Goal: Task Accomplishment & Management: Use online tool/utility

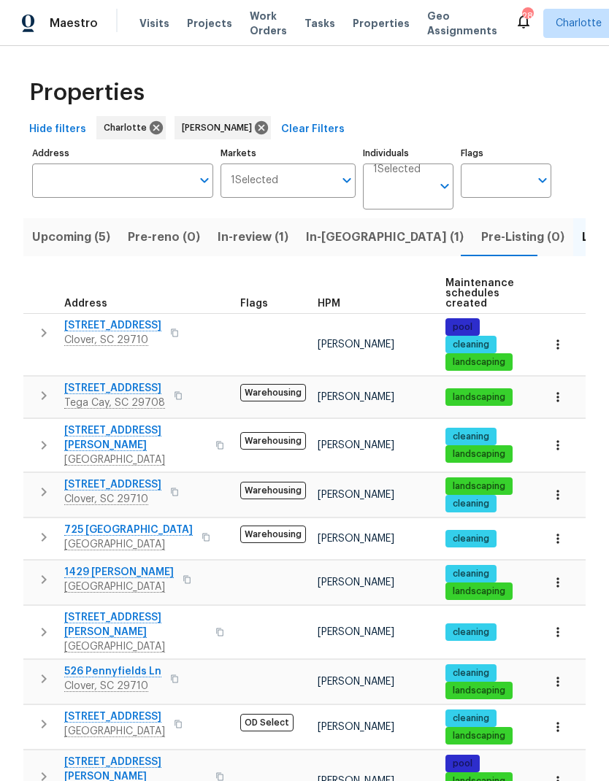
scroll to position [-7, 0]
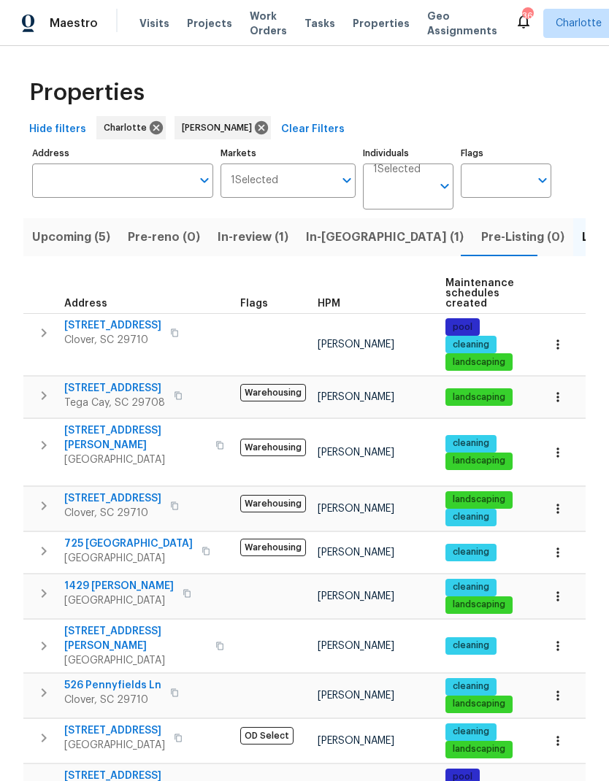
click at [73, 244] on span "Upcoming (5)" at bounding box center [71, 237] width 78 height 20
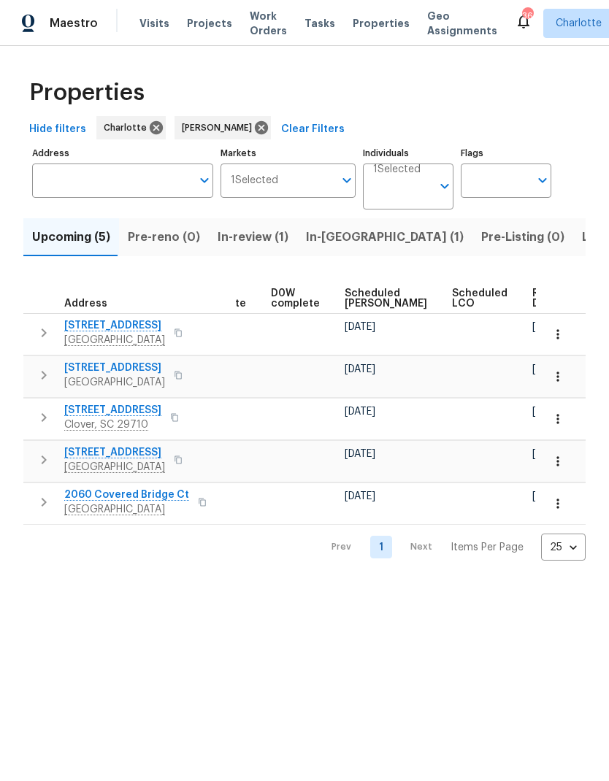
scroll to position [0, 366]
click at [361, 295] on span "Scheduled COE" at bounding box center [387, 298] width 82 height 20
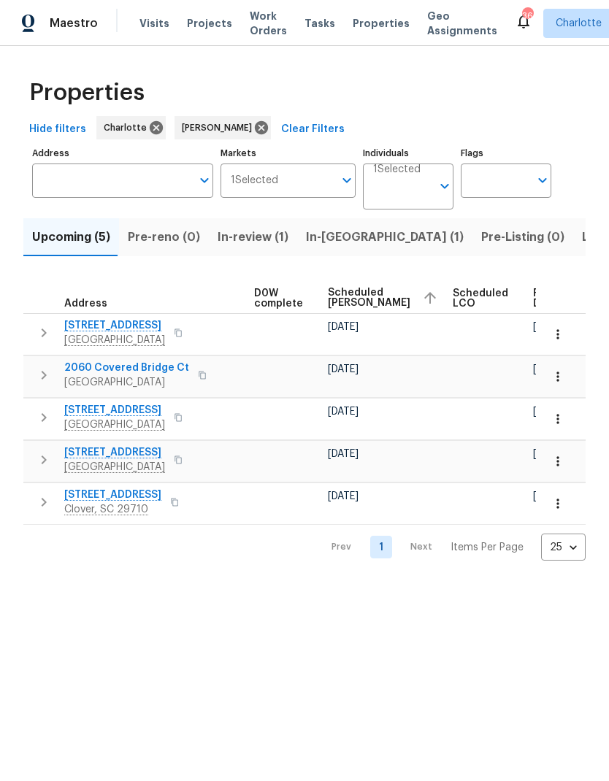
scroll to position [0, 383]
click at [556, 378] on icon "button" at bounding box center [557, 376] width 15 height 15
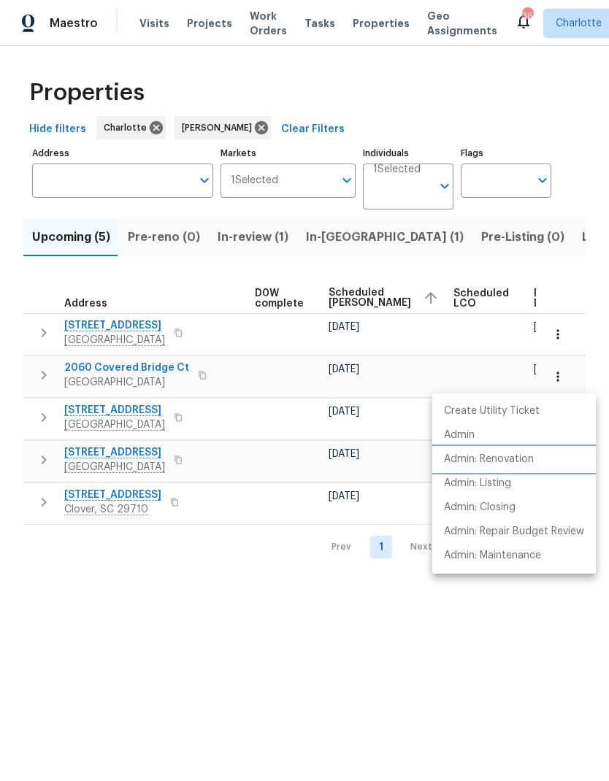
click at [548, 459] on li "Admin: Renovation" at bounding box center [513, 459] width 163 height 24
click at [475, 647] on div at bounding box center [304, 390] width 609 height 781
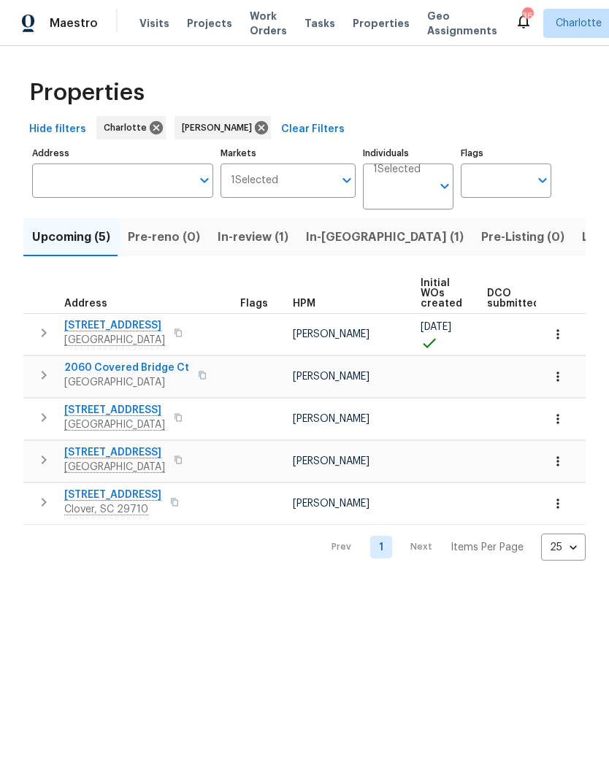
scroll to position [0, 0]
click at [94, 366] on span "2060 Covered Bridge Ct" at bounding box center [126, 368] width 125 height 15
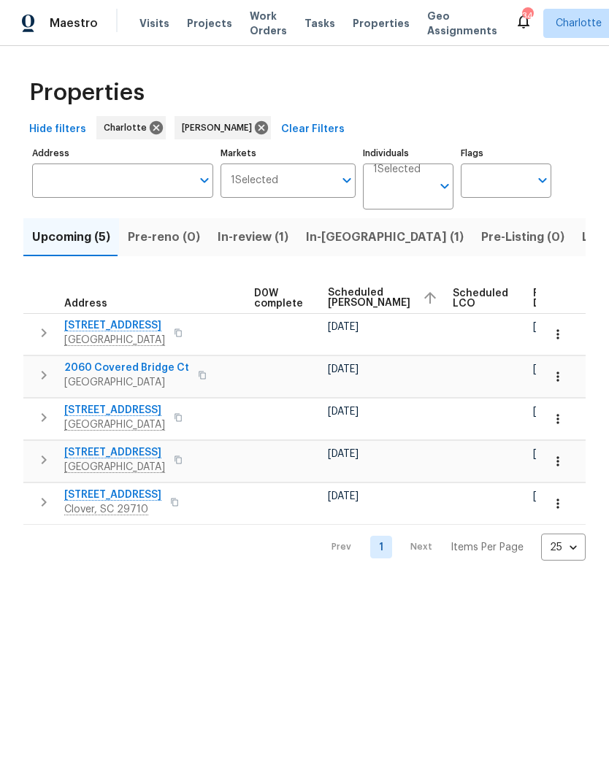
scroll to position [0, 383]
click at [560, 422] on icon "button" at bounding box center [557, 419] width 15 height 15
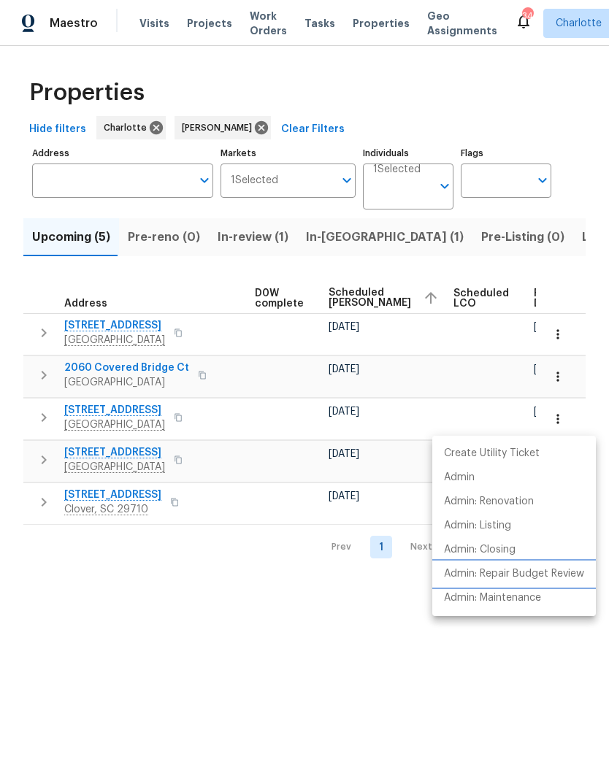
click at [541, 569] on p "Admin: Repair Budget Review" at bounding box center [514, 573] width 140 height 15
click at [240, 643] on div at bounding box center [304, 390] width 609 height 781
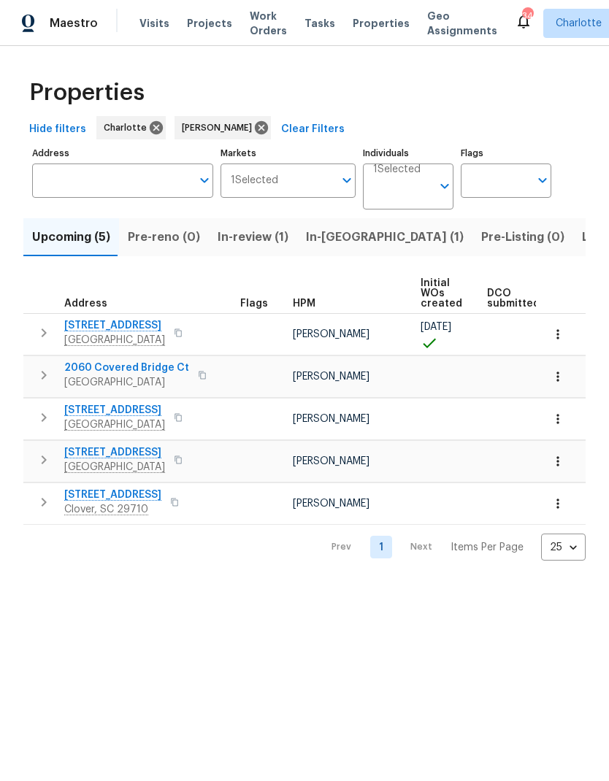
scroll to position [0, 0]
click at [99, 409] on span "4640 Channing Park Way" at bounding box center [114, 410] width 101 height 15
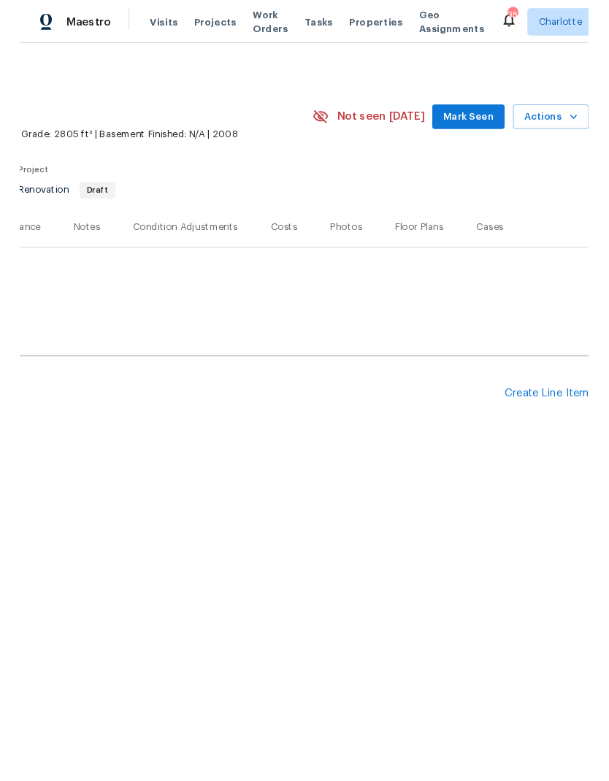
scroll to position [0, 216]
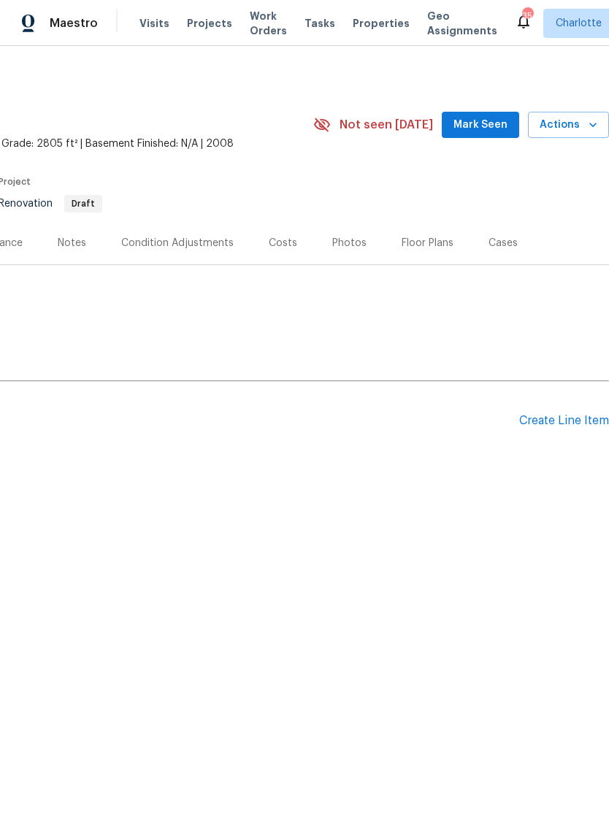
click at [573, 427] on div "Create Line Item" at bounding box center [564, 421] width 90 height 14
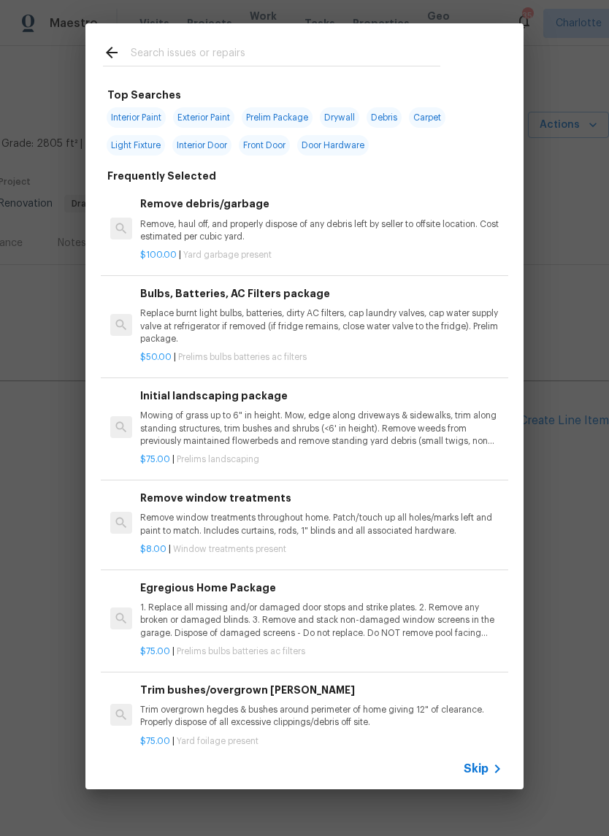
click at [177, 51] on input "text" at bounding box center [285, 55] width 309 height 22
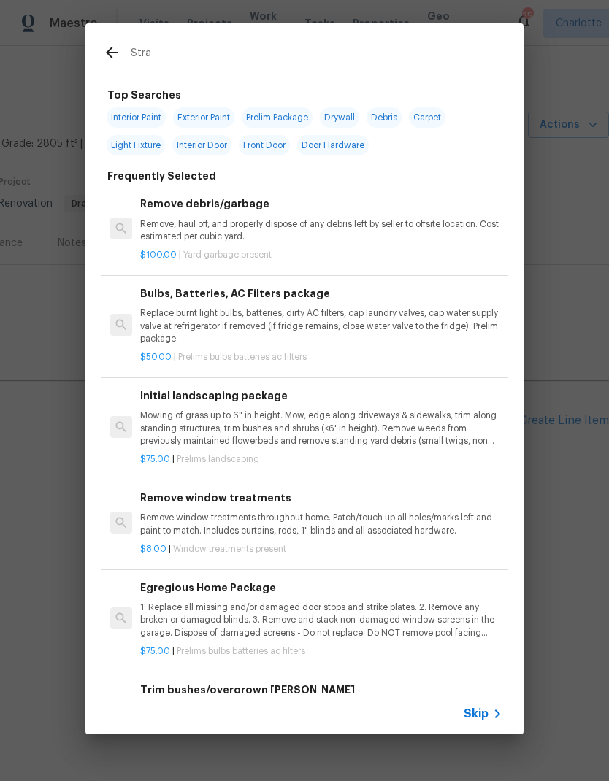
type input "Strat"
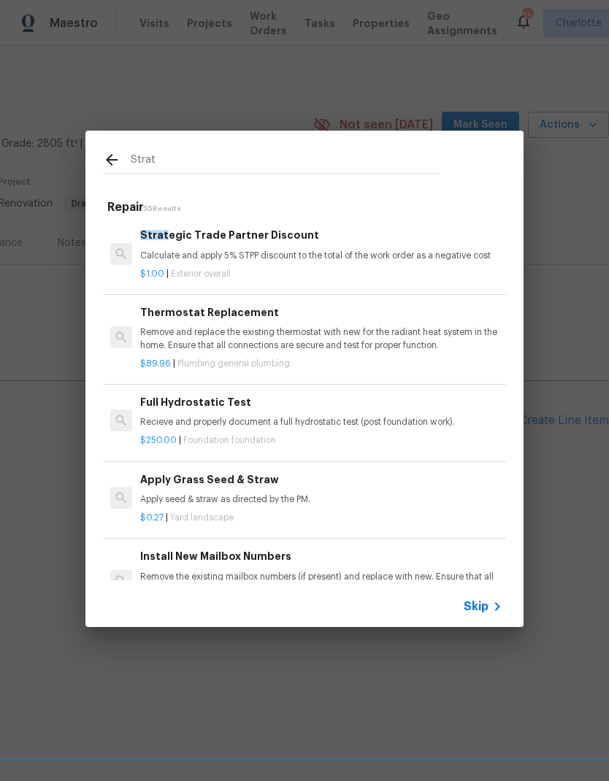
click at [187, 247] on div "Strat egic Trade Partner Discount Calculate and apply 5% STPP discount to the t…" at bounding box center [321, 244] width 362 height 35
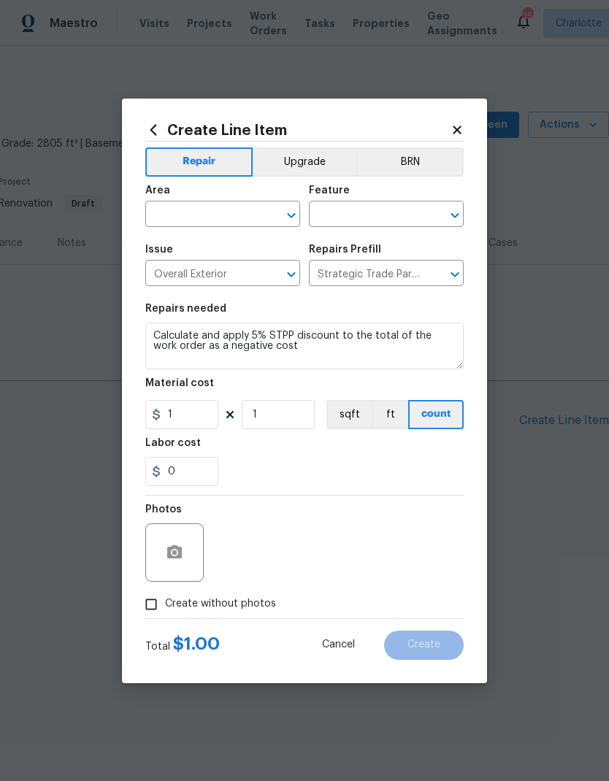
click at [188, 207] on input "text" at bounding box center [202, 215] width 114 height 23
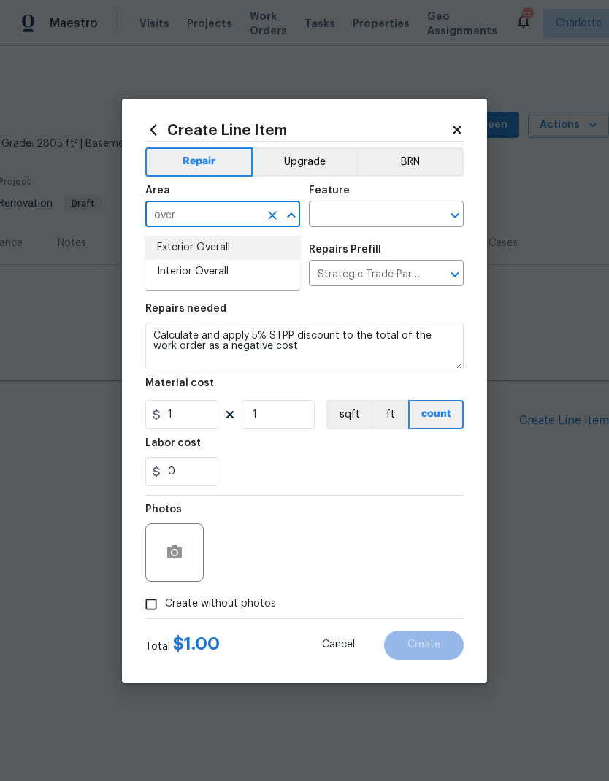
click at [176, 242] on li "Exterior Overall" at bounding box center [222, 248] width 155 height 24
type input "Exterior Overall"
click at [375, 199] on div "Feature" at bounding box center [386, 194] width 155 height 19
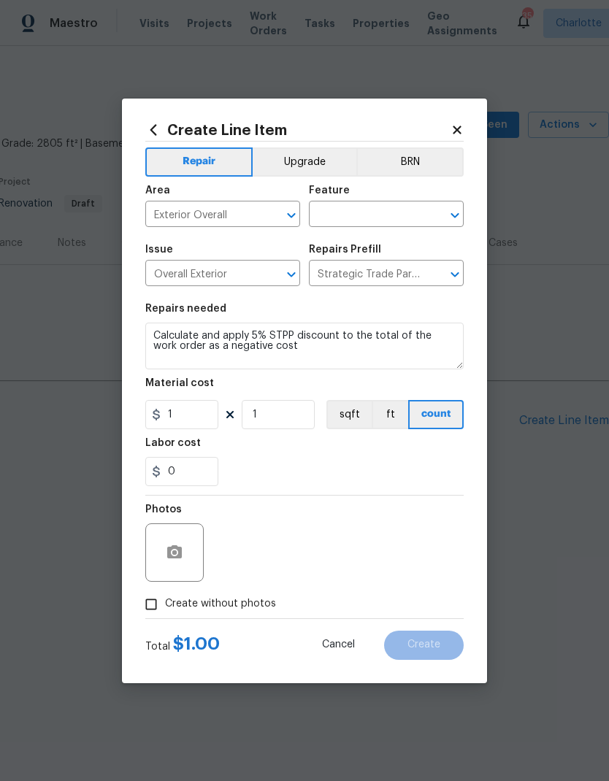
click at [373, 222] on input "text" at bounding box center [366, 215] width 114 height 23
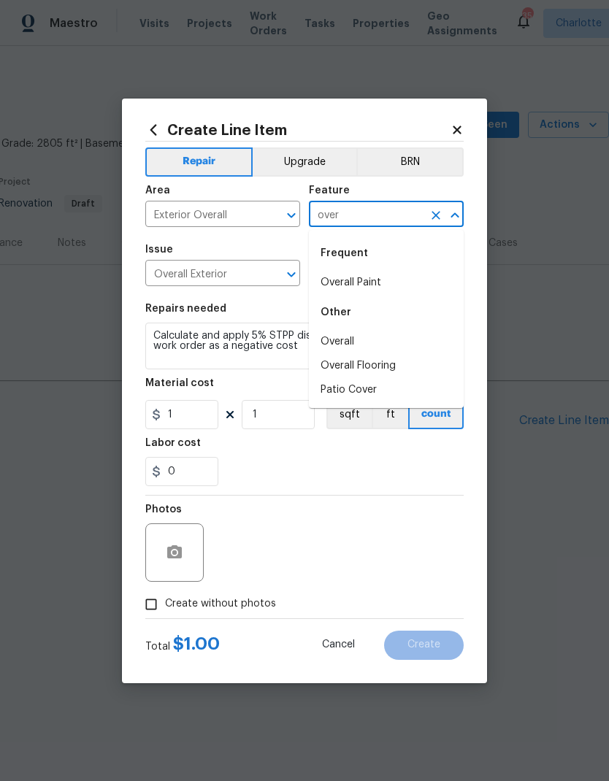
click at [390, 340] on li "Overall" at bounding box center [386, 342] width 155 height 24
type input "Overall"
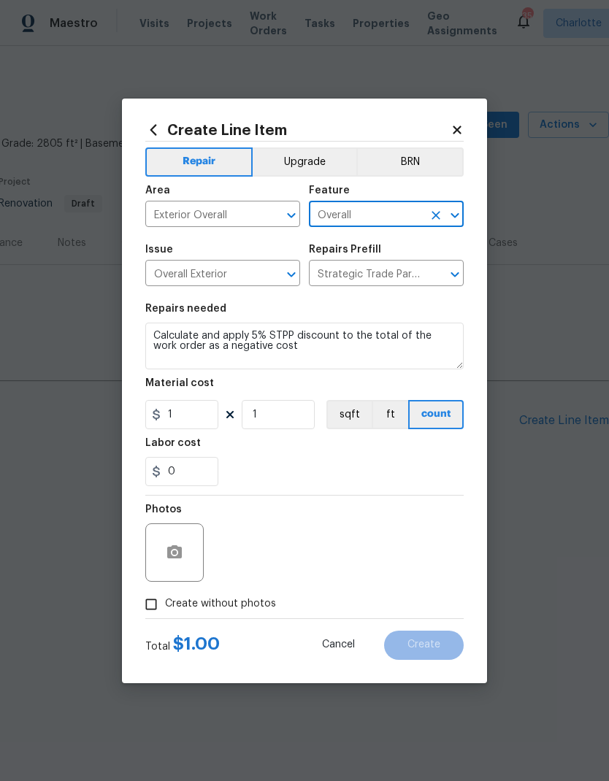
click at [406, 472] on div "0" at bounding box center [304, 471] width 318 height 29
click at [147, 610] on input "Create without photos" at bounding box center [151, 604] width 28 height 28
checkbox input "true"
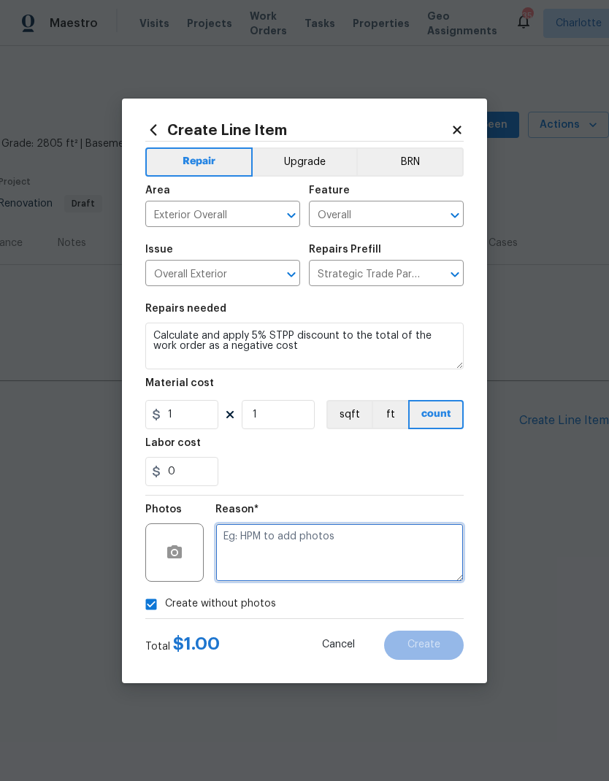
click at [405, 556] on textarea at bounding box center [339, 552] width 248 height 58
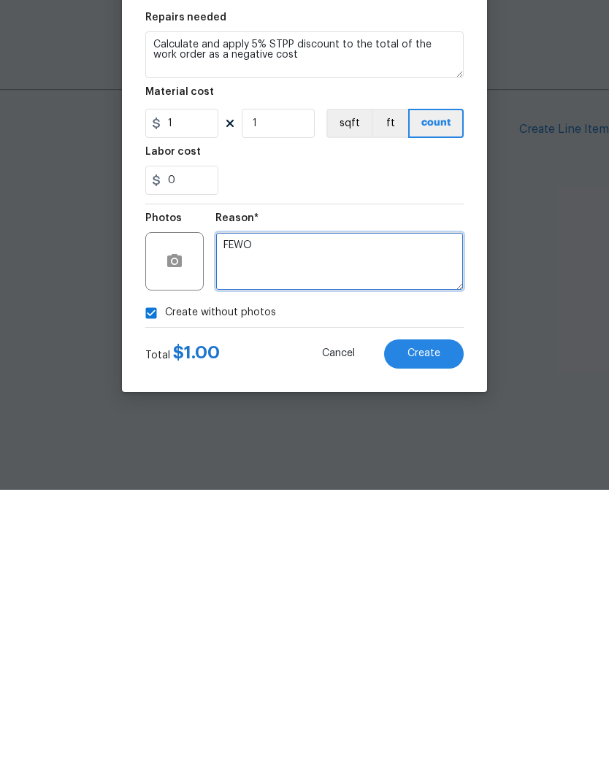
type textarea "FEWO"
click at [438, 631] on button "Create" at bounding box center [424, 645] width 80 height 29
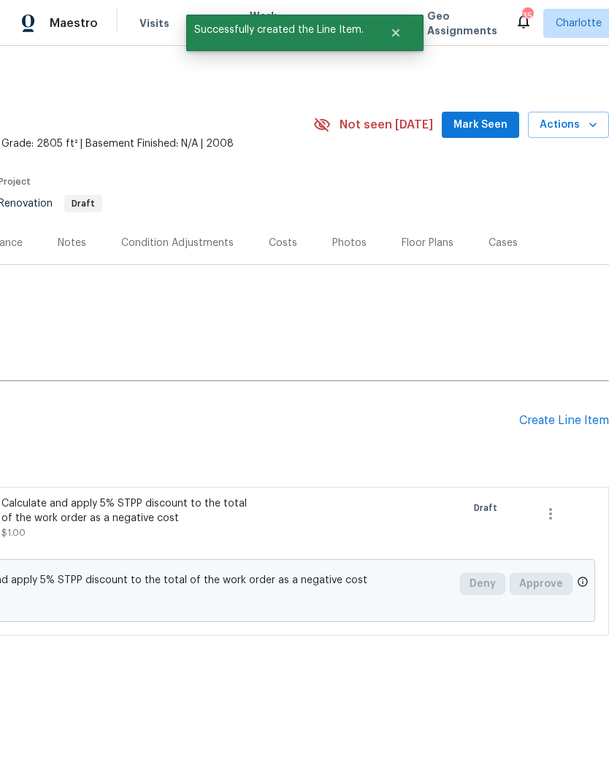
click at [577, 421] on div "Create Line Item" at bounding box center [564, 421] width 90 height 14
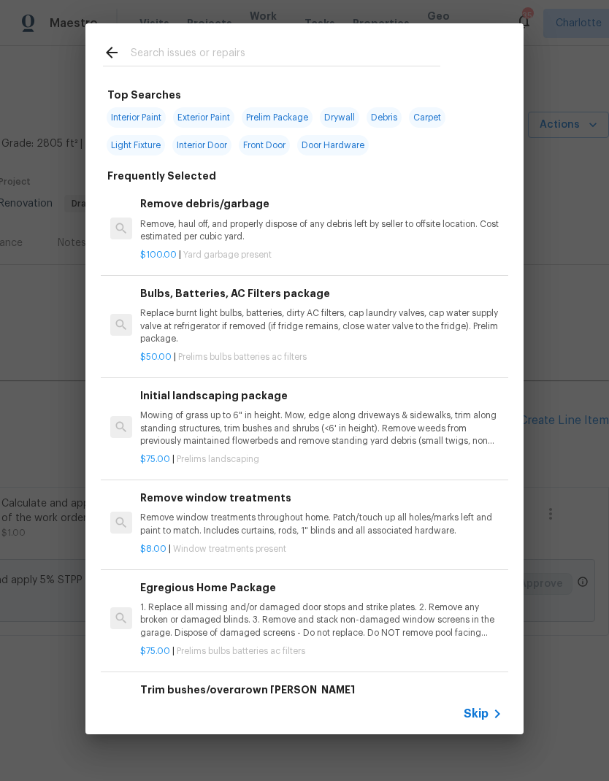
click at [150, 52] on input "text" at bounding box center [285, 55] width 309 height 22
type input "Front"
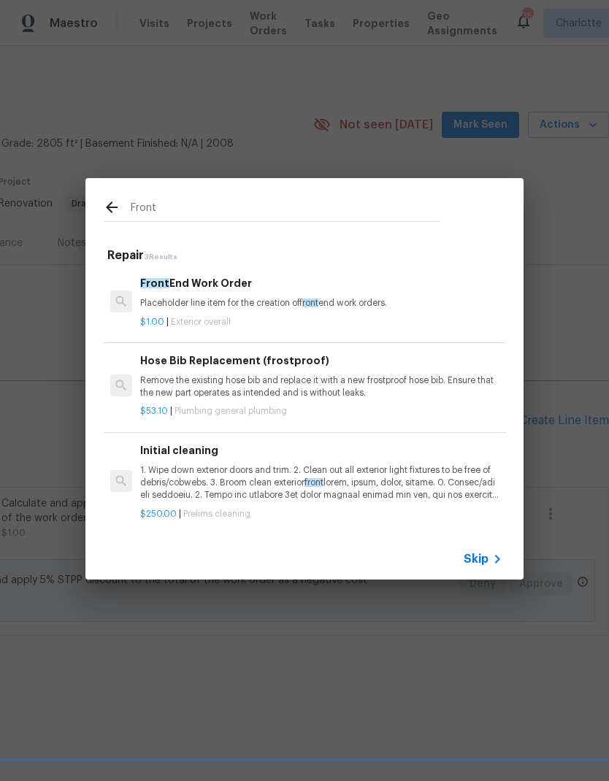
click at [208, 309] on p "Placeholder line item for the creation of front end work orders." at bounding box center [321, 303] width 362 height 12
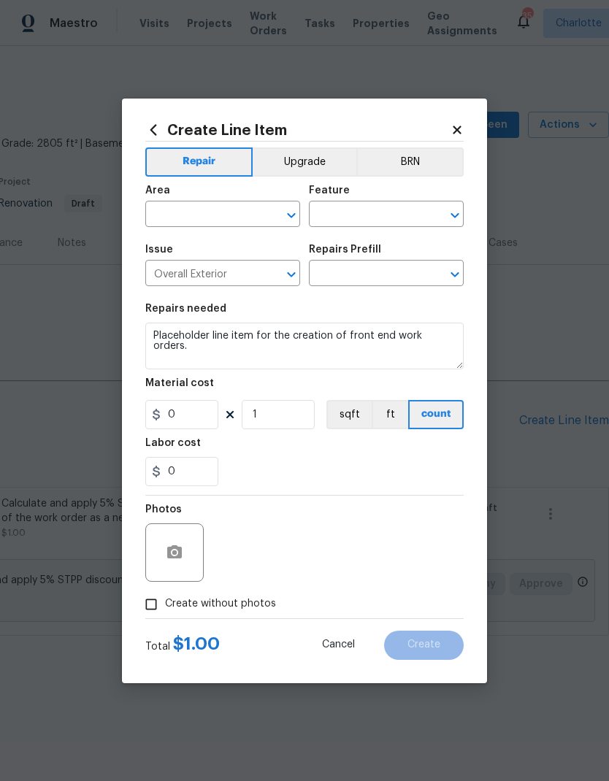
type input "Front End Work Order $1.00"
type input "1"
click at [199, 212] on input "text" at bounding box center [202, 215] width 114 height 23
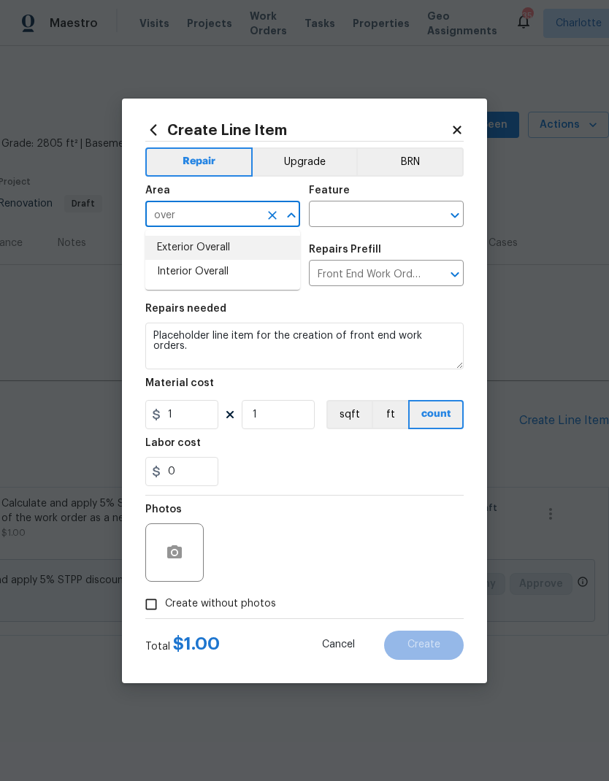
click at [169, 247] on li "Exterior Overall" at bounding box center [222, 248] width 155 height 24
type input "Exterior Overall"
click at [388, 226] on input "text" at bounding box center [366, 215] width 114 height 23
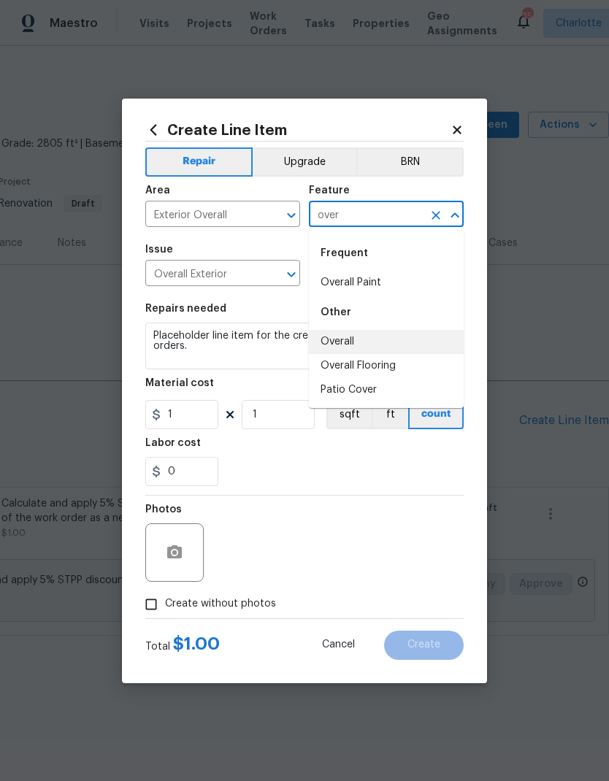
click at [401, 339] on li "Overall" at bounding box center [386, 342] width 155 height 24
type input "Overall"
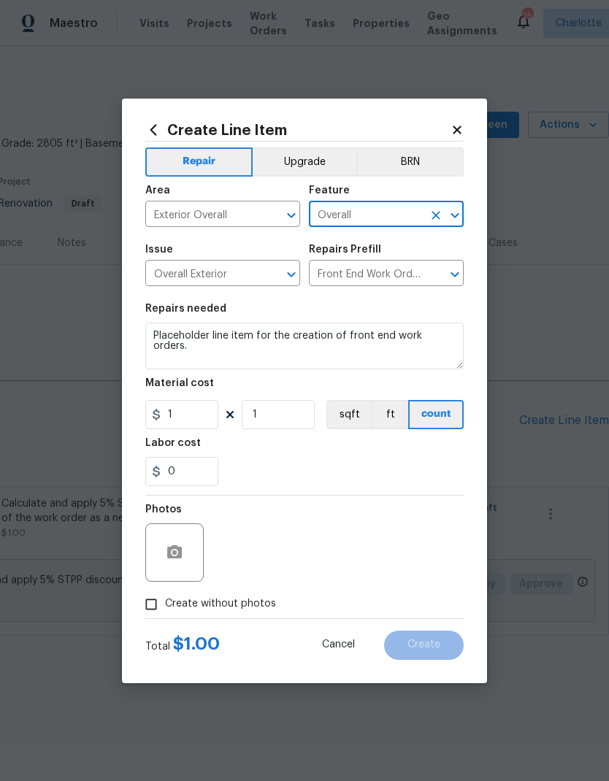
click at [397, 472] on div "0" at bounding box center [304, 471] width 318 height 29
click at [147, 609] on input "Create without photos" at bounding box center [151, 604] width 28 height 28
checkbox input "true"
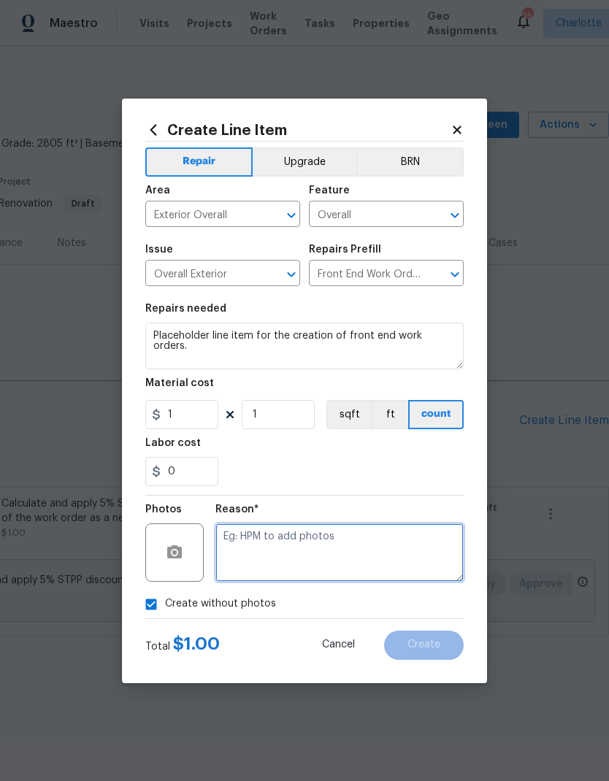
click at [394, 547] on textarea at bounding box center [339, 552] width 248 height 58
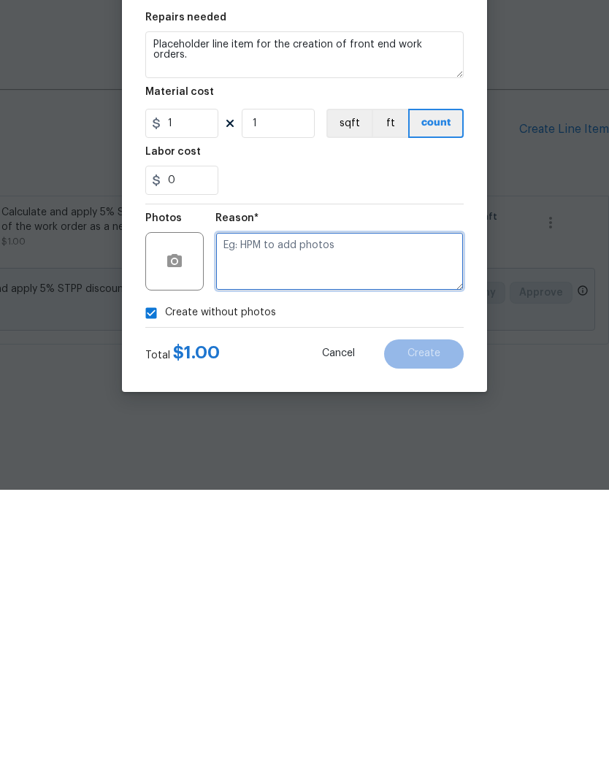
click at [388, 523] on textarea at bounding box center [339, 552] width 248 height 58
click at [392, 523] on textarea at bounding box center [339, 552] width 248 height 58
paste textarea "FEWO"
type textarea "FEWO"
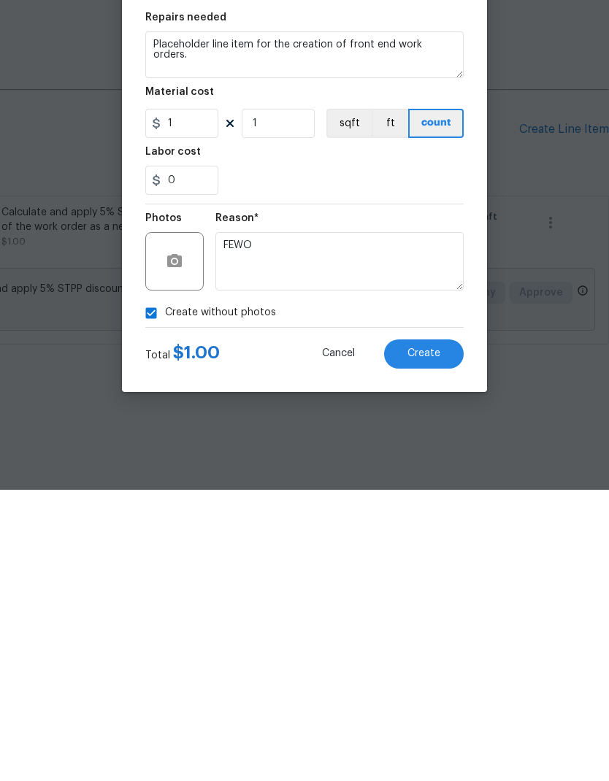
click at [435, 631] on button "Create" at bounding box center [424, 645] width 80 height 29
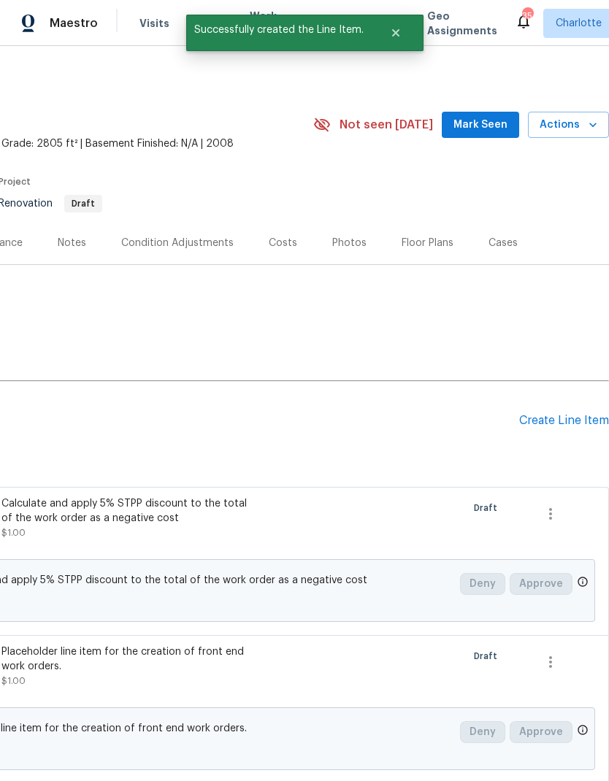
click at [577, 426] on div "Create Line Item" at bounding box center [564, 421] width 90 height 14
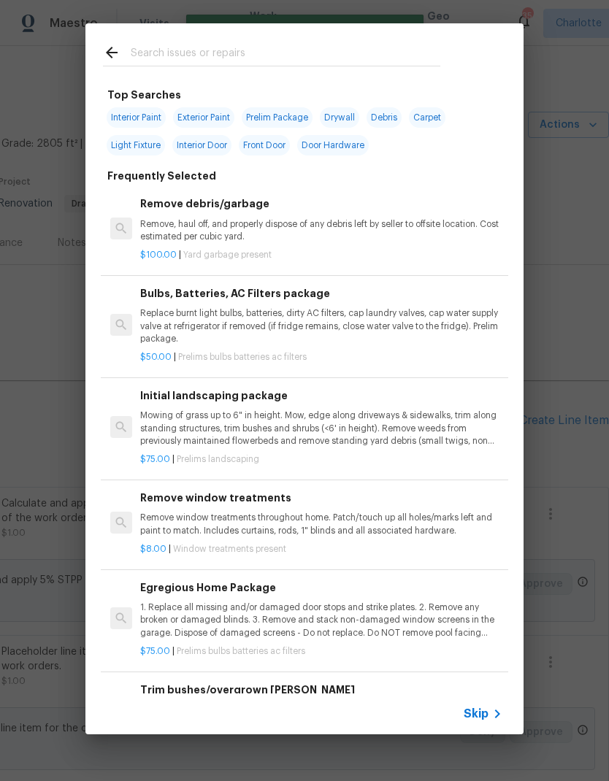
click at [590, 323] on div "Top Searches Interior Paint Exterior Paint Prelim Package Drywall Debris Carpet…" at bounding box center [304, 379] width 609 height 758
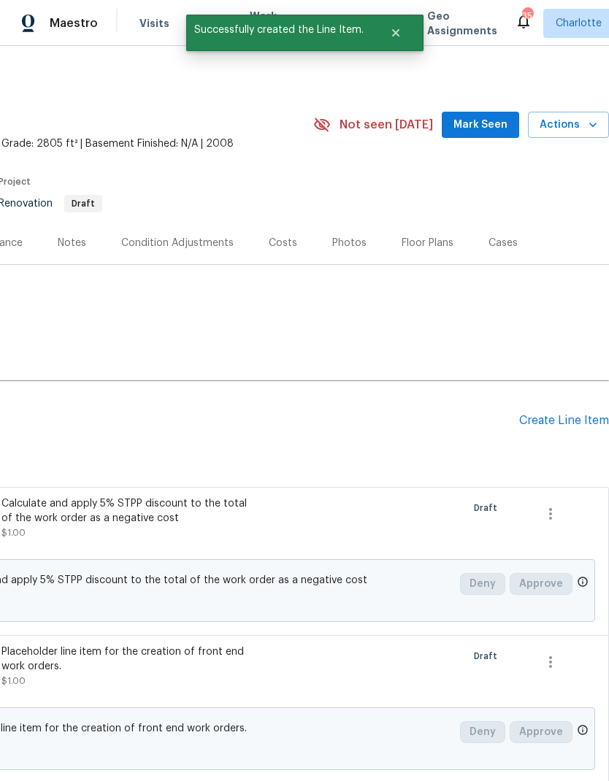
click at [163, 236] on div "Condition Adjustments" at bounding box center [177, 243] width 112 height 15
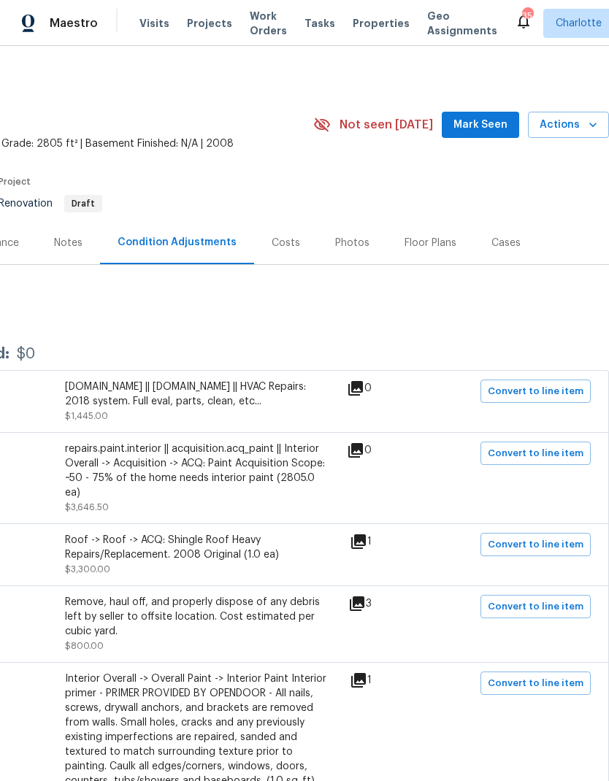
scroll to position [0, 216]
click at [560, 396] on span "Convert to line item" at bounding box center [536, 391] width 96 height 17
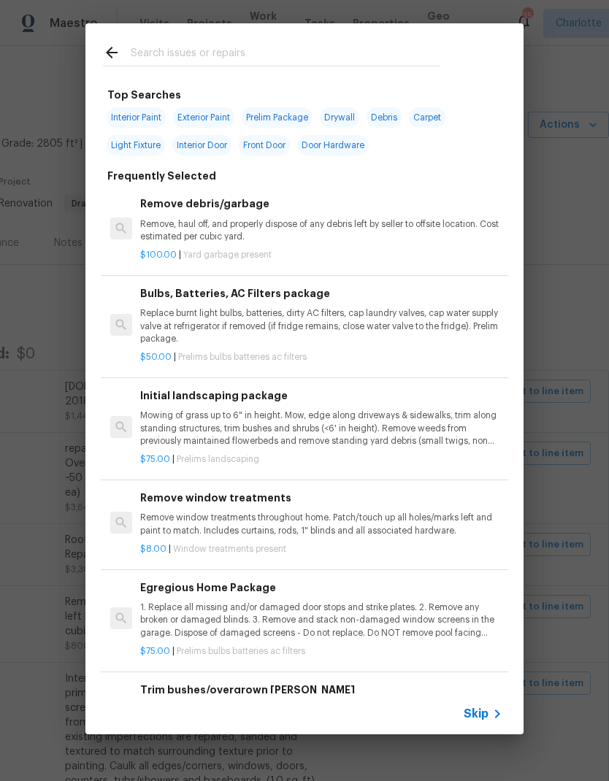
click at [167, 53] on input "text" at bounding box center [285, 55] width 309 height 22
type input "Hvac"
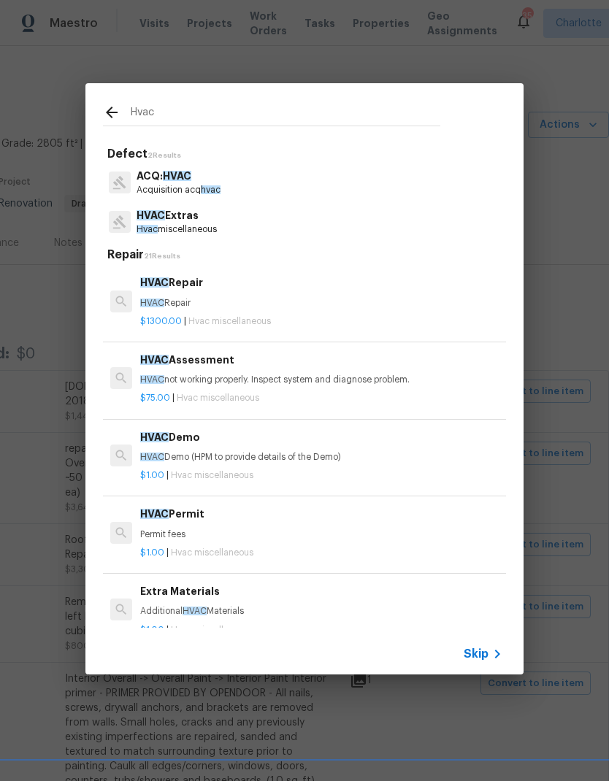
click at [157, 226] on p "Hvac miscellaneous" at bounding box center [176, 229] width 80 height 12
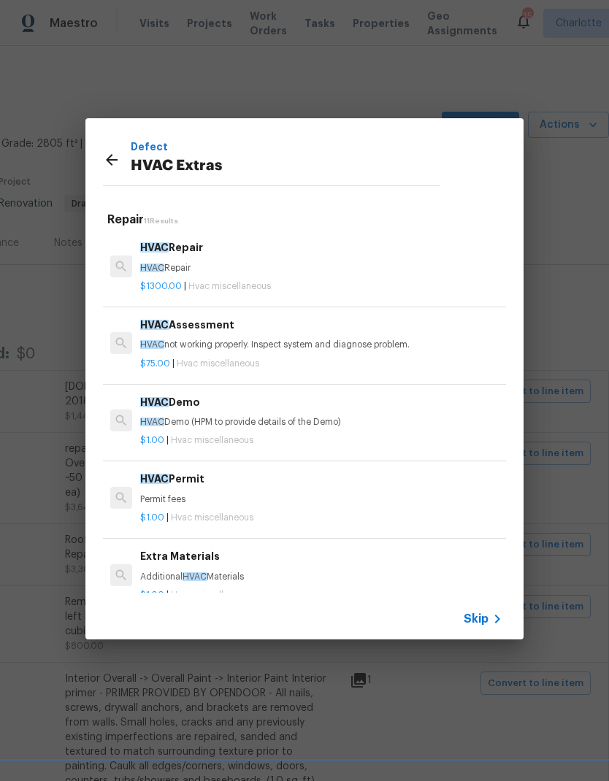
click at [209, 342] on p "HVAC not working properly. Inspect system and diagnose problem." at bounding box center [321, 345] width 362 height 12
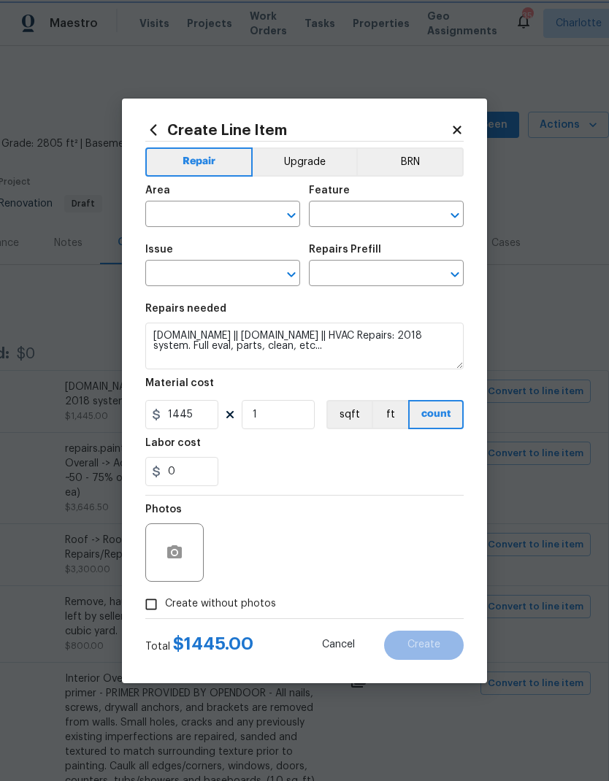
type input "HVAC"
type input "HVAC Extras"
type input "HVAC Assessment $75.00"
type textarea "HVAC not working properly. Inspect system and diagnose problem."
type input "75"
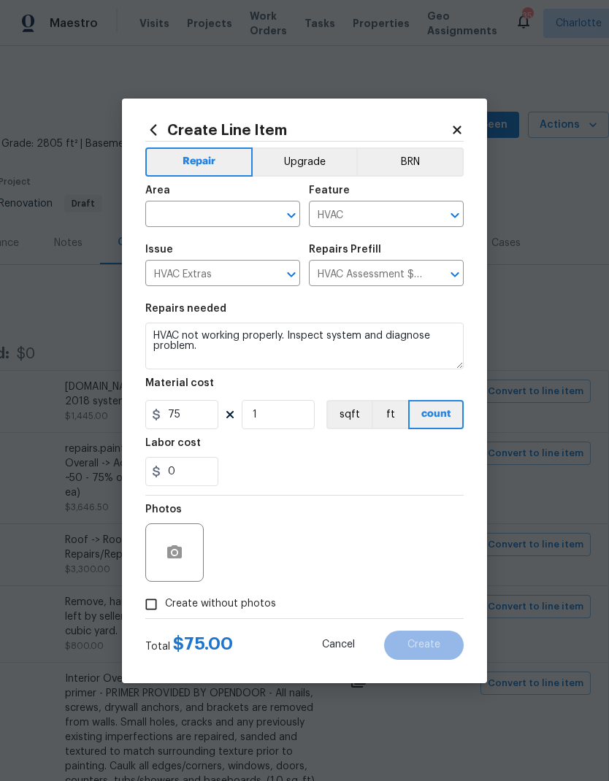
click at [458, 123] on icon at bounding box center [456, 129] width 13 height 13
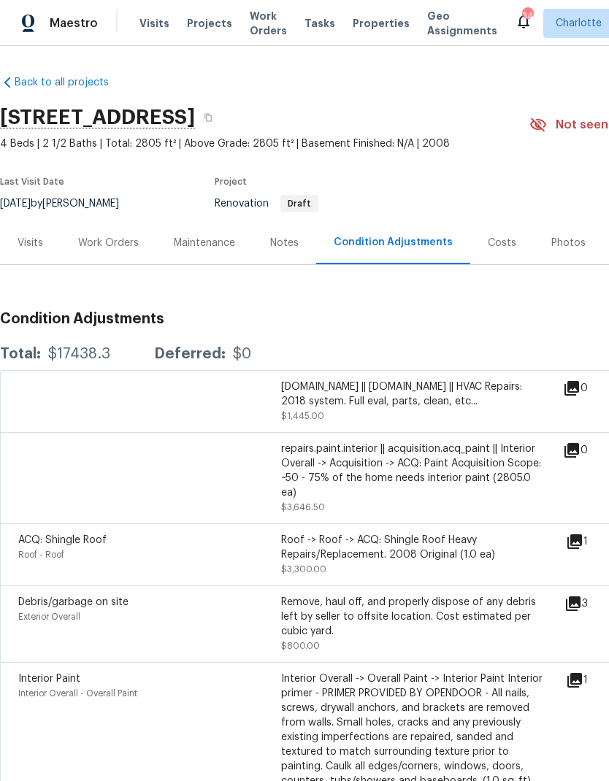
scroll to position [0, 0]
click at [106, 244] on div "Work Orders" at bounding box center [108, 243] width 61 height 15
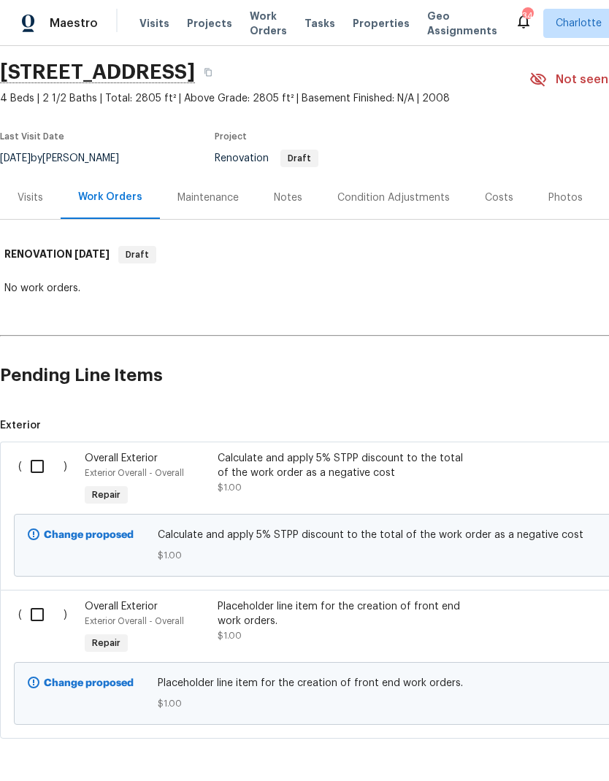
scroll to position [45, 0]
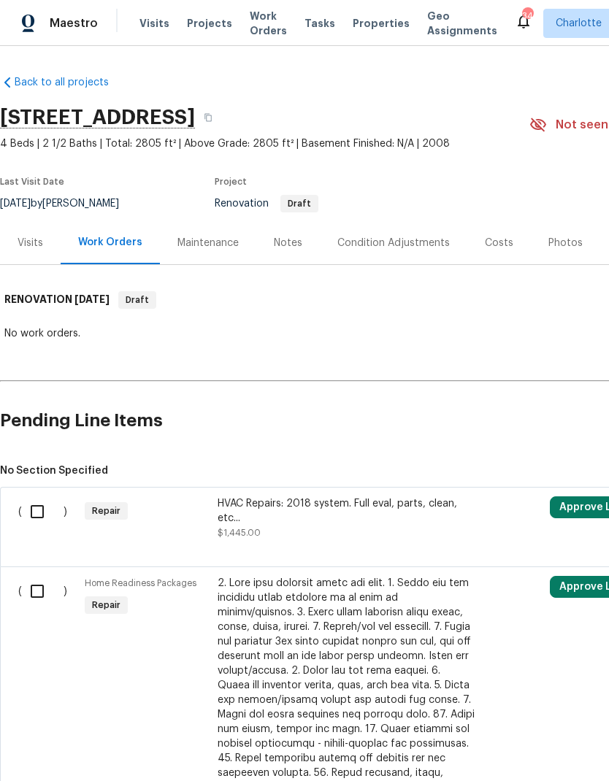
click at [31, 514] on input "checkbox" at bounding box center [43, 511] width 42 height 31
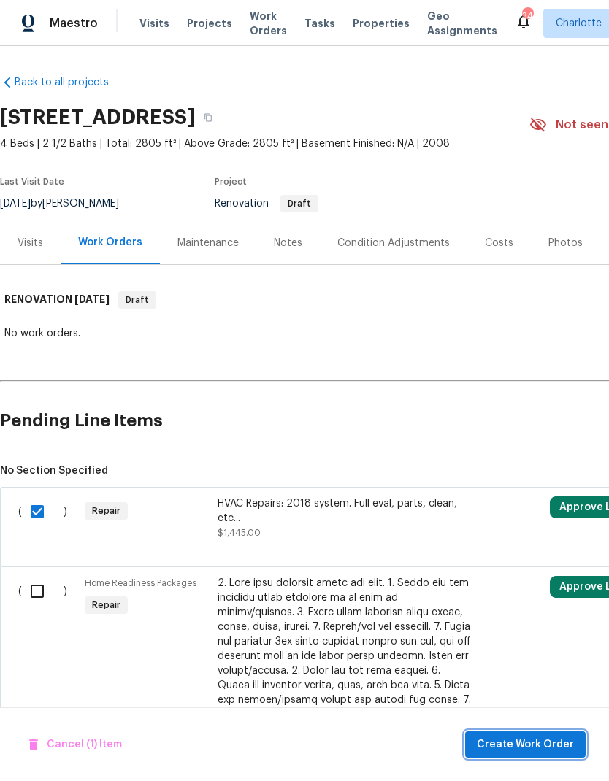
click at [531, 748] on span "Create Work Order" at bounding box center [525, 745] width 97 height 18
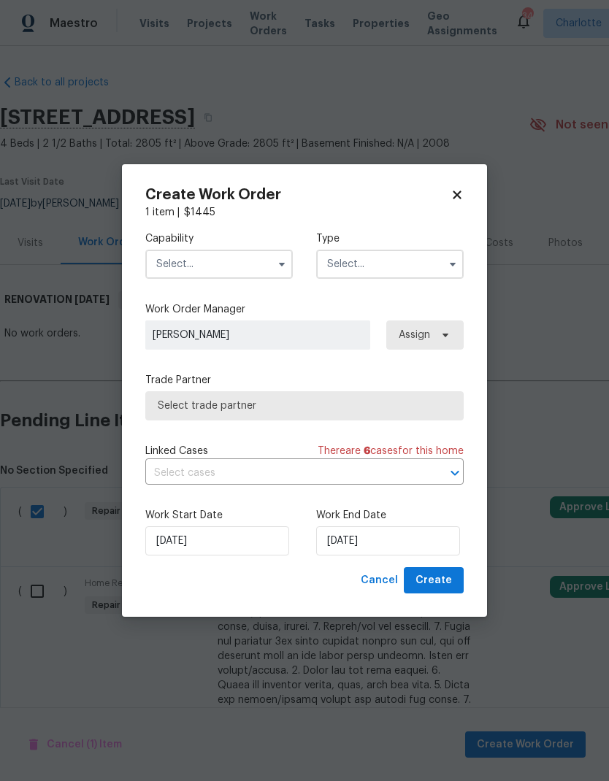
click at [231, 257] on input "text" at bounding box center [218, 264] width 147 height 29
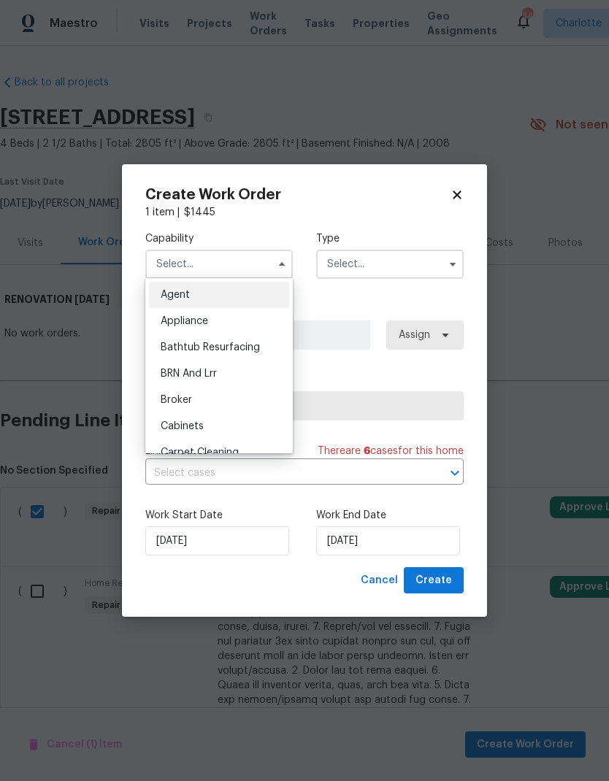
click at [231, 256] on input "text" at bounding box center [218, 264] width 147 height 29
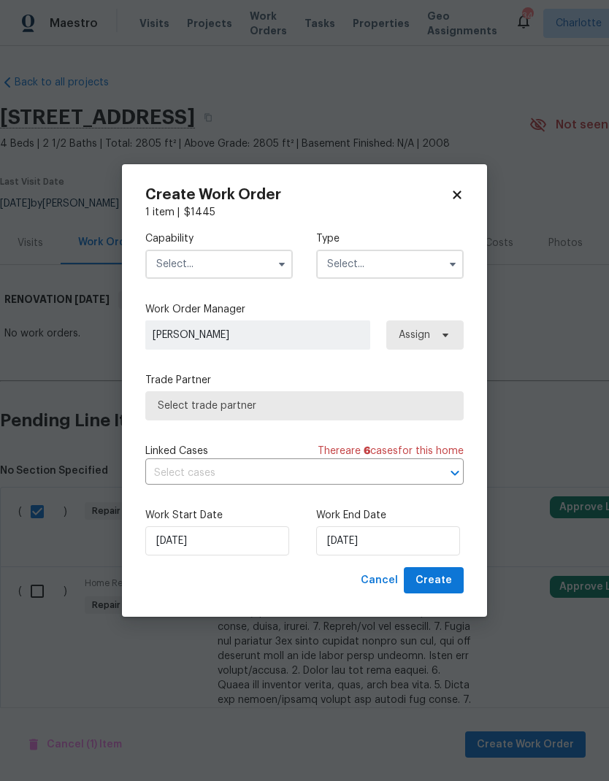
click at [242, 273] on input "text" at bounding box center [218, 264] width 147 height 29
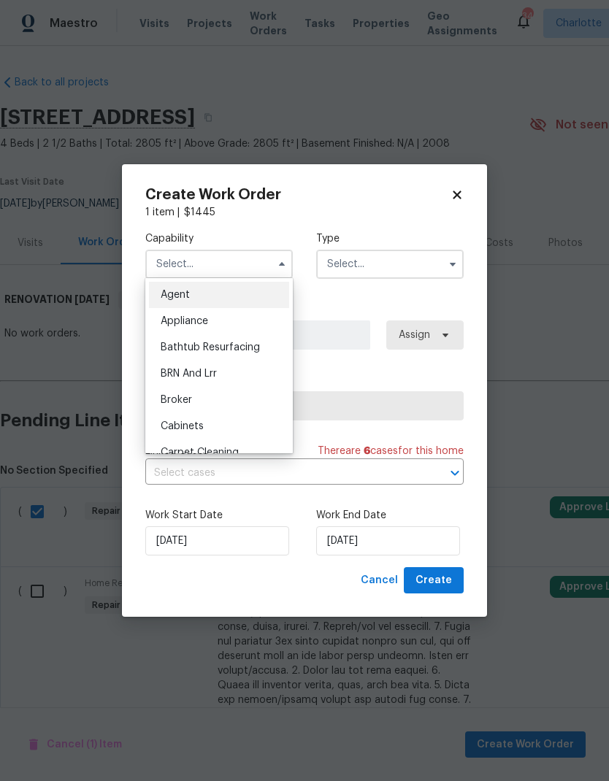
click at [462, 188] on icon at bounding box center [456, 194] width 13 height 13
checkbox input "false"
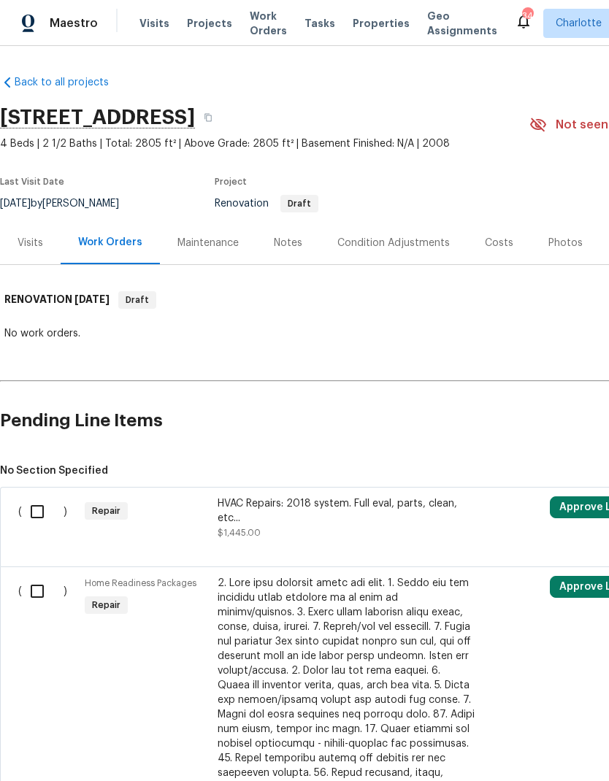
click at [293, 247] on div "Notes" at bounding box center [288, 243] width 28 height 15
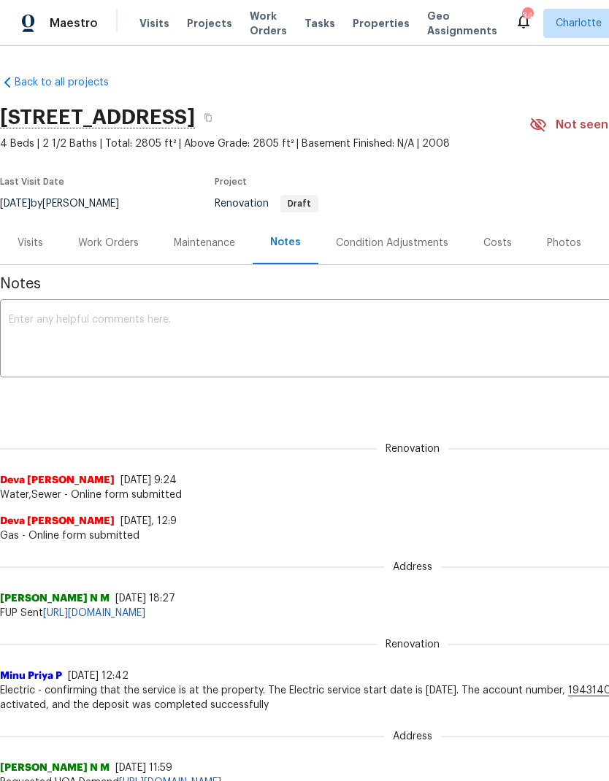
click at [232, 341] on textarea at bounding box center [412, 340] width 807 height 51
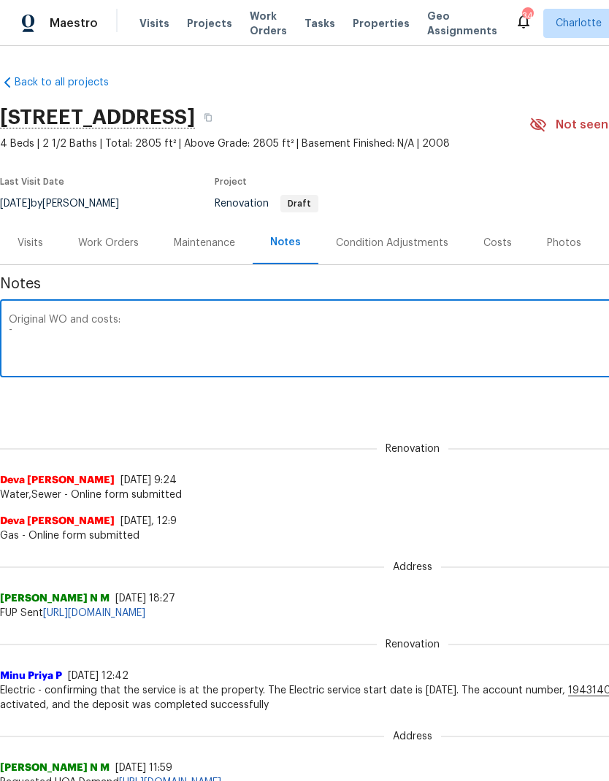
click at [82, 336] on textarea "Original WO and costs: -" at bounding box center [412, 340] width 807 height 51
click at [80, 339] on textarea "Original WO and costs: -" at bounding box center [412, 340] width 807 height 51
paste textarea "HVAC Repairs: 2018 system. Full eval, parts, clean, etc..."
click at [68, 346] on textarea "Original WO and costs: - HVAC Repairs: 2018 system. Full eval, parts, clean, et…" at bounding box center [412, 340] width 807 height 51
click at [58, 342] on textarea "Original WO and costs: - HVAC Repairs: 2018 system. Full eval, parts, clean, et…" at bounding box center [412, 340] width 807 height 51
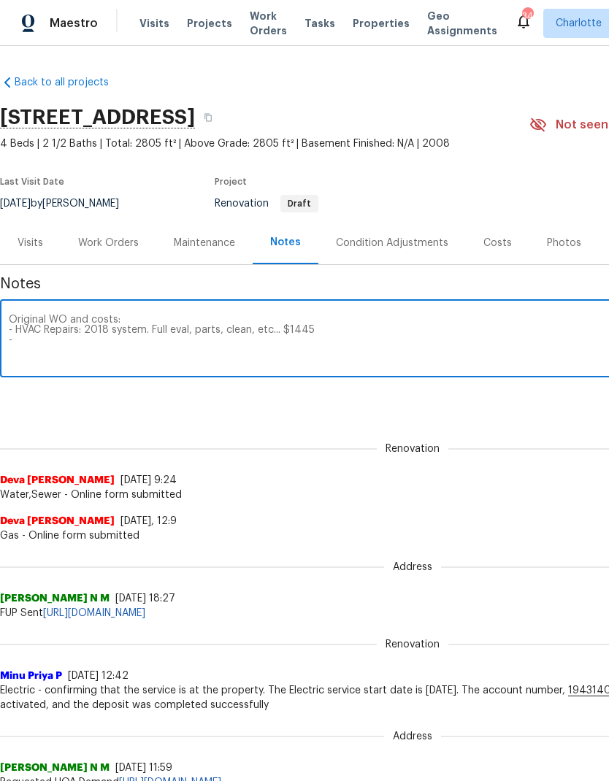
paste textarea "ACQ: Shingle Roof Heavy Repairs/Replacement. 2008 Original (1.0 ea)"
click at [50, 336] on textarea "Original WO and costs: - HVAC Repairs: 2018 system. Full eval, parts, clean, et…" at bounding box center [412, 340] width 807 height 51
click at [409, 334] on textarea "Original WO and costs: - HVAC Repairs: 2018 system. Full eval, parts, clean, et…" at bounding box center [412, 340] width 807 height 51
click at [434, 344] on textarea "Original WO and costs: - HVAC Repairs: 2018 system. Full eval, parts, clean, et…" at bounding box center [412, 340] width 807 height 51
click at [396, 339] on textarea "Original WO and costs: - HVAC Repairs: 2018 system. Full eval, parts, clean, et…" at bounding box center [412, 340] width 807 height 51
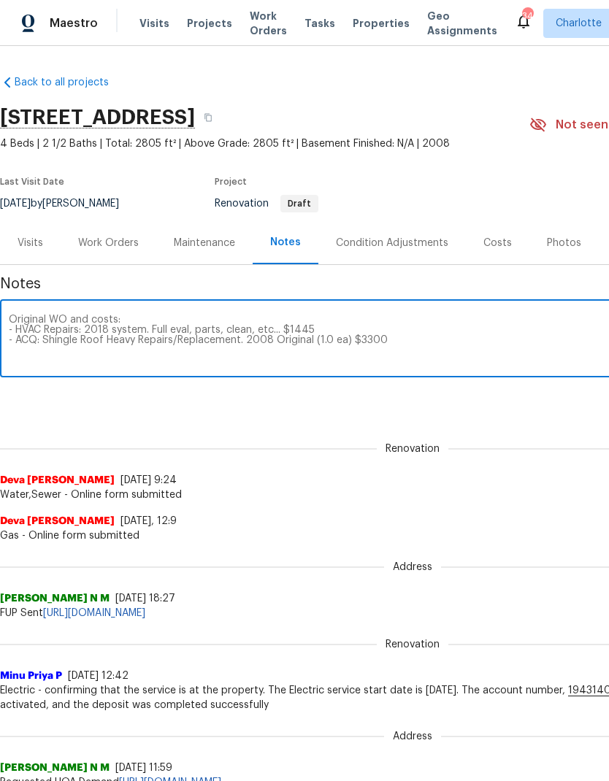
click at [112, 359] on textarea "Original WO and costs: - HVAC Repairs: 2018 system. Full eval, parts, clean, et…" at bounding box center [412, 340] width 807 height 51
click at [46, 351] on textarea "Original WO and costs: - HVAC Repairs: 2018 system. Full eval, parts, clean, et…" at bounding box center [412, 340] width 807 height 51
paste textarea "Exterior Overall -> Siding -> Siding Major siding repairs; Sun/melt damage on s…"
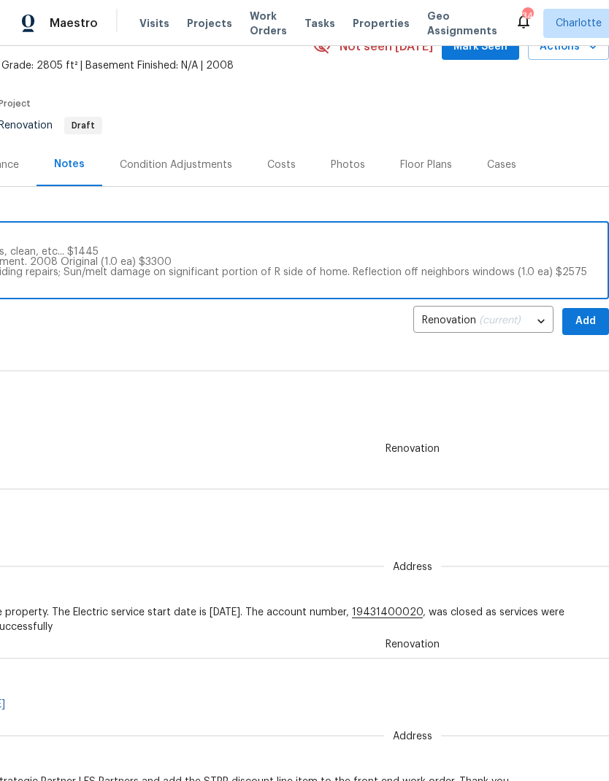
scroll to position [79, 216]
type textarea "Original WO and costs: - HVAC Repairs: 2018 system. Full eval, parts, clean, et…"
click at [593, 321] on span "Add" at bounding box center [585, 321] width 23 height 18
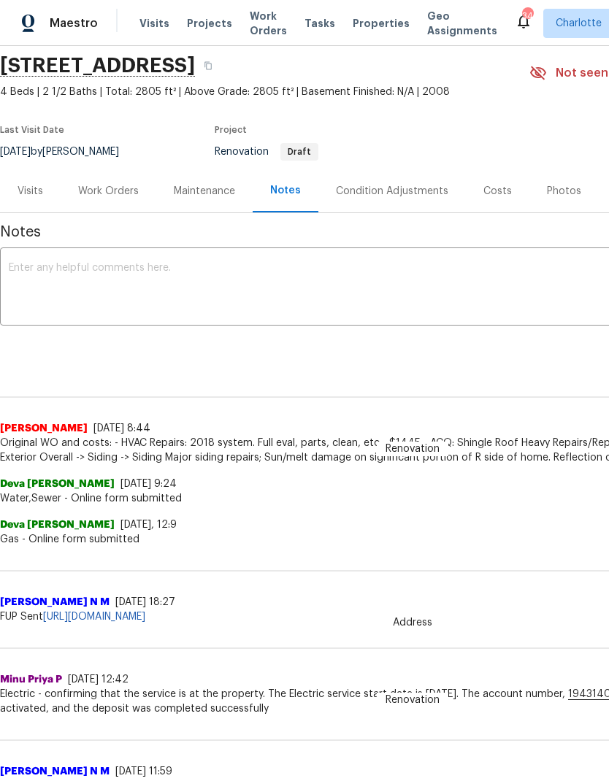
scroll to position [51, 0]
click at [123, 203] on div "Work Orders" at bounding box center [109, 191] width 96 height 43
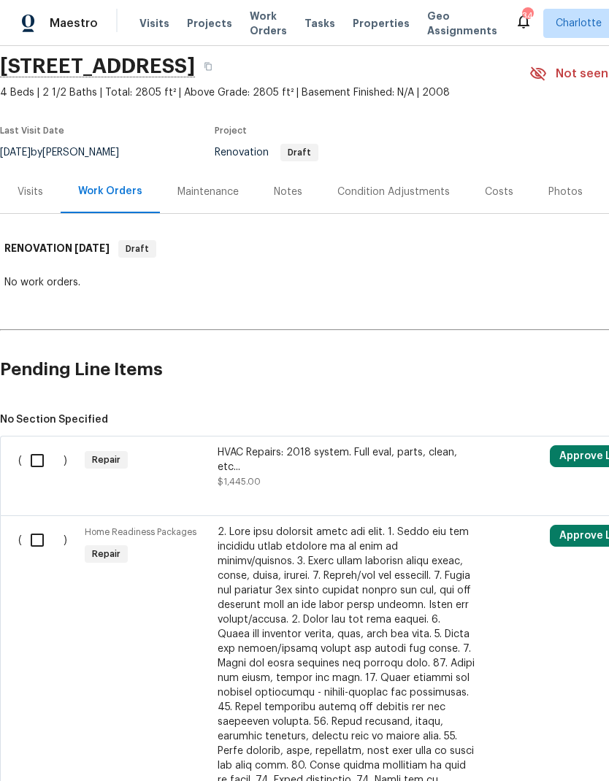
click at [31, 466] on input "checkbox" at bounding box center [43, 460] width 42 height 31
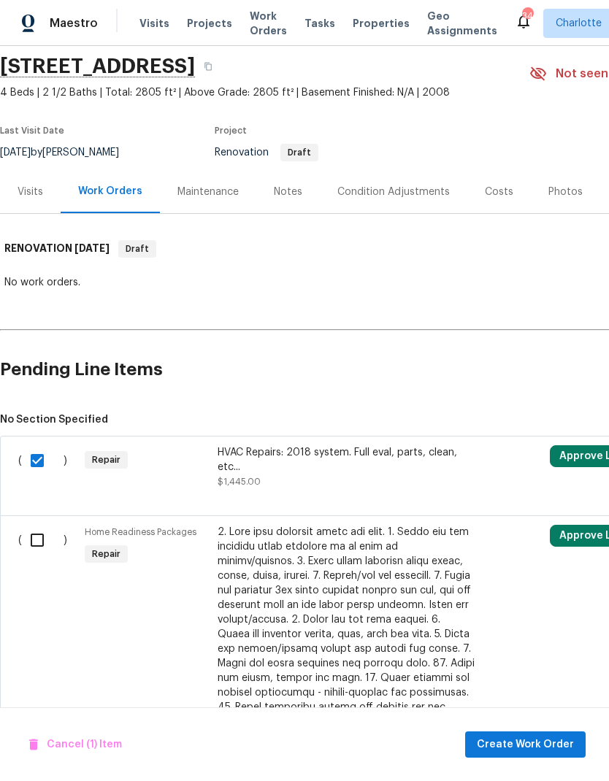
click at [30, 462] on input "checkbox" at bounding box center [43, 460] width 42 height 31
checkbox input "false"
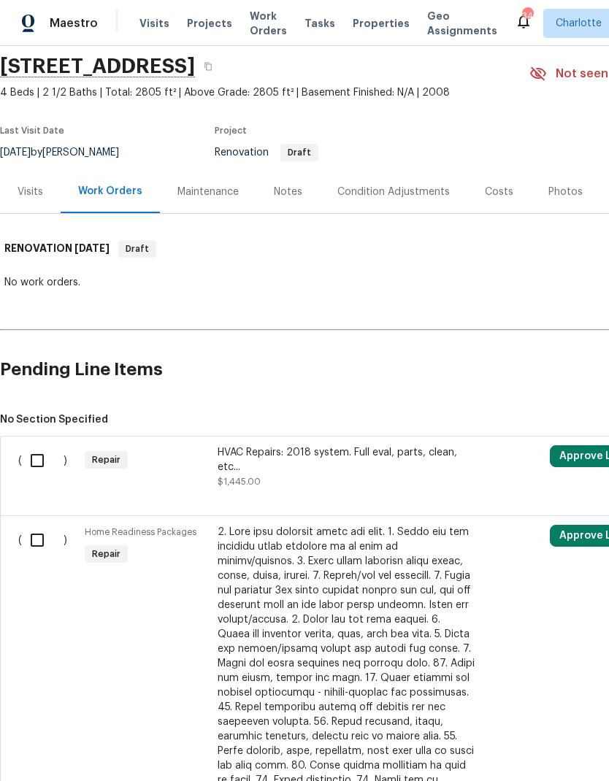
click at [325, 456] on div "HVAC Repairs: 2018 system. Full eval, parts, clean, etc..." at bounding box center [346, 459] width 257 height 29
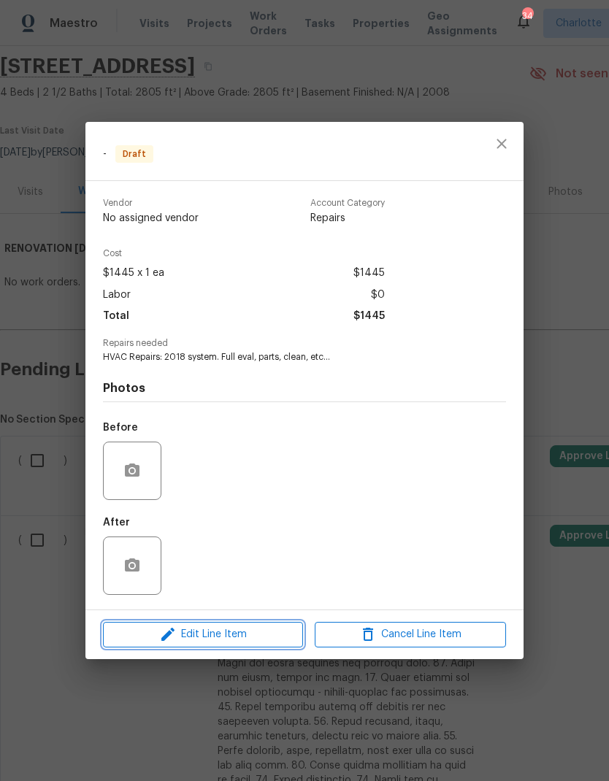
click at [233, 637] on span "Edit Line Item" at bounding box center [202, 635] width 191 height 18
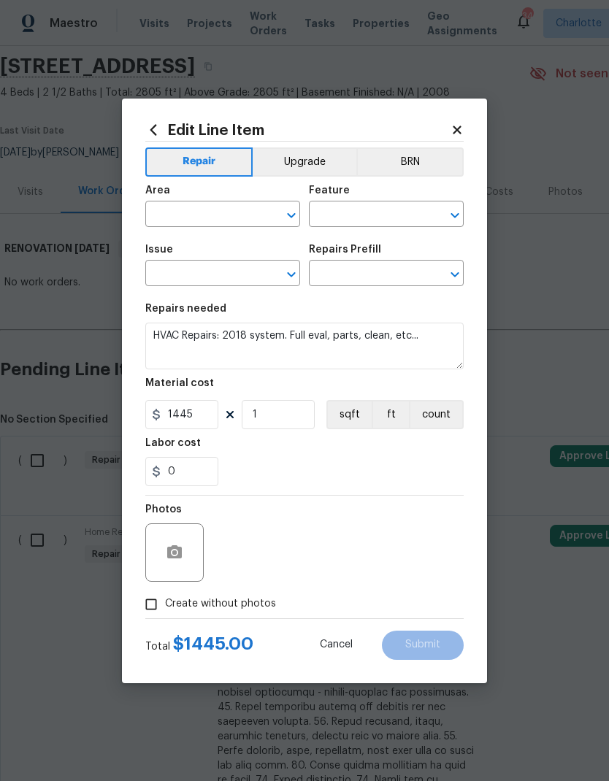
click at [226, 206] on input "text" at bounding box center [202, 215] width 114 height 23
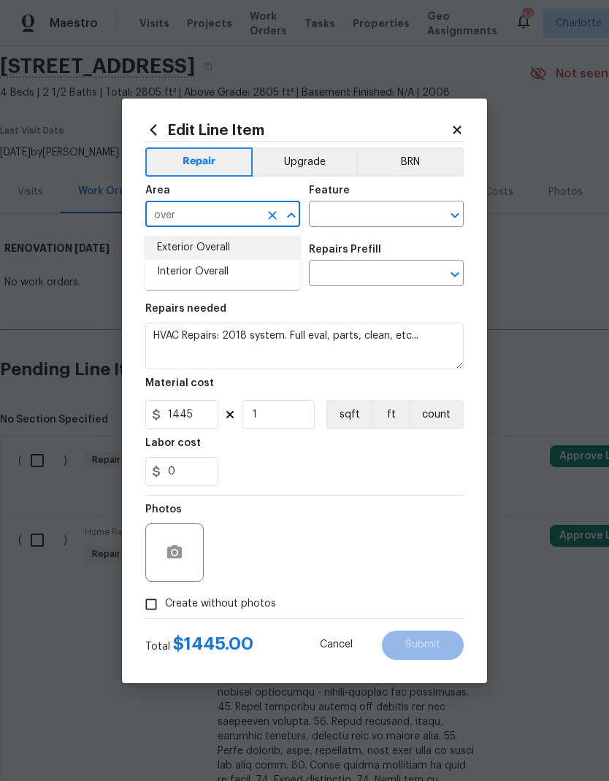
click at [267, 248] on li "Exterior Overall" at bounding box center [222, 248] width 155 height 24
type input "Exterior Overall"
click at [375, 215] on input "text" at bounding box center [366, 215] width 114 height 23
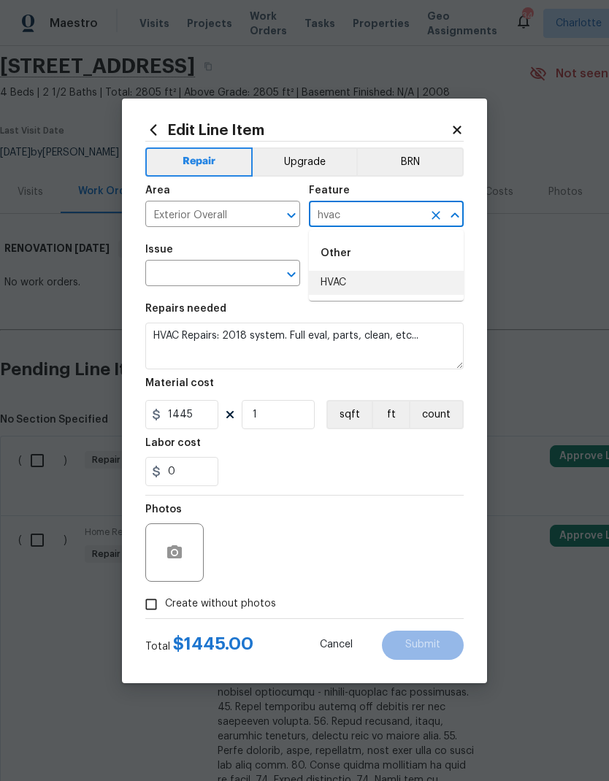
click at [393, 277] on li "HVAC" at bounding box center [386, 283] width 155 height 24
type input "HVAC"
click at [228, 274] on input "text" at bounding box center [202, 274] width 114 height 23
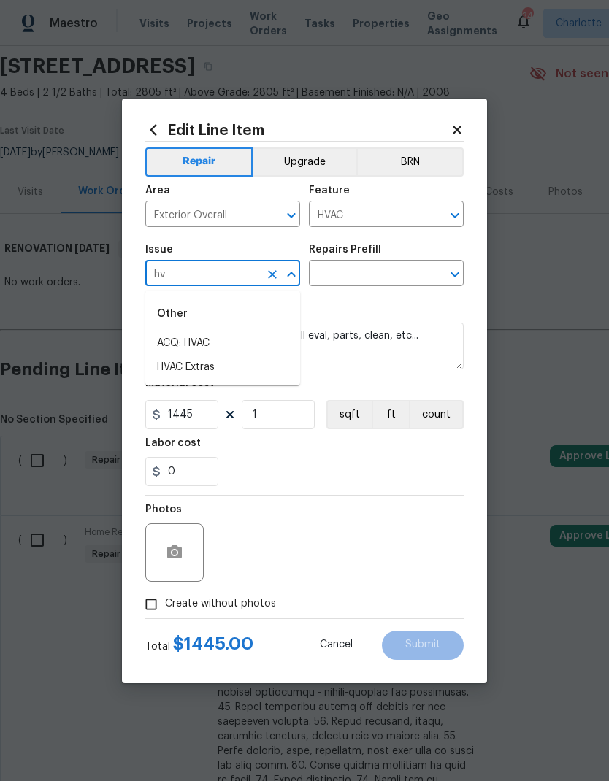
type input "h"
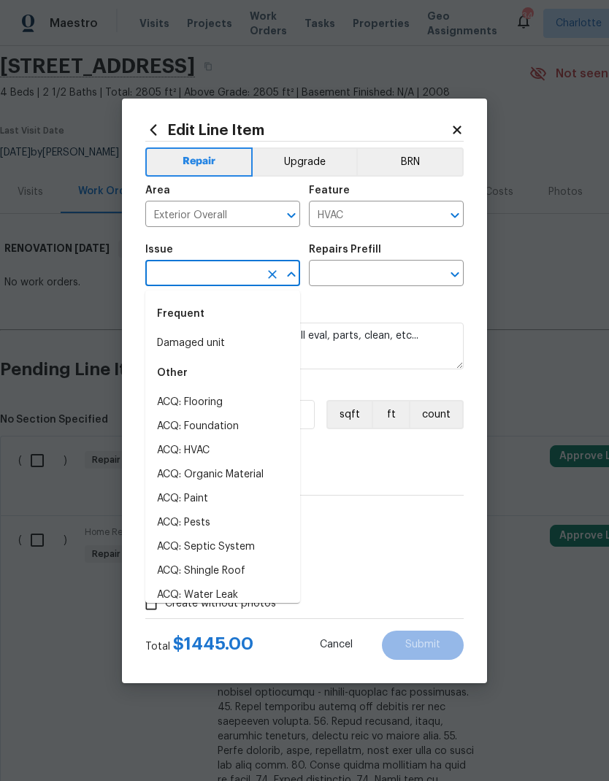
click at [243, 349] on li "Damaged unit" at bounding box center [222, 343] width 155 height 24
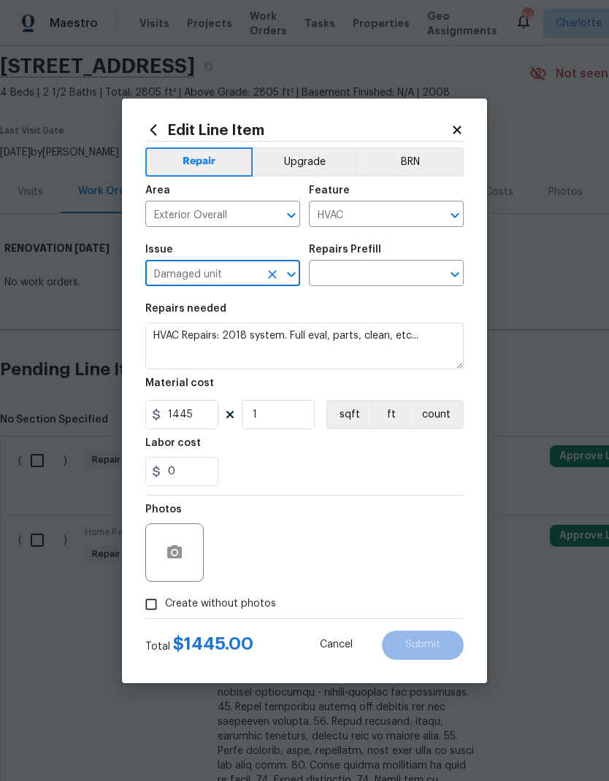
click at [364, 278] on input "text" at bounding box center [366, 274] width 114 height 23
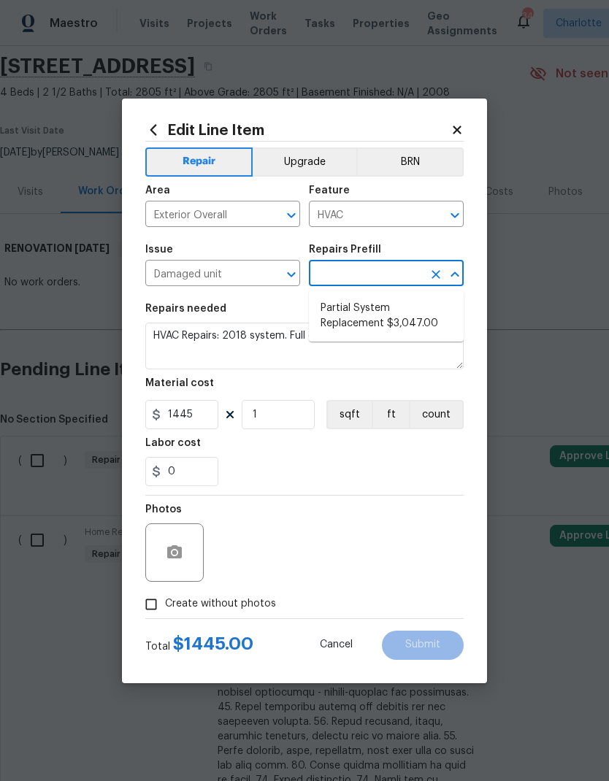
click at [232, 279] on input "Damaged unit" at bounding box center [202, 274] width 114 height 23
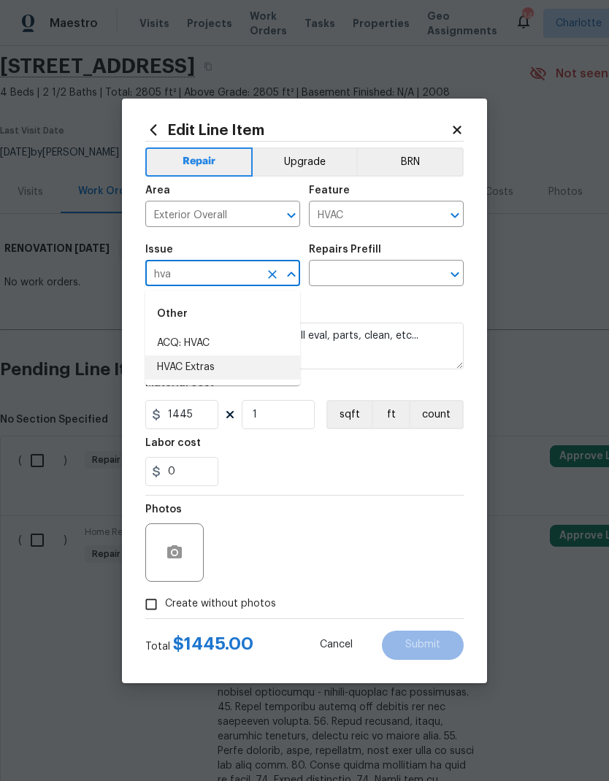
click at [256, 372] on li "HVAC Extras" at bounding box center [222, 367] width 155 height 24
type input "HVAC Extras"
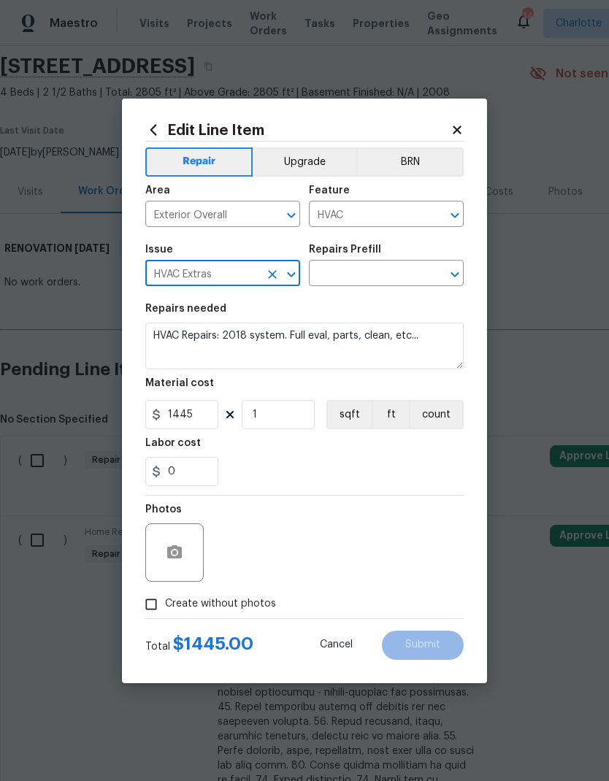
click at [385, 281] on input "text" at bounding box center [366, 274] width 114 height 23
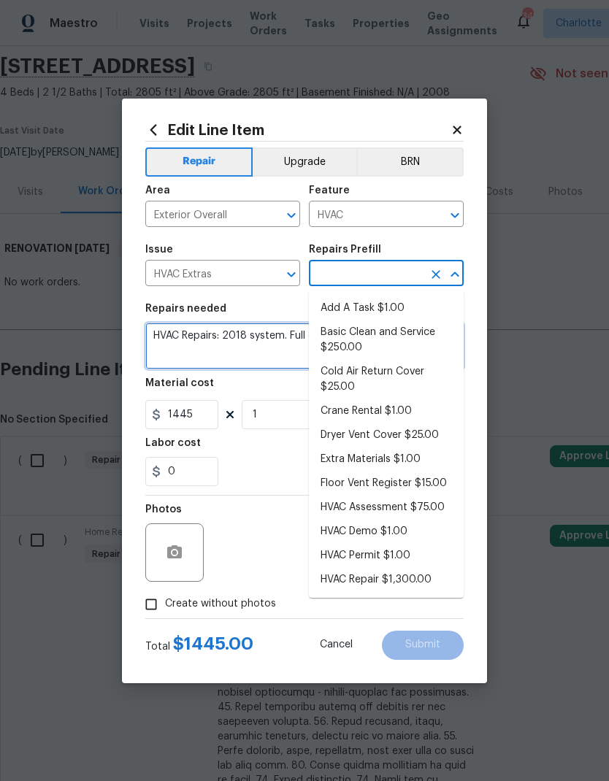
click at [163, 343] on textarea "HVAC Repairs: 2018 system. Full eval, parts, clean, etc..." at bounding box center [304, 346] width 318 height 47
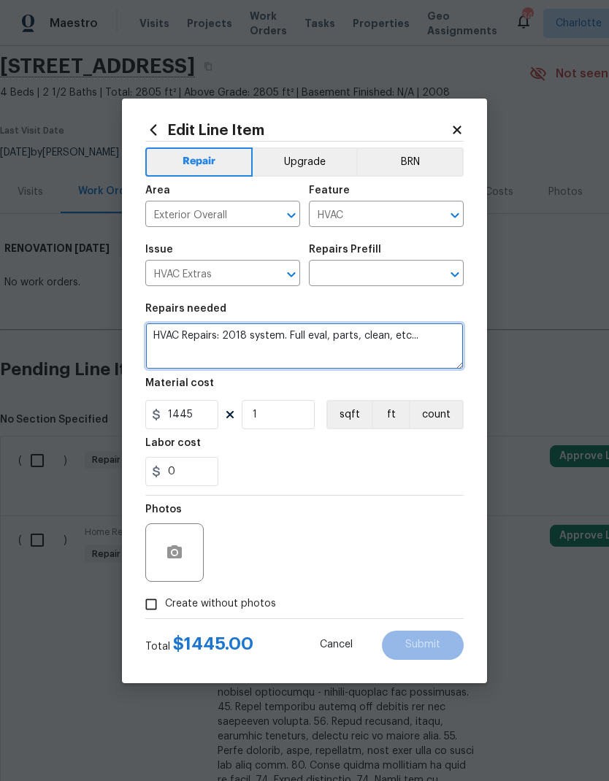
click at [166, 336] on textarea "HVAC Repairs: 2018 system. Full eval, parts, clean, etc..." at bounding box center [304, 346] width 318 height 47
click at [165, 335] on textarea "HVAC Repairs: 2018 system. Full eval, parts, clean, etc..." at bounding box center [304, 346] width 318 height 47
click at [391, 274] on input "text" at bounding box center [366, 274] width 114 height 23
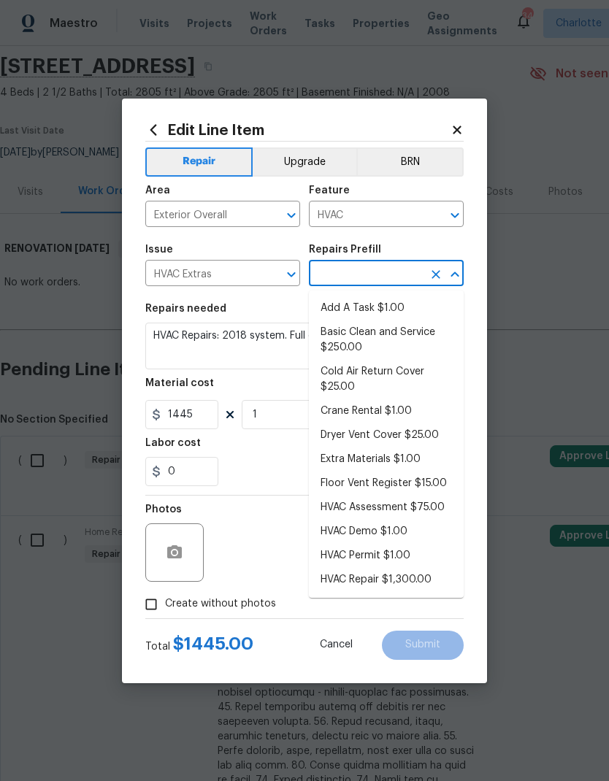
click at [396, 311] on li "Add A Task $1.00" at bounding box center [386, 308] width 155 height 24
type input "Add A Task $1.00"
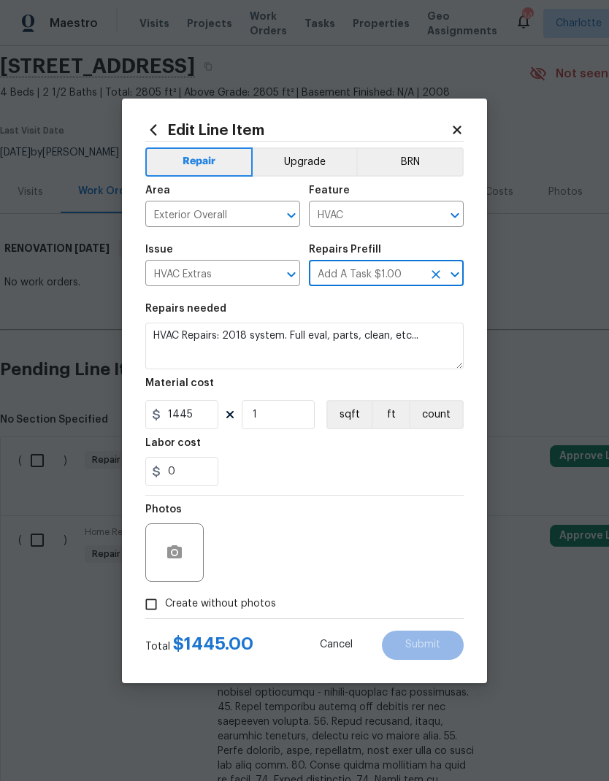
type textarea "HPM to detail"
type input "Add A Task $1.00"
type input "1"
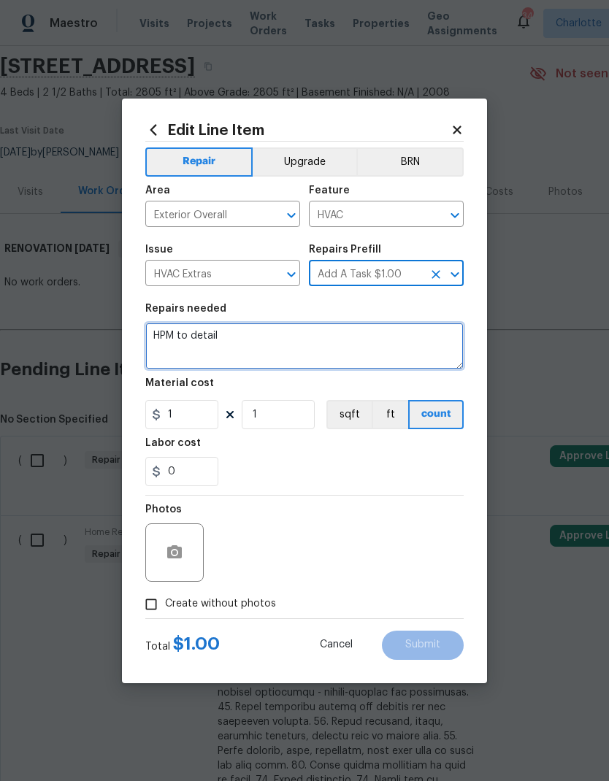
click at [222, 334] on textarea "HPM to detail" at bounding box center [304, 346] width 318 height 47
type textarea "H"
click at [241, 344] on textarea at bounding box center [304, 346] width 318 height 47
paste textarea "HVAC Repairs: 2018 system. Full eval, parts, clean, etc..."
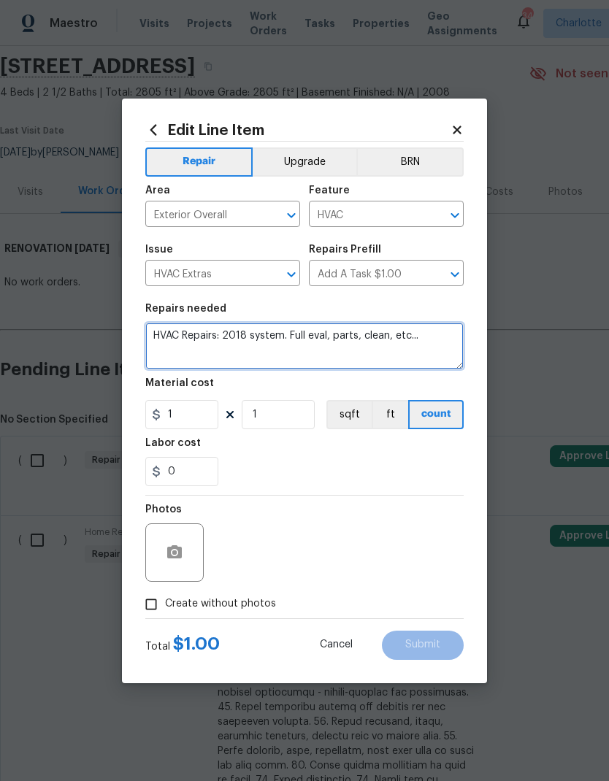
click at [336, 337] on textarea "HVAC Repairs: 2018 system. Full eval, parts, clean, etc..." at bounding box center [304, 346] width 318 height 47
type textarea "HVAC Repairs: 2018 system. Full eval, clean, etc..."
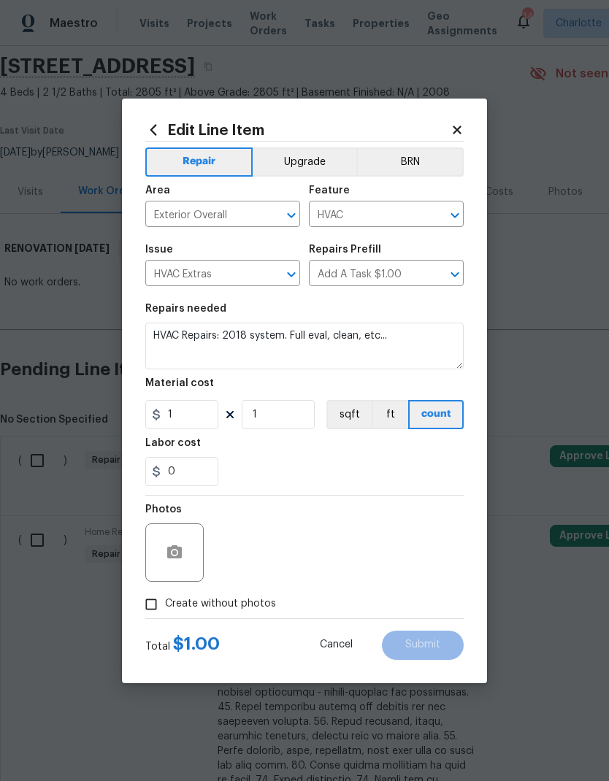
click at [393, 279] on input "Add A Task $1.00" at bounding box center [366, 274] width 114 height 23
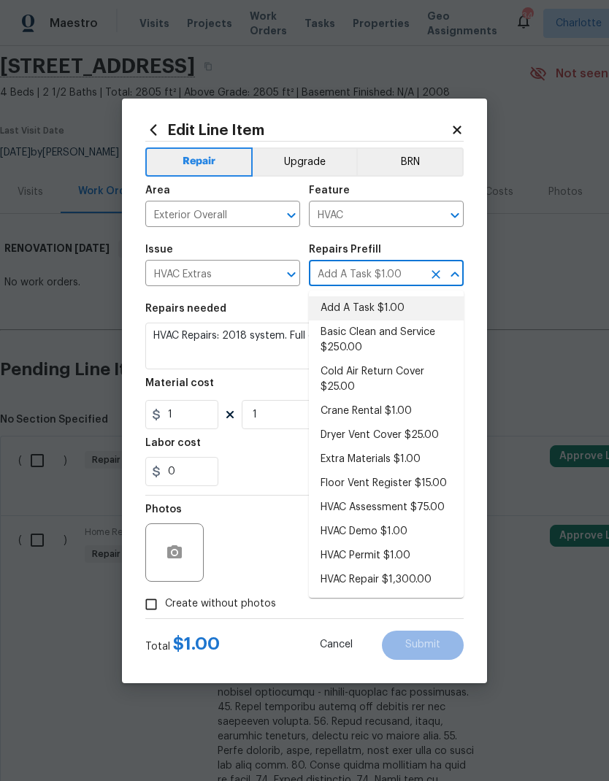
click at [406, 331] on li "Basic Clean and Service $250.00" at bounding box center [386, 339] width 155 height 39
type input "Add A Task $1.00"
type textarea "General Service HVAC system including: cleaning condenser and evaporator coils,…"
type input "Basic Clean and Service $250.00"
type input "250"
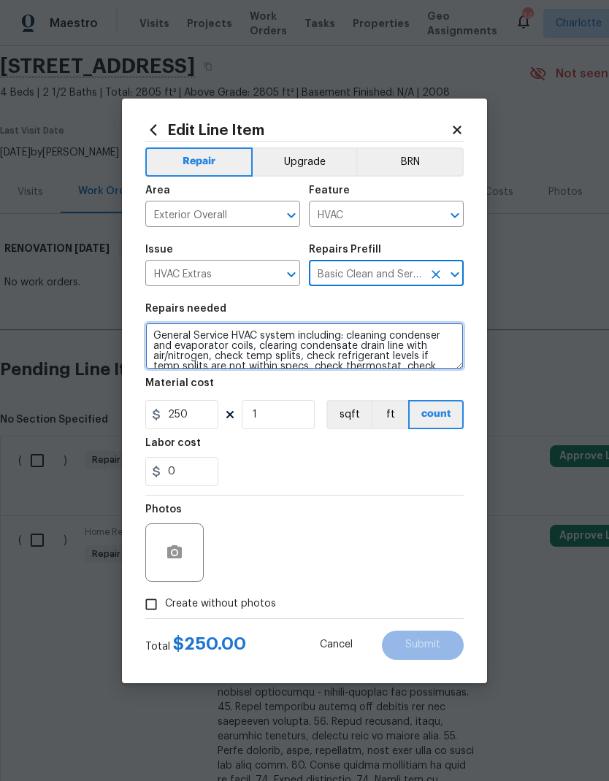
click at [156, 336] on textarea "General Service HVAC system including: cleaning condenser and evaporator coils,…" at bounding box center [304, 346] width 318 height 47
click at [151, 336] on textarea "General Service HVAC system including: cleaning condenser and evaporator coils,…" at bounding box center [304, 346] width 318 height 47
paste textarea "HVAC Repairs: 2018 system. Full eval, parts, clean, etc..."
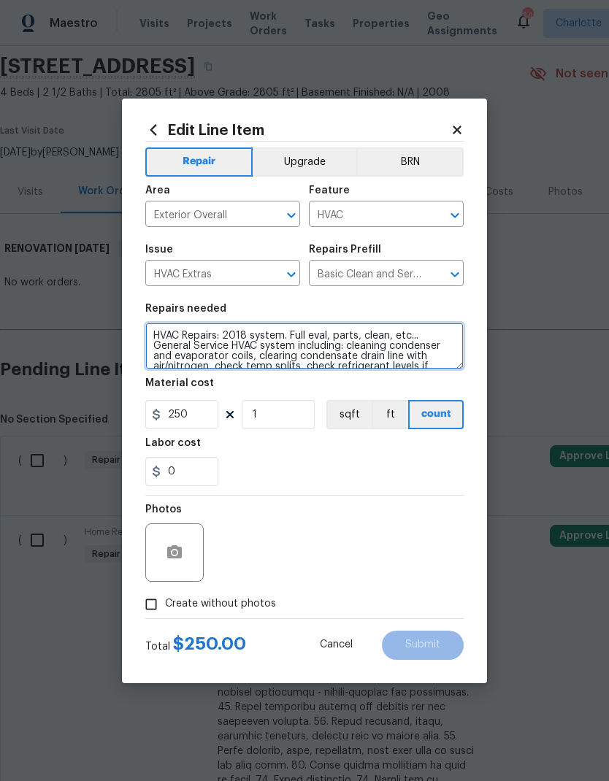
click at [296, 331] on textarea "HVAC Repairs: 2018 system. Full eval, parts, clean, etc... General Service HVAC…" at bounding box center [304, 346] width 318 height 47
click at [296, 330] on textarea "HVAC Repairs: 2018 system. Full eval, parts, clean, etc... General Service HVAC…" at bounding box center [304, 346] width 318 height 47
click at [302, 333] on textarea "HVAC Repairs: 2018 system. Full eval, parts, clean, etc... General Service HVAC…" at bounding box center [304, 346] width 318 height 47
click at [301, 333] on textarea "HVAC Repairs: 2018 system. Full eval, parts, clean, etc... General Service HVAC…" at bounding box center [304, 346] width 318 height 47
click at [299, 331] on textarea "HVAC Repairs: 2018 system. Full eval, parts, clean, etc... General Service HVAC…" at bounding box center [304, 346] width 318 height 47
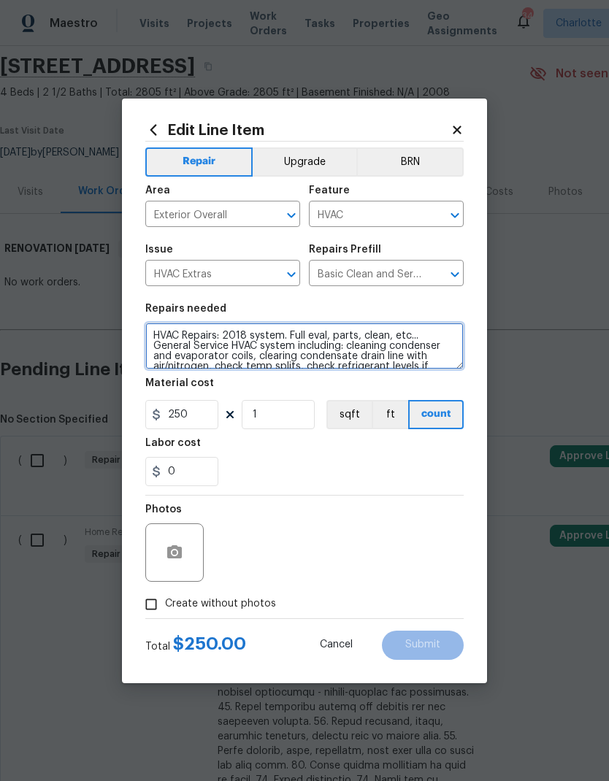
click at [299, 334] on textarea "HVAC Repairs: 2018 system. Full eval, parts, clean, etc... General Service HVAC…" at bounding box center [304, 346] width 318 height 47
click at [298, 334] on textarea "HVAC Repairs: 2018 system. Full eval, parts, clean, etc... General Service HVAC…" at bounding box center [304, 346] width 318 height 47
click at [293, 331] on textarea "HVAC Repairs: 2018 system. Full eval, parts, clean, etc... General Service HVAC…" at bounding box center [304, 346] width 318 height 47
click at [349, 311] on div "Repairs needed" at bounding box center [304, 313] width 318 height 19
click at [295, 331] on textarea "HVAC Repairs: 2018 system. Full eval, parts, clean, etc... General Service HVAC…" at bounding box center [304, 346] width 318 height 47
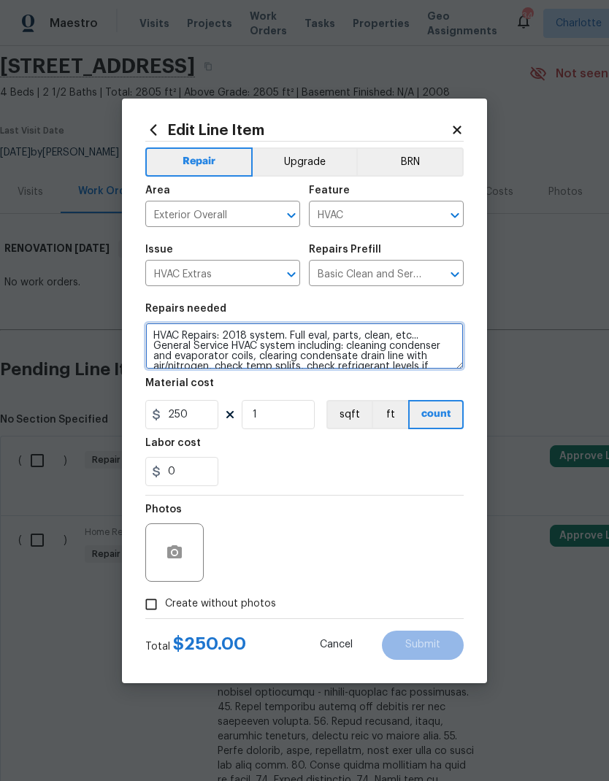
click at [295, 331] on textarea "HVAC Repairs: 2018 system. Full eval, parts, clean, etc... General Service HVAC…" at bounding box center [304, 346] width 318 height 47
click at [296, 331] on textarea "HVAC Repairs: 2018 system. Full eval, parts, clean, etc... General Service HVAC…" at bounding box center [304, 346] width 318 height 47
click at [296, 330] on textarea "HVAC Repairs: 2018 system. Full eval, parts, clean, etc... General Service HVAC…" at bounding box center [304, 346] width 318 height 47
click at [300, 334] on textarea "HVAC Repairs: 2018 system. Full eval, parts, clean, etc... General Service HVAC…" at bounding box center [304, 346] width 318 height 47
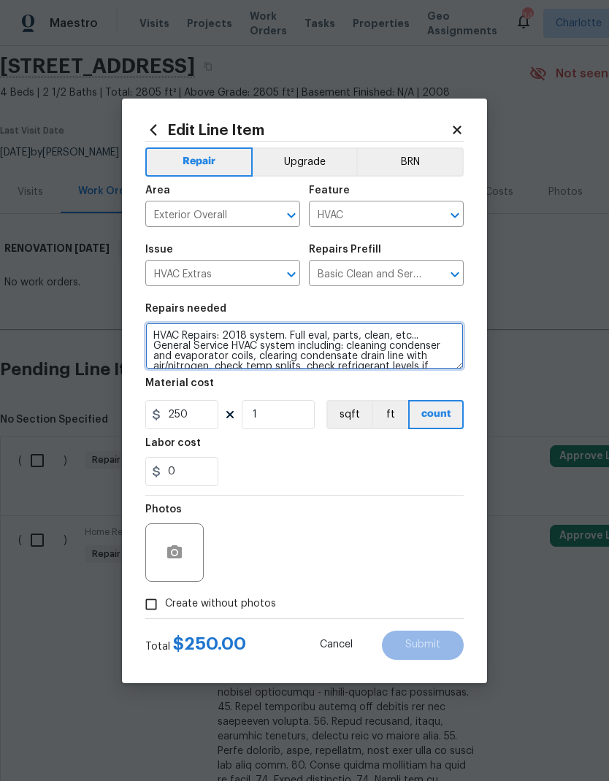
click at [318, 340] on textarea "HVAC Repairs: 2018 system. Full eval, parts, clean, etc... General Service HVAC…" at bounding box center [304, 346] width 318 height 47
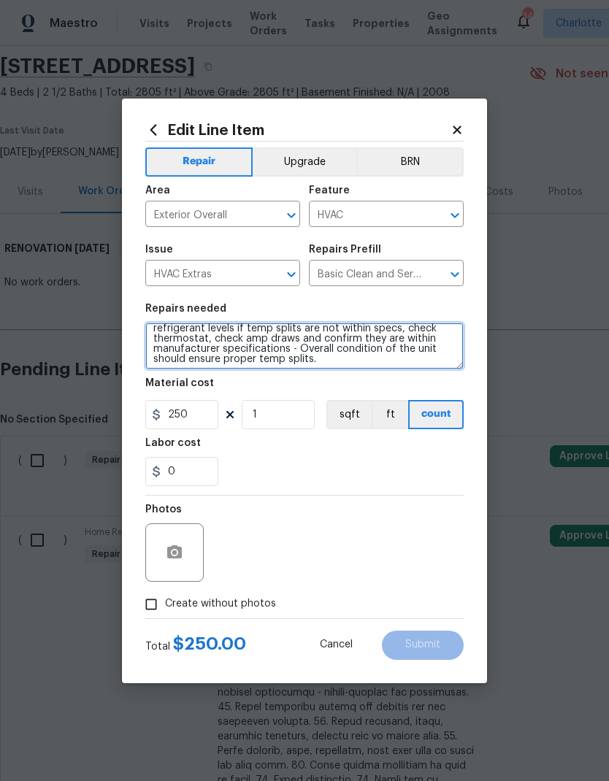
scroll to position [40, 0]
type textarea "HVAC Repairs: 2018 system. Service HVAC system including: cleaning condenser an…"
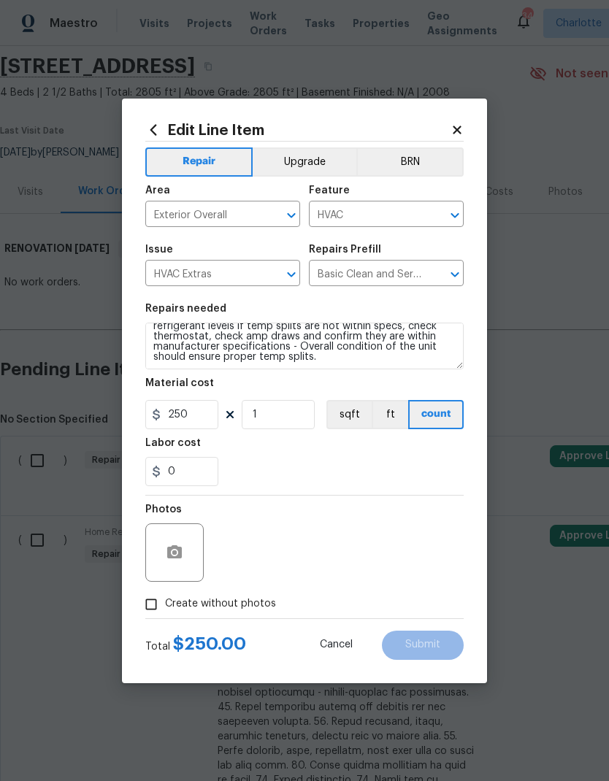
click at [354, 458] on div "0" at bounding box center [304, 471] width 318 height 29
click at [159, 604] on input "Create without photos" at bounding box center [151, 604] width 28 height 28
checkbox input "true"
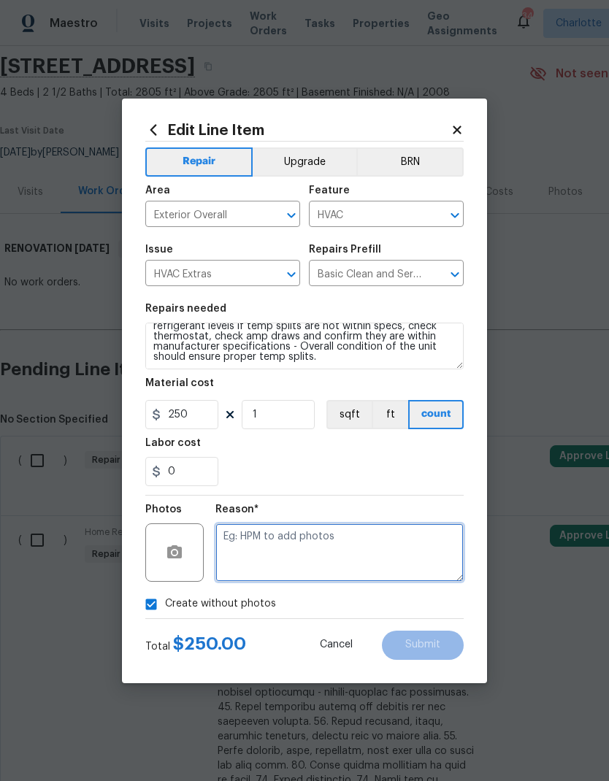
click at [377, 563] on textarea at bounding box center [339, 552] width 248 height 58
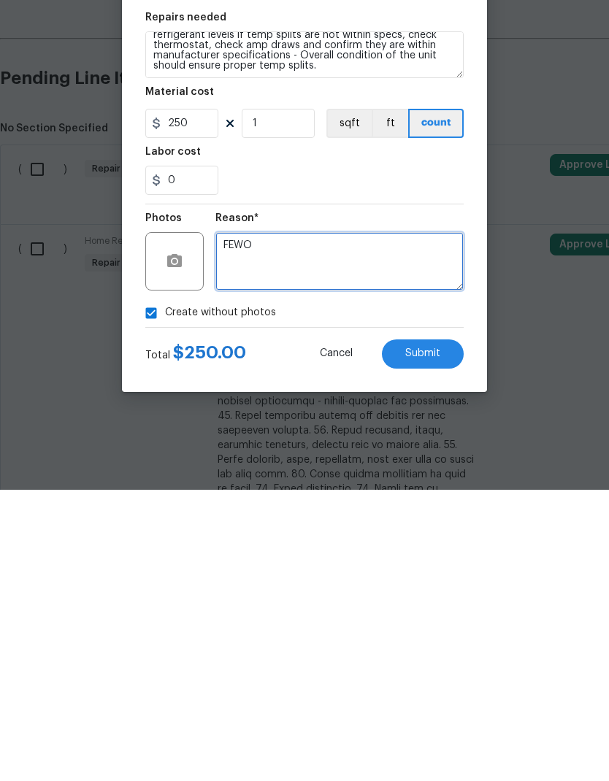
type textarea "FEWO"
click at [454, 631] on button "Submit" at bounding box center [423, 645] width 82 height 29
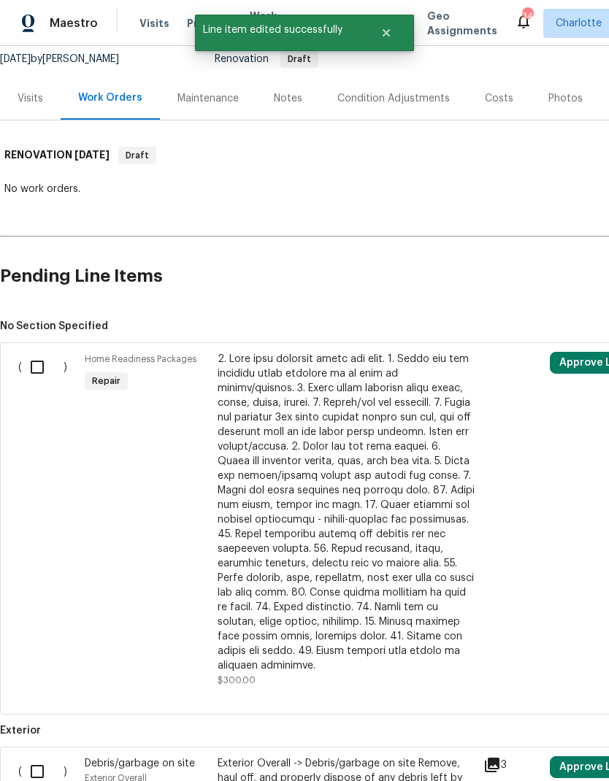
scroll to position [145, 0]
click at [33, 351] on input "checkbox" at bounding box center [43, 366] width 42 height 31
checkbox input "true"
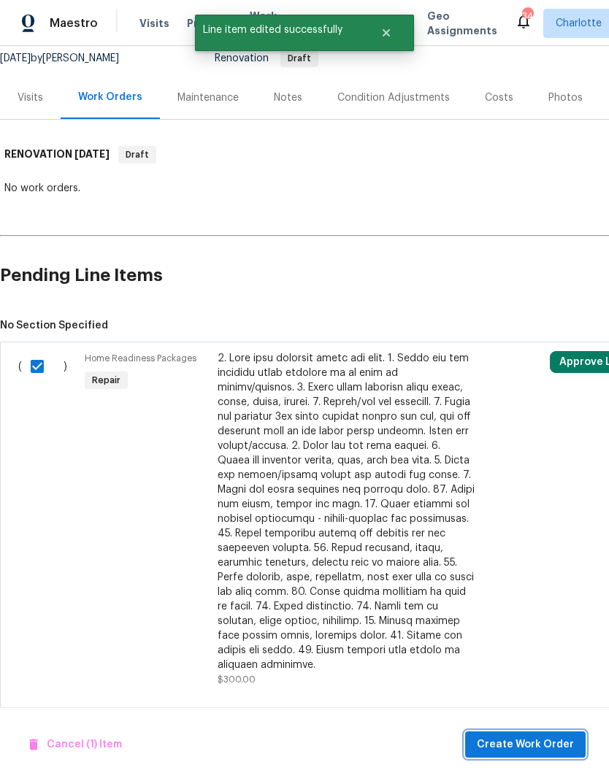
click at [540, 744] on span "Create Work Order" at bounding box center [525, 745] width 97 height 18
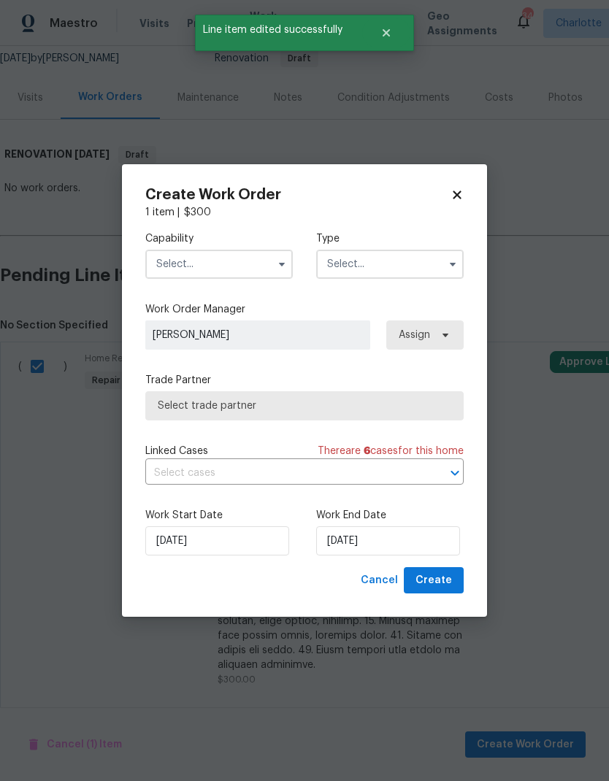
click at [242, 255] on input "text" at bounding box center [218, 264] width 147 height 29
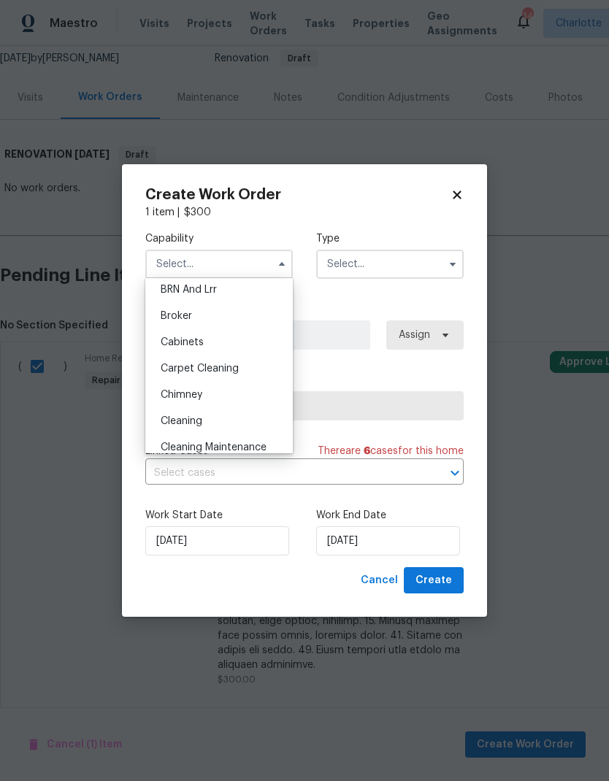
scroll to position [95, 0]
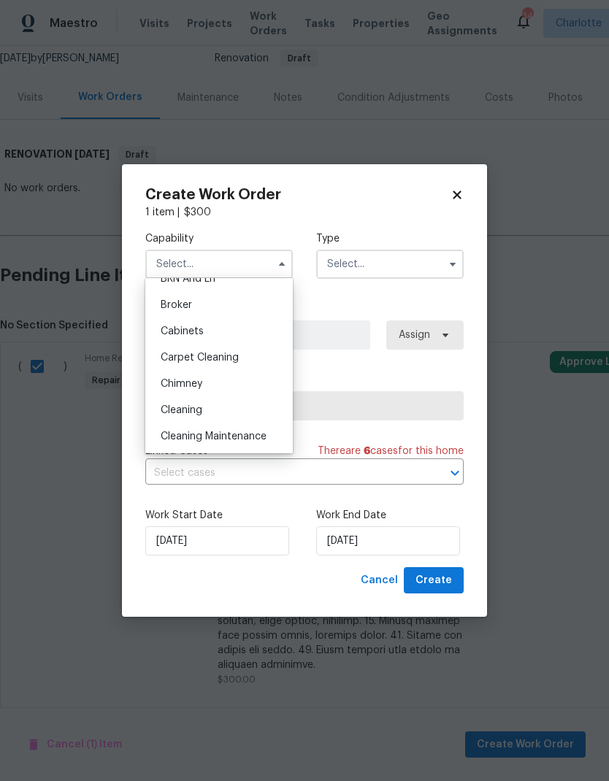
click at [246, 432] on span "Cleaning Maintenance" at bounding box center [214, 436] width 106 height 10
type input "Cleaning Maintenance"
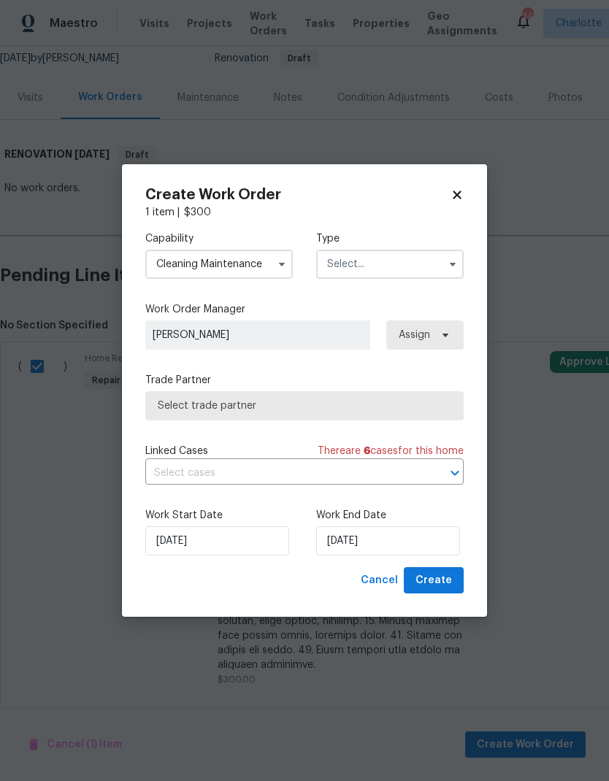
click at [401, 265] on input "text" at bounding box center [389, 264] width 147 height 29
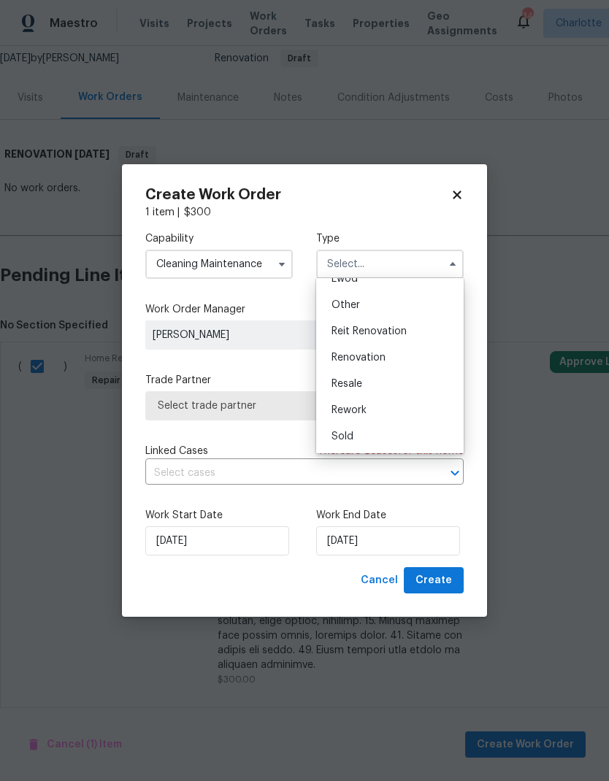
scroll to position [174, 0]
click at [412, 358] on div "Renovation" at bounding box center [390, 358] width 140 height 26
type input "Renovation"
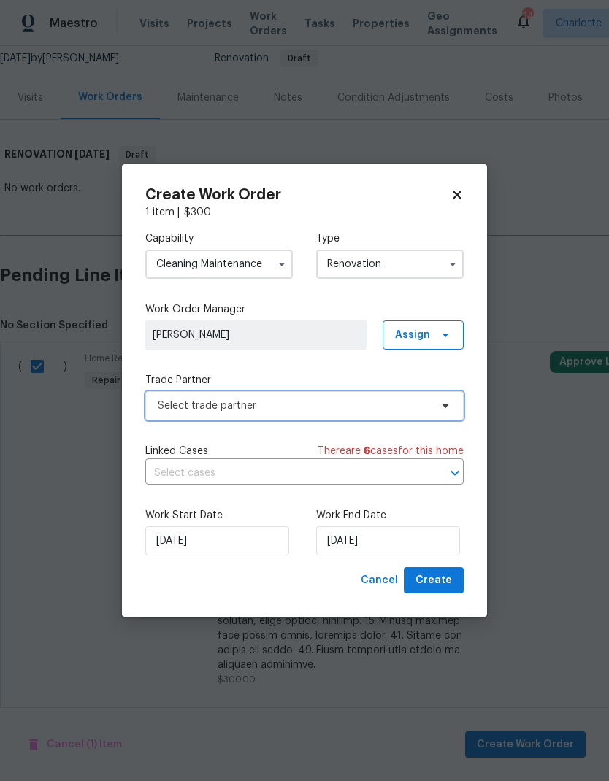
click at [430, 410] on span "Select trade partner" at bounding box center [304, 405] width 318 height 29
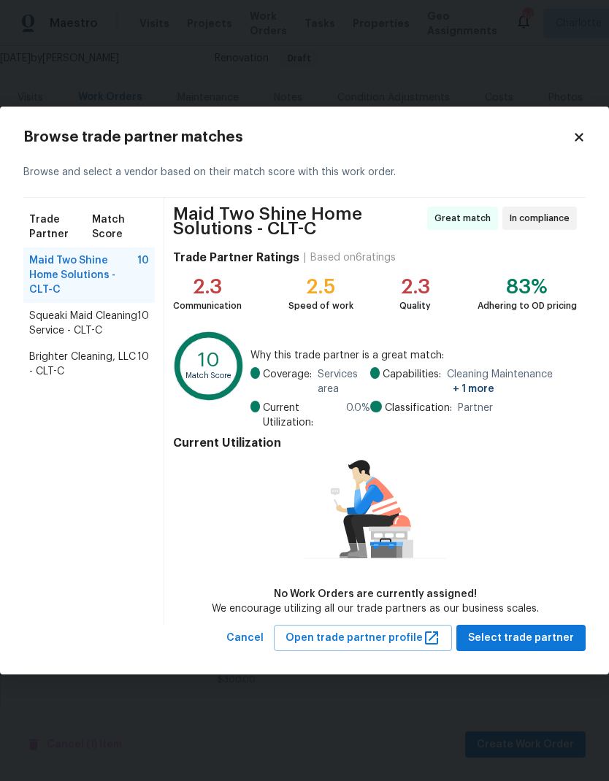
click at [72, 366] on span "Brighter Cleaning, LLC - CLT-C" at bounding box center [83, 364] width 108 height 29
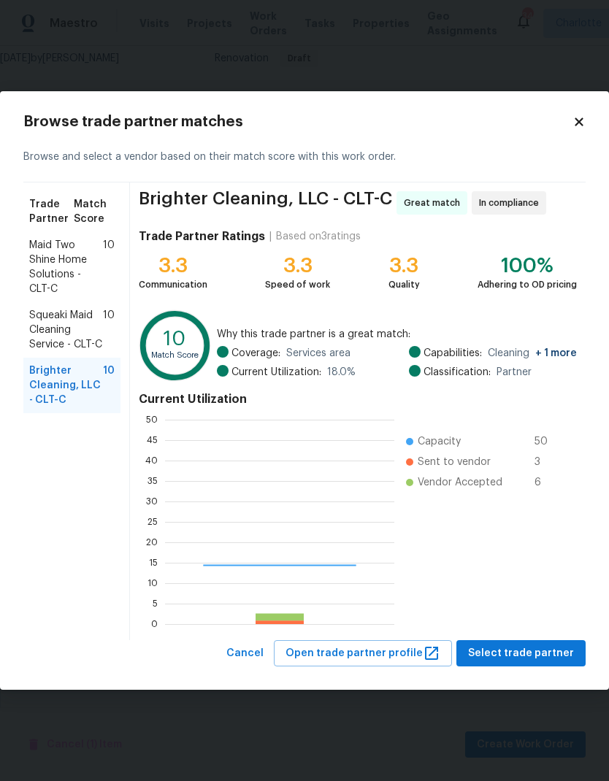
scroll to position [204, 229]
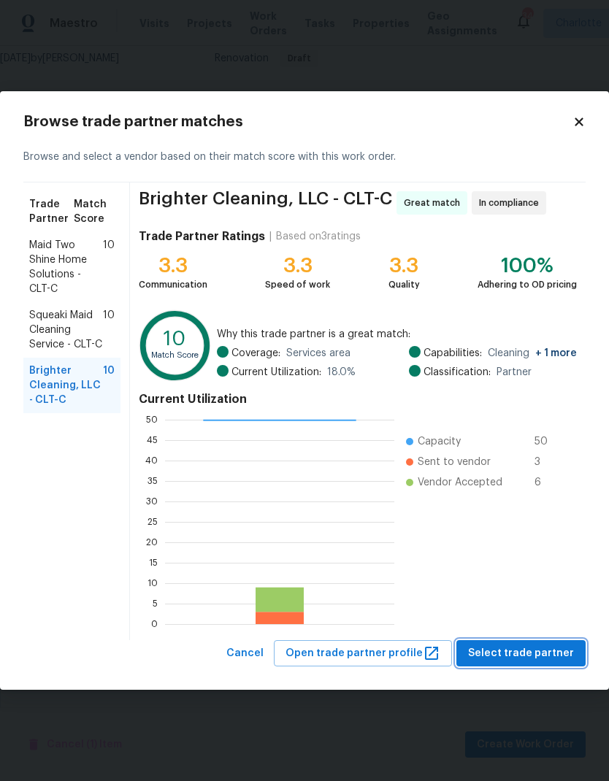
click at [547, 655] on span "Select trade partner" at bounding box center [521, 653] width 106 height 18
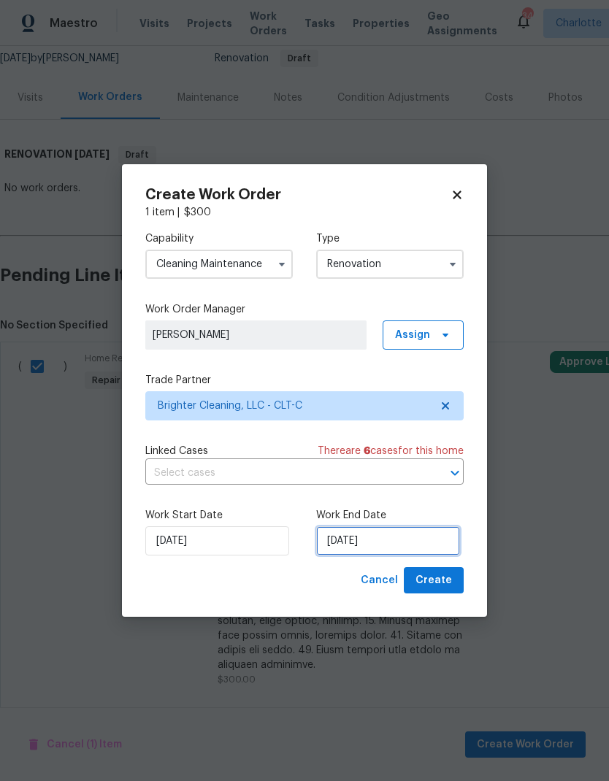
click at [399, 545] on input "9/25/2025" at bounding box center [388, 540] width 144 height 29
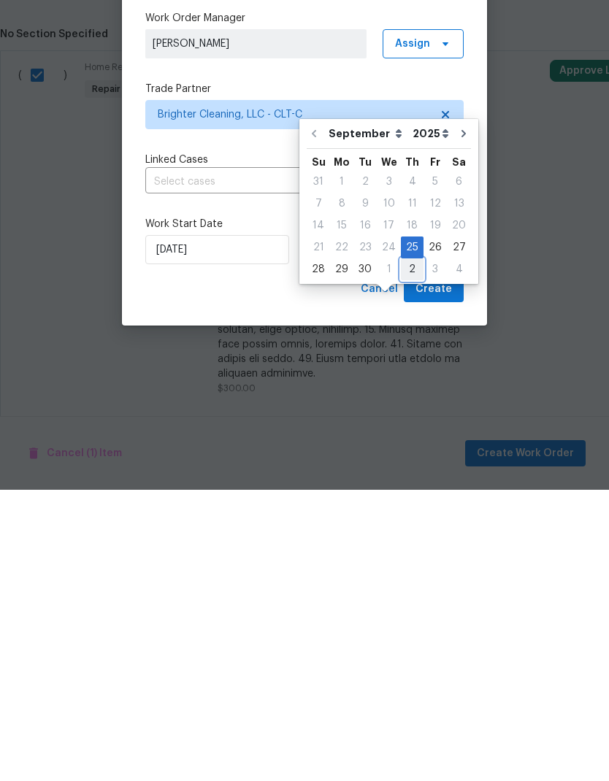
click at [407, 550] on div "2" at bounding box center [412, 560] width 23 height 20
type input "10/2/2025"
select select "9"
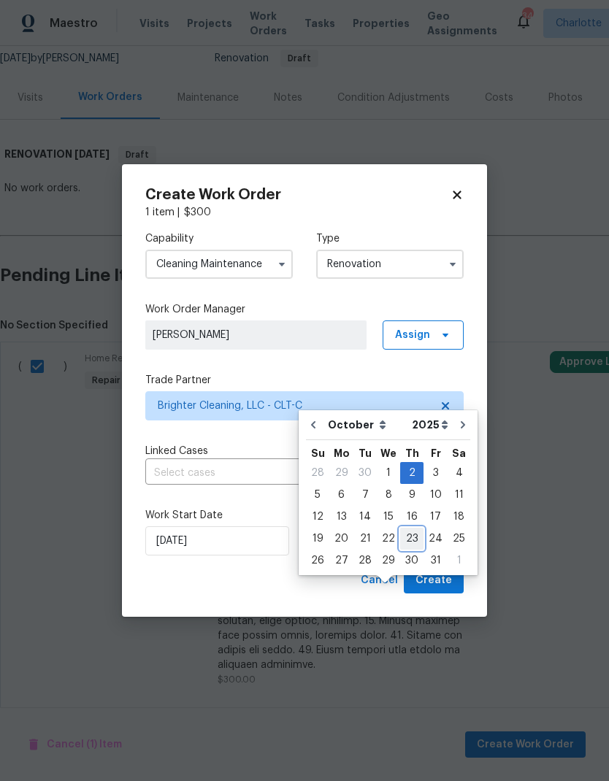
click at [413, 528] on div "23" at bounding box center [411, 538] width 23 height 20
type input "10/23/2025"
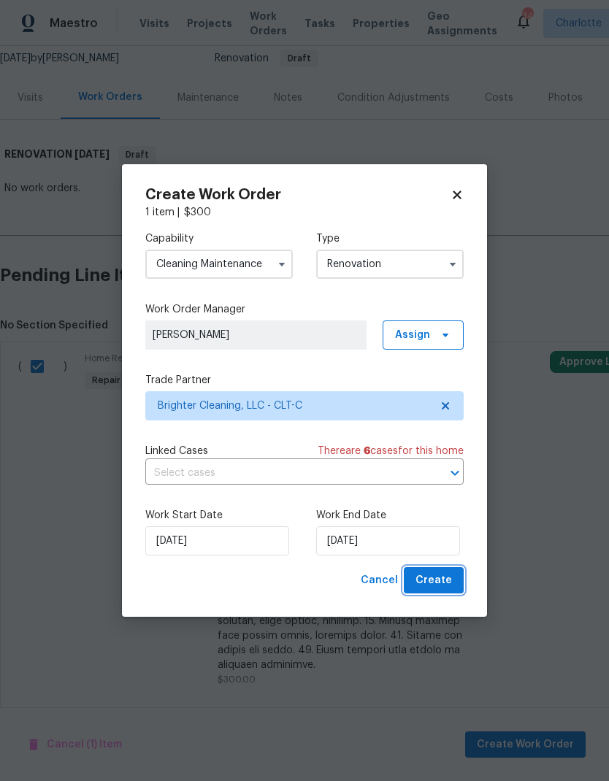
click at [449, 581] on span "Create" at bounding box center [433, 581] width 36 height 18
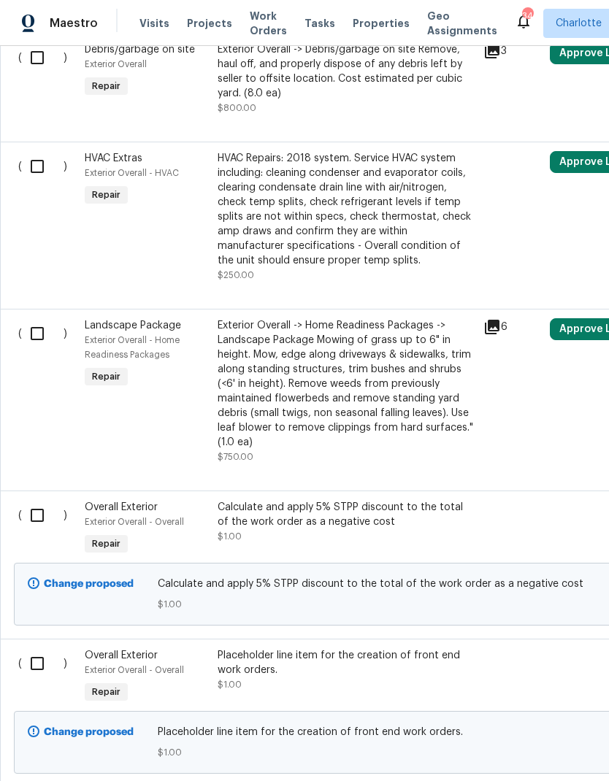
scroll to position [493, 0]
click at [158, 320] on span "Landscape Package" at bounding box center [133, 325] width 96 height 10
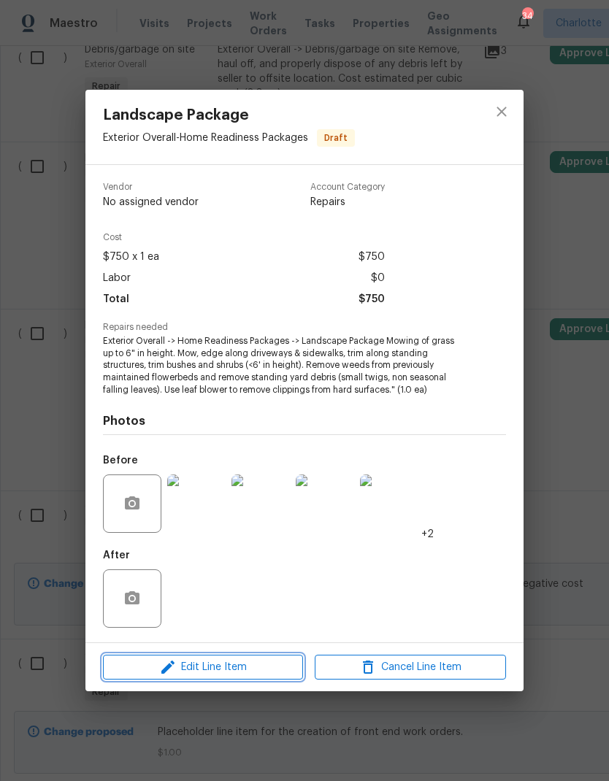
click at [245, 671] on span "Edit Line Item" at bounding box center [202, 667] width 191 height 18
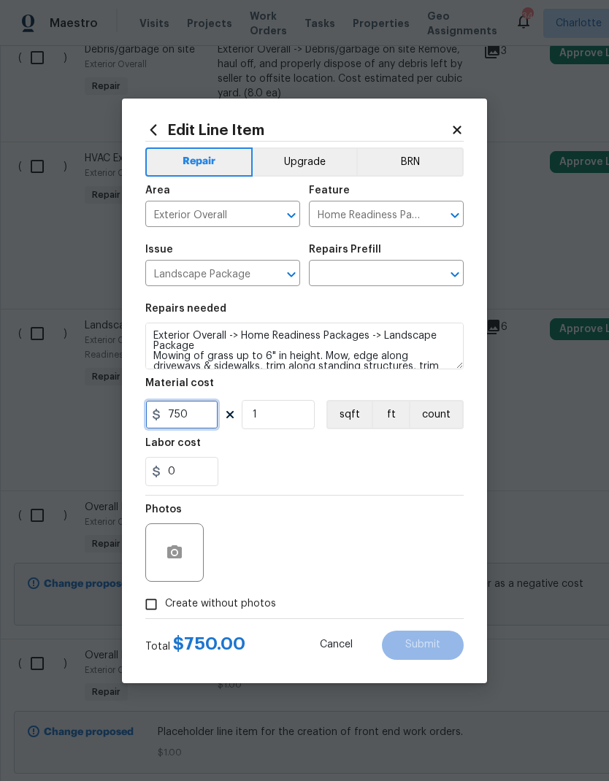
click at [206, 421] on input "750" at bounding box center [181, 414] width 73 height 29
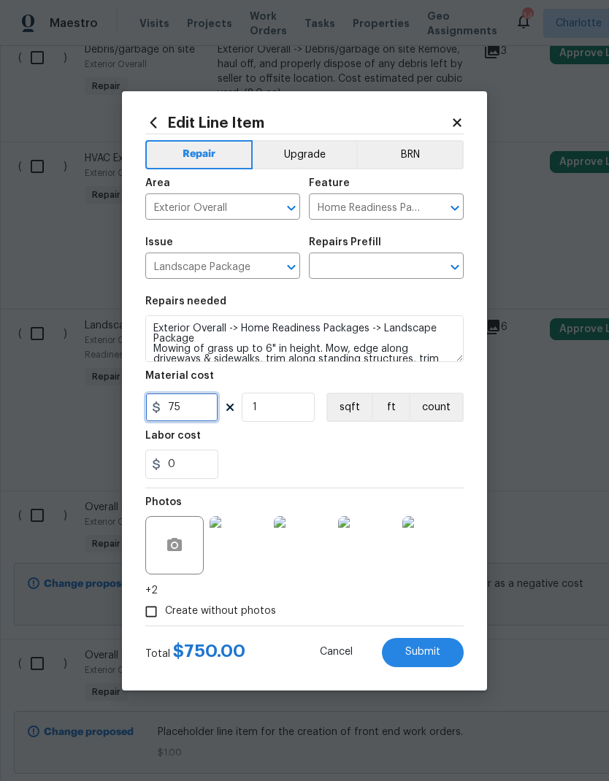
type input "75"
click at [369, 458] on div "0" at bounding box center [304, 464] width 318 height 29
click at [385, 270] on input "text" at bounding box center [366, 267] width 114 height 23
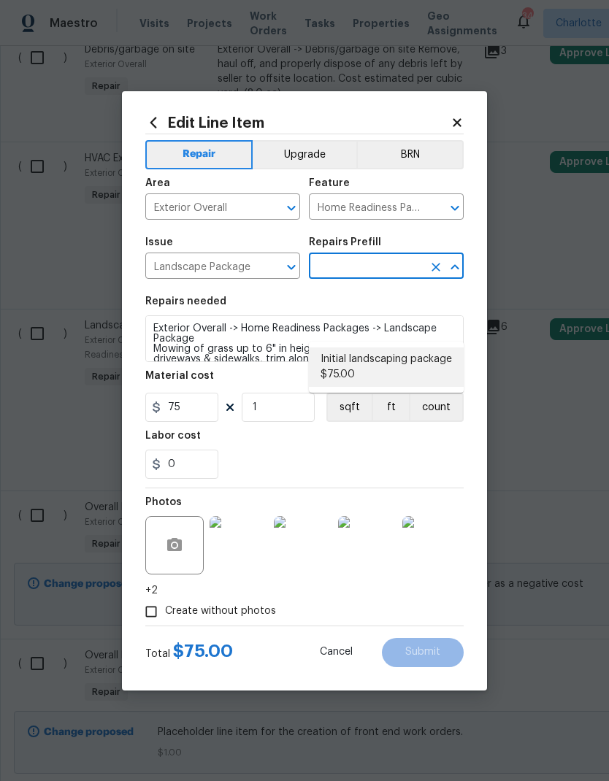
click at [418, 347] on li "Initial landscaping package $75.00" at bounding box center [386, 366] width 155 height 39
type input "Initial landscaping package $75.00"
type textarea "Mowing of grass up to 6" in height. Mow, edge along driveways & sidewalks, trim…"
type input "Initial landscaping package $75.00"
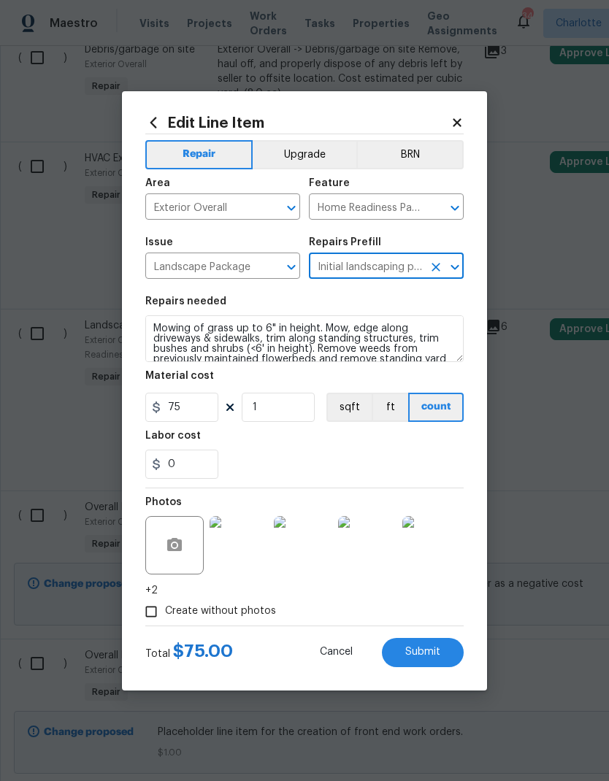
click at [374, 467] on div "0" at bounding box center [304, 464] width 318 height 29
click at [425, 653] on span "Submit" at bounding box center [422, 652] width 35 height 11
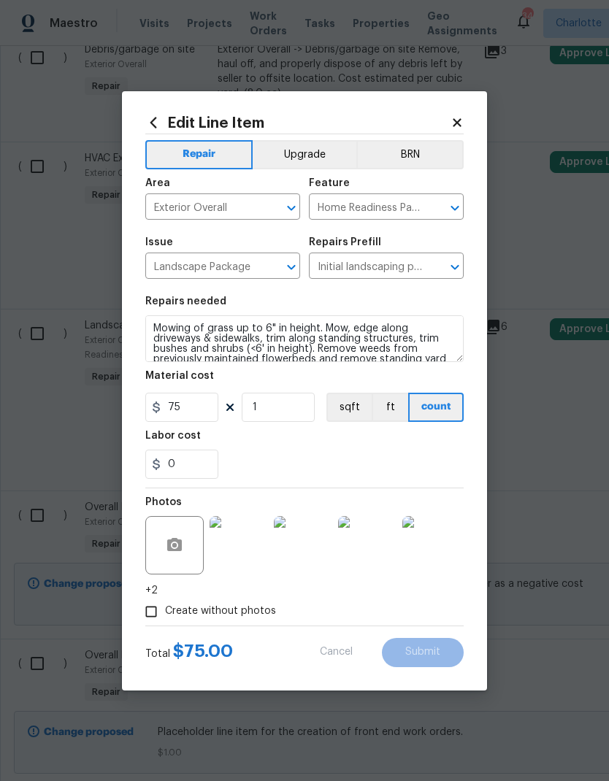
type textarea "Mowing of grass up to 6" in height. Mow, edge along driveways & sidewalks, trim…"
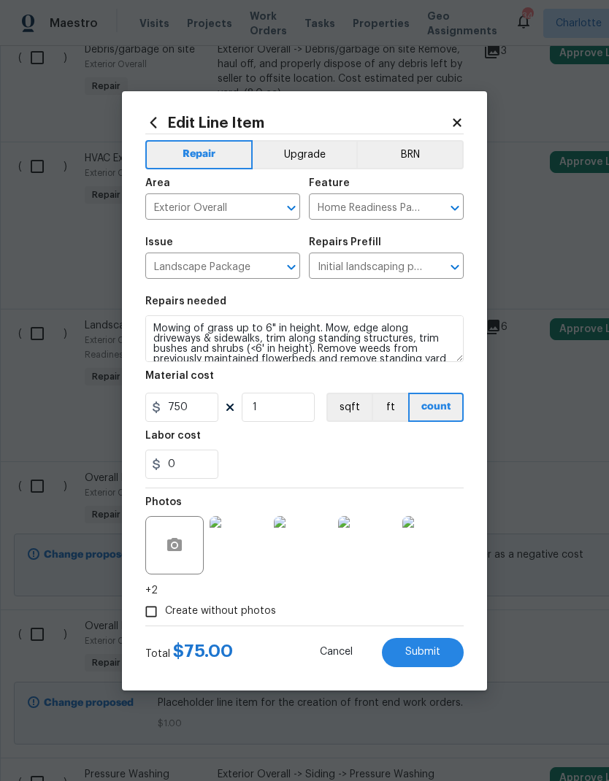
type input "75"
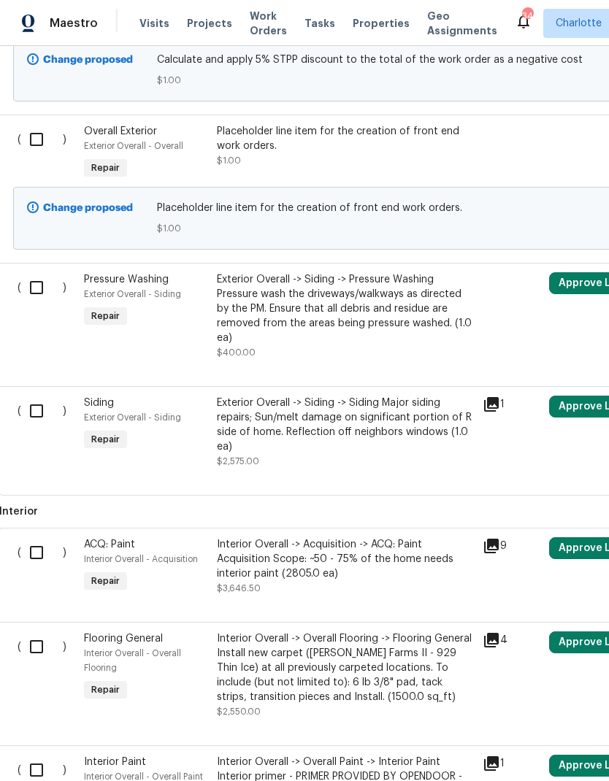
scroll to position [988, 1]
click at [158, 272] on div "Pressure Washing" at bounding box center [146, 279] width 124 height 15
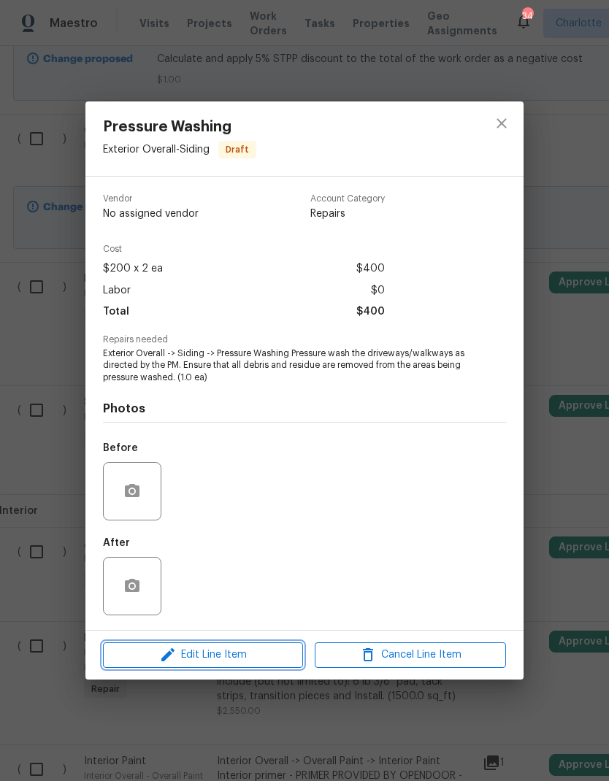
click at [225, 661] on span "Edit Line Item" at bounding box center [202, 655] width 191 height 18
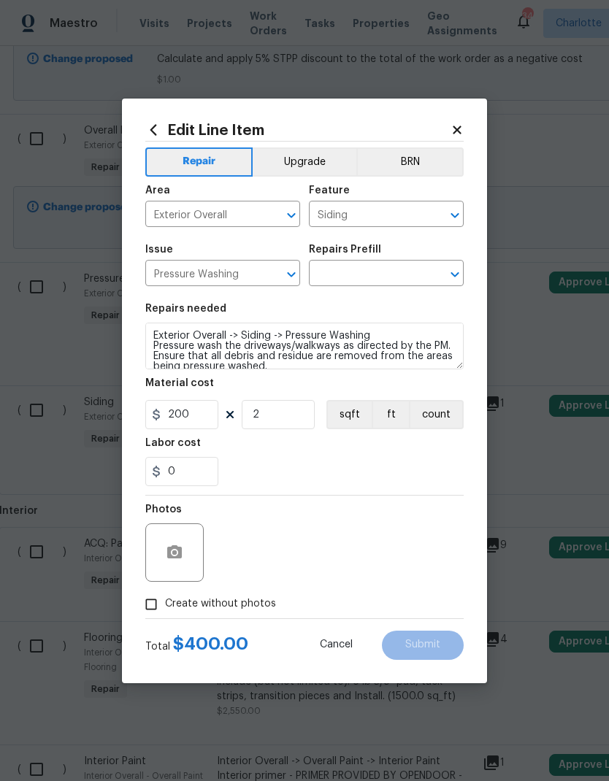
click at [384, 277] on input "text" at bounding box center [366, 274] width 114 height 23
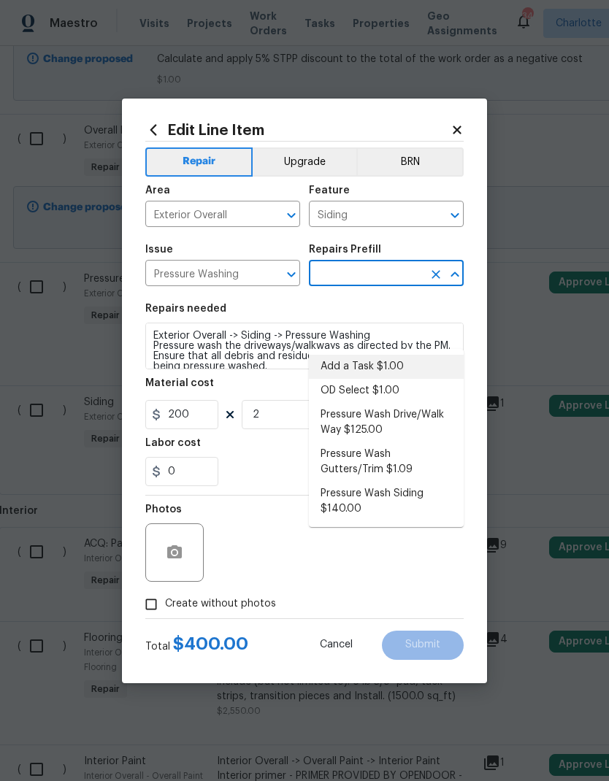
click at [385, 355] on li "Add a Task $1.00" at bounding box center [386, 367] width 155 height 24
type input "Add a Task $1.00"
type textarea "HPM to detail"
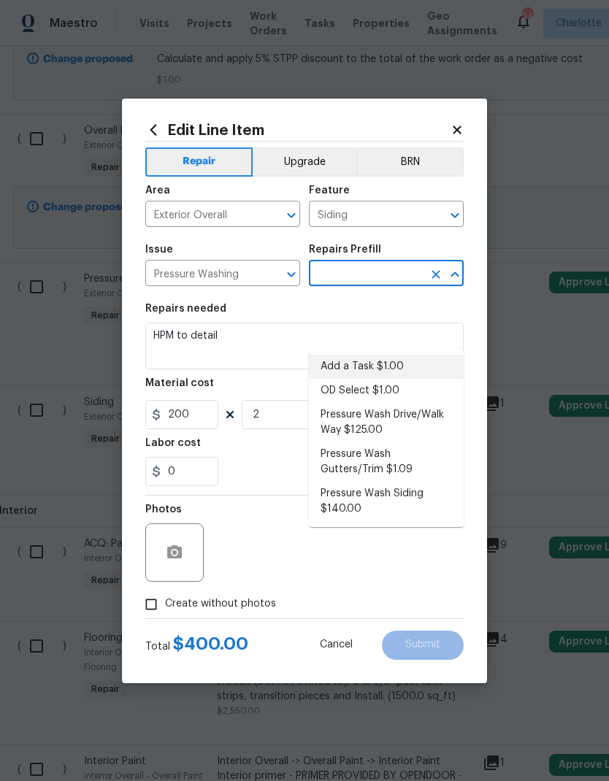
type input "Add a Task $1.00"
type input "1"
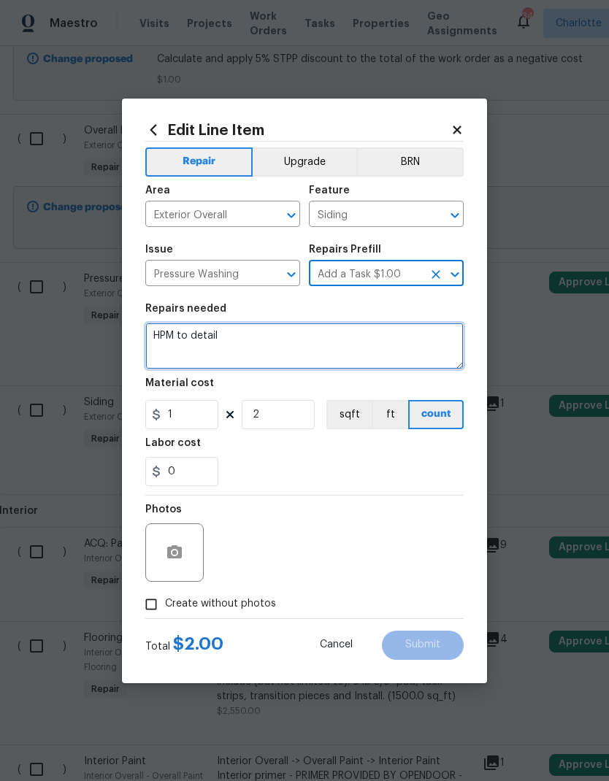
click at [186, 330] on textarea "HPM to detail" at bounding box center [304, 346] width 318 height 47
click at [185, 329] on textarea "HPM to detail" at bounding box center [304, 346] width 318 height 47
click at [182, 334] on textarea "HPM to detail" at bounding box center [304, 346] width 318 height 47
click at [261, 334] on textarea "HPM to detail" at bounding box center [304, 346] width 318 height 47
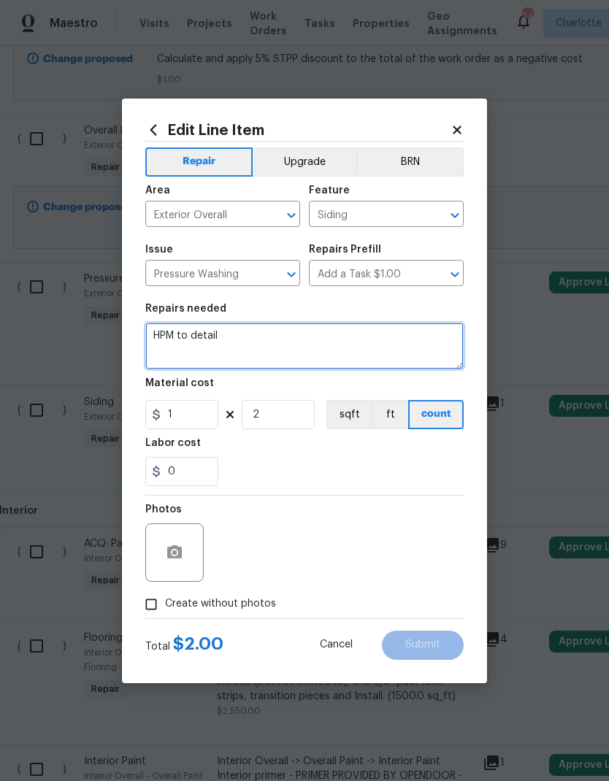
click at [261, 334] on textarea "HPM to detail" at bounding box center [304, 346] width 318 height 47
click at [236, 334] on textarea "HPM to detail" at bounding box center [304, 346] width 318 height 47
type textarea "H"
click at [223, 346] on textarea at bounding box center [304, 346] width 318 height 47
paste textarea "Pressure wash home, driveway, walkways and patio. Use surface washer on all sol…"
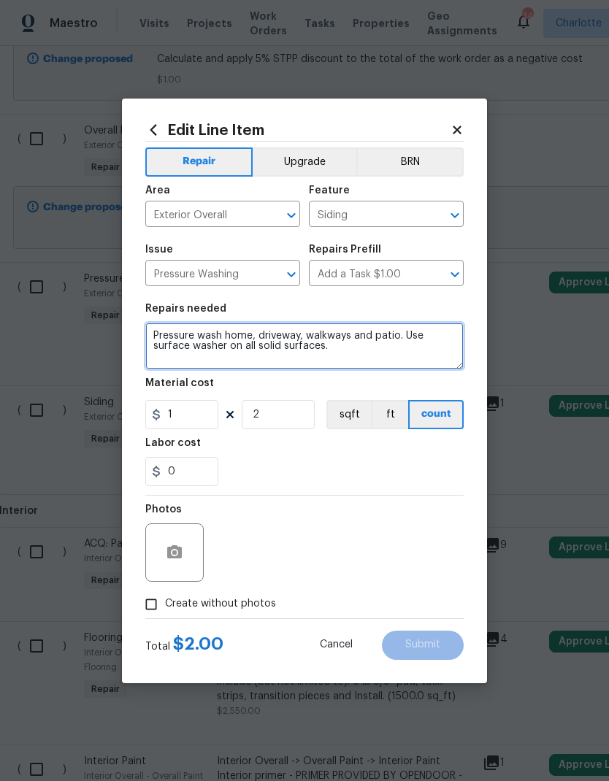
type textarea "Pressure wash home, driveway, walkways and patio. Use surface washer on all sol…"
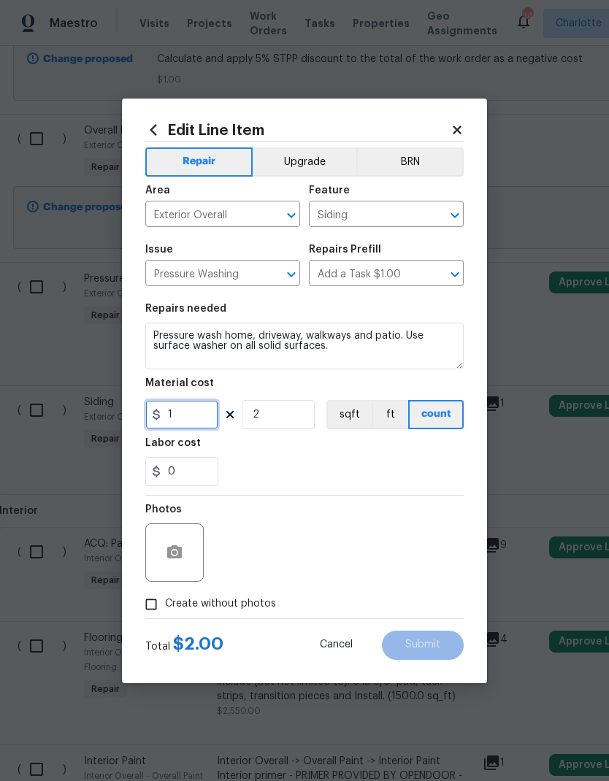
click at [196, 415] on input "1" at bounding box center [181, 414] width 73 height 29
type input "350"
click at [312, 417] on input "2" at bounding box center [278, 414] width 73 height 29
type input "1"
click at [411, 452] on div "Labor cost" at bounding box center [304, 447] width 318 height 19
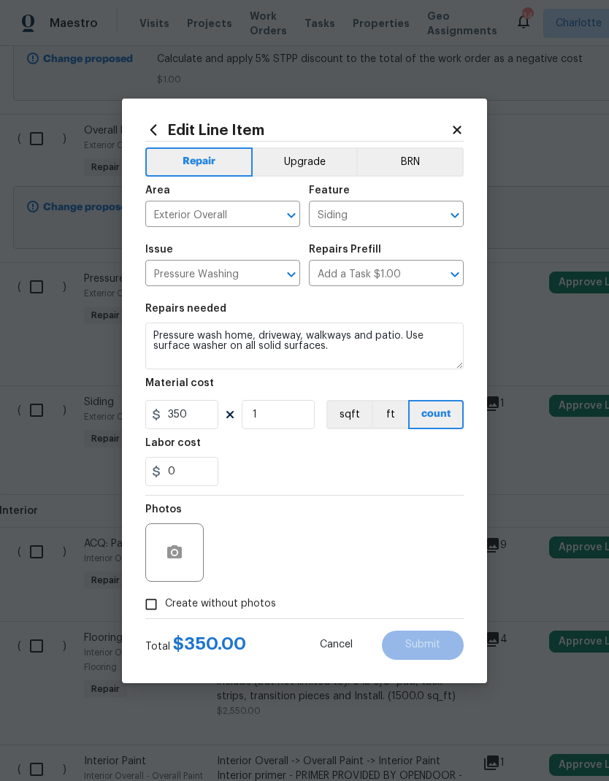
click at [154, 612] on input "Create without photos" at bounding box center [151, 604] width 28 height 28
checkbox input "true"
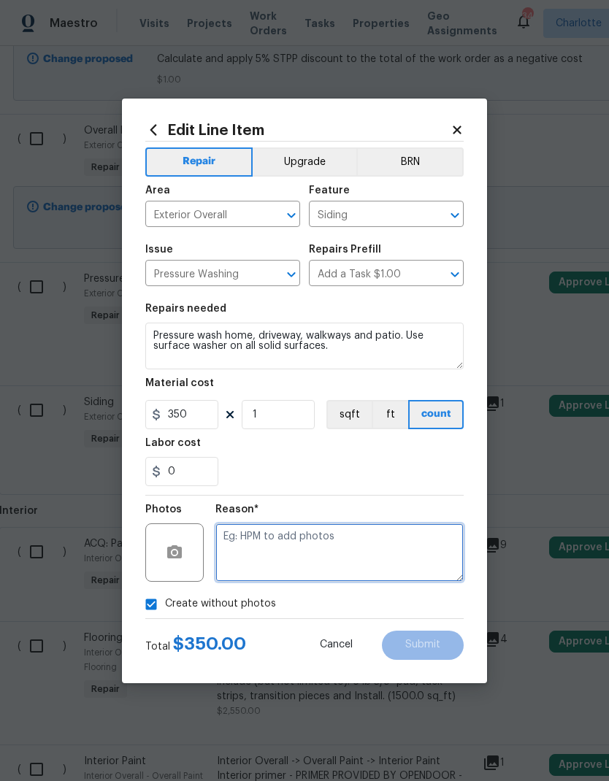
click at [407, 553] on textarea at bounding box center [339, 552] width 248 height 58
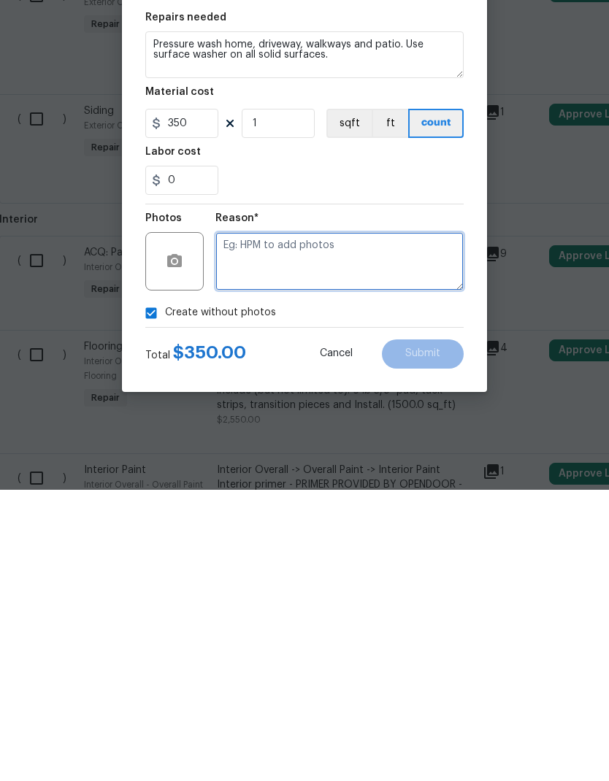
type textarea "P"
type textarea "FEWO"
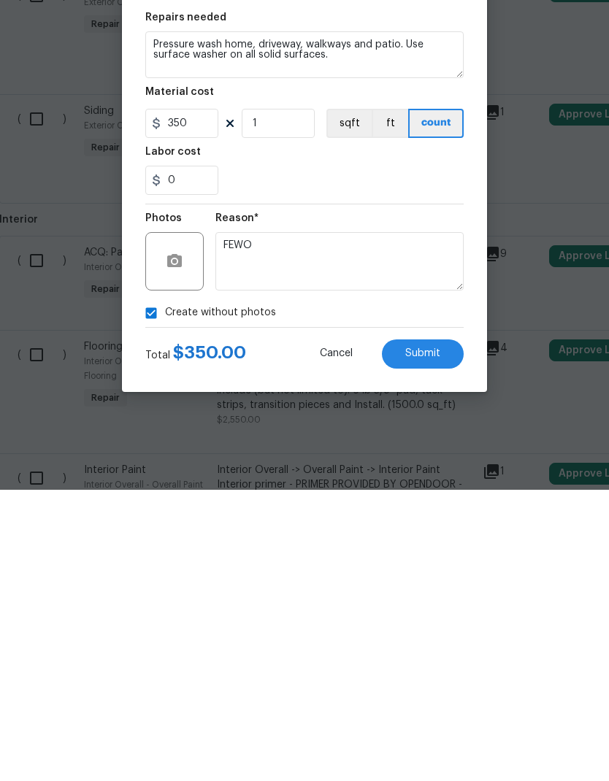
click at [444, 631] on button "Submit" at bounding box center [423, 645] width 82 height 29
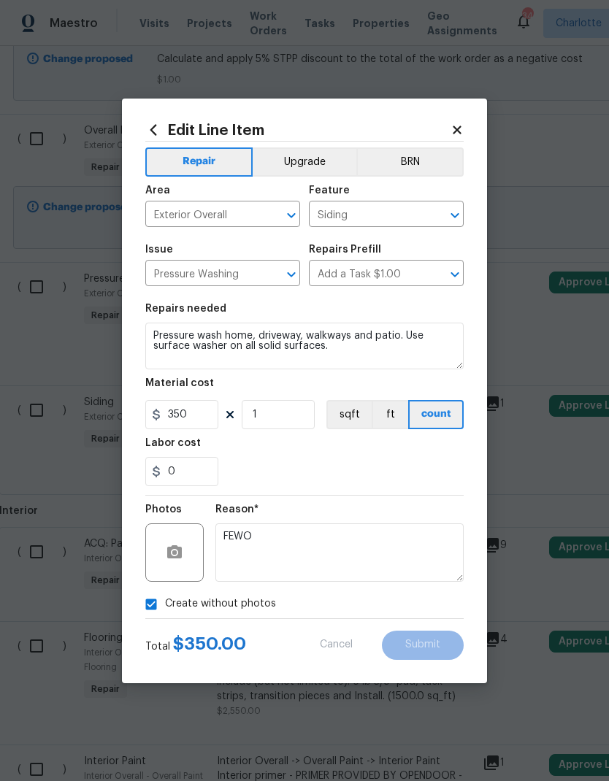
type textarea "Exterior Overall -> Siding -> Pressure Washing Pressure wash the driveways/walk…"
type input "2"
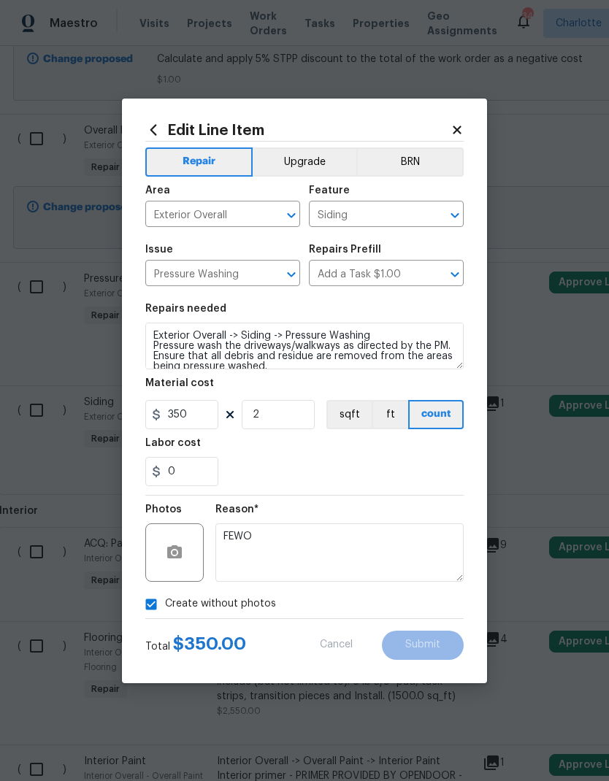
type input "200"
type textarea "Pressure wash home, driveway, walkways and patio. Use surface washer on all sol…"
type input "1"
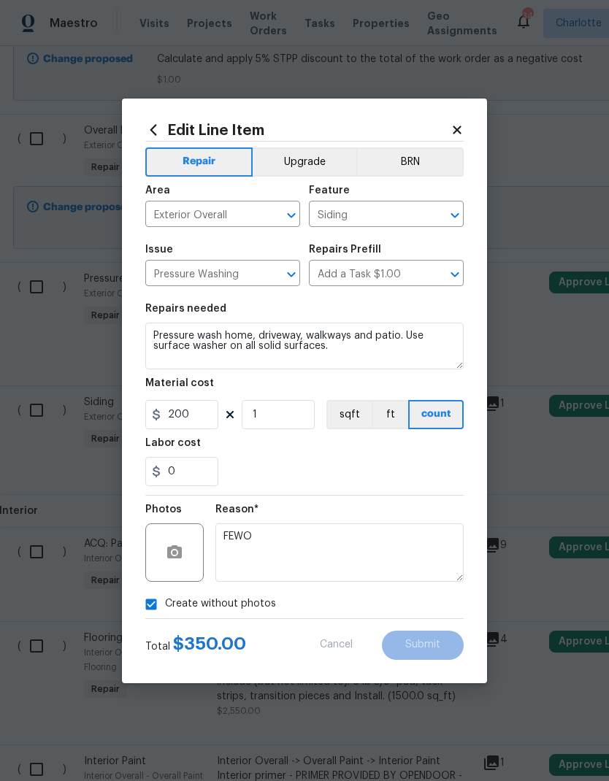
type input "350"
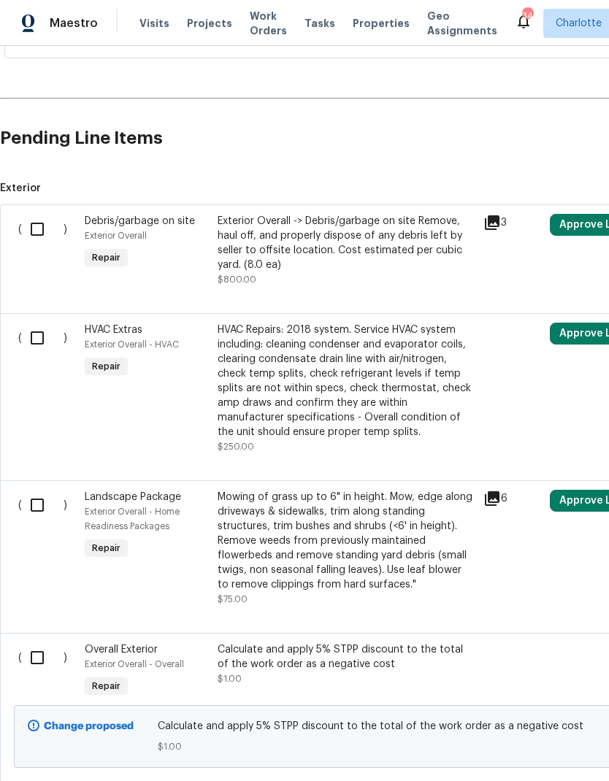
scroll to position [322, 0]
click at [31, 322] on input "checkbox" at bounding box center [43, 337] width 42 height 31
checkbox input "true"
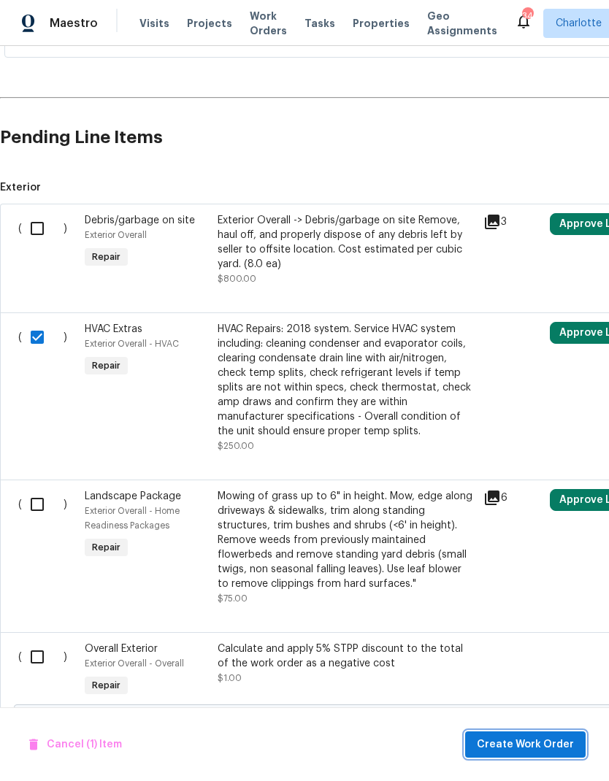
click at [541, 744] on span "Create Work Order" at bounding box center [525, 745] width 97 height 18
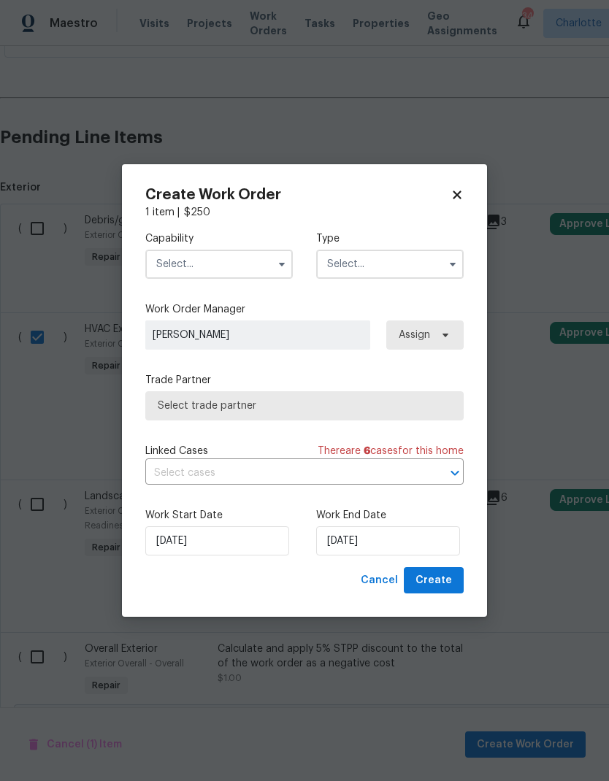
click at [242, 261] on input "text" at bounding box center [218, 264] width 147 height 29
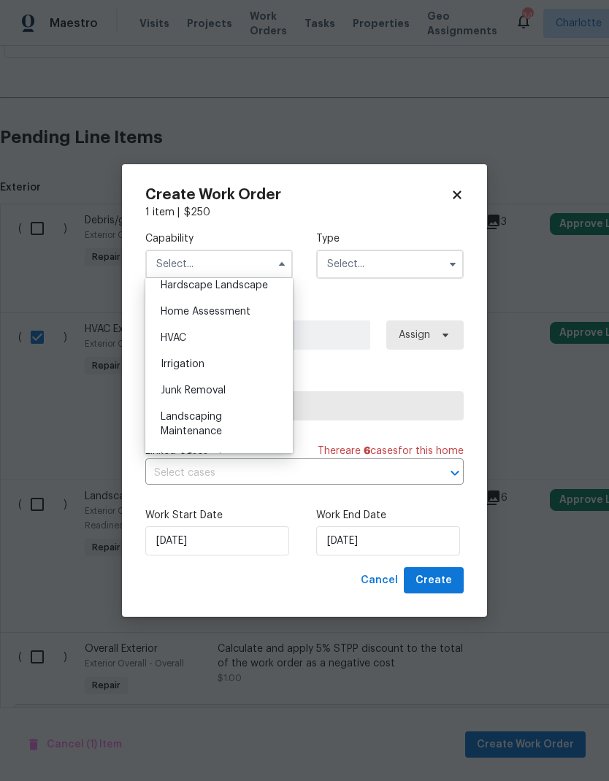
scroll to position [828, 0]
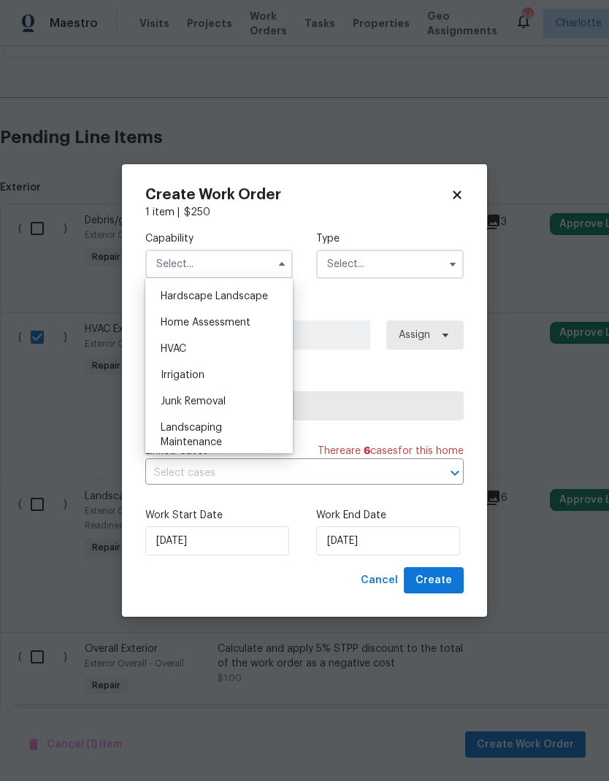
click at [242, 351] on div "HVAC" at bounding box center [219, 349] width 140 height 26
type input "HVAC"
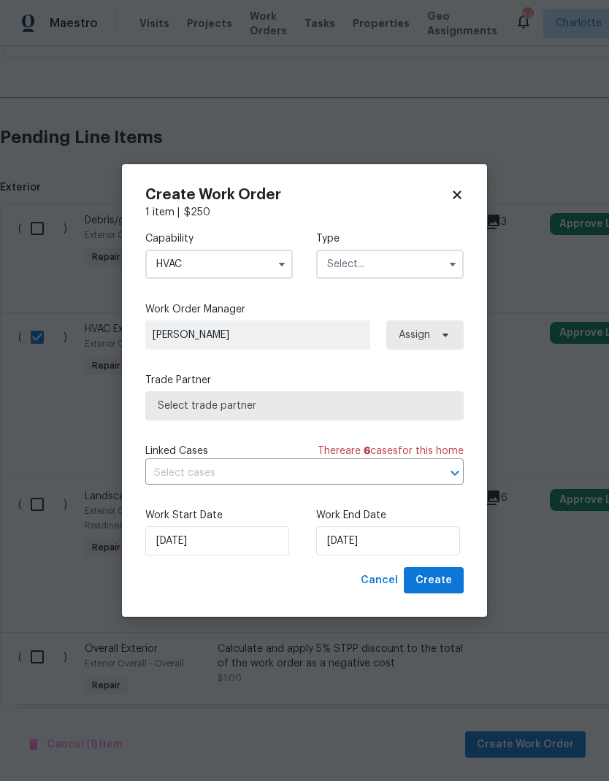
click at [403, 265] on input "text" at bounding box center [389, 264] width 147 height 29
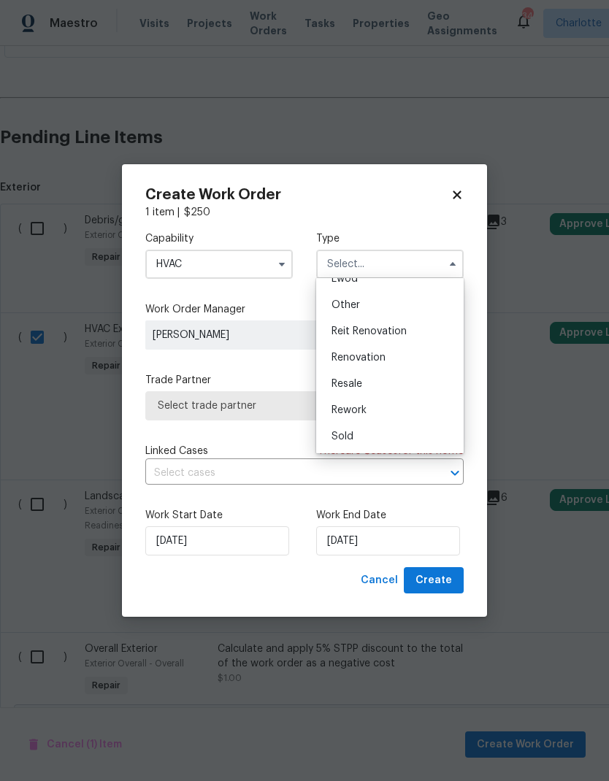
scroll to position [174, 0]
click at [421, 358] on div "Renovation" at bounding box center [390, 358] width 140 height 26
type input "Renovation"
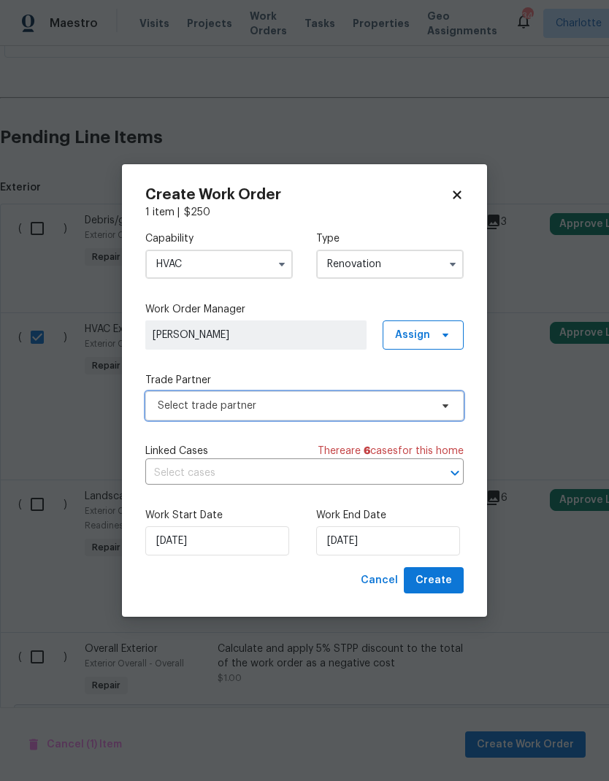
click at [437, 411] on span "Select trade partner" at bounding box center [304, 405] width 318 height 29
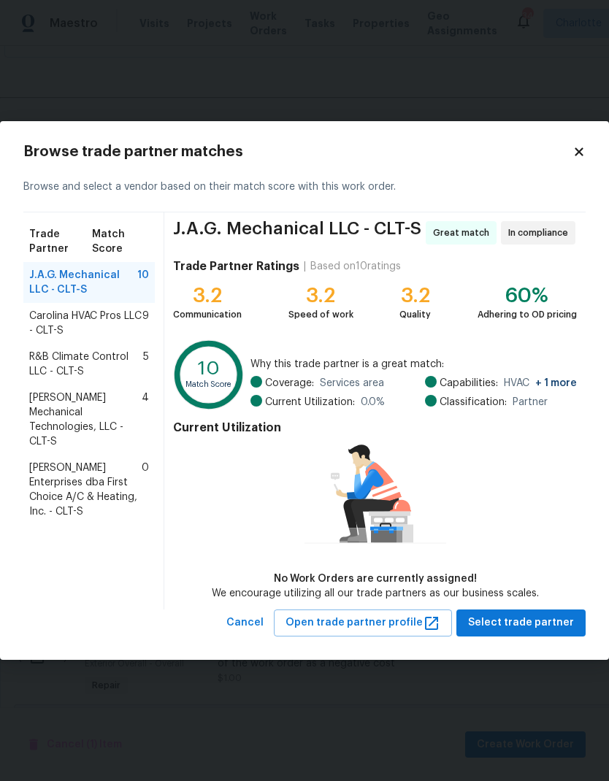
click at [26, 324] on div "Carolina HVAC Pros LLC - CLT-S 9" at bounding box center [88, 323] width 131 height 41
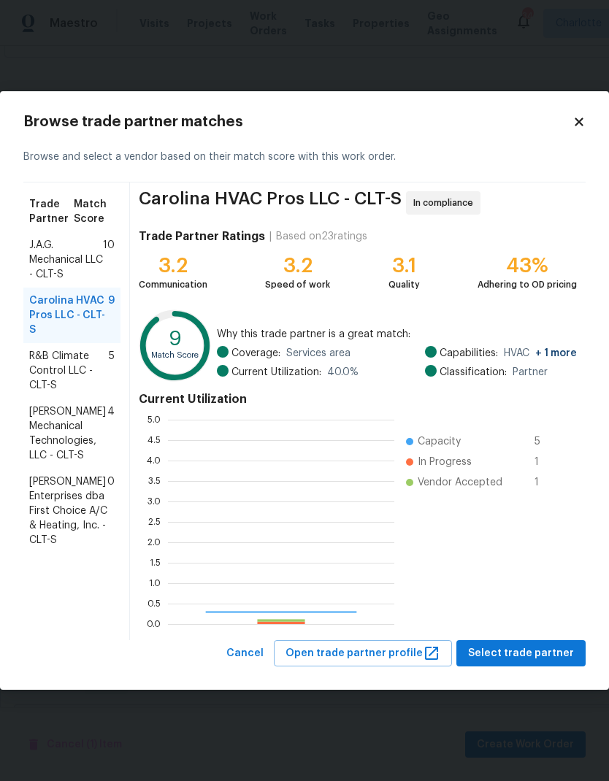
scroll to position [204, 226]
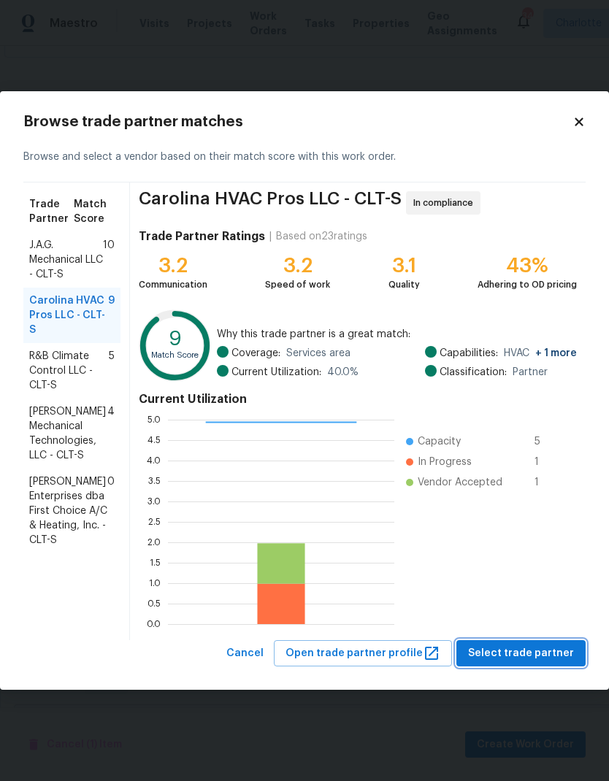
click at [548, 661] on span "Select trade partner" at bounding box center [521, 653] width 106 height 18
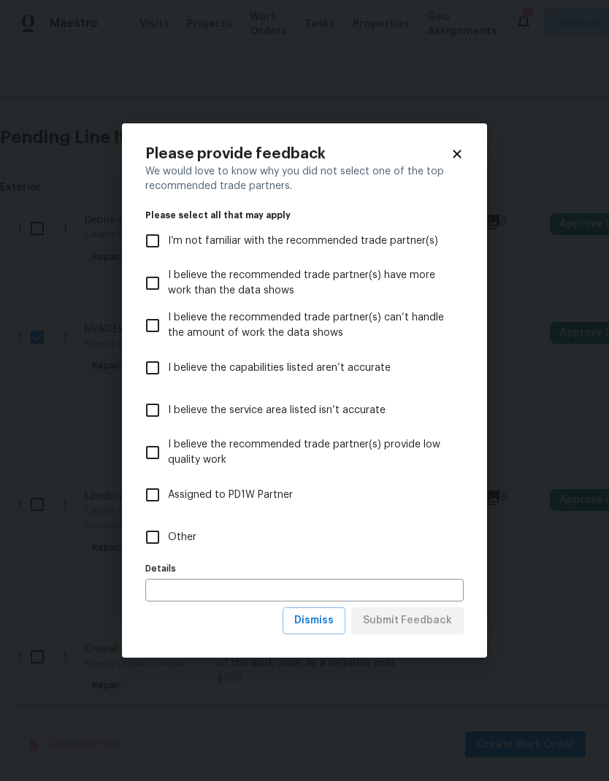
click at [153, 542] on input "Other" at bounding box center [152, 537] width 31 height 31
checkbox input "true"
click at [427, 628] on span "Submit Feedback" at bounding box center [407, 621] width 89 height 18
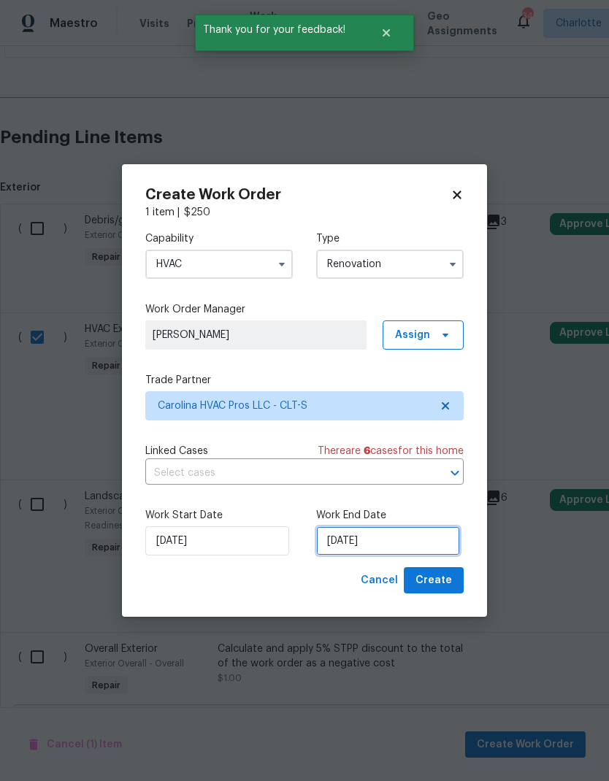
click at [409, 547] on input "9/25/2025" at bounding box center [388, 540] width 144 height 29
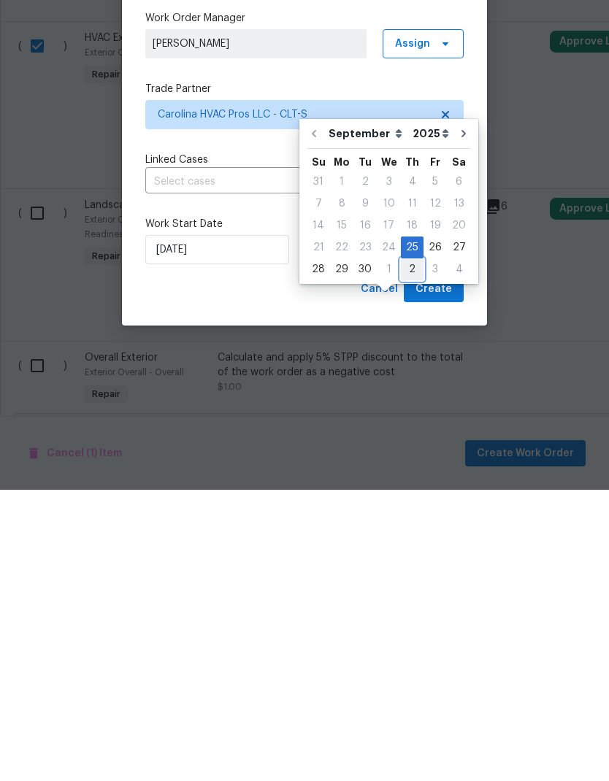
click at [412, 550] on div "2" at bounding box center [412, 560] width 23 height 20
type input "10/2/2025"
select select "9"
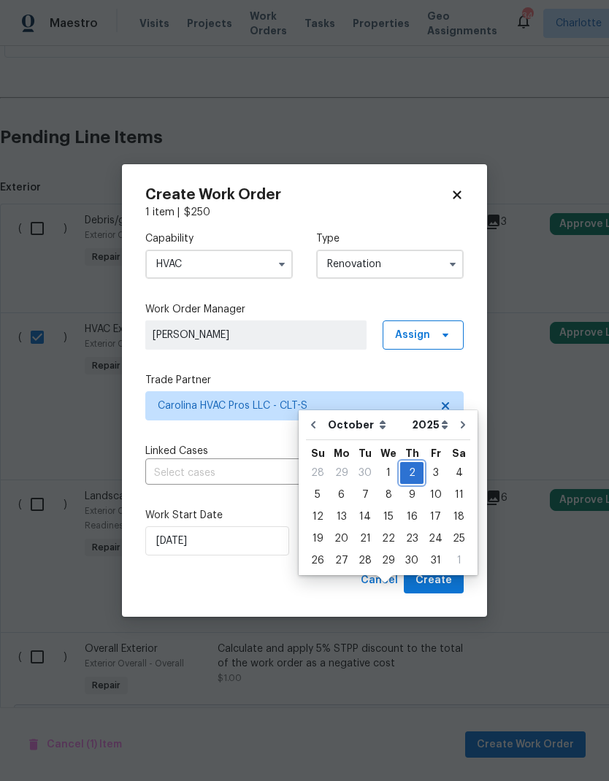
click at [411, 463] on div "2" at bounding box center [411, 473] width 23 height 20
click at [442, 586] on span "Create" at bounding box center [433, 581] width 36 height 18
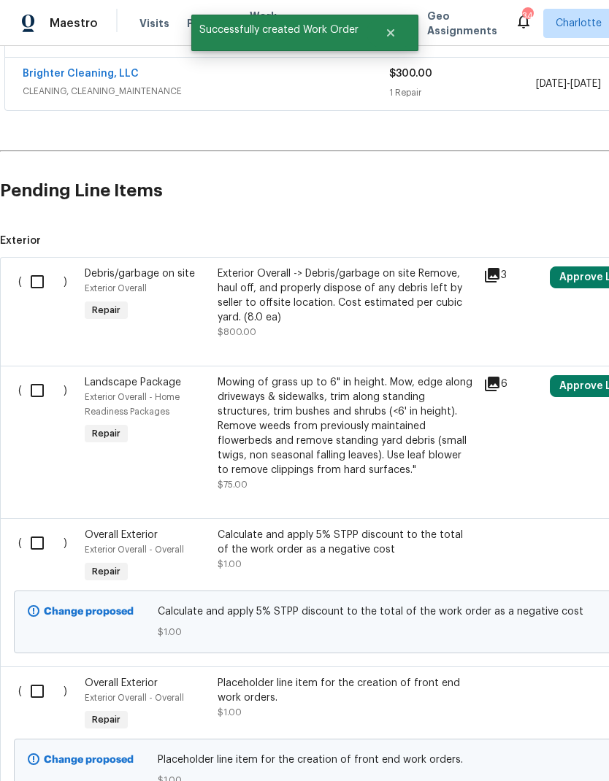
click at [26, 375] on input "checkbox" at bounding box center [43, 390] width 42 height 31
checkbox input "true"
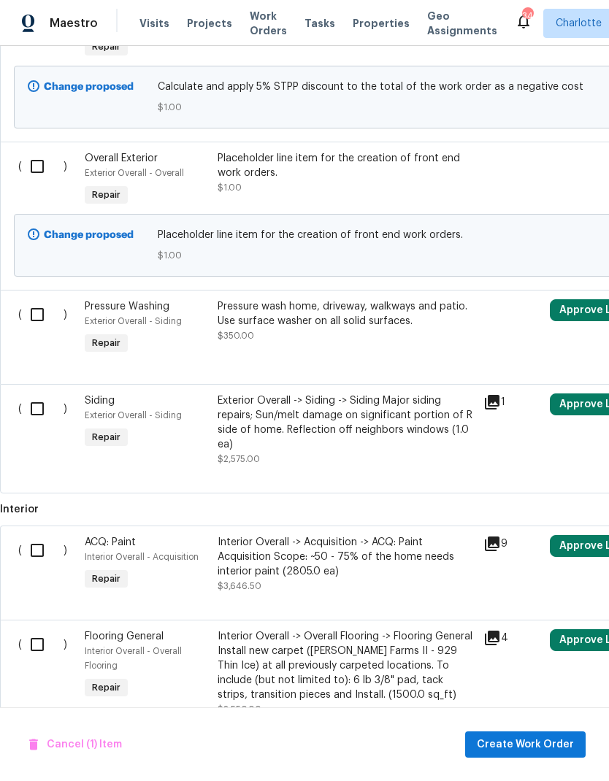
scroll to position [842, 0]
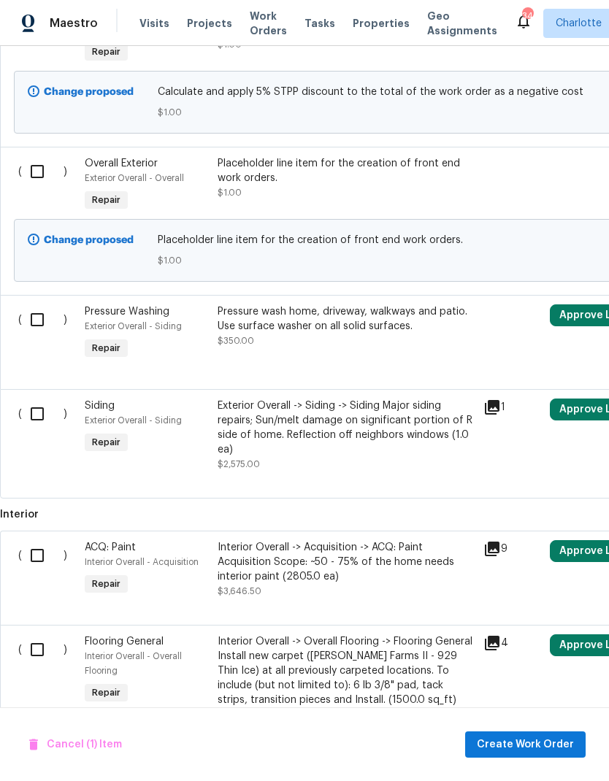
click at [36, 304] on input "checkbox" at bounding box center [43, 319] width 42 height 31
checkbox input "true"
click at [546, 744] on span "Create Work Order" at bounding box center [525, 745] width 97 height 18
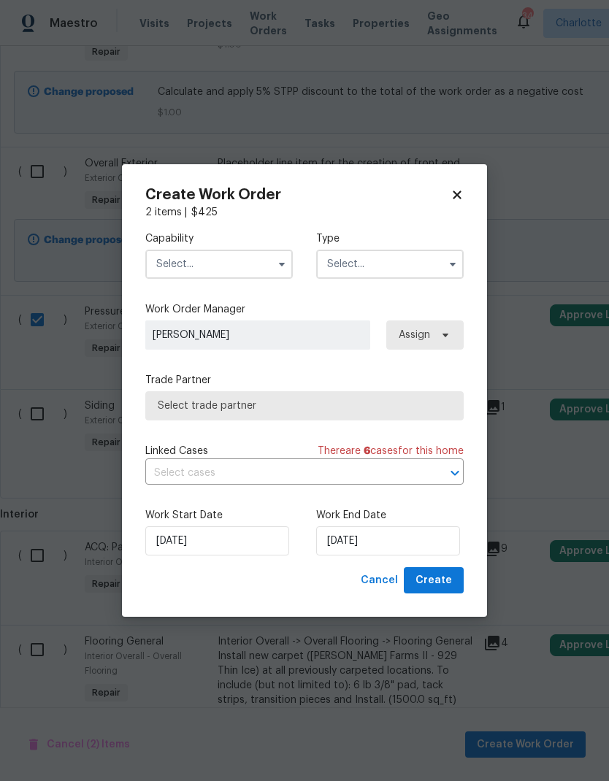
click at [250, 258] on input "text" at bounding box center [218, 264] width 147 height 29
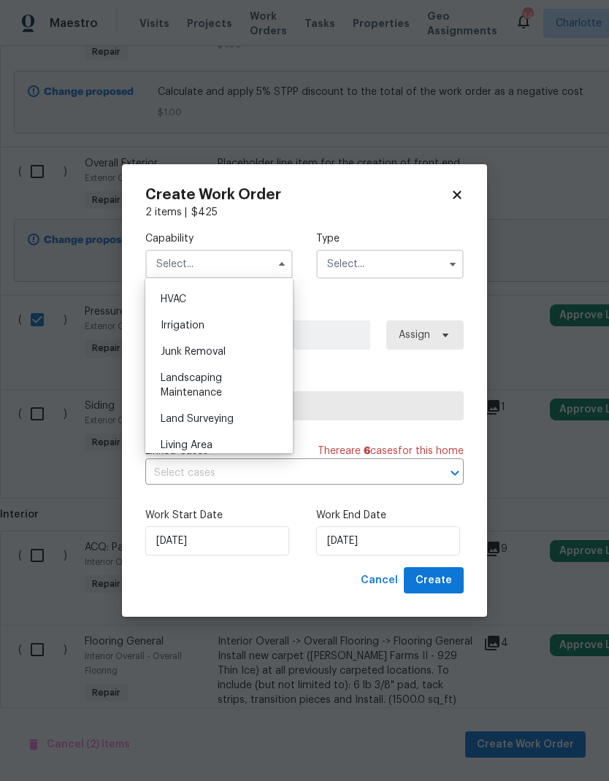
scroll to position [879, 0]
click at [246, 395] on div "Landscaping Maintenance" at bounding box center [219, 383] width 140 height 41
type input "Landscaping Maintenance"
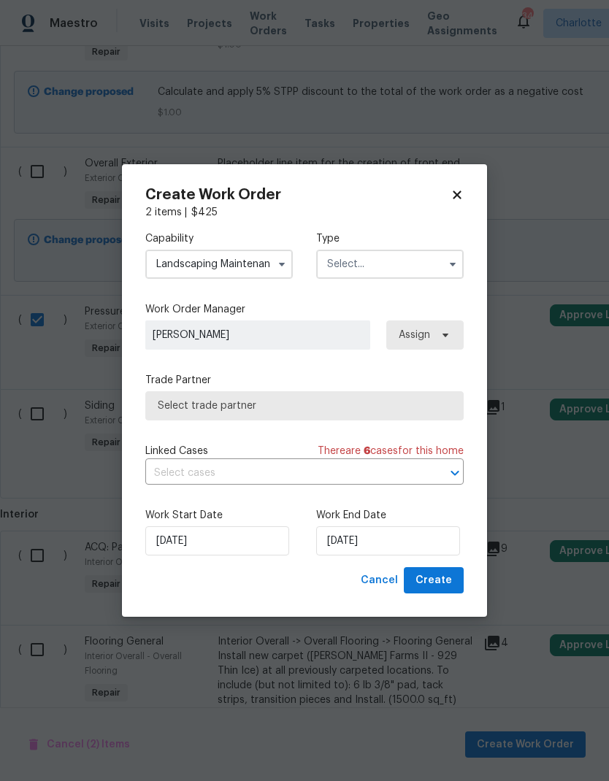
click at [417, 267] on input "text" at bounding box center [389, 264] width 147 height 29
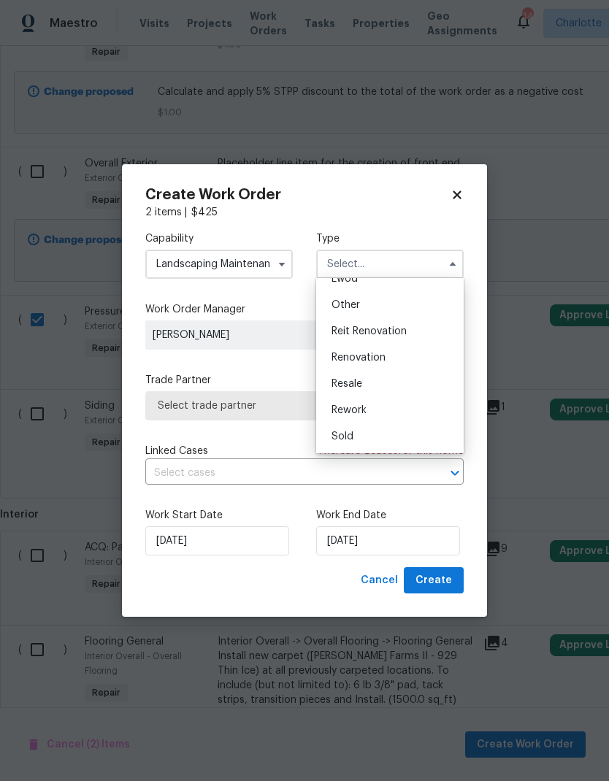
scroll to position [174, 0]
click at [417, 358] on div "Renovation" at bounding box center [390, 358] width 140 height 26
type input "Renovation"
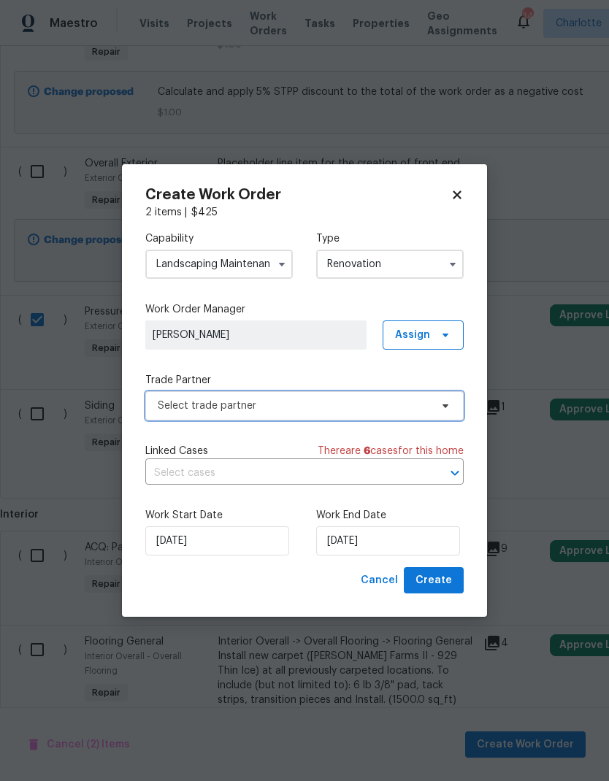
click at [438, 406] on span at bounding box center [443, 406] width 16 height 12
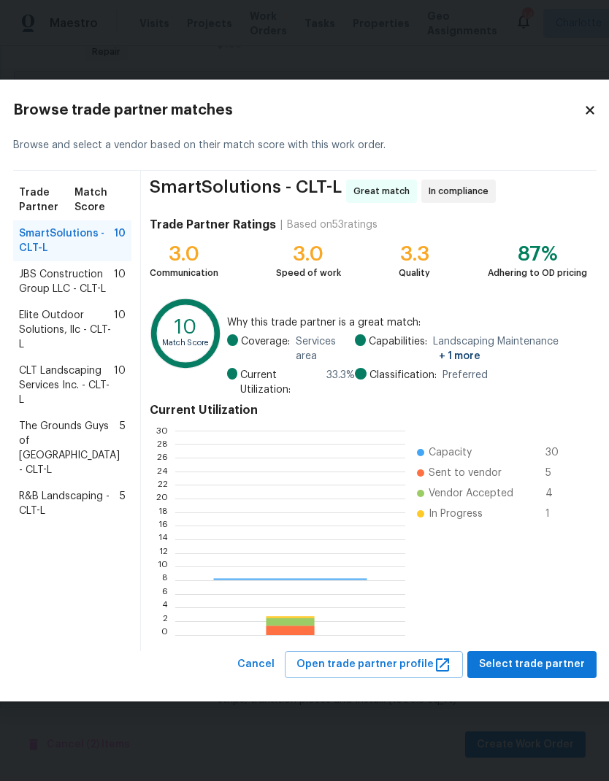
scroll to position [204, 229]
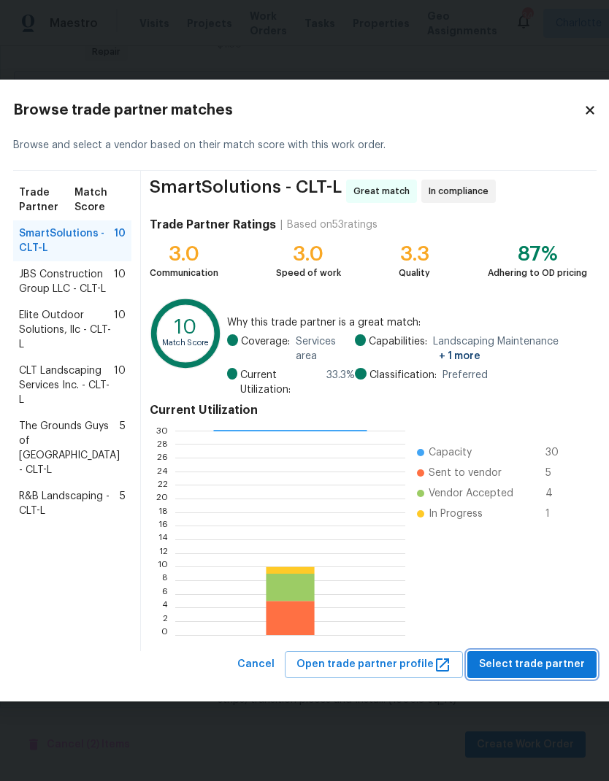
click at [544, 674] on button "Select trade partner" at bounding box center [531, 664] width 129 height 27
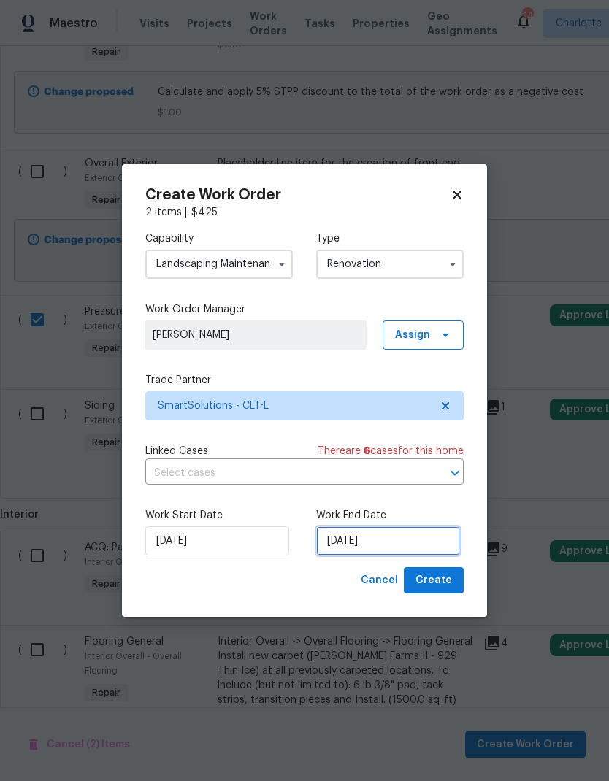
click at [413, 539] on input "9/25/2025" at bounding box center [388, 540] width 144 height 29
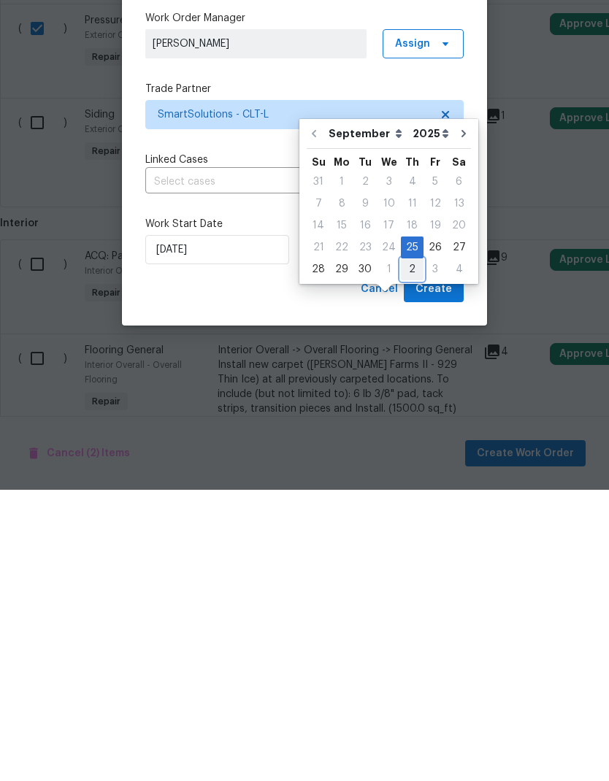
click at [409, 550] on div "2" at bounding box center [412, 560] width 23 height 20
type input "10/2/2025"
select select "9"
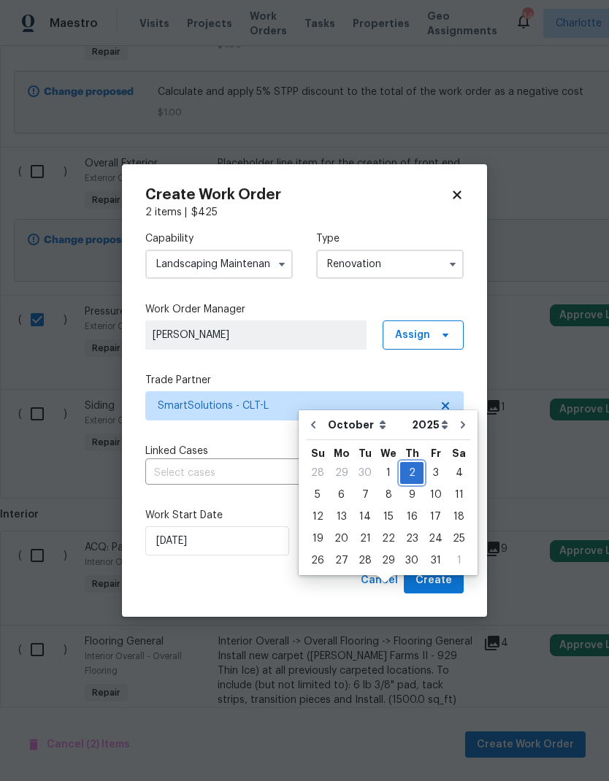
click at [413, 463] on div "2" at bounding box center [411, 473] width 23 height 20
click at [450, 572] on button "Create" at bounding box center [434, 580] width 60 height 27
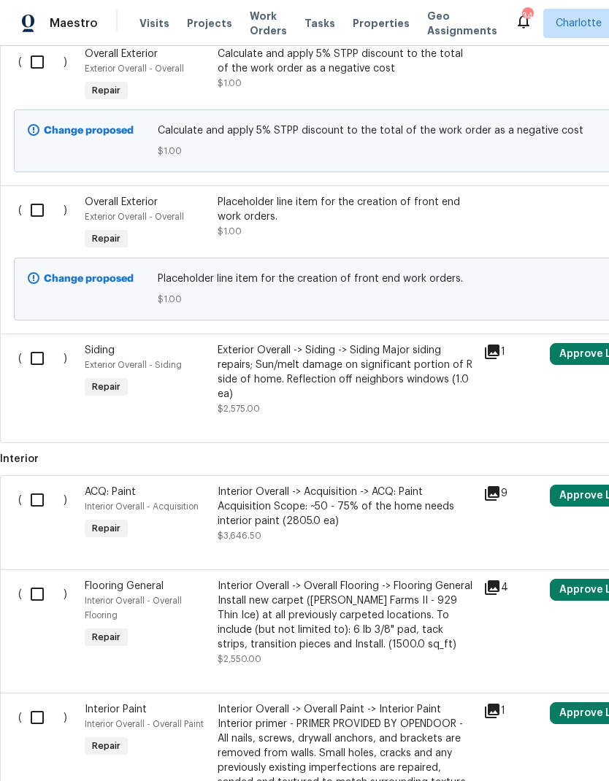
scroll to position [705, 0]
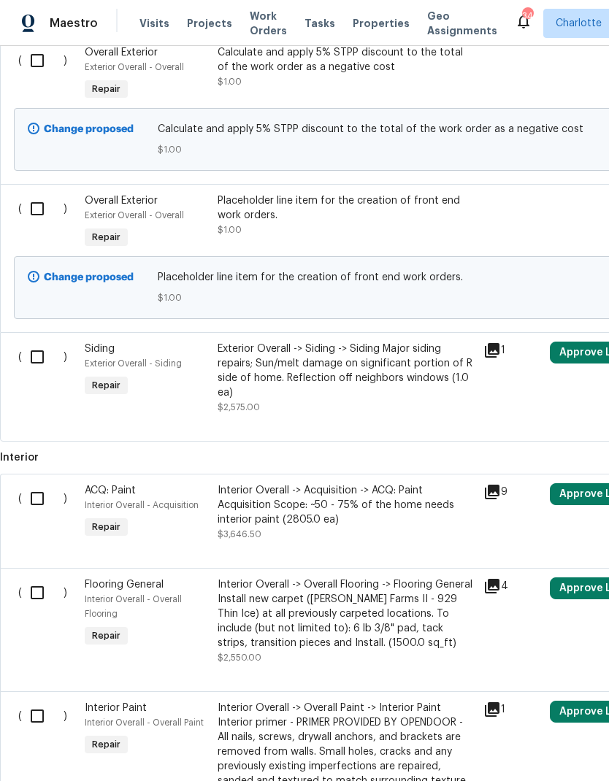
click at [166, 342] on div "Siding" at bounding box center [147, 349] width 124 height 15
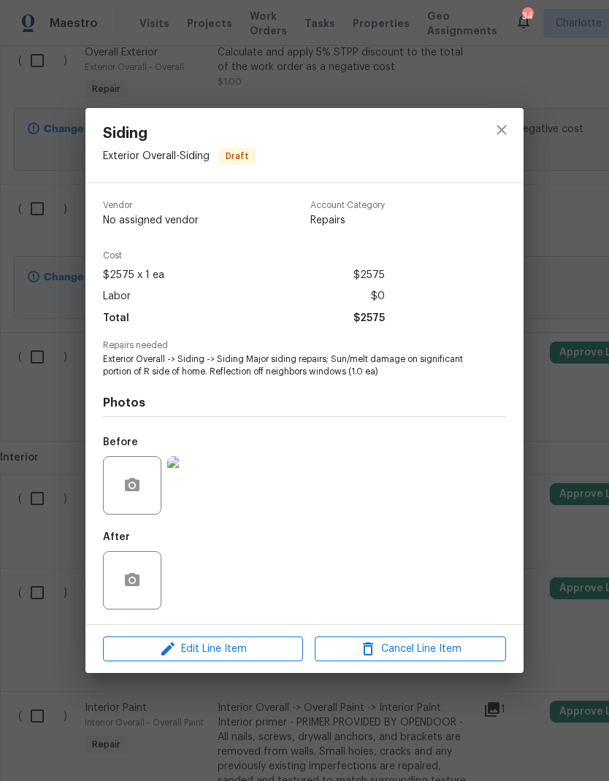
click at [237, 653] on span "Edit Line Item" at bounding box center [202, 649] width 191 height 18
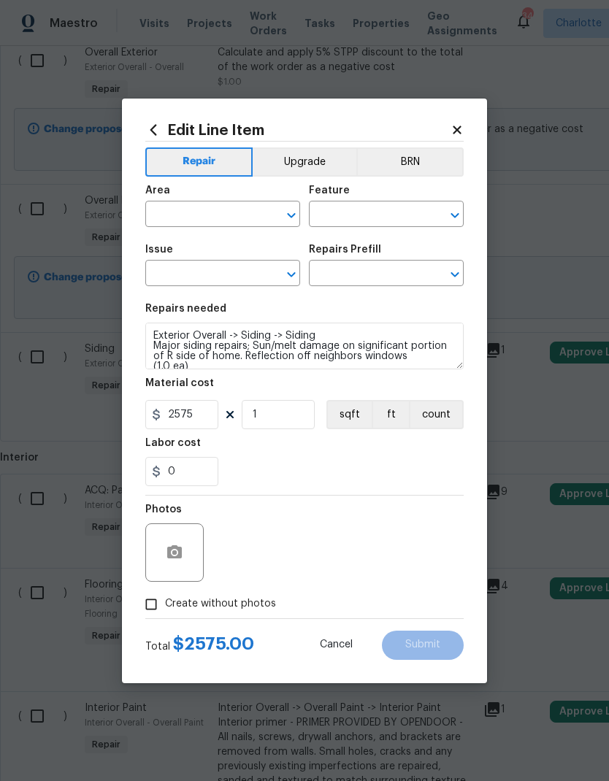
type input "Exterior Overall"
type input "Siding"
click at [207, 415] on input "2575" at bounding box center [181, 414] width 73 height 29
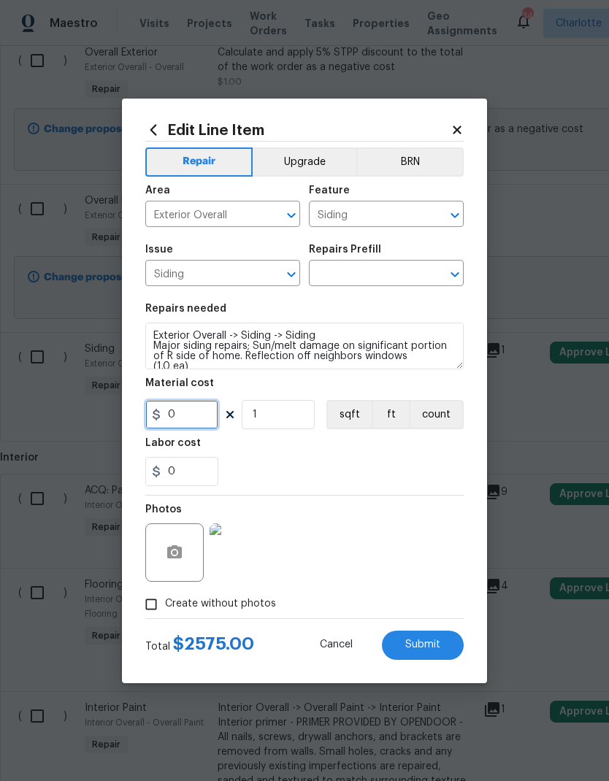
type input "1"
click at [439, 472] on div "0" at bounding box center [304, 471] width 318 height 29
click at [404, 552] on div "Photos" at bounding box center [304, 543] width 318 height 95
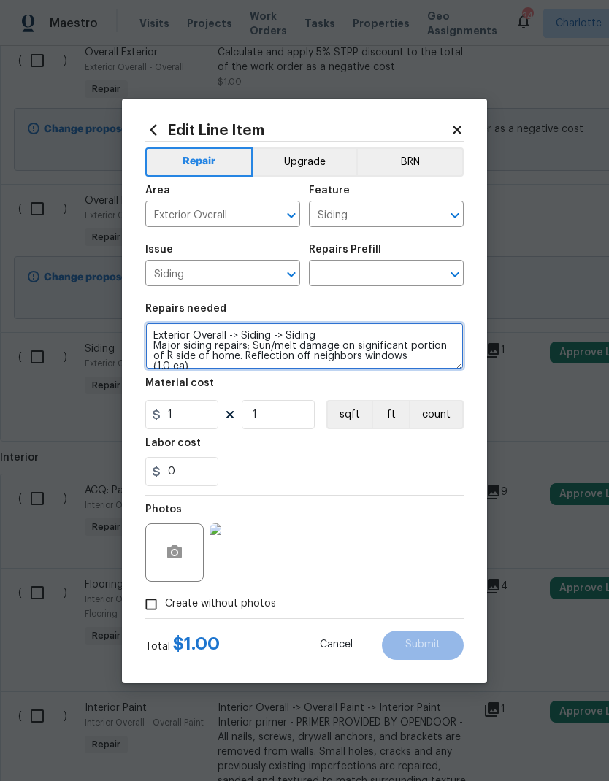
click at [160, 340] on textarea "Exterior Overall -> Siding -> Siding Major siding repairs; Sun/melt damage on s…" at bounding box center [304, 346] width 318 height 47
click at [160, 339] on textarea "Exterior Overall -> Siding -> Siding Major siding repairs; Sun/melt damage on s…" at bounding box center [304, 346] width 318 height 47
click at [161, 340] on textarea "Exterior Overall -> Siding -> Siding Major siding repairs; Sun/melt damage on s…" at bounding box center [304, 346] width 318 height 47
click at [160, 339] on textarea "Exterior Overall -> Siding -> Siding Major siding repairs; Sun/melt damage on s…" at bounding box center [304, 346] width 318 height 47
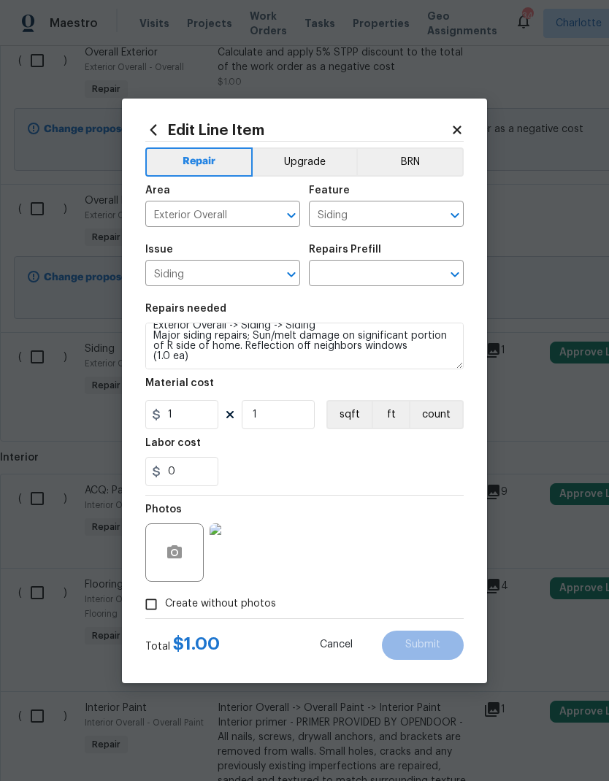
click at [382, 276] on input "text" at bounding box center [366, 274] width 114 height 23
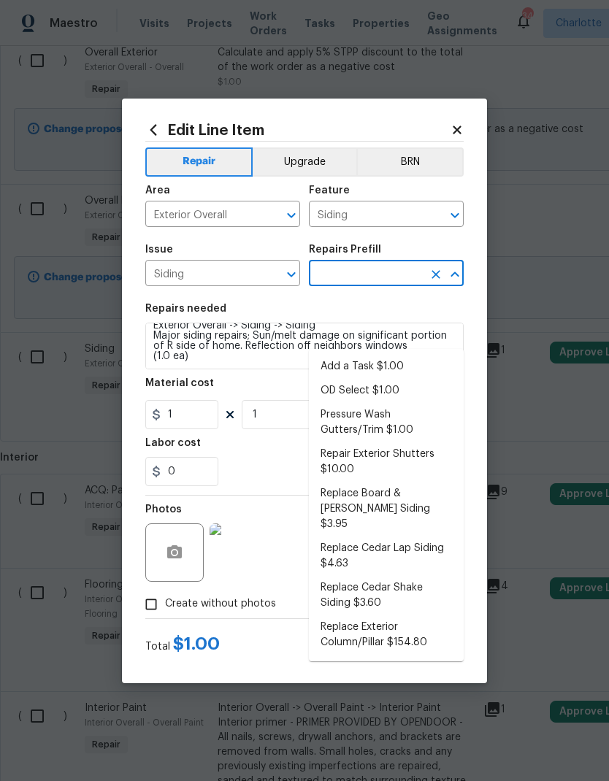
click at [411, 355] on li "Add a Task $1.00" at bounding box center [386, 367] width 155 height 24
type input "Add a Task $1.00"
type textarea "HPM to detail"
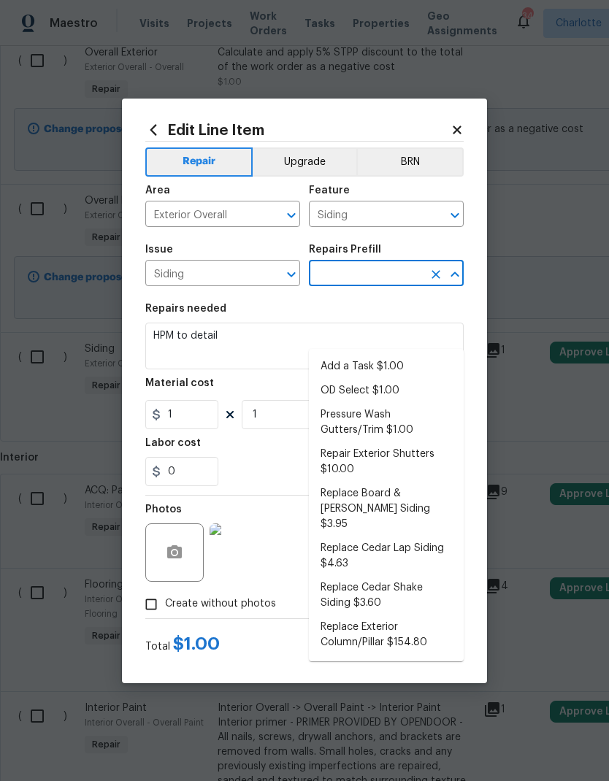
type input "Add a Task $1.00"
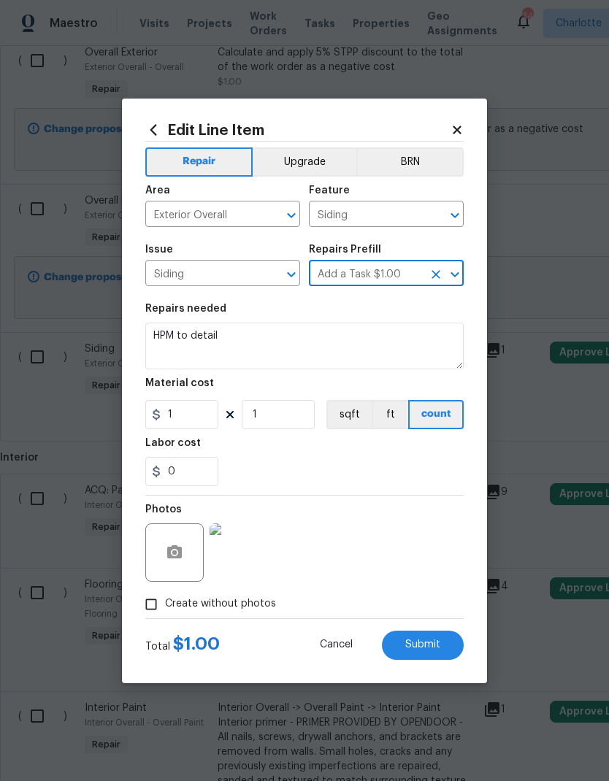
scroll to position [0, 0]
click at [203, 331] on textarea "HPM to detail" at bounding box center [304, 346] width 318 height 47
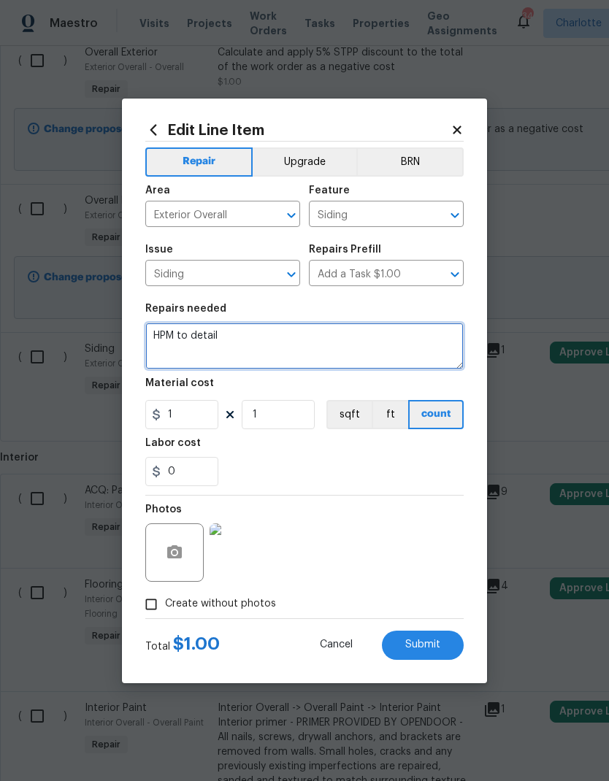
click at [203, 330] on textarea "HPM to detail" at bounding box center [304, 346] width 318 height 47
click at [201, 336] on textarea "HPM to detail" at bounding box center [304, 346] width 318 height 47
click at [201, 335] on textarea "HPM to detail" at bounding box center [304, 346] width 318 height 47
click at [218, 334] on textarea "HPM to detail" at bounding box center [304, 346] width 318 height 47
click at [253, 337] on textarea at bounding box center [304, 346] width 318 height 47
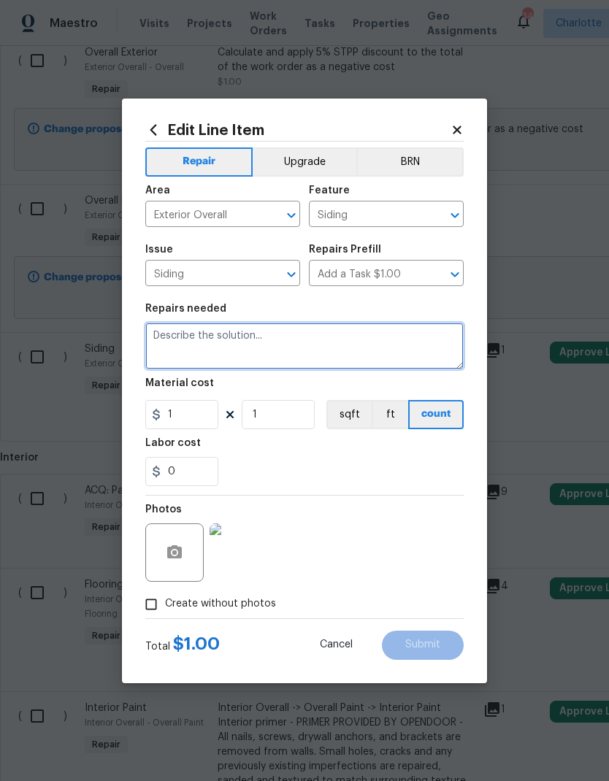
click at [196, 336] on textarea at bounding box center [304, 346] width 318 height 47
paste textarea "Exterior Overall -> Siding -> Siding Major siding repairs; Sun/melt damage on s…"
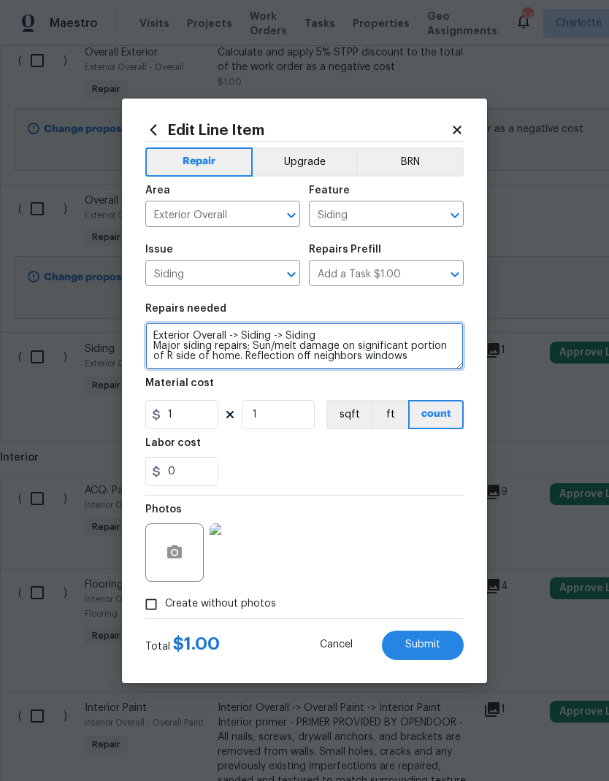
scroll to position [4, 0]
click at [358, 469] on div "0" at bounding box center [304, 471] width 318 height 29
click at [441, 647] on button "Submit" at bounding box center [423, 645] width 82 height 29
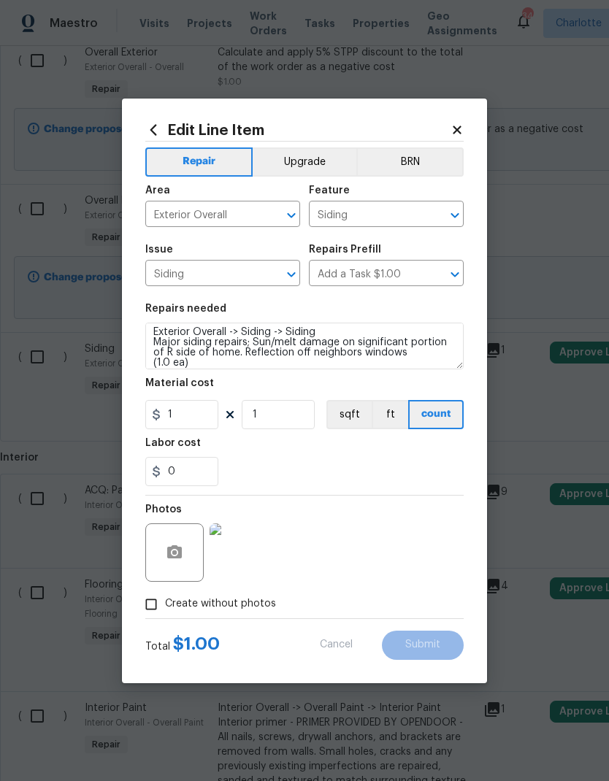
type textarea "Exterior Overall -> Siding -> Siding Major siding repairs; Sun/melt damage on s…"
type input "1"
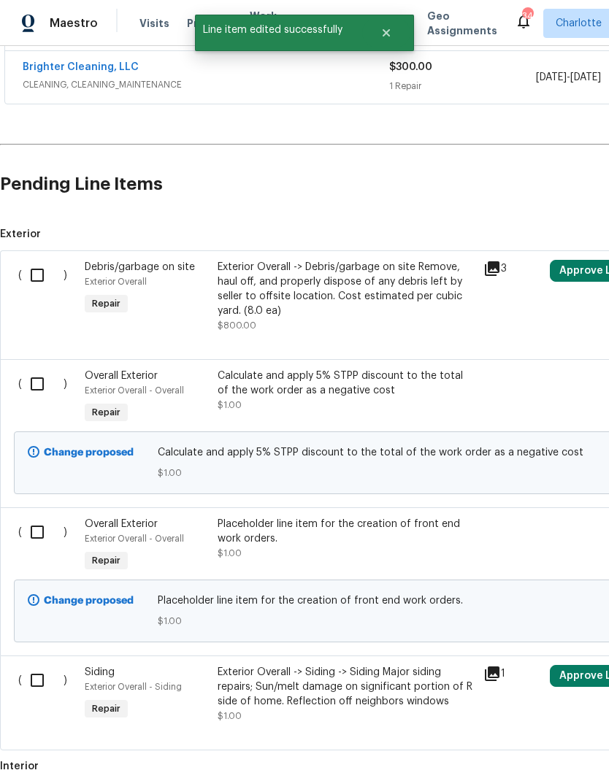
scroll to position [382, 0]
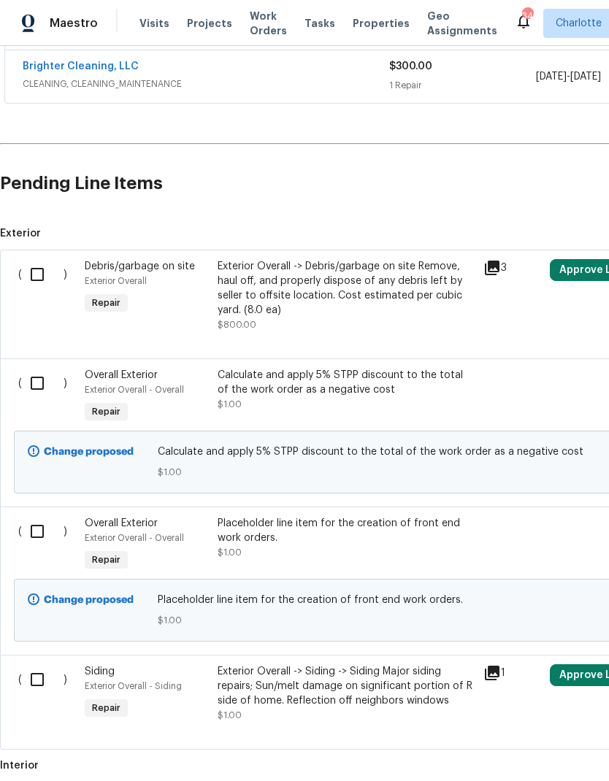
click at [172, 274] on div "Exterior Overall" at bounding box center [147, 281] width 124 height 15
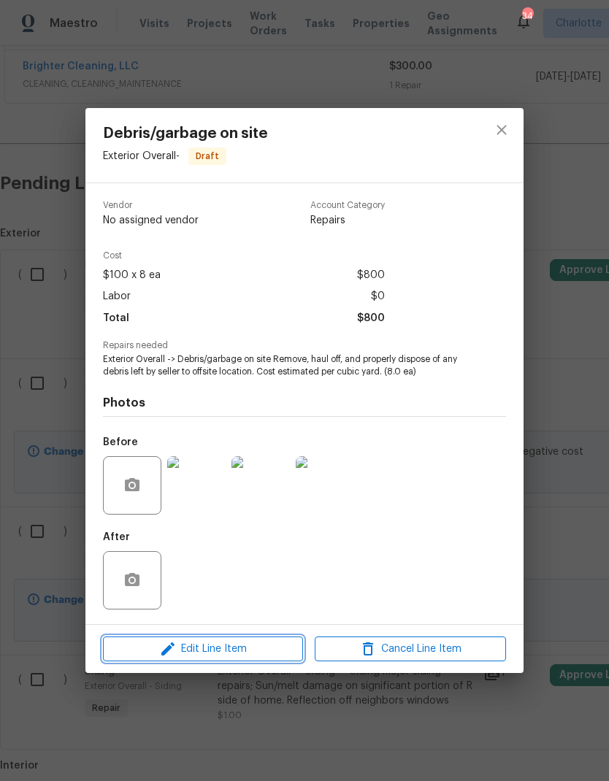
click at [233, 650] on span "Edit Line Item" at bounding box center [202, 649] width 191 height 18
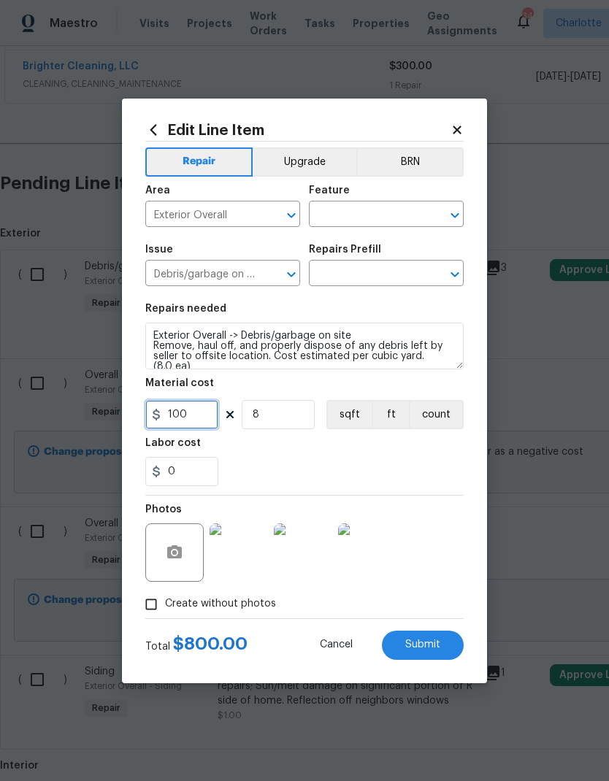
click at [212, 419] on input "100" at bounding box center [181, 414] width 73 height 29
click at [298, 412] on input "8" at bounding box center [278, 414] width 73 height 29
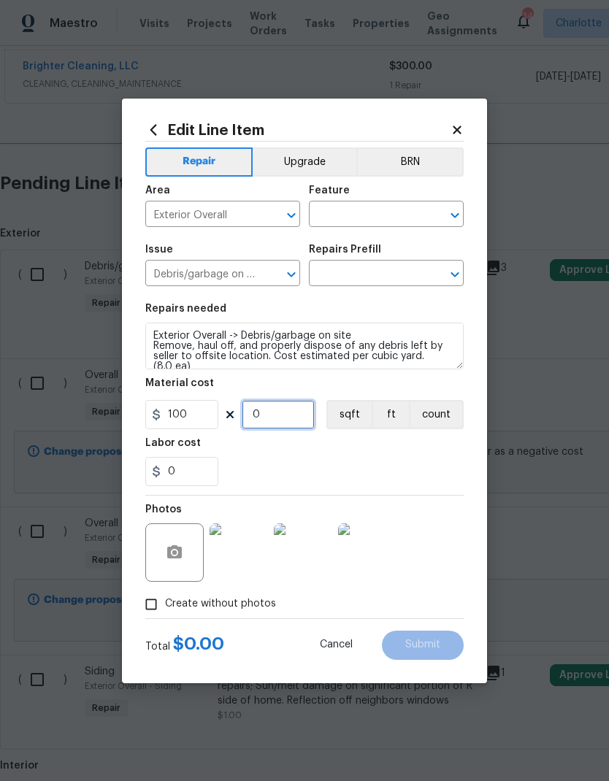
type input "1"
click at [204, 412] on input "100" at bounding box center [181, 414] width 73 height 29
type input "1"
click at [358, 464] on div "0" at bounding box center [304, 471] width 318 height 29
click at [393, 209] on input "text" at bounding box center [366, 215] width 114 height 23
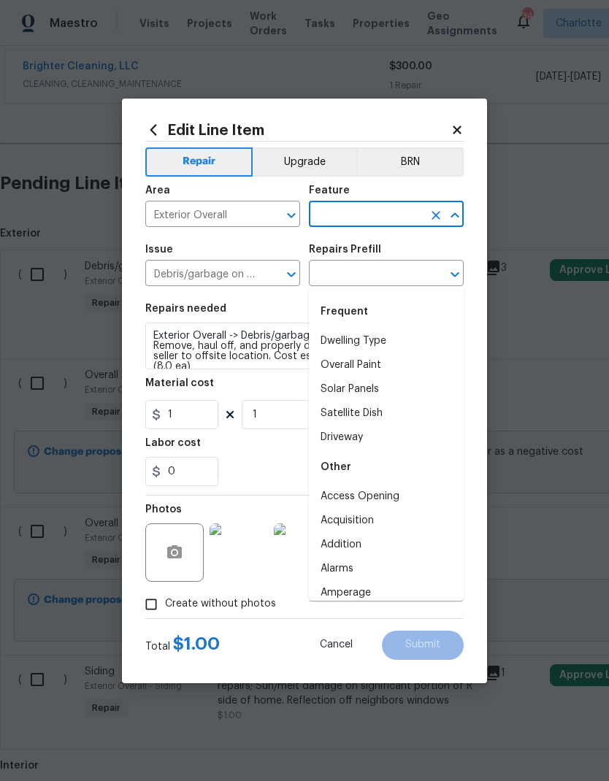
type input "l"
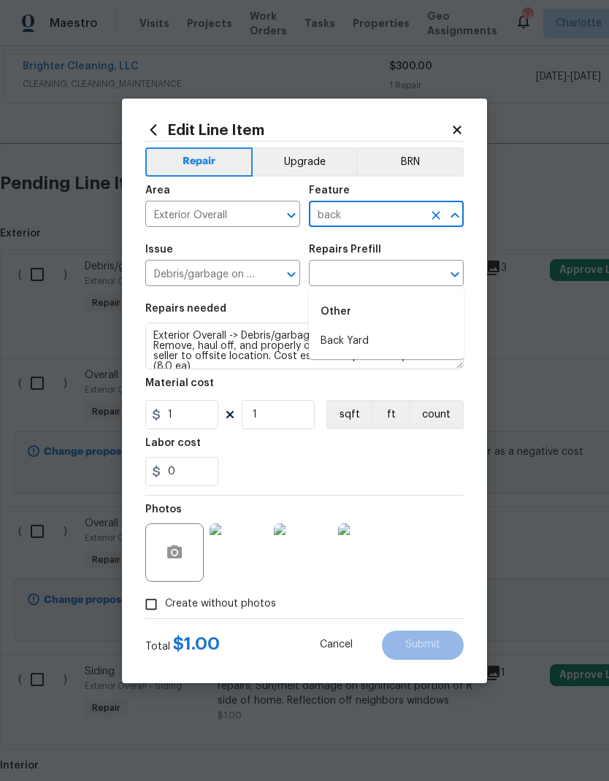
click at [423, 329] on li "Back Yard" at bounding box center [386, 341] width 155 height 24
type input "Back Yard"
click at [399, 274] on input "text" at bounding box center [366, 274] width 114 height 23
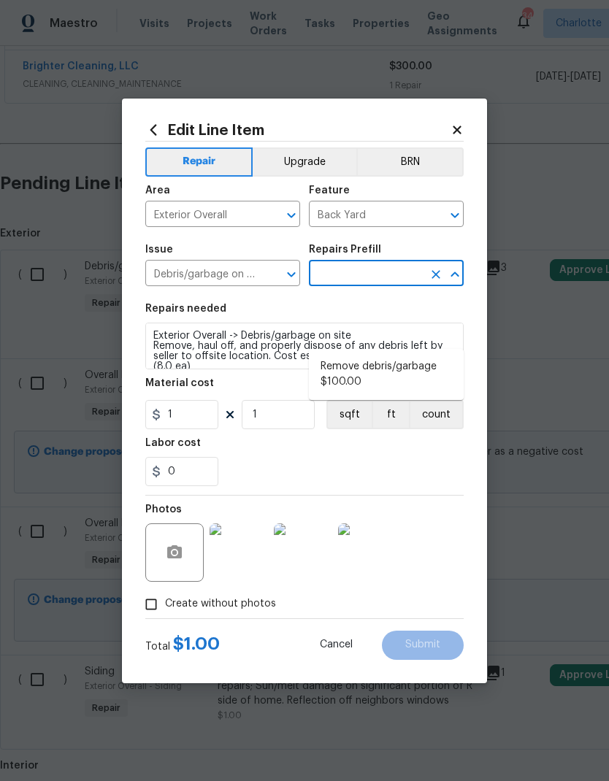
click at [398, 274] on input "text" at bounding box center [366, 274] width 114 height 23
click at [398, 276] on input "text" at bounding box center [366, 274] width 114 height 23
click at [391, 355] on li "Remove debris/garbage $100.00" at bounding box center [386, 374] width 155 height 39
type input "Remove debris/garbage $100.00"
type textarea "Remove, haul off, and properly dispose of any debris left by seller to offsite …"
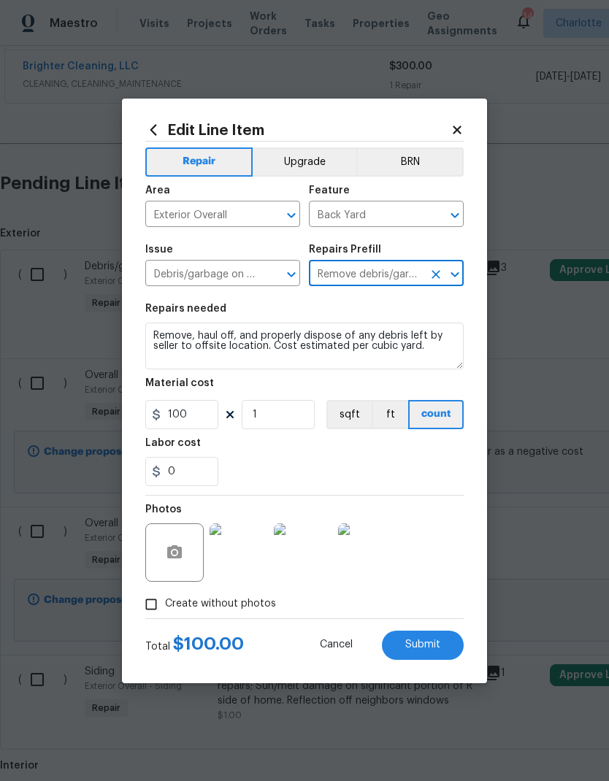
click at [391, 458] on div "0" at bounding box center [304, 471] width 318 height 29
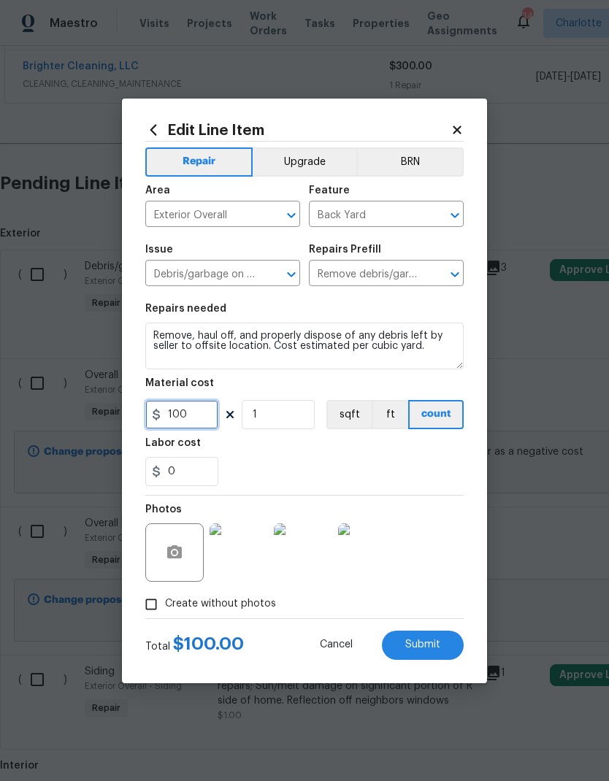
click at [212, 412] on input "100" at bounding box center [181, 414] width 73 height 29
type input "1"
click at [385, 459] on div "0" at bounding box center [304, 471] width 318 height 29
click at [439, 646] on span "Submit" at bounding box center [422, 644] width 35 height 11
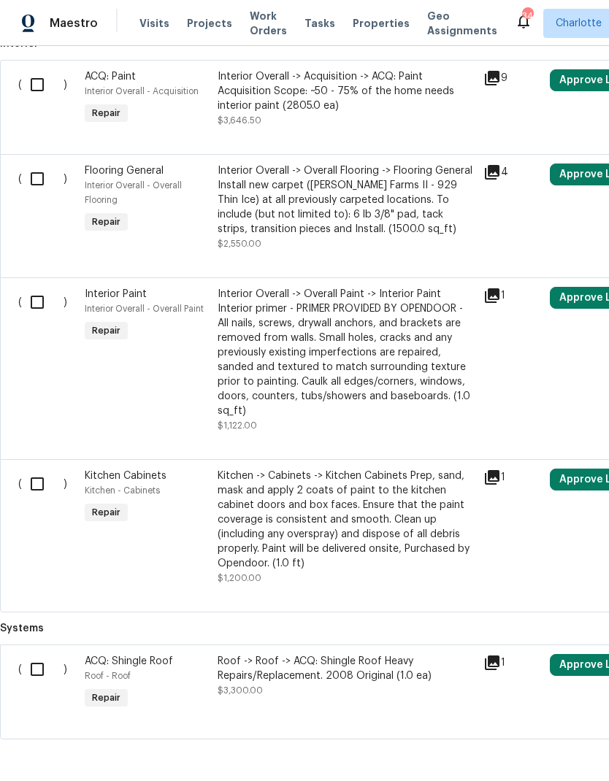
scroll to position [1090, 0]
click at [362, 654] on div "Roof -> Roof -> ACQ: Shingle Roof Heavy Repairs/Replacement. 2008 Original (1.0…" at bounding box center [346, 668] width 257 height 29
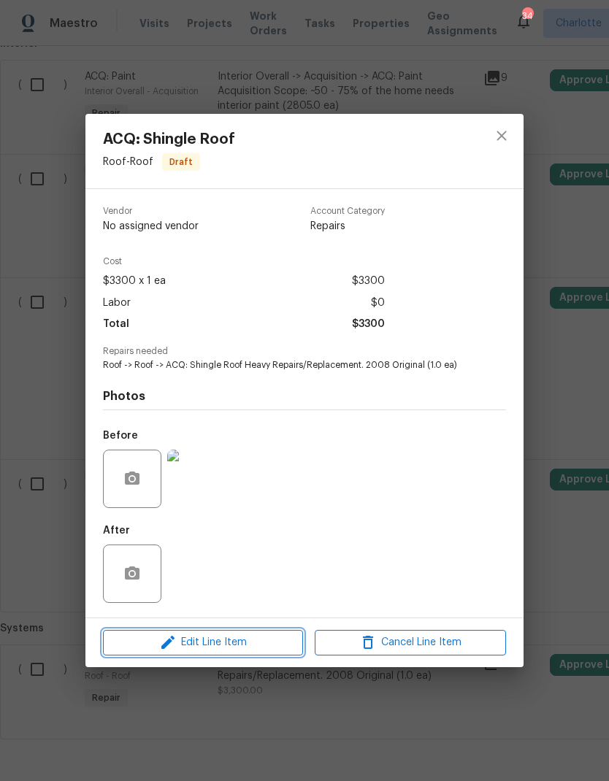
click at [253, 651] on span "Edit Line Item" at bounding box center [202, 643] width 191 height 18
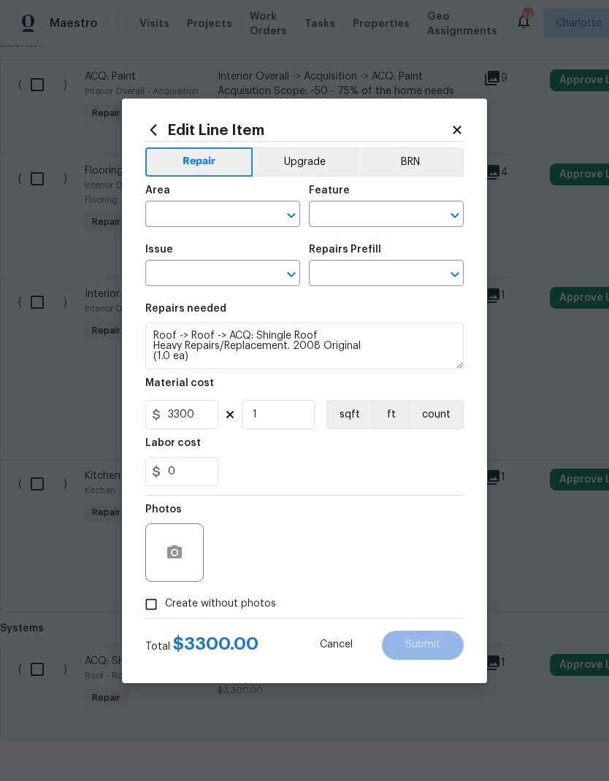
type input "Roof"
type input "ACQ: Shingle Roof"
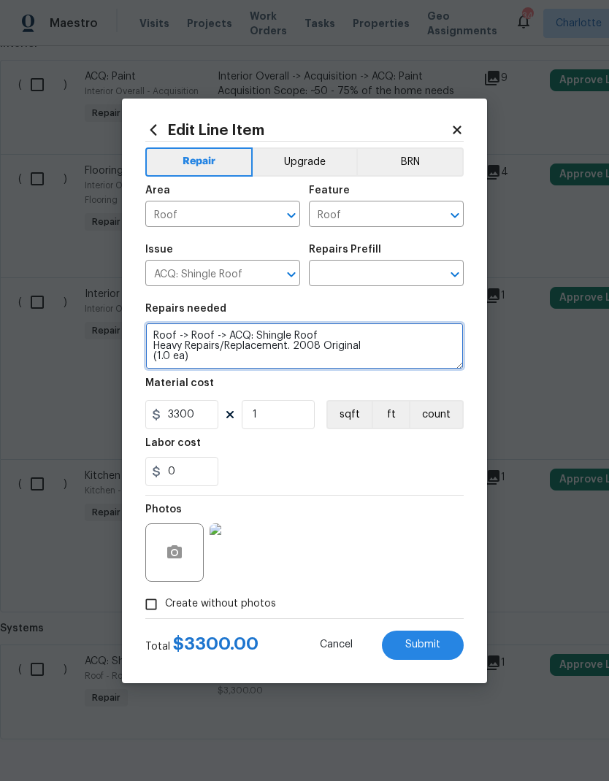
click at [158, 336] on textarea "Roof -> Roof -> ACQ: Shingle Roof Heavy Repairs/Replacement. 2008 Original (1.0…" at bounding box center [304, 346] width 318 height 47
click at [158, 335] on textarea "Roof -> Roof -> ACQ: Shingle Roof Heavy Repairs/Replacement. 2008 Original (1.0…" at bounding box center [304, 346] width 318 height 47
click at [157, 334] on textarea "Roof -> Roof -> ACQ: Shingle Roof Heavy Repairs/Replacement. 2008 Original (1.0…" at bounding box center [304, 346] width 318 height 47
click at [157, 333] on textarea "Roof -> Roof -> ACQ: Shingle Roof Heavy Repairs/Replacement. 2008 Original (1.0…" at bounding box center [304, 346] width 318 height 47
click at [156, 339] on textarea "Roof -> Roof -> ACQ: Shingle Roof Heavy Repairs/Replacement. 2008 Original (1.0…" at bounding box center [304, 346] width 318 height 47
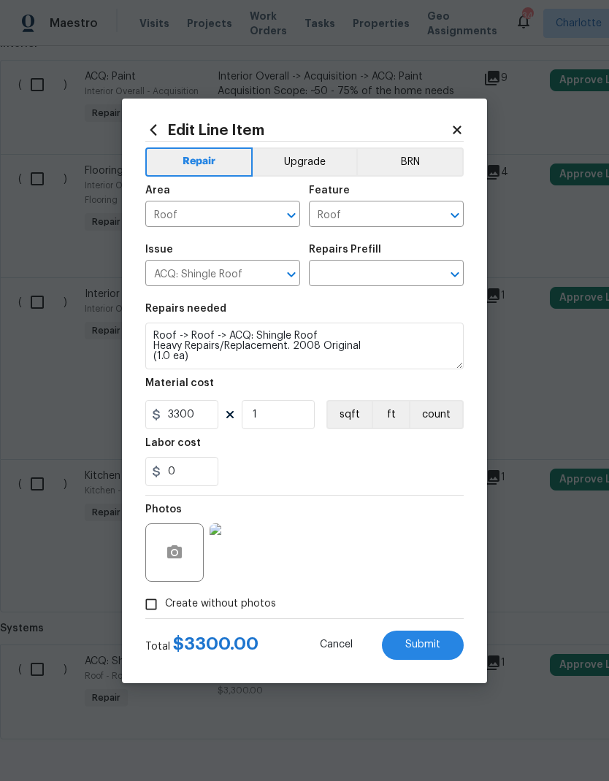
click at [395, 266] on input "text" at bounding box center [366, 274] width 114 height 23
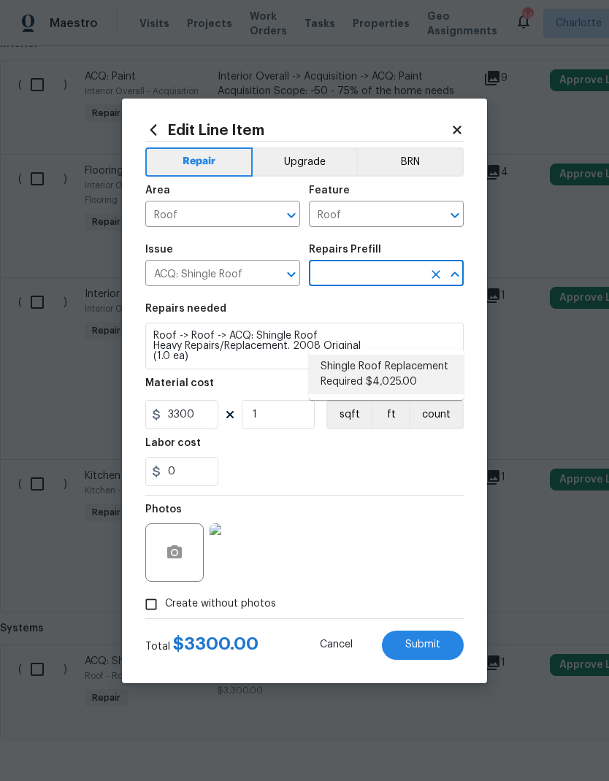
click at [411, 355] on li "Shingle Roof Replacement Required $4,025.00" at bounding box center [386, 374] width 155 height 39
type input "Shingle Roof Replacement Required $4,025.00"
type input "Acquisition"
type textarea "Acquisition Scope: Shingle Roof Replacement required."
type input "Shingle Roof Replacement Required $4,025.00"
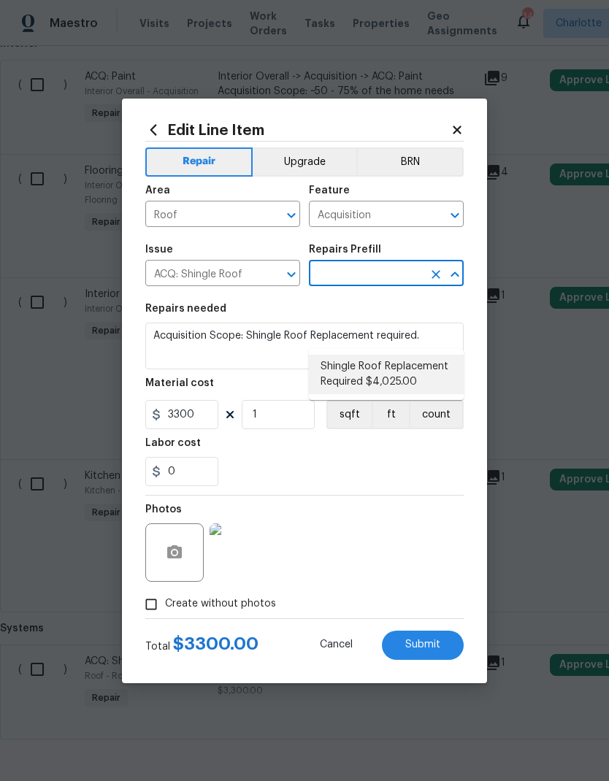
type input "4025"
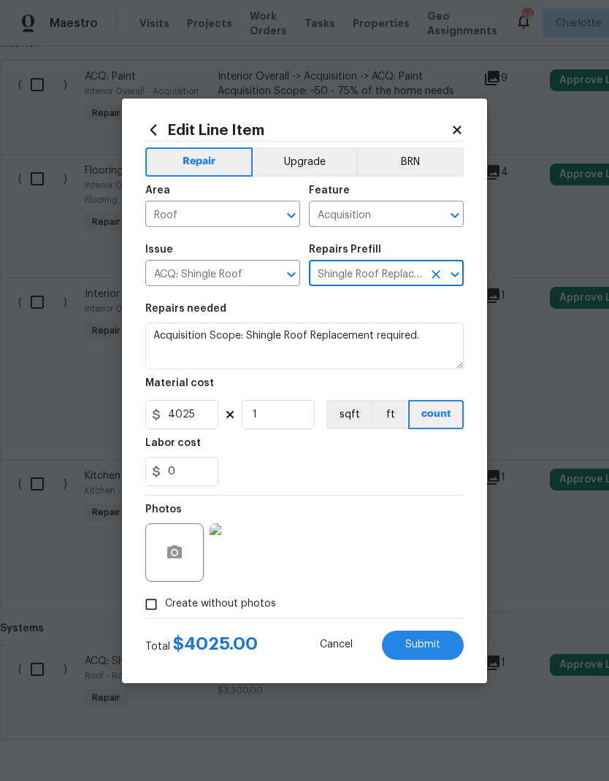
click at [159, 327] on textarea "Acquisition Scope: Shingle Roof Replacement required." at bounding box center [304, 346] width 318 height 47
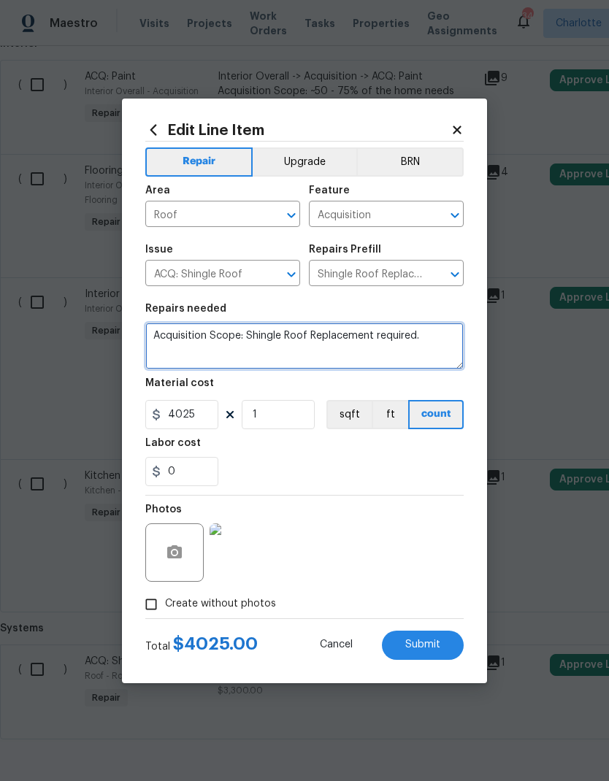
click at [158, 326] on textarea "Acquisition Scope: Shingle Roof Replacement required." at bounding box center [304, 346] width 318 height 47
click at [162, 334] on textarea "Acquisition Scope: Shingle Roof Replacement required." at bounding box center [304, 346] width 318 height 47
click at [161, 334] on textarea "Acquisition Scope: Shingle Roof Replacement required." at bounding box center [304, 346] width 318 height 47
click at [247, 331] on textarea at bounding box center [304, 346] width 318 height 47
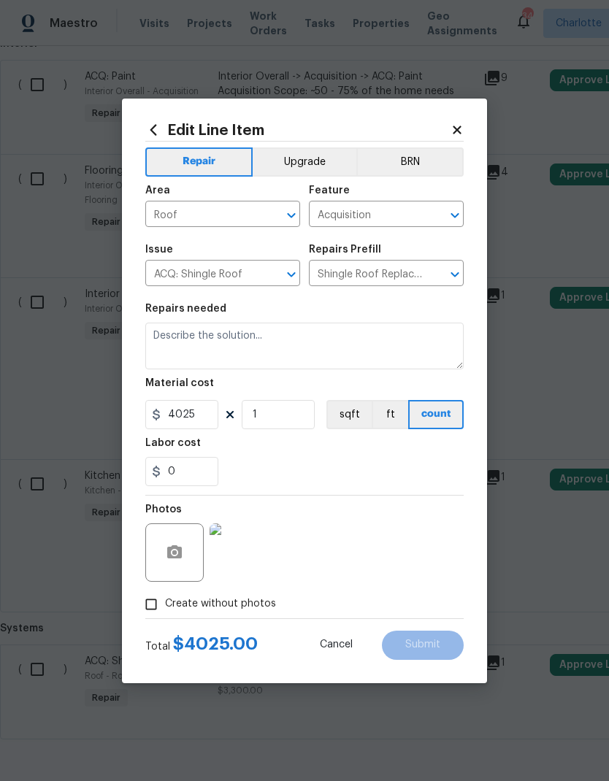
click at [391, 214] on input "Acquisition" at bounding box center [366, 215] width 114 height 23
click at [407, 353] on li "Roof" at bounding box center [386, 365] width 155 height 24
type input "Roof"
click at [250, 274] on input "ACQ: Shingle Roof" at bounding box center [202, 274] width 114 height 23
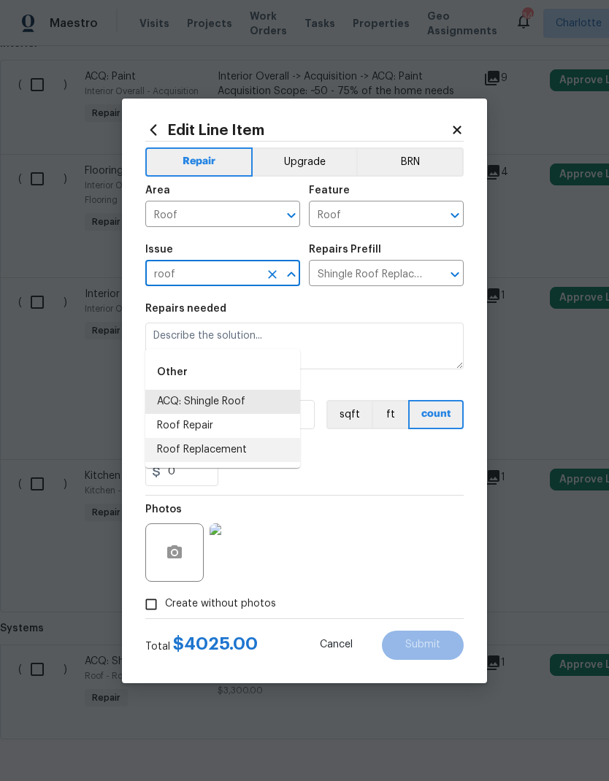
click at [259, 438] on li "Roof Replacement" at bounding box center [222, 450] width 155 height 24
type input "Roof Replacement"
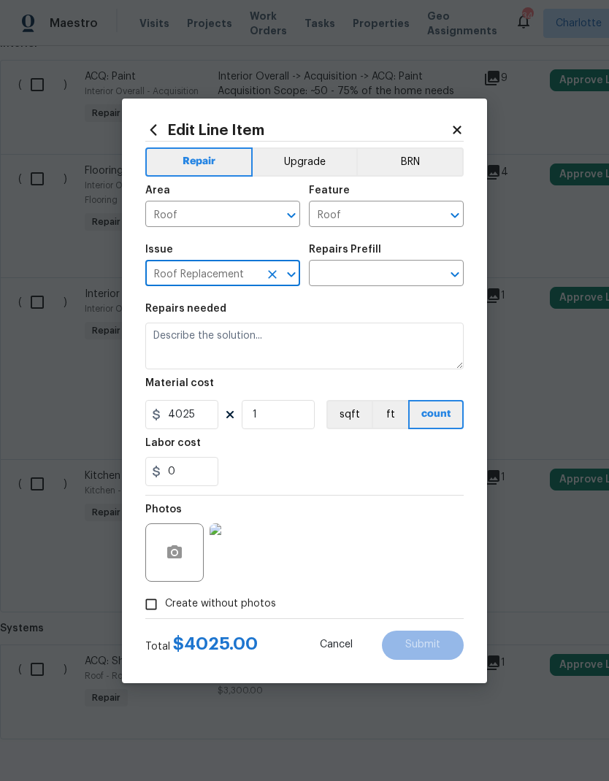
click at [396, 269] on input "text" at bounding box center [366, 274] width 114 height 23
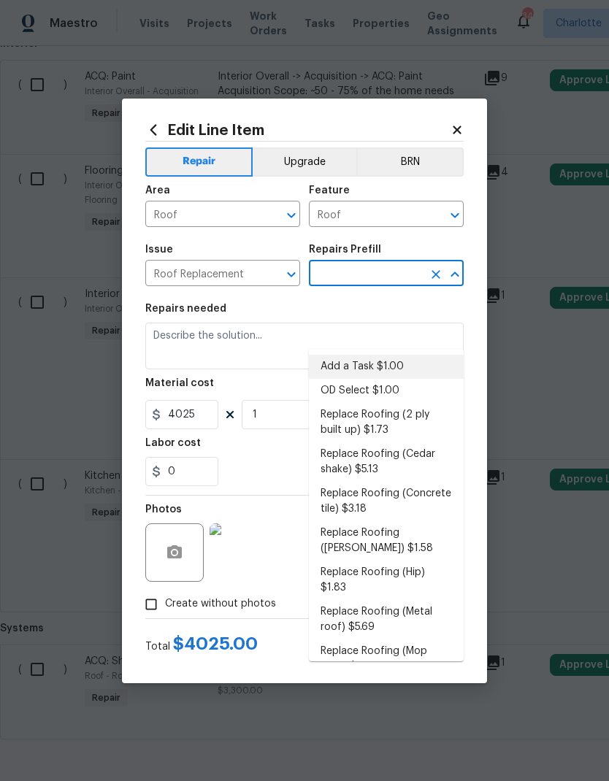
click at [427, 355] on li "Add a Task $1.00" at bounding box center [386, 367] width 155 height 24
type input "Add a Task $1.00"
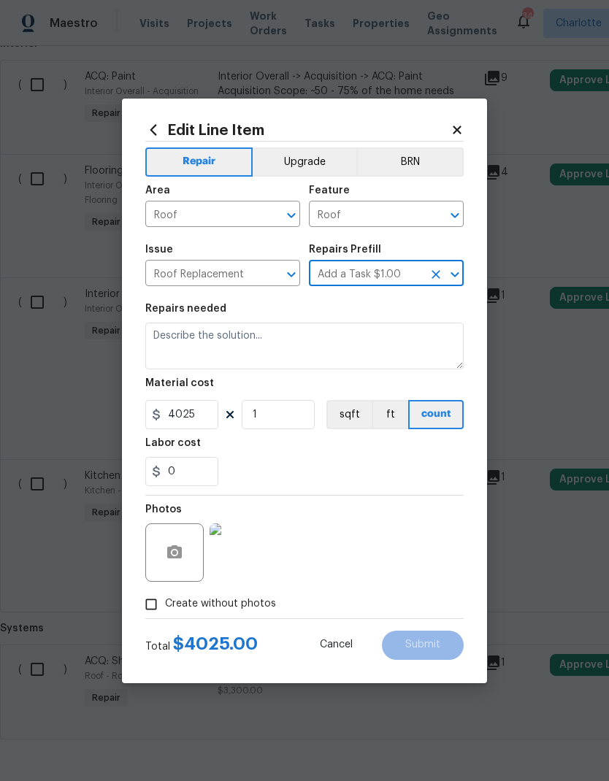
type input "[PERSON_NAME] and Trim"
type textarea "HPM to detail"
type input "Add a Task $1.00"
type input "1"
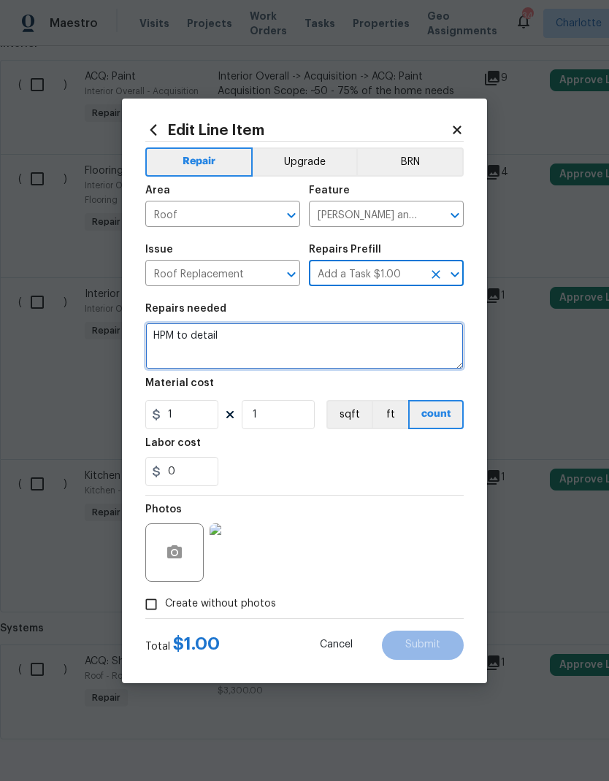
click at [166, 339] on textarea "HPM to detail" at bounding box center [304, 346] width 318 height 47
click at [166, 338] on textarea "HPM to detail" at bounding box center [304, 346] width 318 height 47
click at [245, 331] on textarea at bounding box center [304, 346] width 318 height 47
click at [183, 334] on textarea at bounding box center [304, 346] width 318 height 47
paste textarea "Roof -> Roof -> ACQ: Shingle Roof Heavy Repairs/Replacement. 2008 Original"
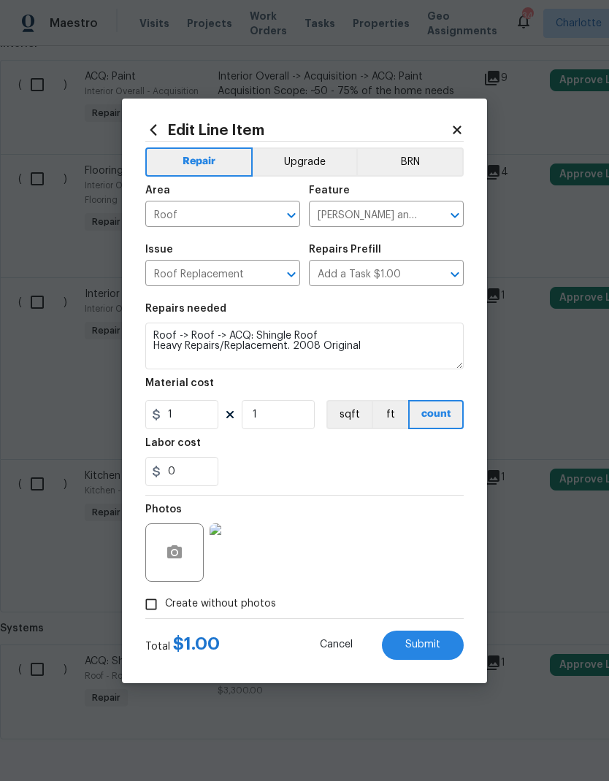
click at [345, 462] on div "0" at bounding box center [304, 471] width 318 height 29
click at [434, 641] on span "Submit" at bounding box center [422, 644] width 35 height 11
type textarea "Roof -> Roof -> ACQ: Shingle Roof Heavy Repairs/Replacement. 2008 Original"
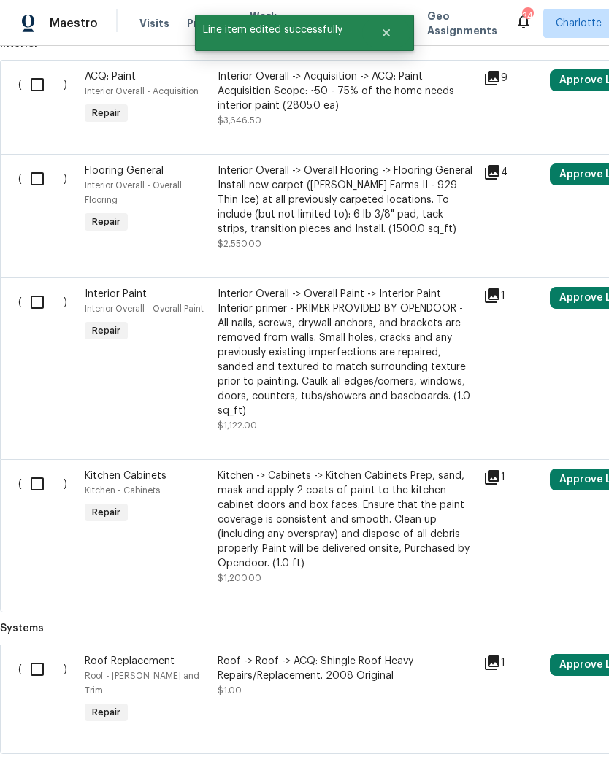
click at [32, 654] on input "checkbox" at bounding box center [43, 669] width 42 height 31
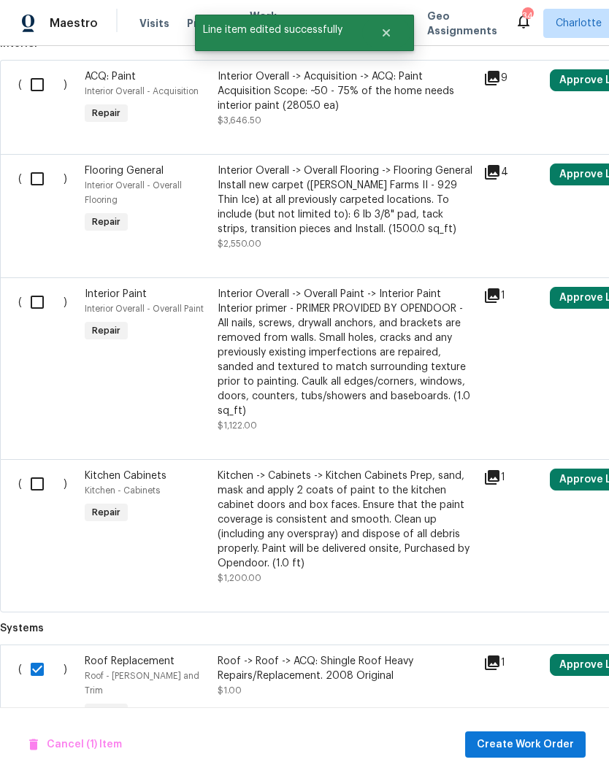
click at [37, 654] on input "checkbox" at bounding box center [43, 669] width 42 height 31
checkbox input "false"
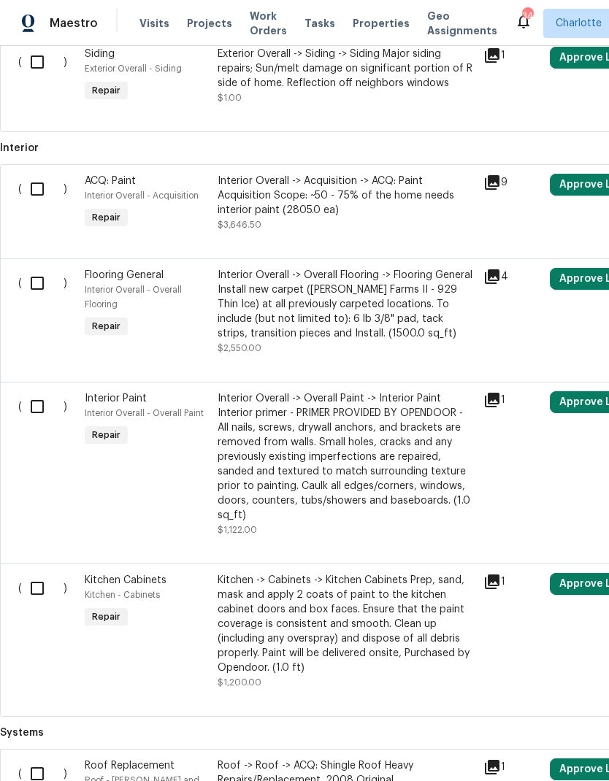
scroll to position [985, 0]
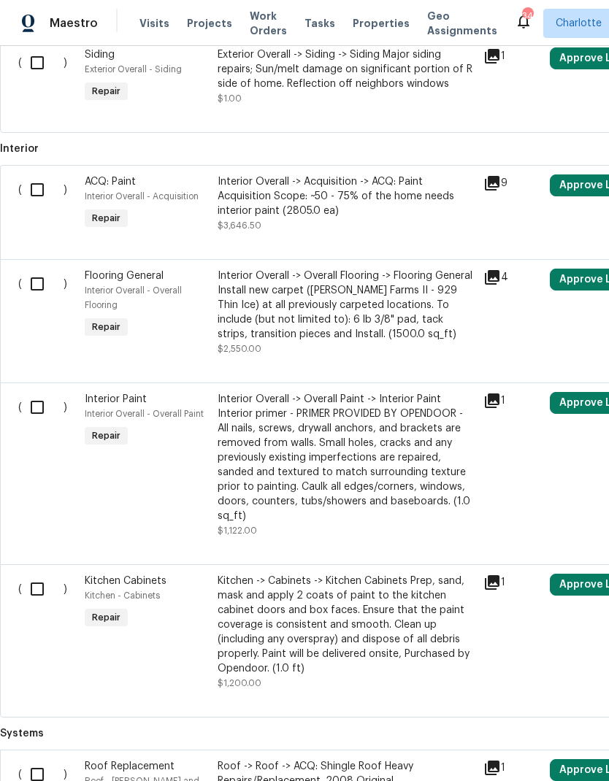
click at [34, 574] on input "checkbox" at bounding box center [43, 589] width 42 height 31
checkbox input "true"
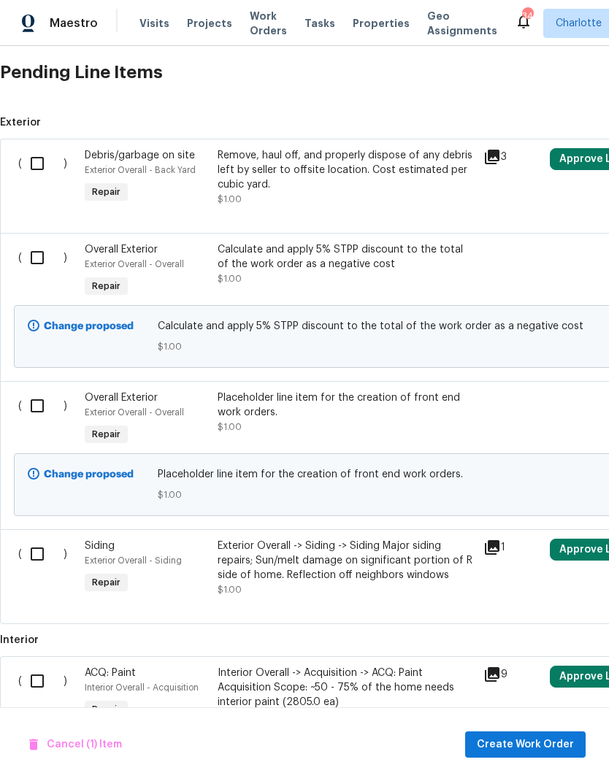
scroll to position [493, 0]
click at [34, 539] on input "checkbox" at bounding box center [43, 554] width 42 height 31
checkbox input "true"
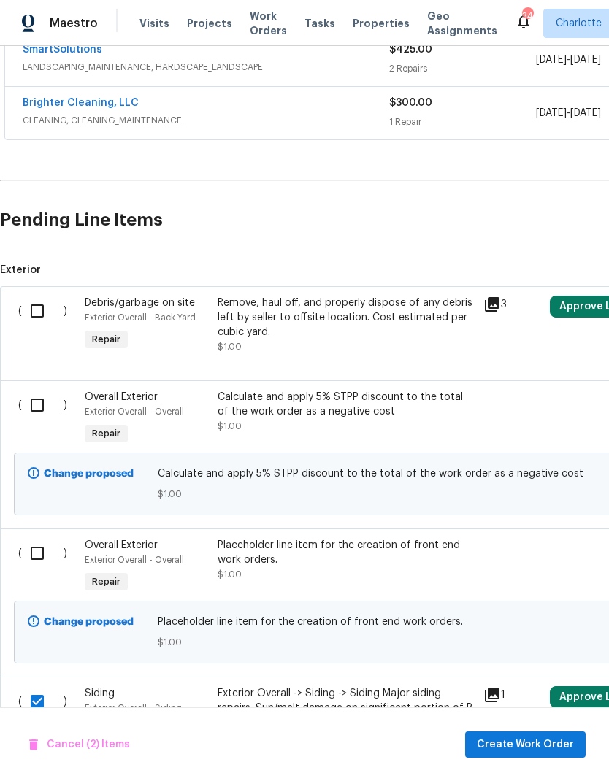
scroll to position [346, 0]
click at [37, 538] on input "checkbox" at bounding box center [43, 553] width 42 height 31
checkbox input "true"
click at [26, 390] on input "checkbox" at bounding box center [43, 405] width 42 height 31
checkbox input "true"
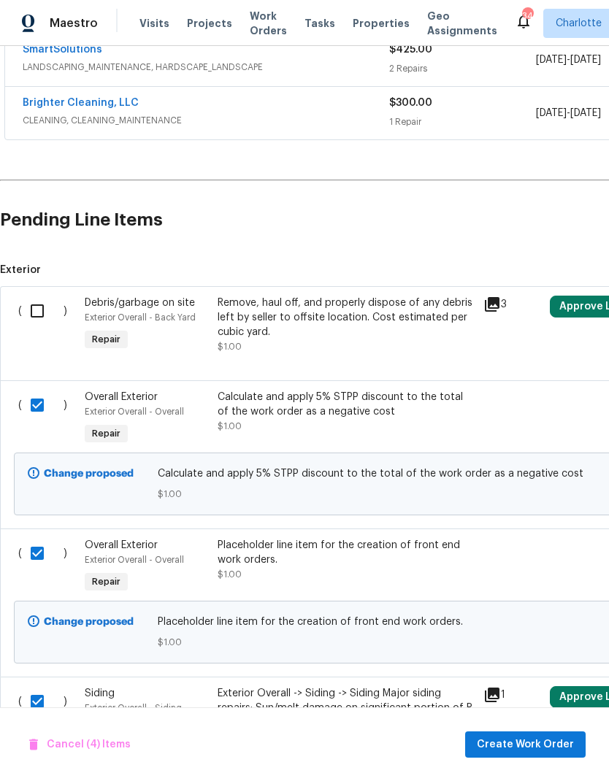
click at [34, 296] on input "checkbox" at bounding box center [43, 311] width 42 height 31
checkbox input "true"
click at [538, 749] on span "Create Work Order" at bounding box center [525, 745] width 97 height 18
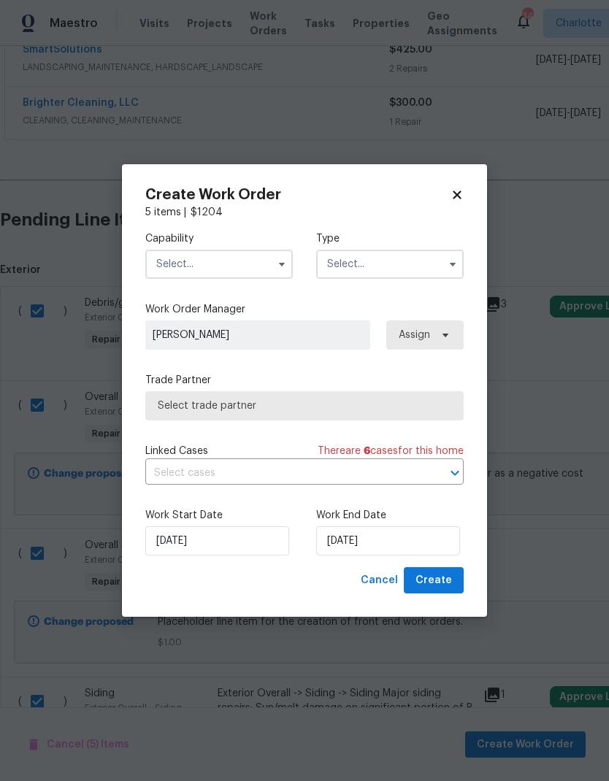
click at [259, 267] on input "text" at bounding box center [218, 264] width 147 height 29
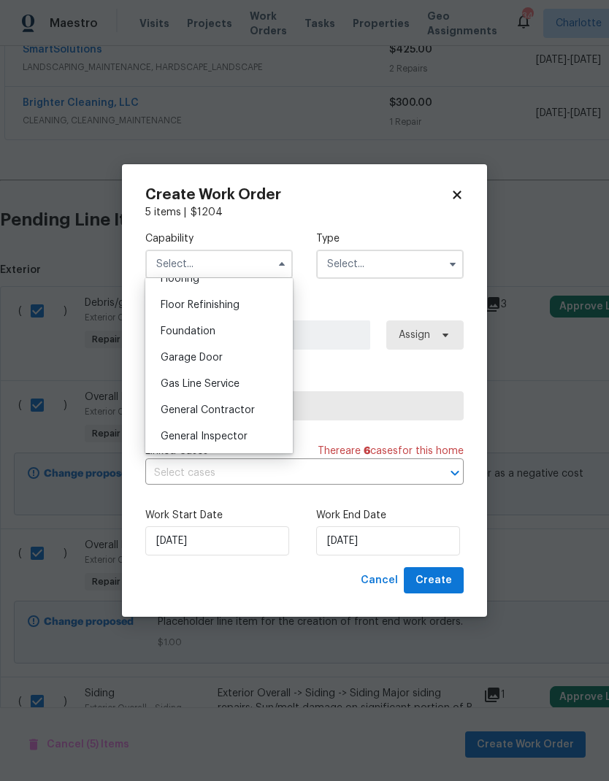
scroll to position [590, 0]
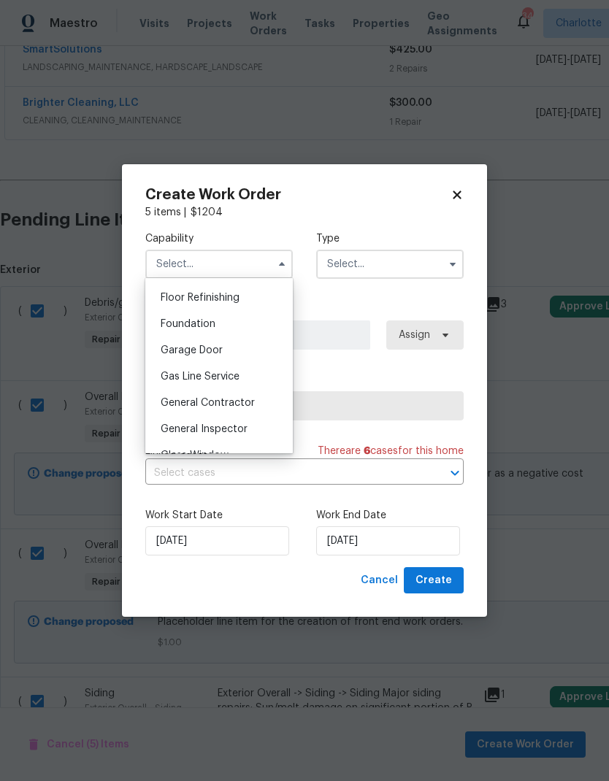
click at [259, 399] on div "General Contractor" at bounding box center [219, 403] width 140 height 26
type input "General Contractor"
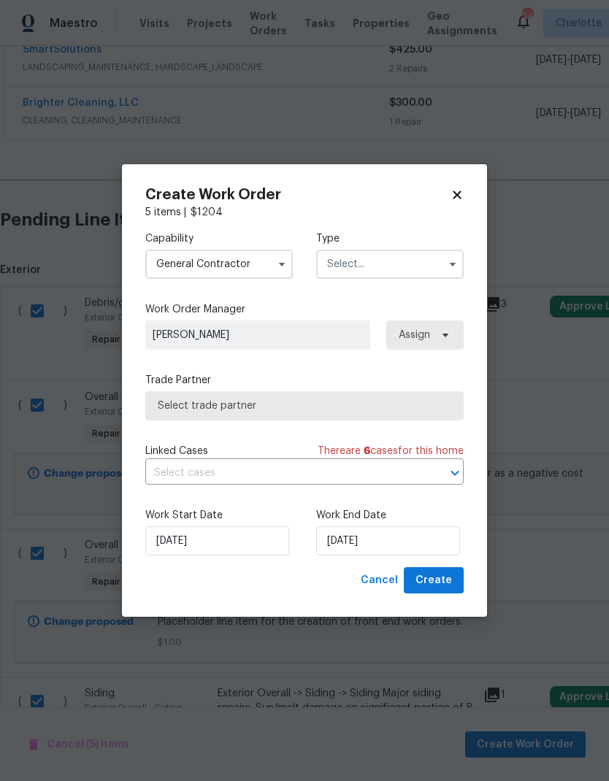
click at [420, 266] on input "text" at bounding box center [389, 264] width 147 height 29
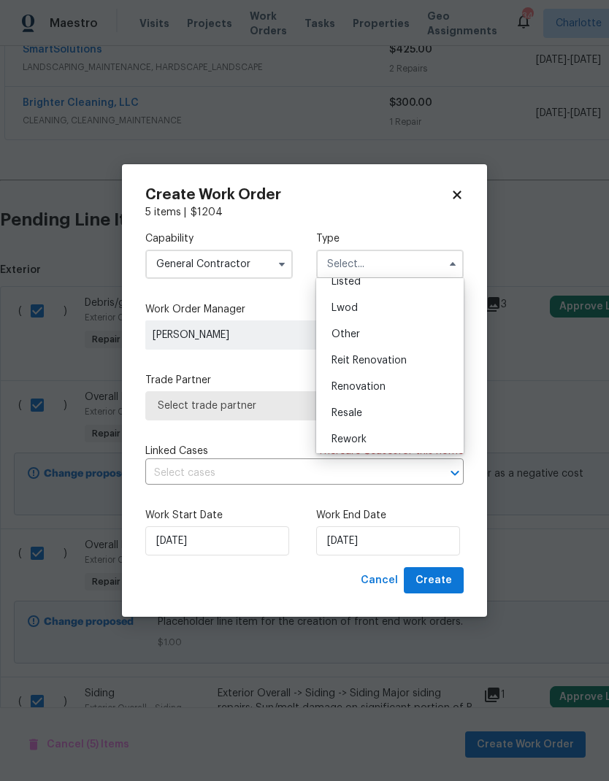
scroll to position [134, 0]
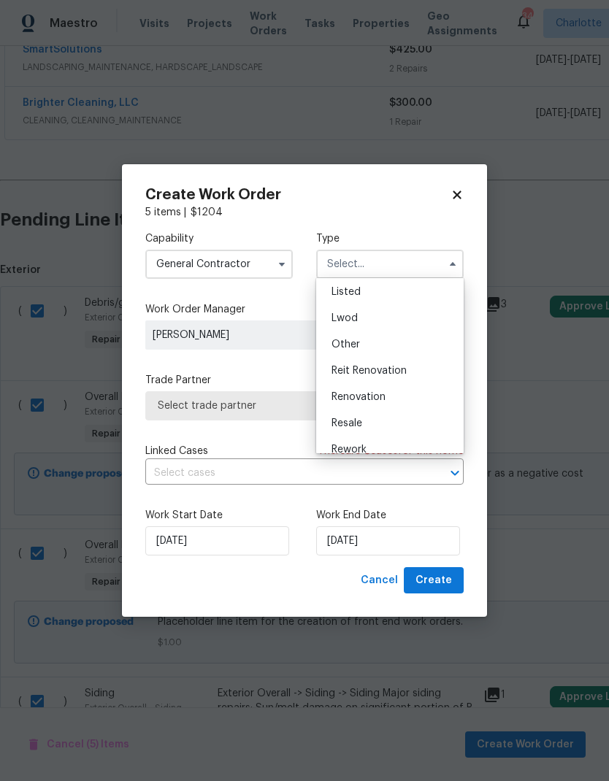
click at [407, 401] on div "Renovation" at bounding box center [390, 397] width 140 height 26
type input "Renovation"
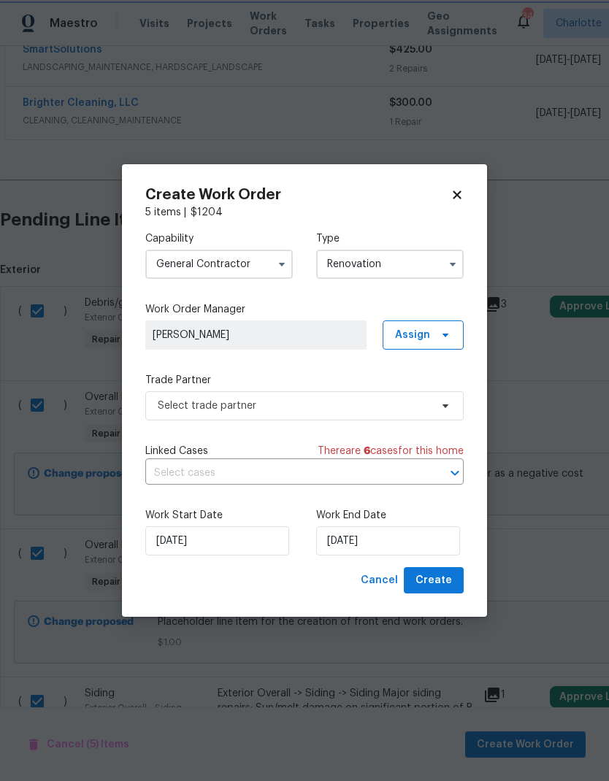
scroll to position [0, 0]
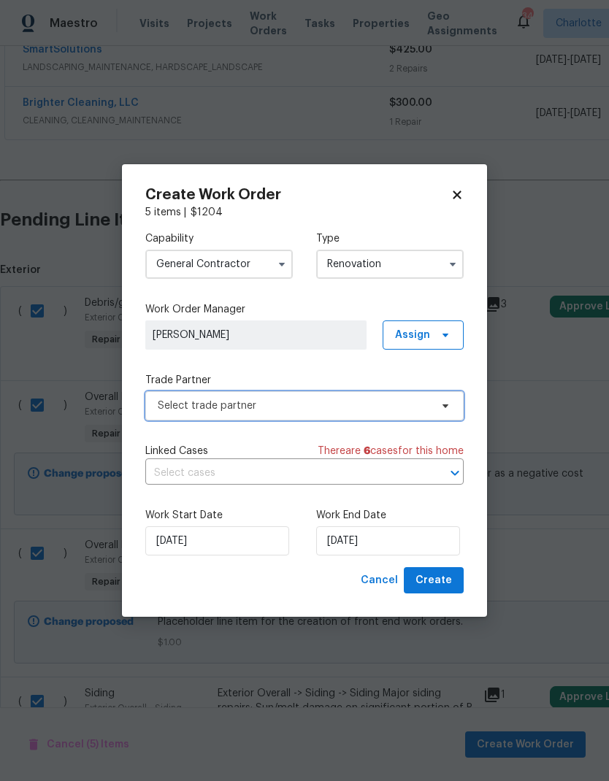
click at [443, 407] on icon at bounding box center [445, 406] width 12 height 12
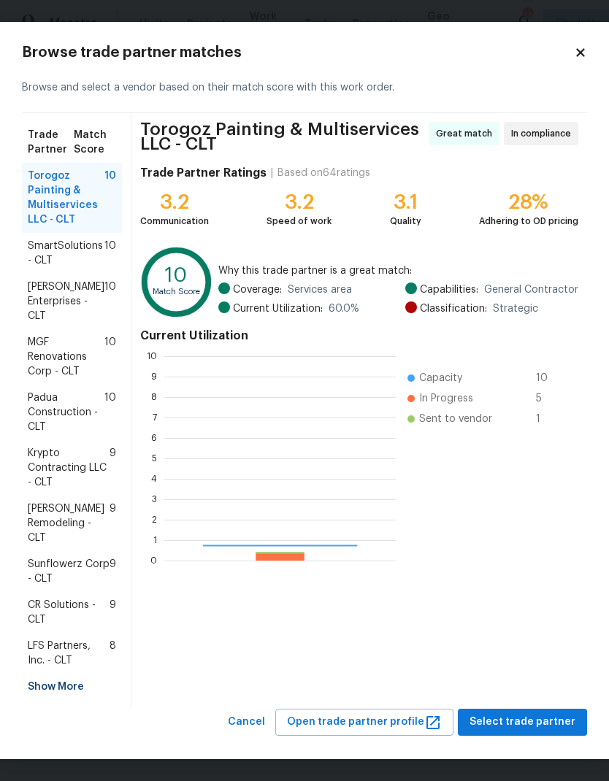
scroll to position [204, 231]
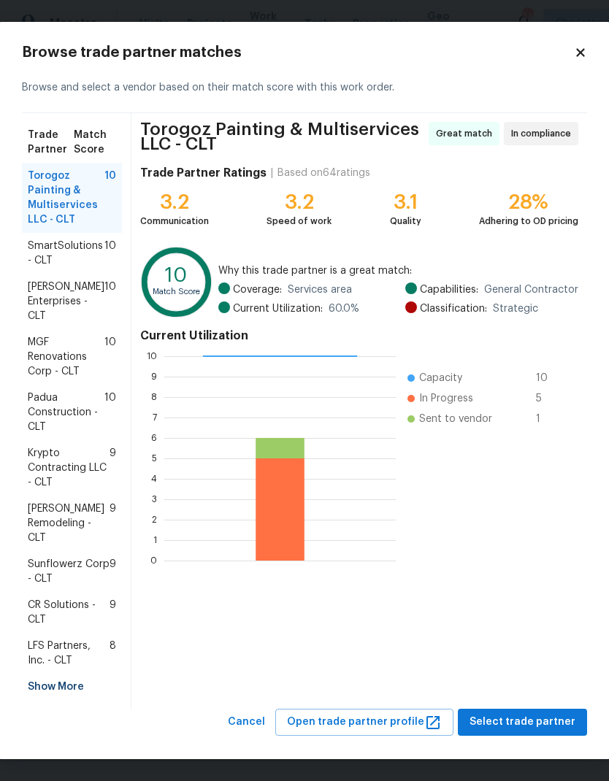
click at [87, 655] on span "LFS Partners, Inc. - CLT" at bounding box center [69, 653] width 82 height 29
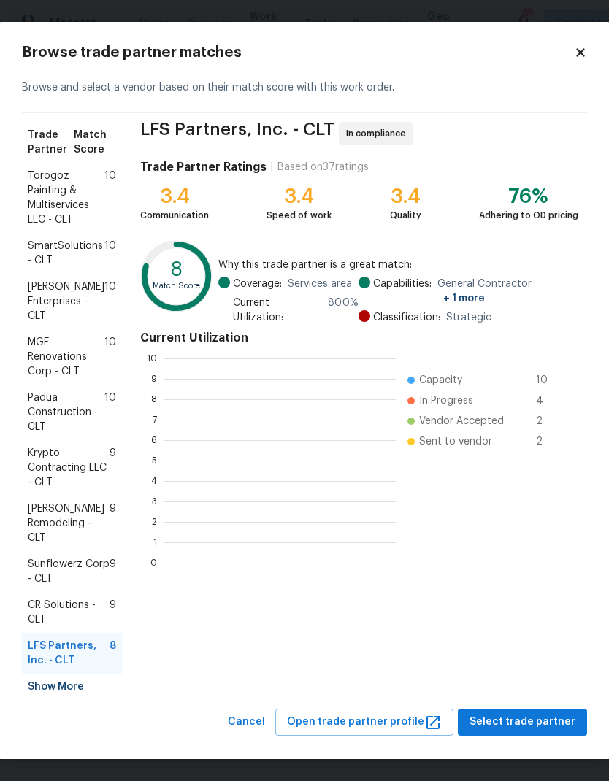
scroll to position [1, 1]
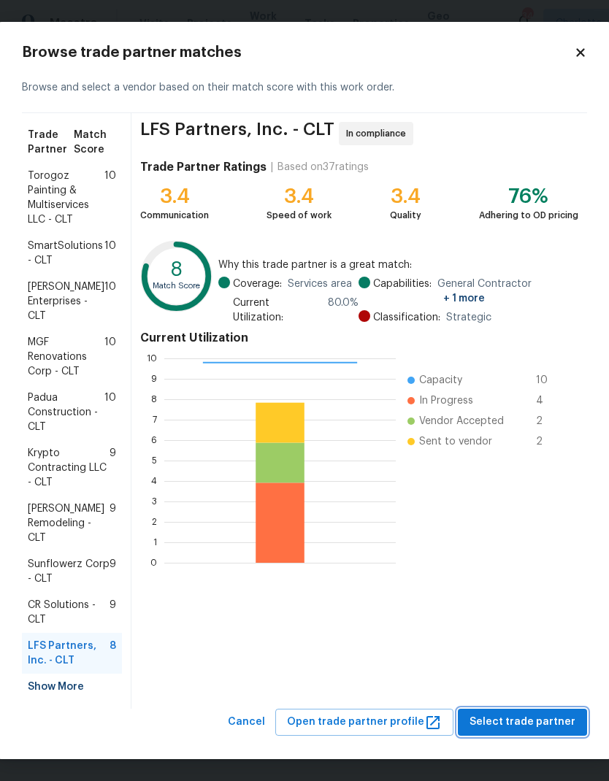
click at [536, 726] on span "Select trade partner" at bounding box center [522, 722] width 106 height 18
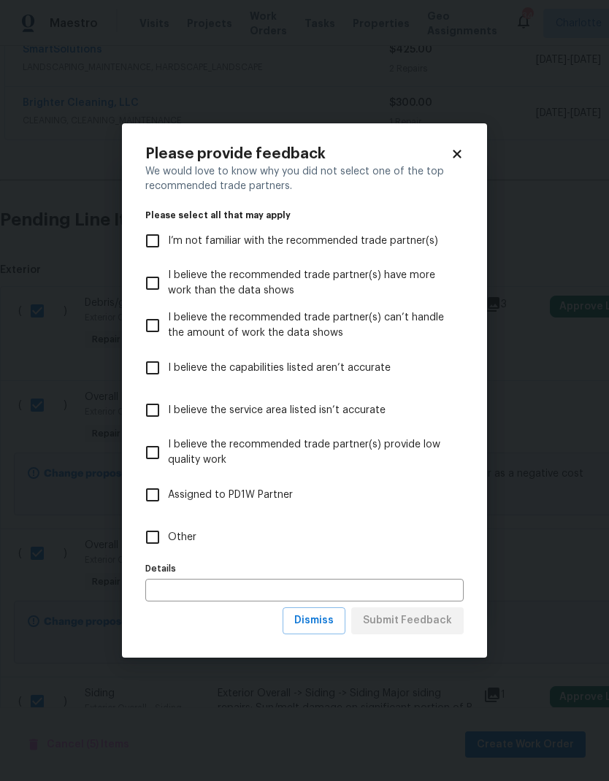
click at [158, 539] on input "Other" at bounding box center [152, 537] width 31 height 31
checkbox input "true"
click at [442, 623] on span "Submit Feedback" at bounding box center [407, 621] width 89 height 18
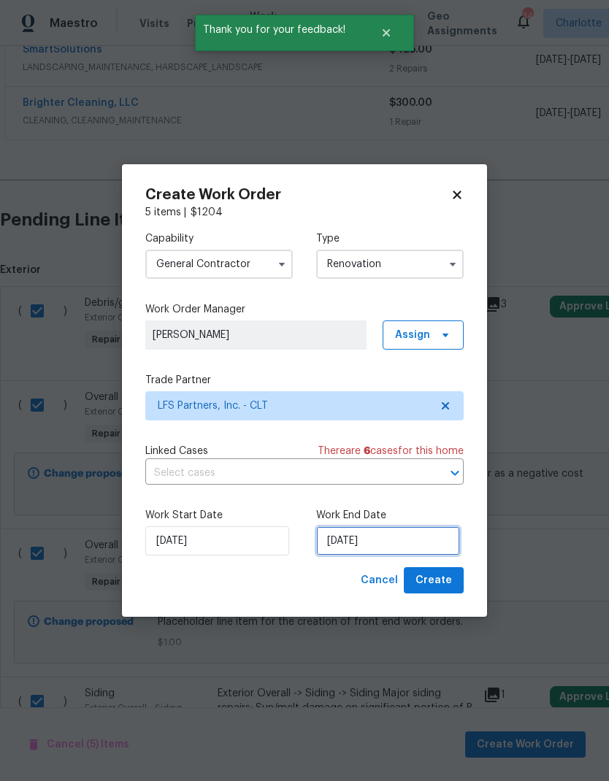
click at [401, 542] on input "9/25/2025" at bounding box center [388, 540] width 144 height 29
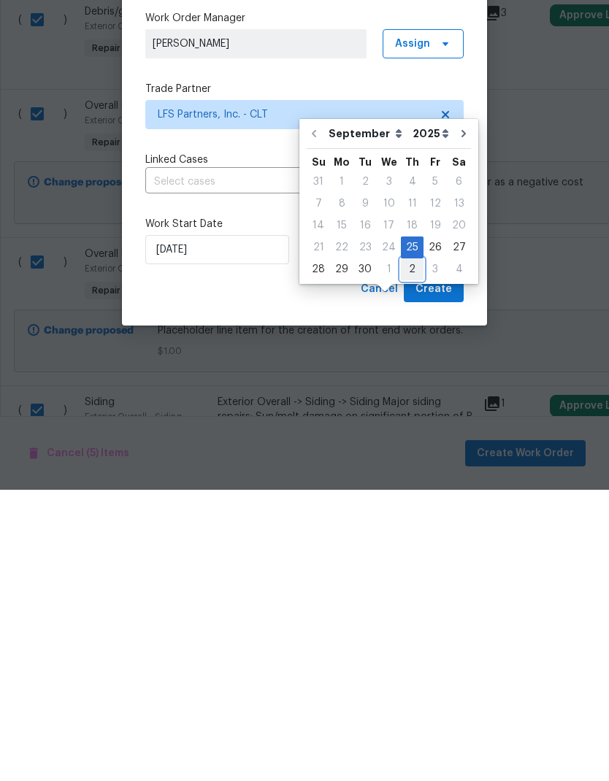
click at [412, 550] on div "2" at bounding box center [412, 560] width 23 height 20
type input "10/2/2025"
select select "9"
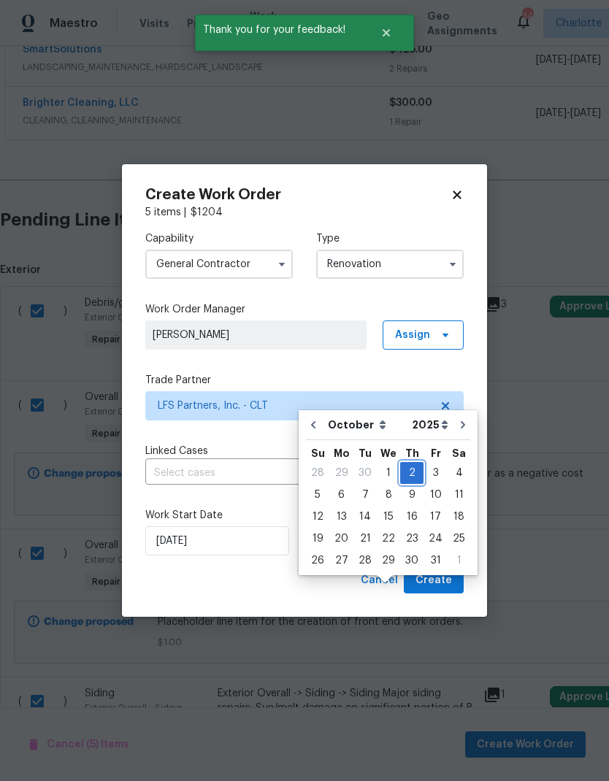
click at [414, 463] on div "2" at bounding box center [411, 473] width 23 height 20
click at [451, 579] on span "Create" at bounding box center [433, 581] width 36 height 18
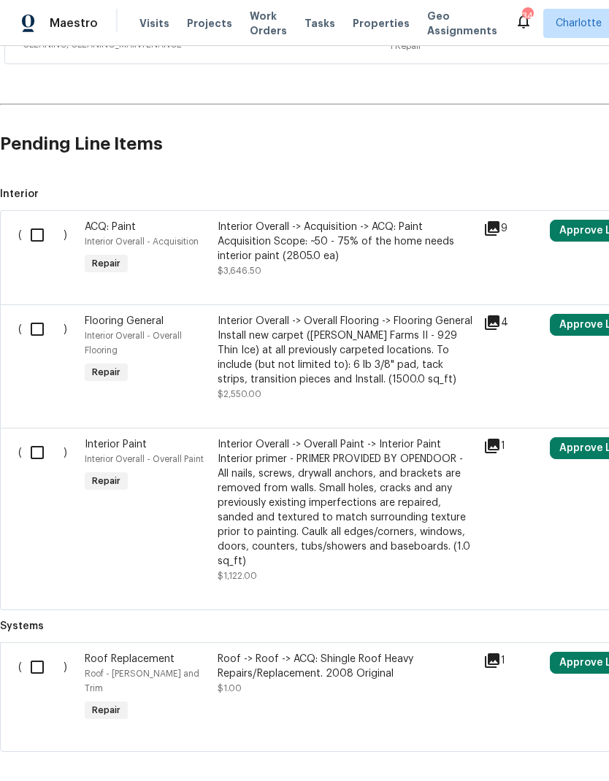
scroll to position [474, 0]
click at [40, 653] on input "checkbox" at bounding box center [43, 668] width 42 height 31
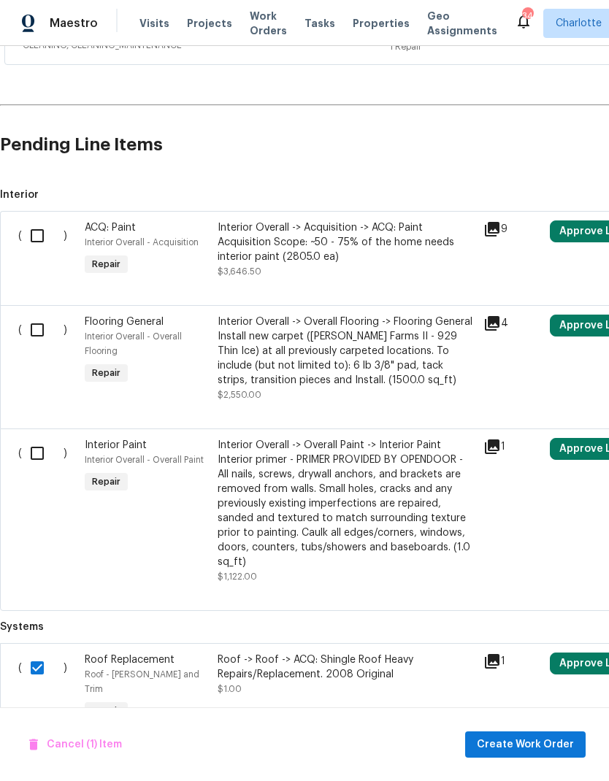
click at [39, 653] on input "checkbox" at bounding box center [43, 668] width 42 height 31
checkbox input "false"
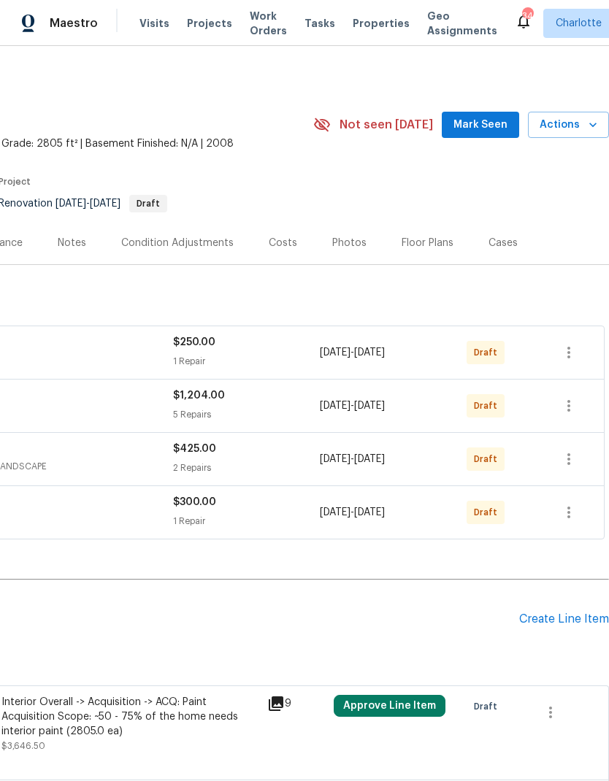
scroll to position [0, 216]
click at [572, 344] on icon "button" at bounding box center [569, 353] width 18 height 18
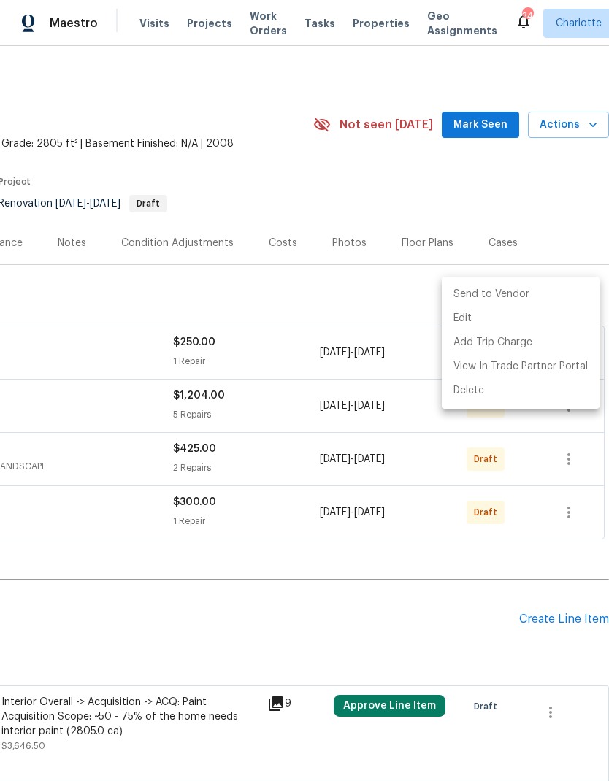
click at [563, 294] on li "Send to Vendor" at bounding box center [521, 294] width 158 height 24
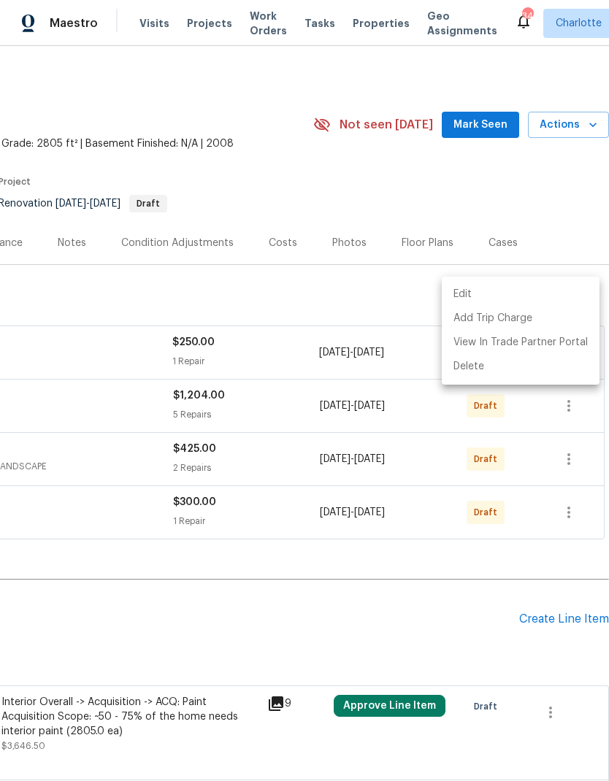
click at [382, 542] on div at bounding box center [304, 390] width 609 height 781
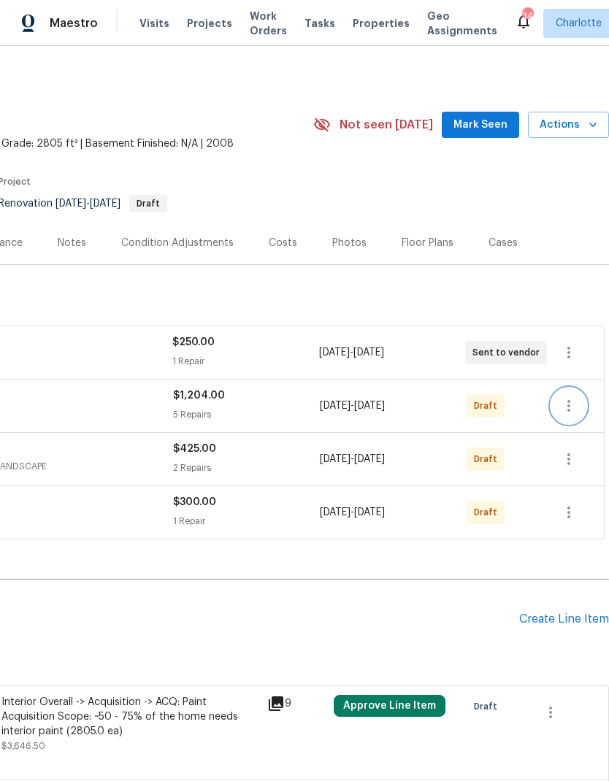
click at [564, 397] on icon "button" at bounding box center [569, 406] width 18 height 18
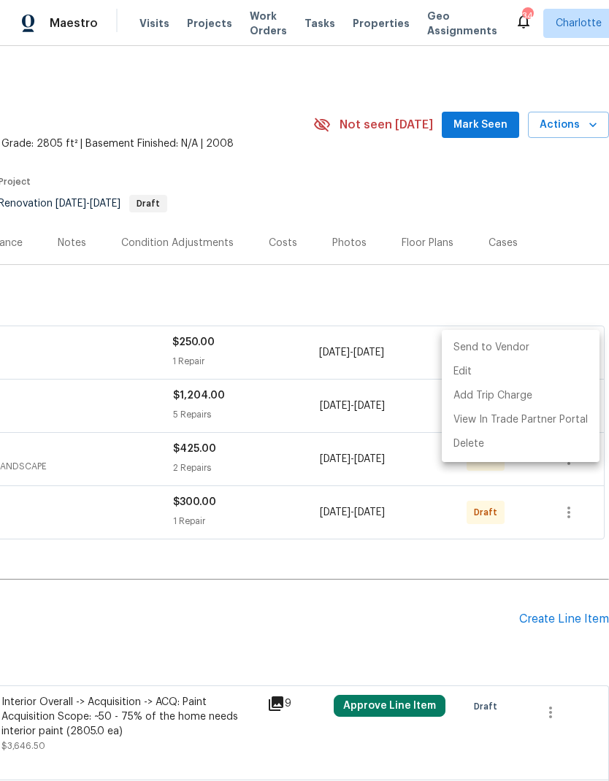
click at [554, 347] on li "Send to Vendor" at bounding box center [521, 348] width 158 height 24
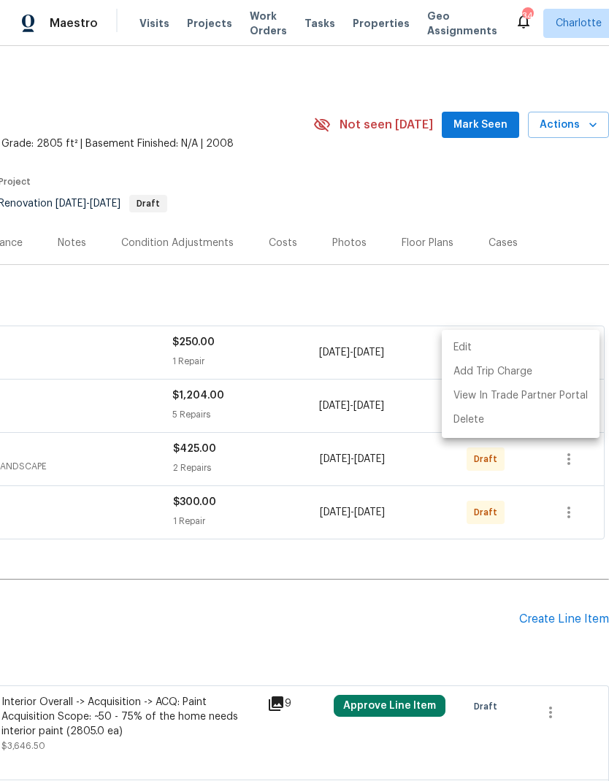
click at [371, 560] on div at bounding box center [304, 390] width 609 height 781
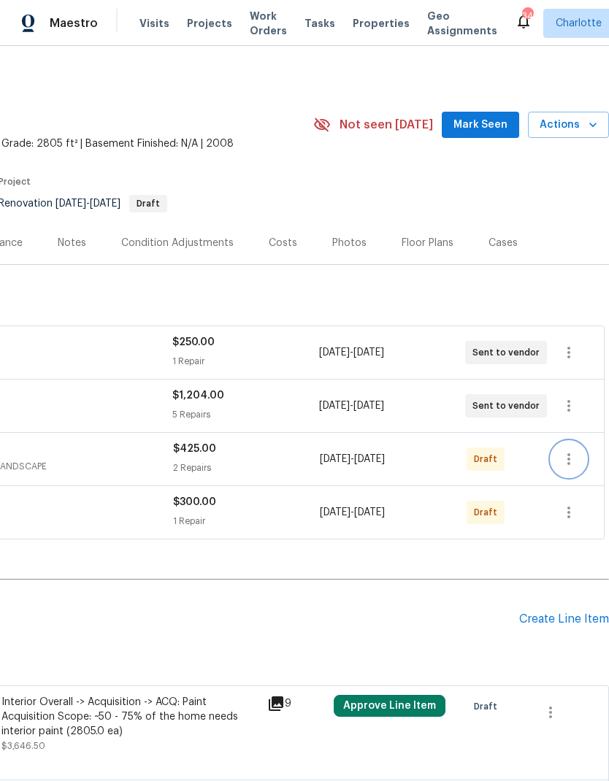
click at [572, 450] on icon "button" at bounding box center [569, 459] width 18 height 18
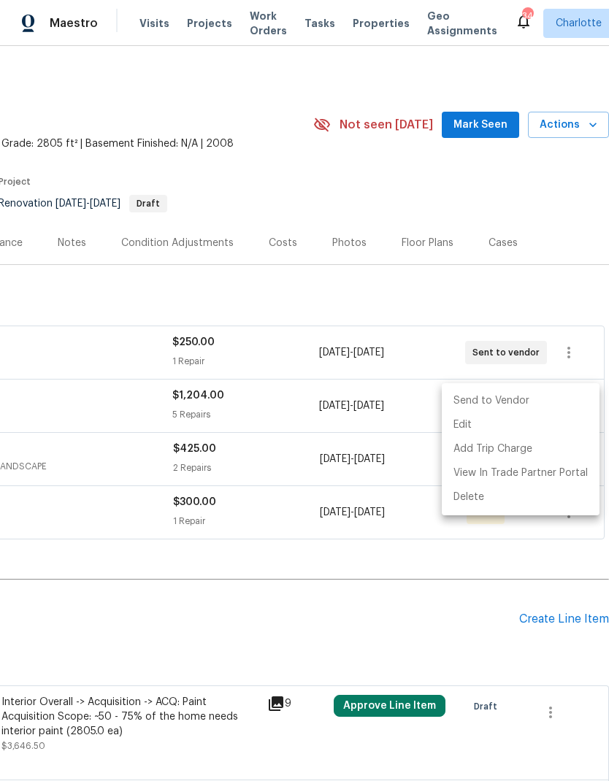
click at [542, 396] on li "Send to Vendor" at bounding box center [521, 401] width 158 height 24
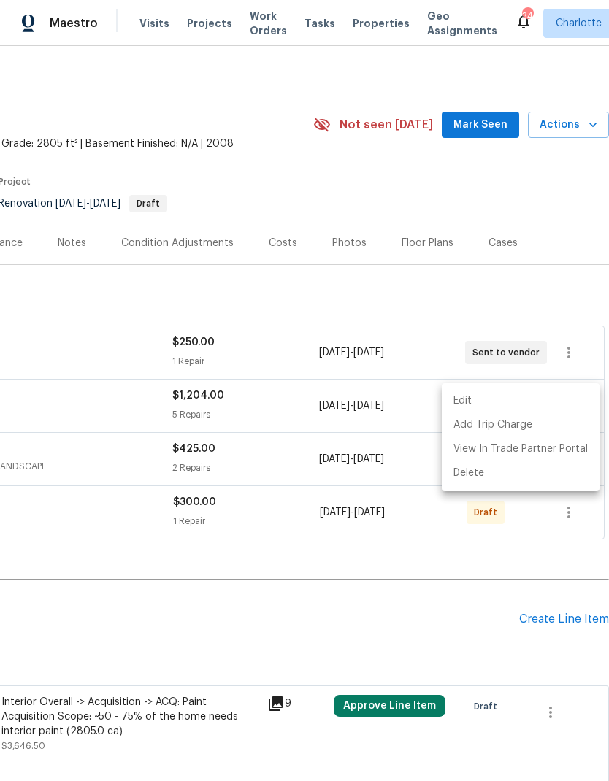
click at [363, 577] on div at bounding box center [304, 390] width 609 height 781
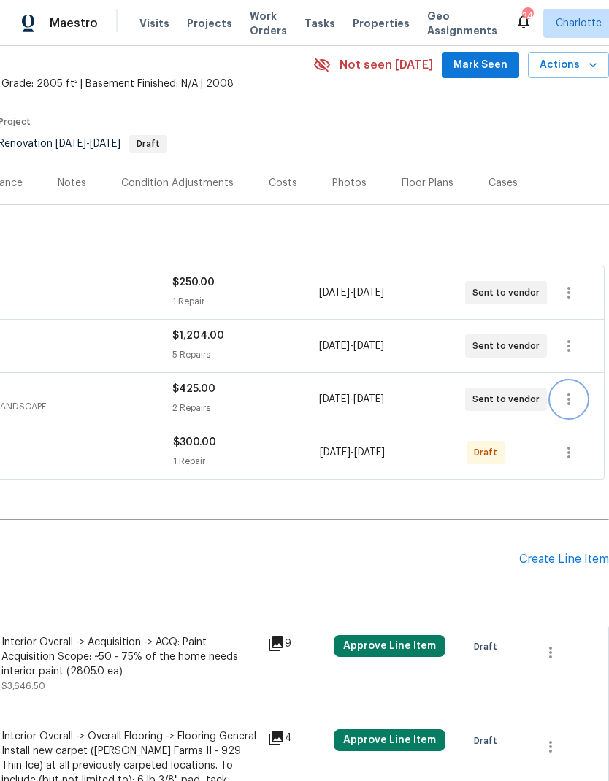
scroll to position [60, 216]
click at [568, 444] on icon "button" at bounding box center [569, 453] width 18 height 18
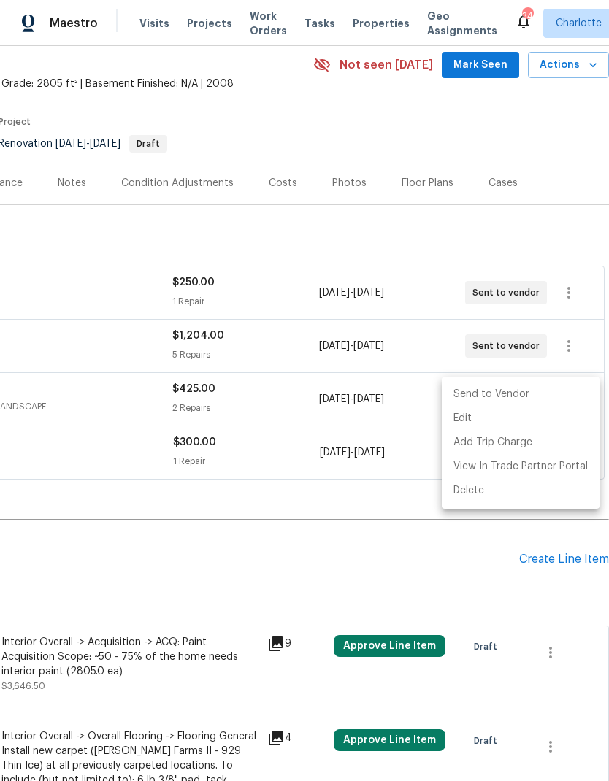
click at [552, 393] on li "Send to Vendor" at bounding box center [521, 394] width 158 height 24
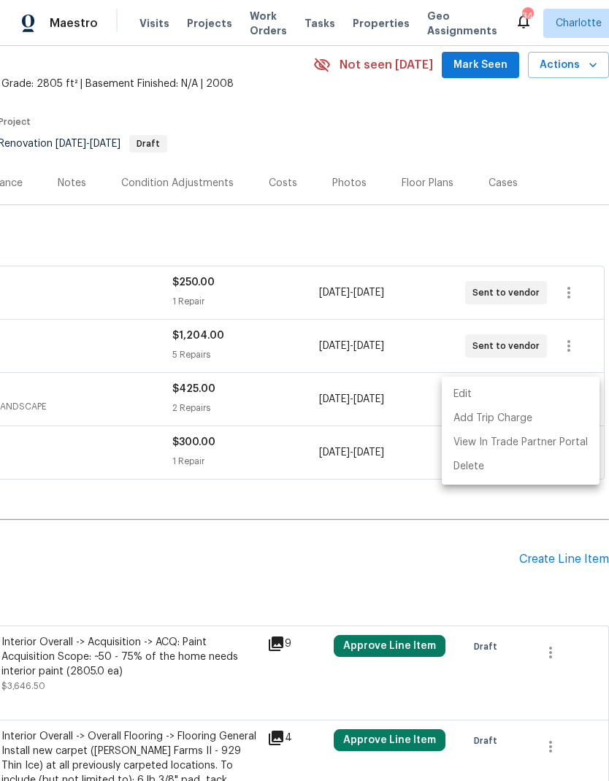
click at [372, 526] on div at bounding box center [304, 390] width 609 height 781
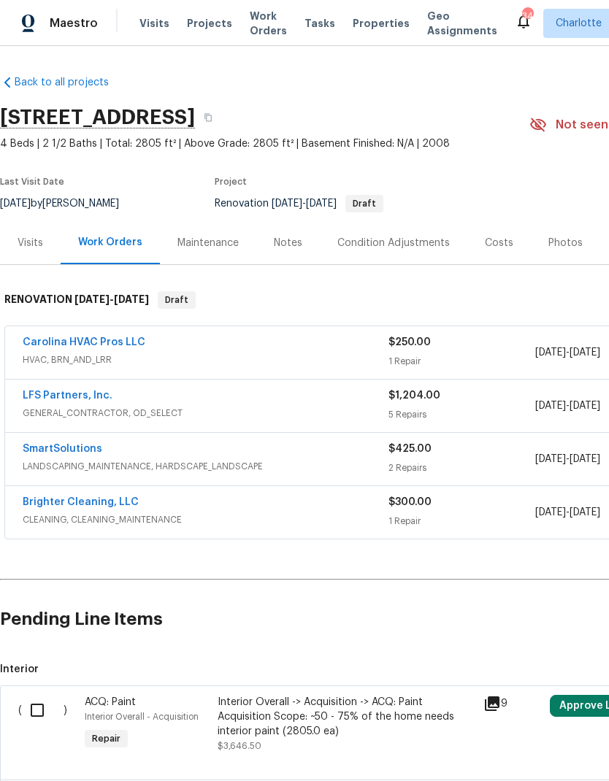
scroll to position [0, 0]
click at [290, 236] on div "Notes" at bounding box center [288, 243] width 28 height 15
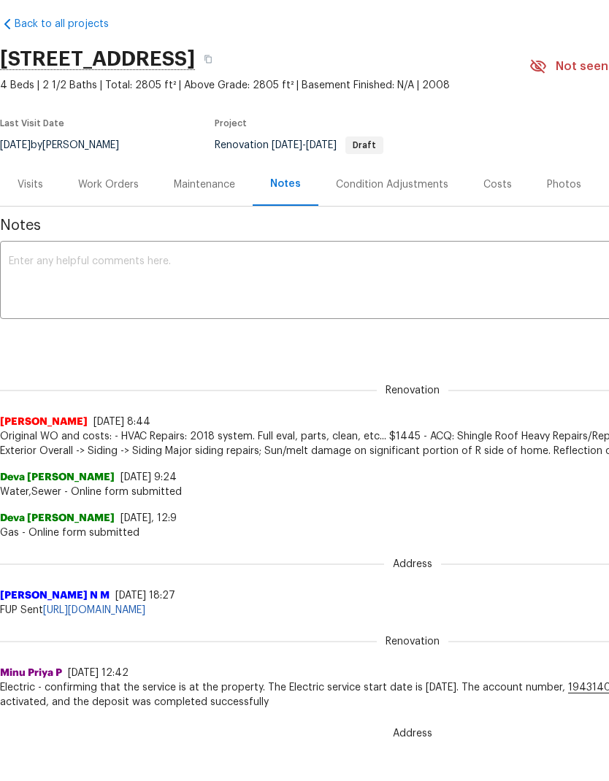
click at [271, 288] on textarea at bounding box center [412, 281] width 807 height 51
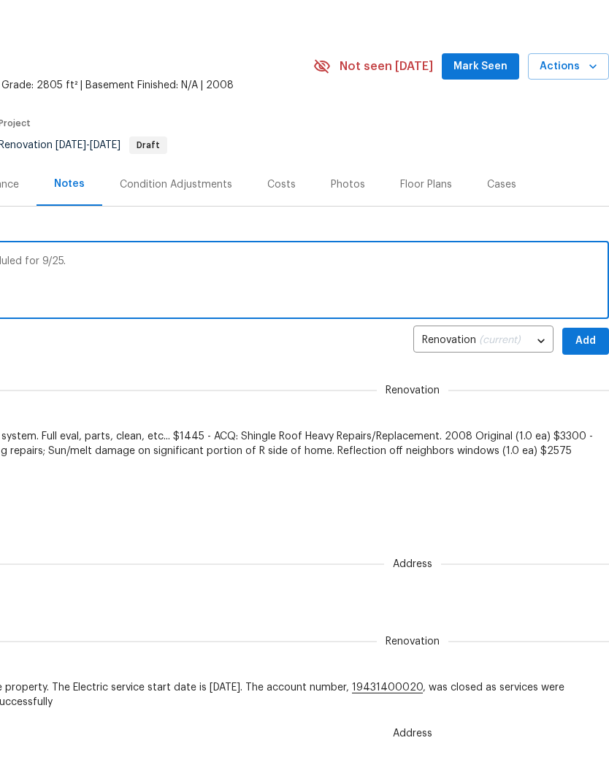
scroll to position [0, 216]
type textarea "COE/DCO due 9/24. D1W scheduled for 9/25. All FEWO created and sent."
click at [588, 335] on span "Add" at bounding box center [585, 341] width 23 height 18
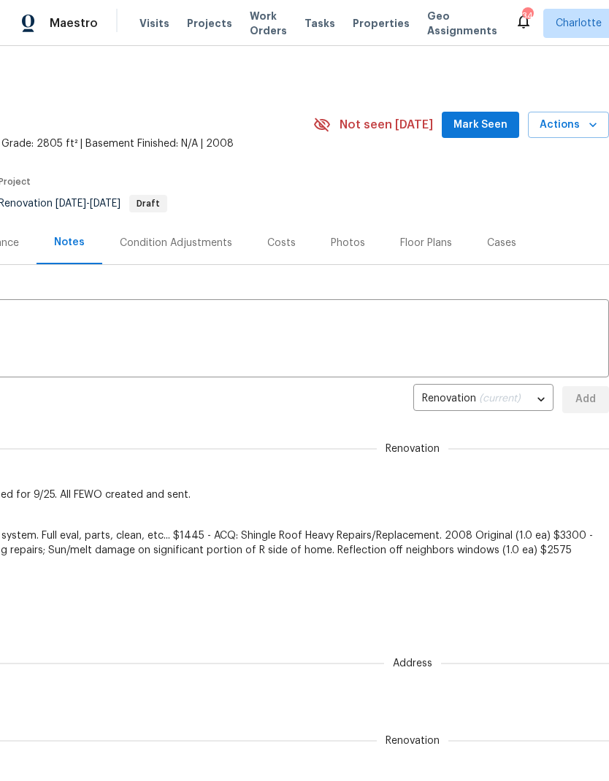
click at [485, 116] on span "Mark Seen" at bounding box center [480, 125] width 54 height 18
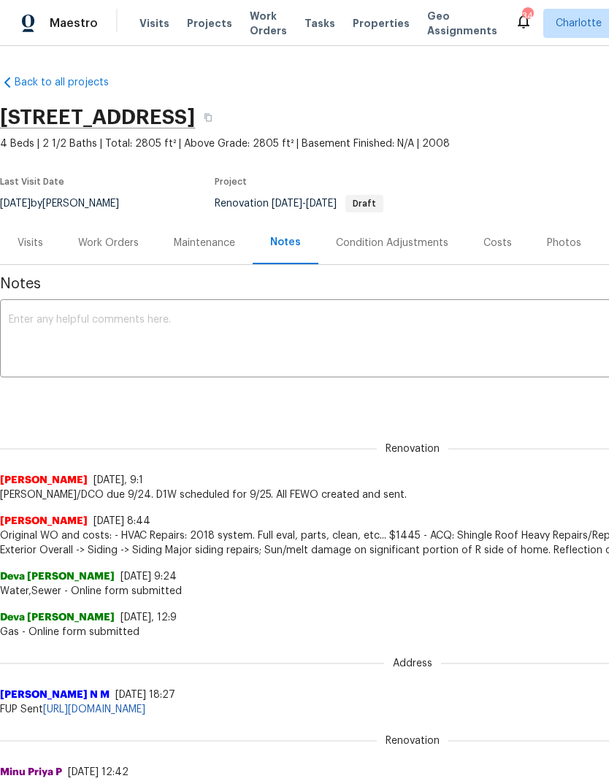
scroll to position [0, 0]
click at [118, 245] on div "Work Orders" at bounding box center [108, 243] width 61 height 15
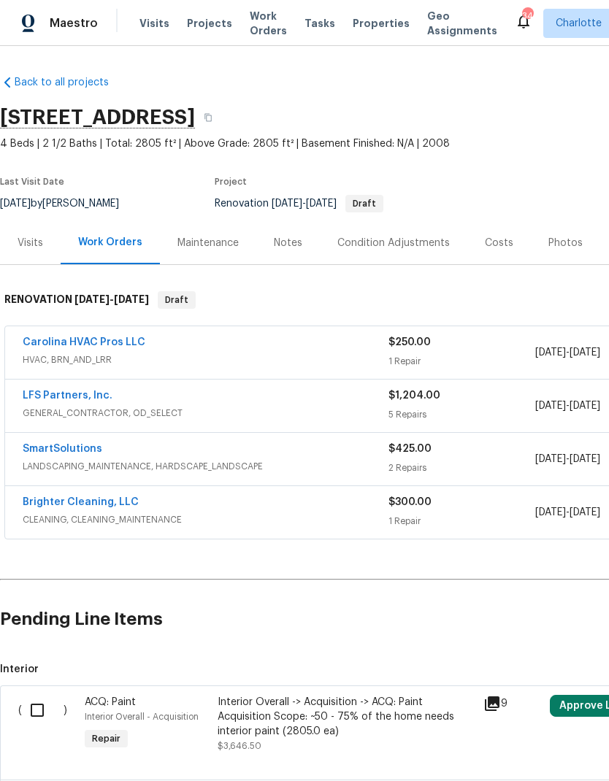
click at [298, 239] on div "Notes" at bounding box center [288, 243] width 28 height 15
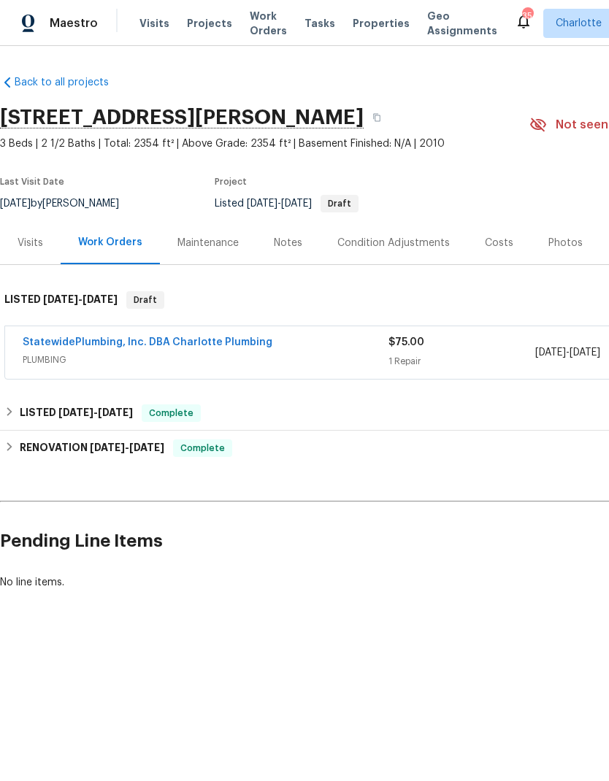
click at [32, 345] on link "StatewidePlumbing, Inc. DBA Charlotte Plumbing" at bounding box center [148, 342] width 250 height 10
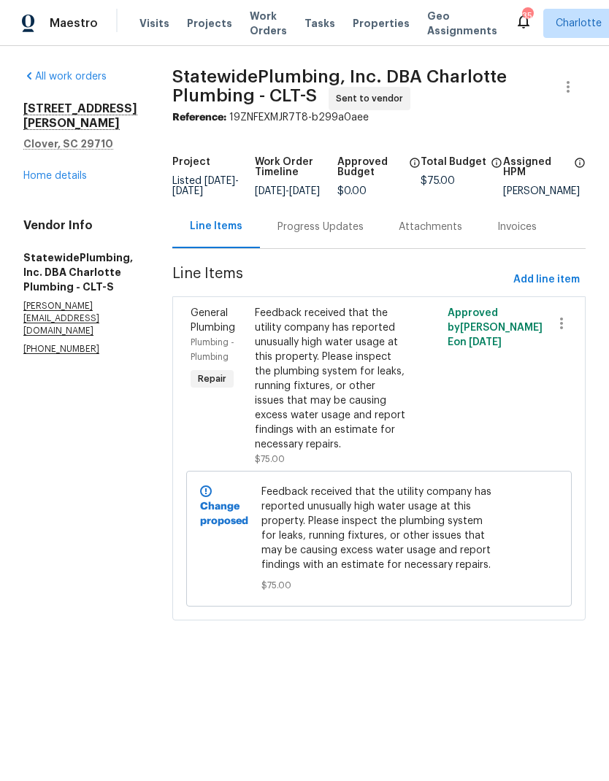
click at [363, 231] on div "Progress Updates" at bounding box center [320, 227] width 86 height 15
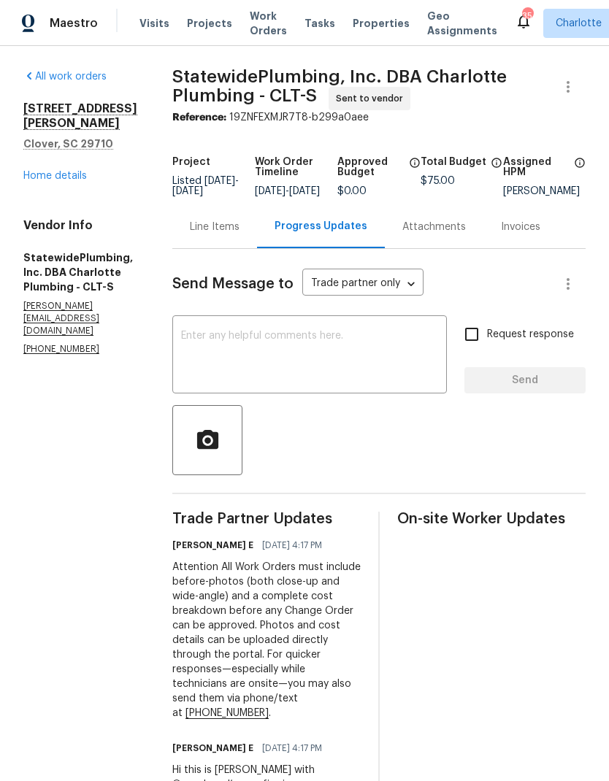
click at [59, 171] on link "Home details" at bounding box center [55, 176] width 64 height 10
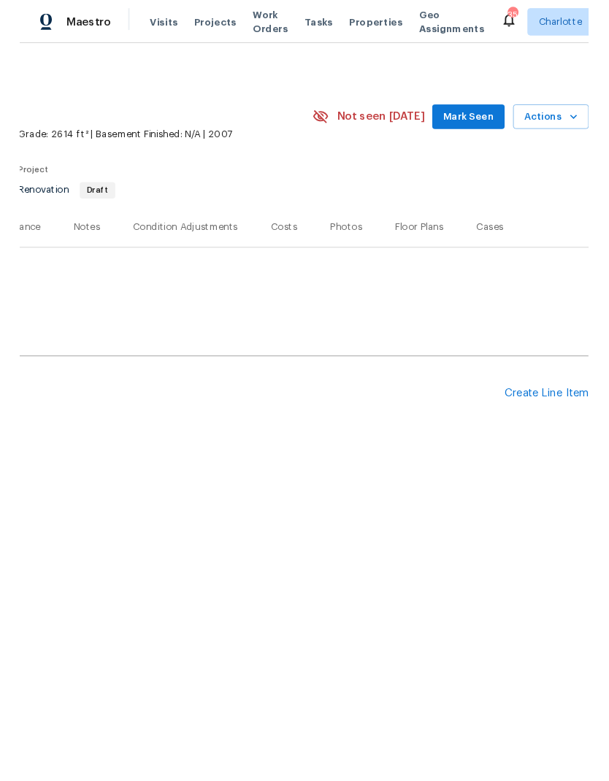
scroll to position [0, 216]
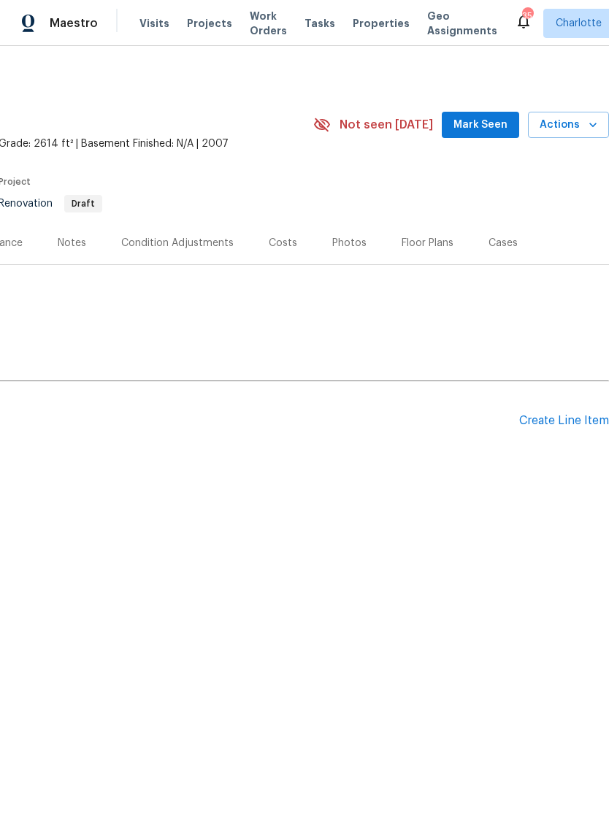
click at [580, 421] on div "Create Line Item" at bounding box center [564, 421] width 90 height 14
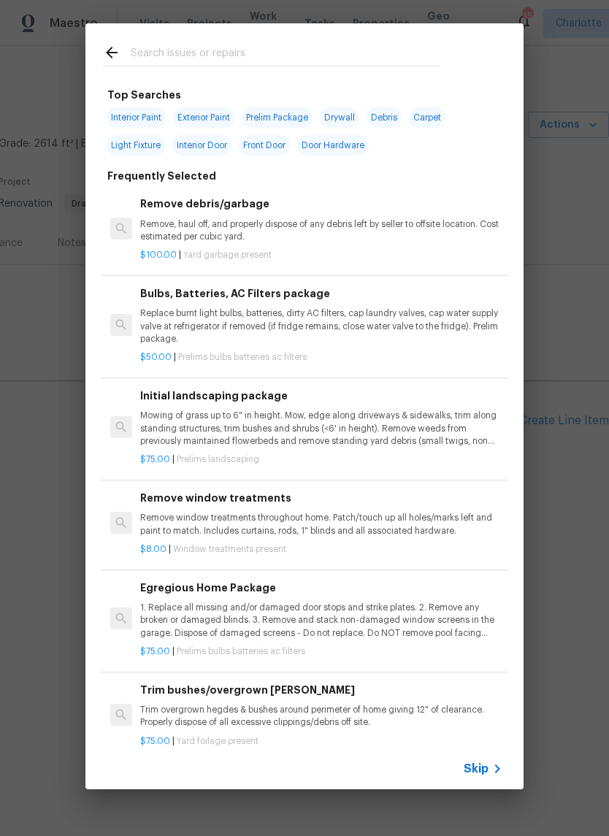
click at [347, 53] on input "text" at bounding box center [285, 55] width 309 height 22
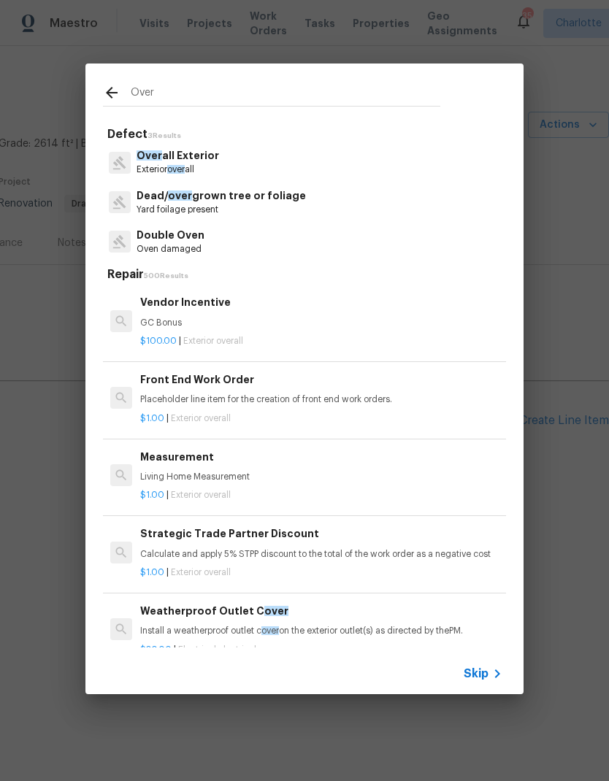
type input "Over"
click at [282, 167] on div "Over all Exterior Exterior over all" at bounding box center [304, 161] width 403 height 39
click at [197, 158] on p "Over all Exterior" at bounding box center [177, 155] width 82 height 15
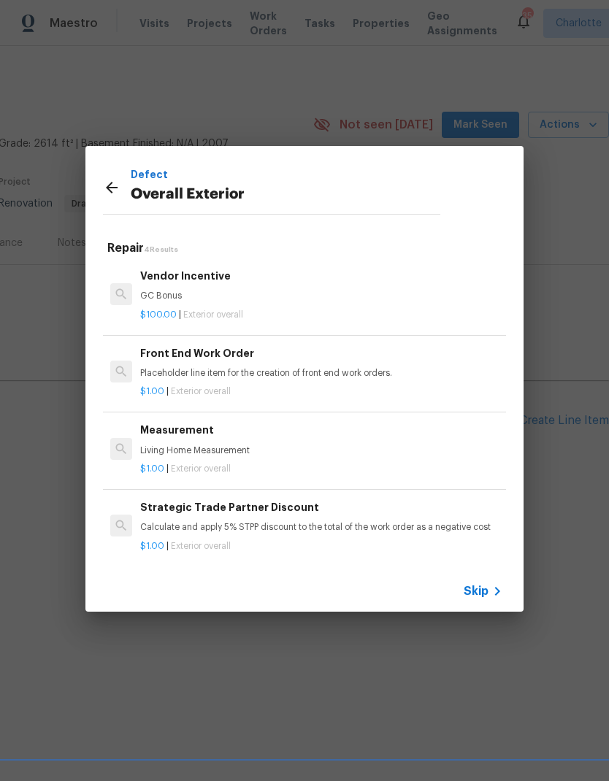
click at [288, 366] on div "Front End Work Order Placeholder line item for the creation of front end work o…" at bounding box center [321, 362] width 362 height 35
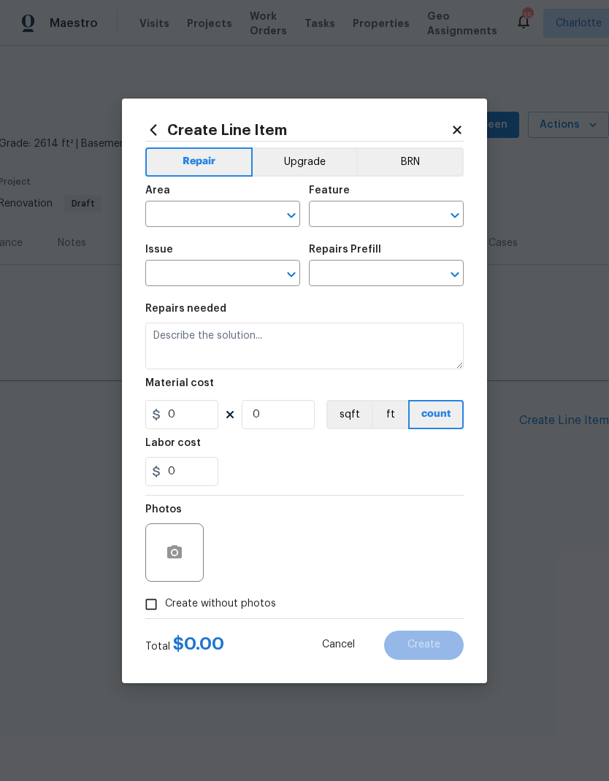
type input "Overall Exterior"
type input "Front End Work Order $1.00"
type textarea "Placeholder line item for the creation of front end work orders."
type input "1"
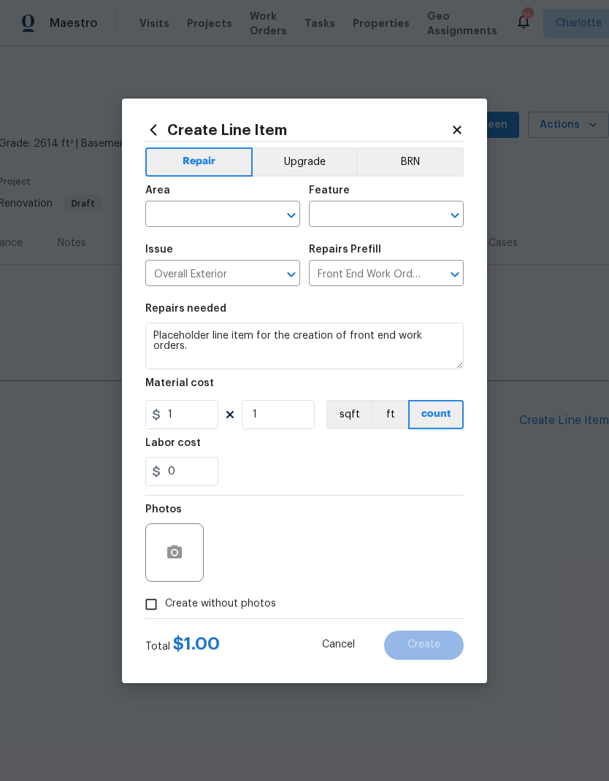
click at [254, 212] on input "text" at bounding box center [202, 215] width 114 height 23
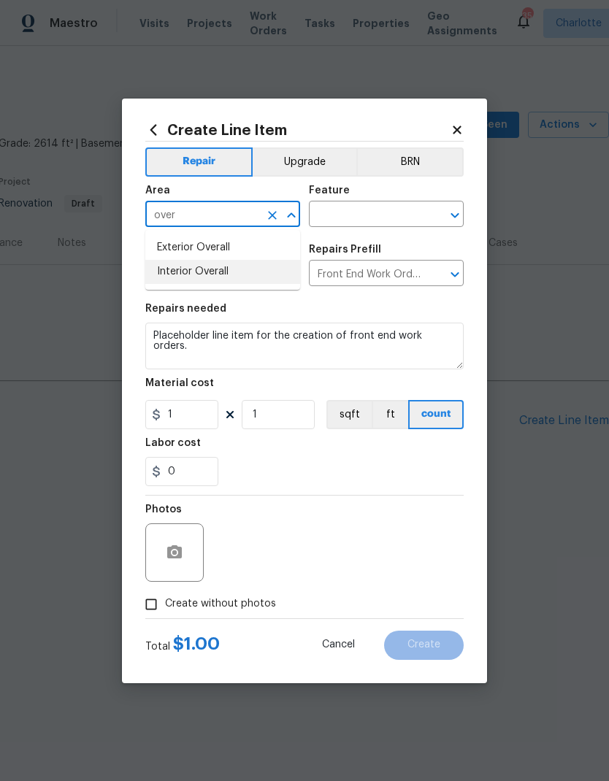
click at [240, 277] on li "Interior Overall" at bounding box center [222, 272] width 155 height 24
type input "Interior Overall"
click at [269, 212] on icon "Clear" at bounding box center [272, 215] width 9 height 9
click at [242, 242] on li "Exterior Overall" at bounding box center [222, 248] width 155 height 24
type input "Exterior Overall"
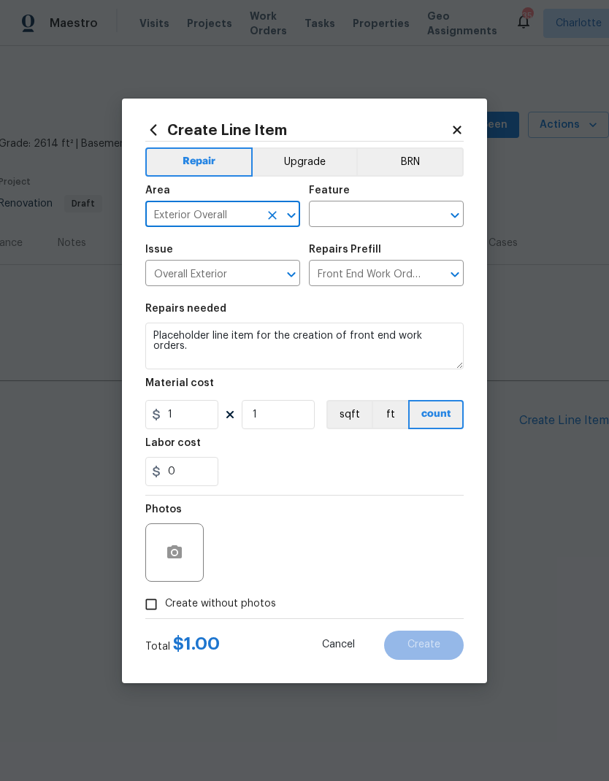
click at [372, 220] on input "text" at bounding box center [366, 215] width 114 height 23
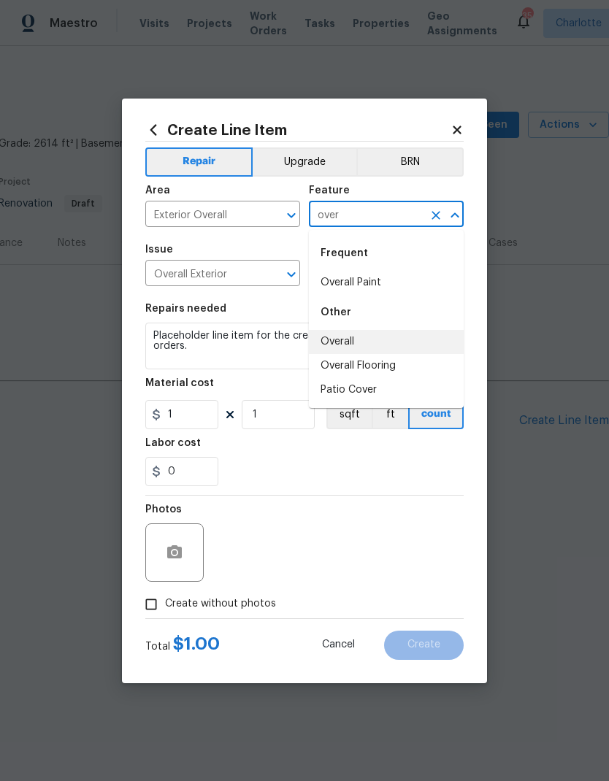
click at [390, 333] on li "Overall" at bounding box center [386, 342] width 155 height 24
type input "Overall"
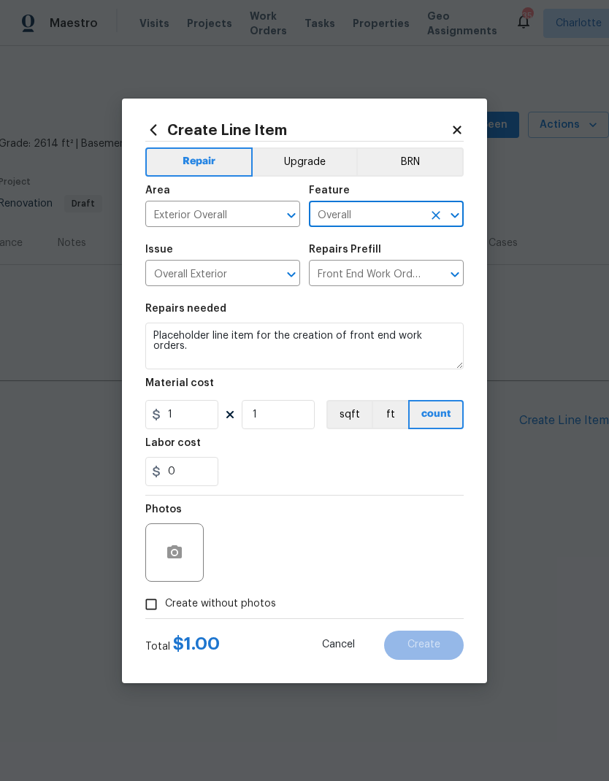
click at [371, 468] on div "0" at bounding box center [304, 471] width 318 height 29
click at [163, 613] on input "Create without photos" at bounding box center [151, 604] width 28 height 28
checkbox input "true"
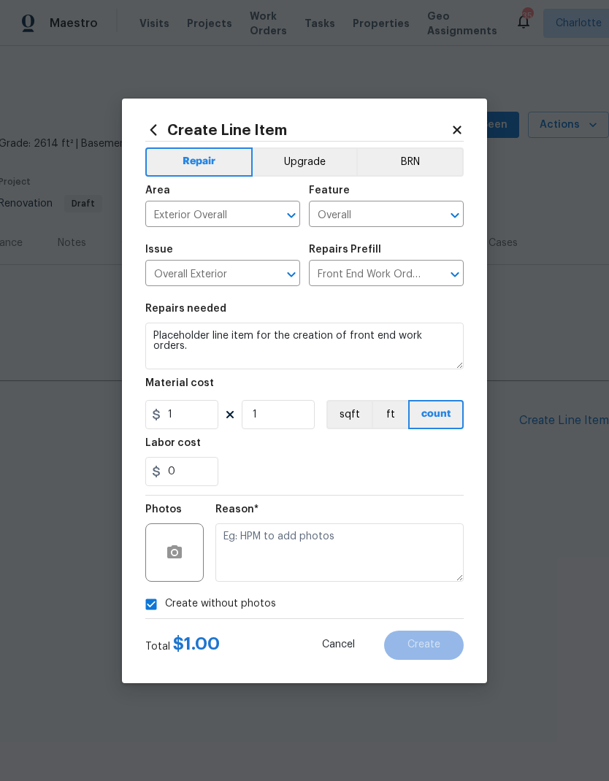
click at [326, 556] on textarea at bounding box center [339, 552] width 248 height 58
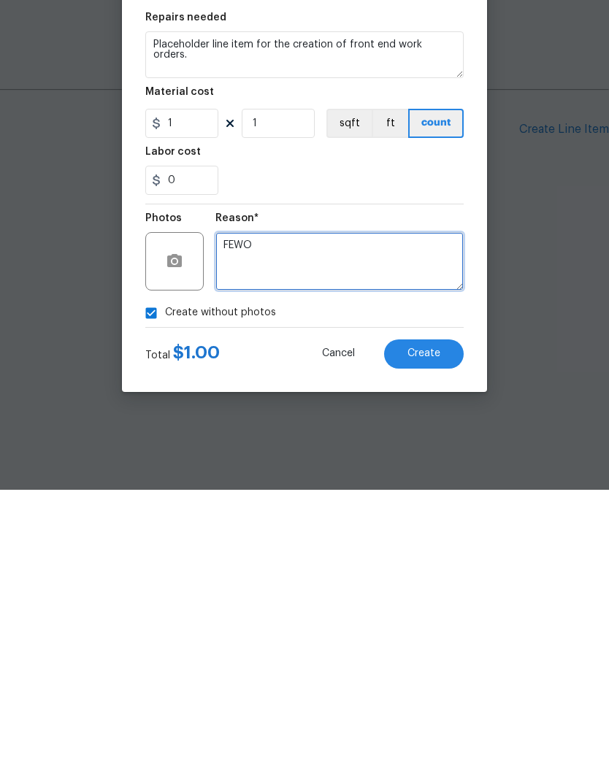
click at [247, 523] on textarea "FEWO" at bounding box center [339, 552] width 248 height 58
click at [244, 523] on textarea "FEWO" at bounding box center [339, 552] width 248 height 58
type textarea "FEWO"
click at [440, 631] on button "Create" at bounding box center [424, 645] width 80 height 29
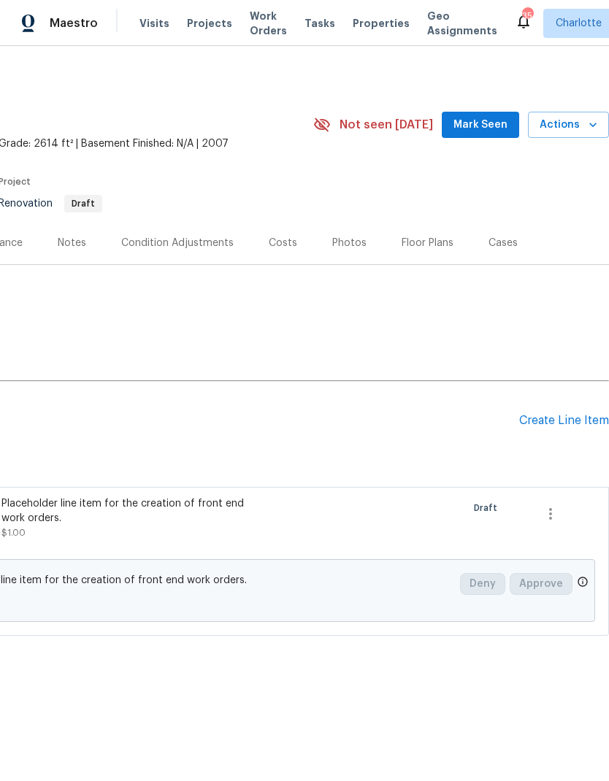
click at [576, 414] on div "Create Line Item" at bounding box center [564, 421] width 90 height 14
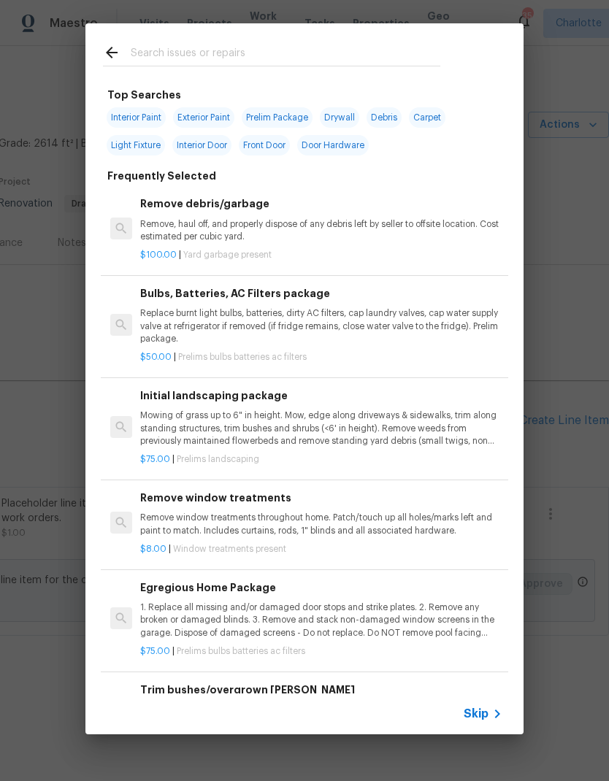
click at [307, 65] on input "text" at bounding box center [285, 55] width 309 height 22
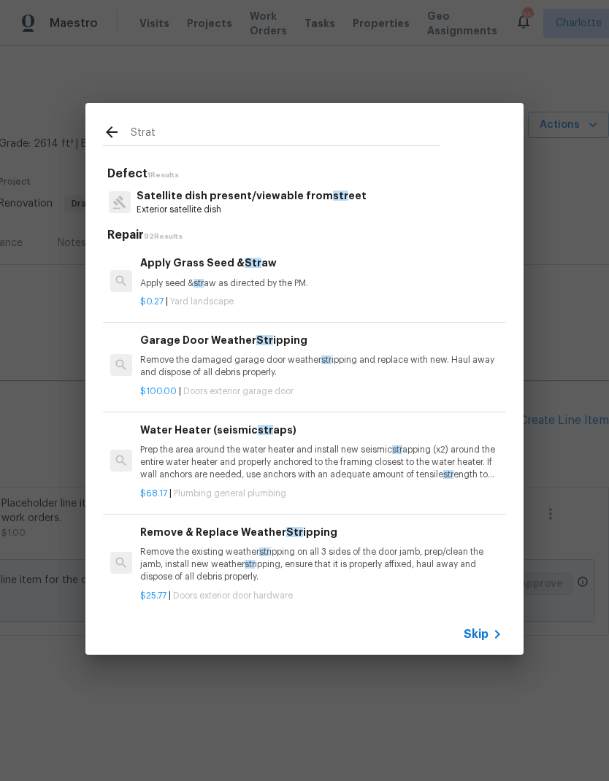
type input "Strate"
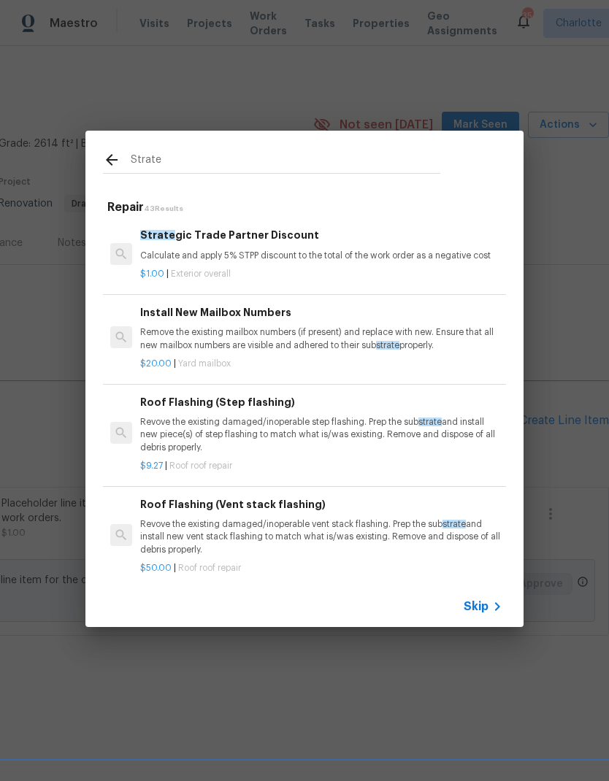
click at [288, 255] on p "Calculate and apply 5% STPP discount to the total of the work order as a negati…" at bounding box center [321, 256] width 362 height 12
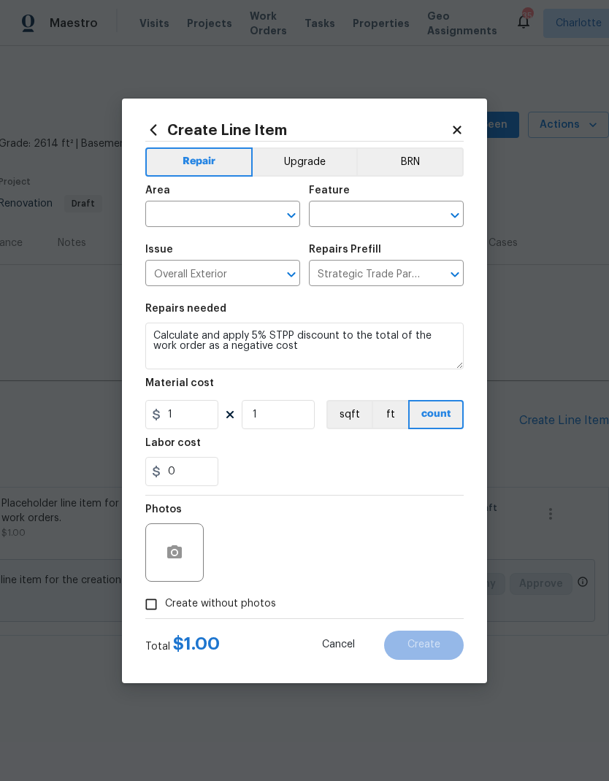
click at [235, 212] on input "text" at bounding box center [202, 215] width 114 height 23
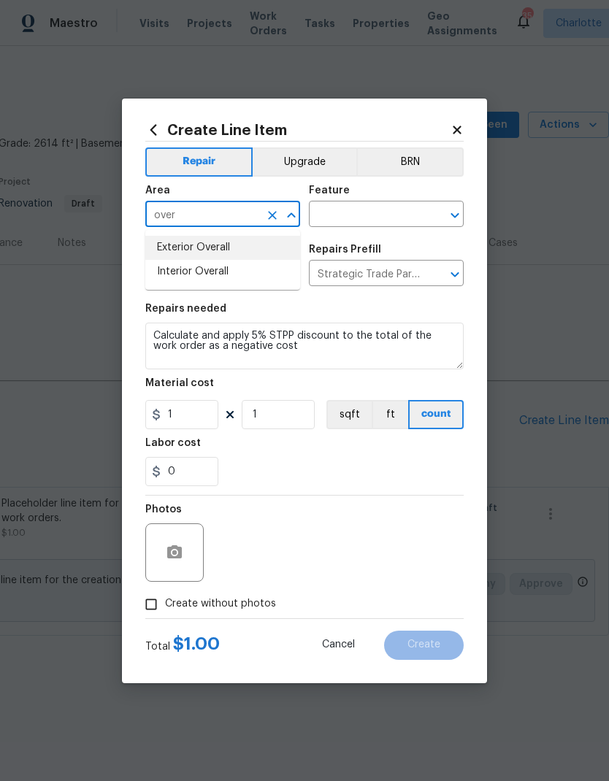
click at [276, 245] on li "Exterior Overall" at bounding box center [222, 248] width 155 height 24
type input "Exterior Overall"
click at [384, 223] on input "text" at bounding box center [366, 215] width 114 height 23
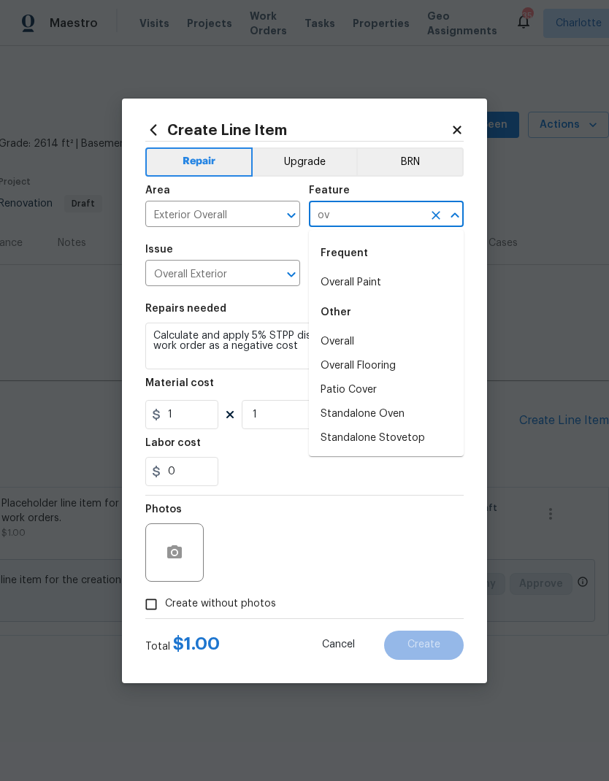
click at [401, 345] on li "Overall" at bounding box center [386, 342] width 155 height 24
type input "Overall"
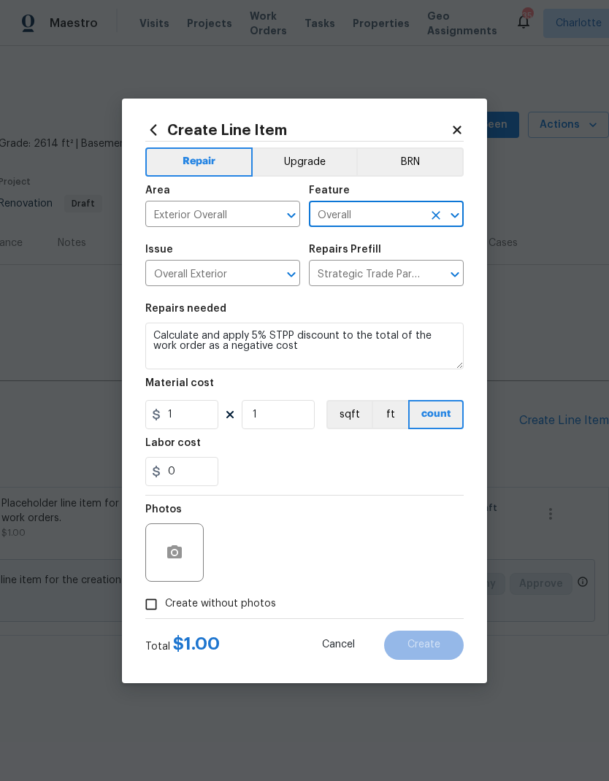
click at [322, 463] on div "0" at bounding box center [304, 471] width 318 height 29
click at [155, 611] on input "Create without photos" at bounding box center [151, 604] width 28 height 28
checkbox input "true"
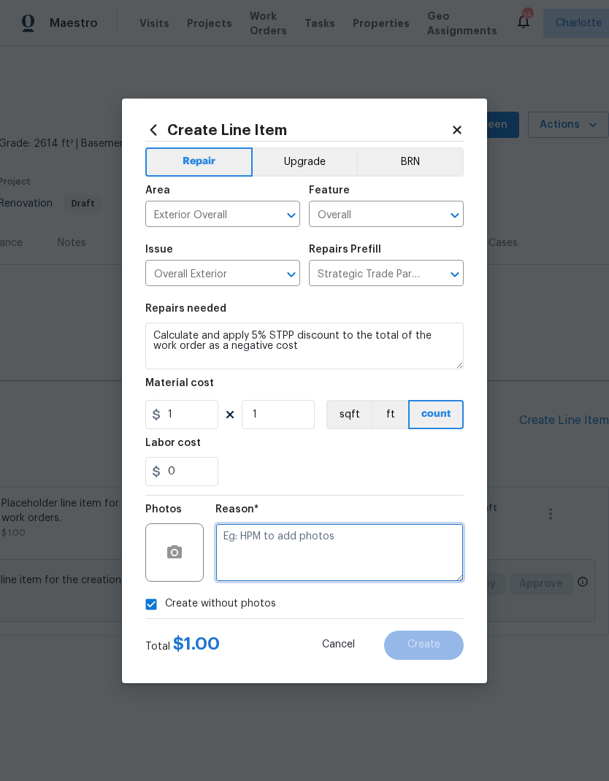
click at [323, 551] on textarea at bounding box center [339, 552] width 248 height 58
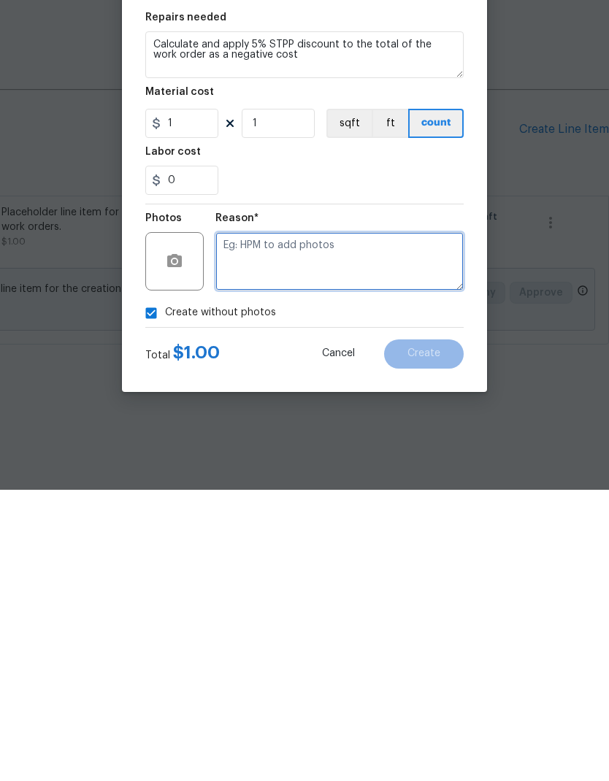
click at [335, 523] on textarea at bounding box center [339, 552] width 248 height 58
paste textarea "FEWO"
type textarea "FEWO"
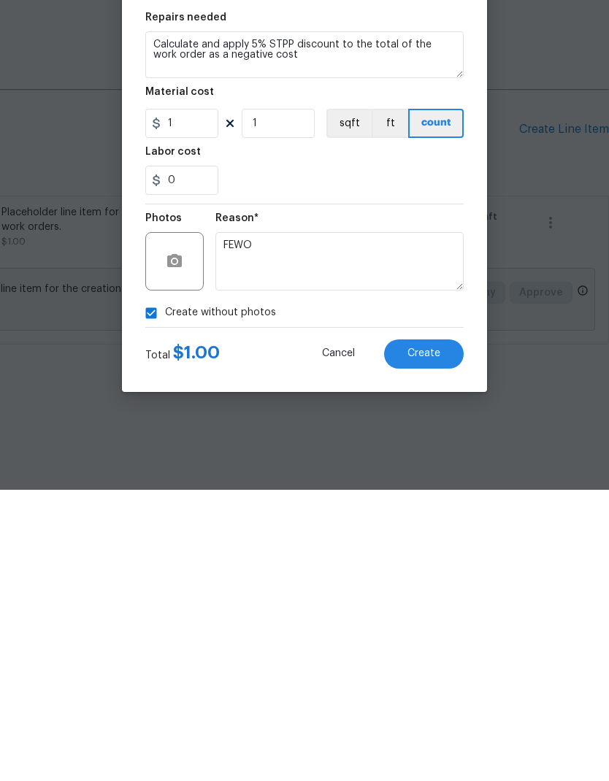
click at [436, 639] on span "Create" at bounding box center [423, 644] width 33 height 11
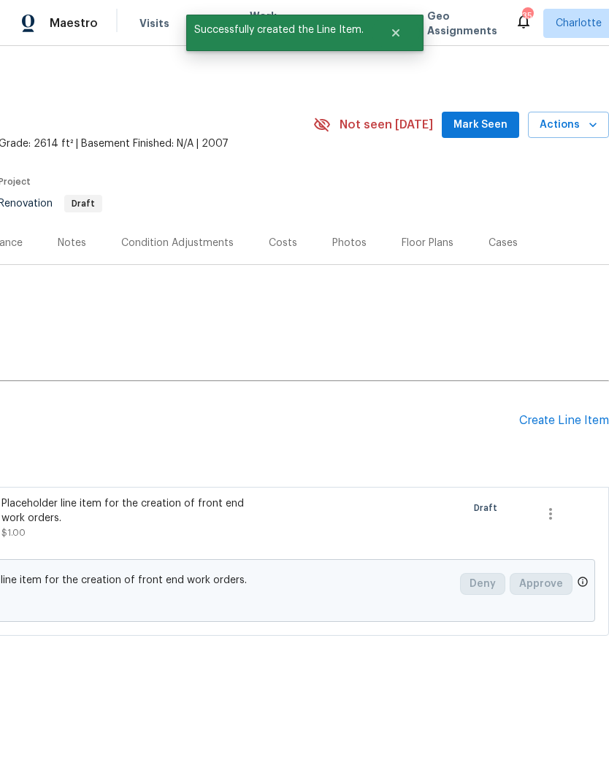
click at [583, 414] on div "Create Line Item" at bounding box center [564, 421] width 90 height 14
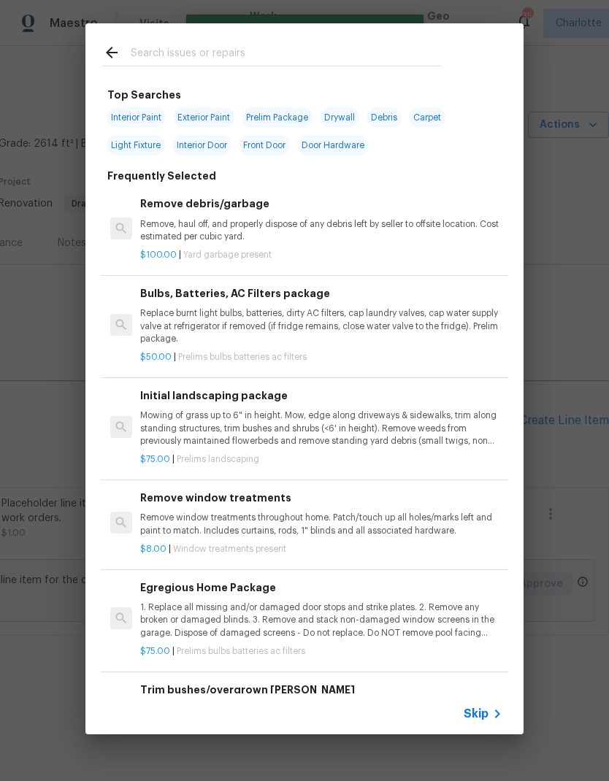
click at [366, 58] on input "text" at bounding box center [285, 55] width 309 height 22
type input "Lamd"
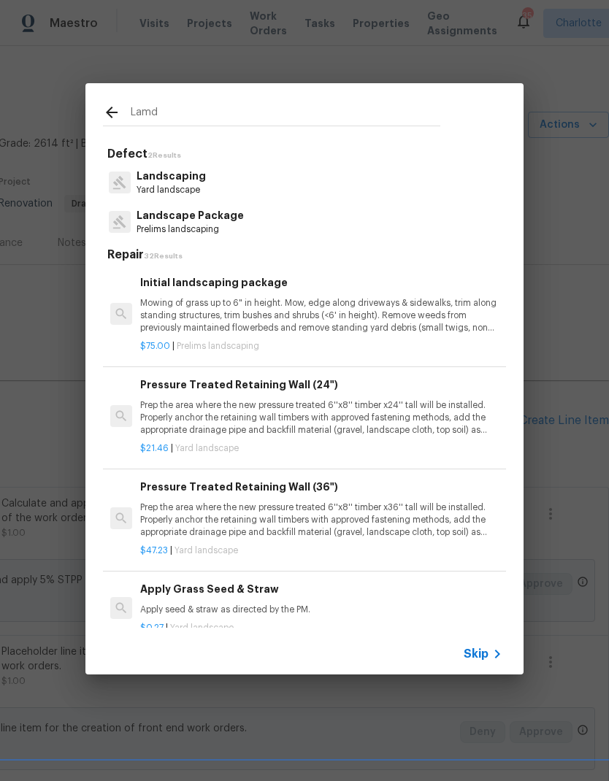
click at [336, 312] on p "Mowing of grass up to 6" in height. Mow, edge along driveways & sidewalks, trim…" at bounding box center [321, 315] width 362 height 37
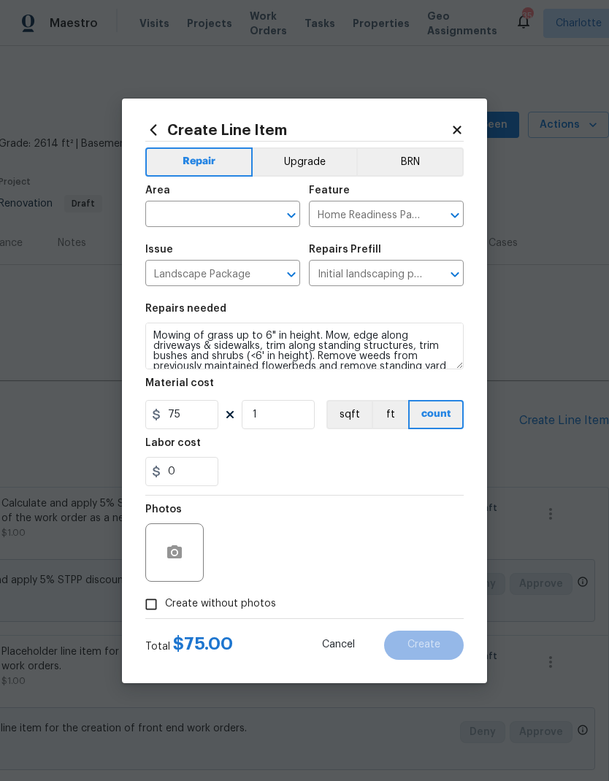
click at [235, 218] on input "text" at bounding box center [202, 215] width 114 height 23
type input "l"
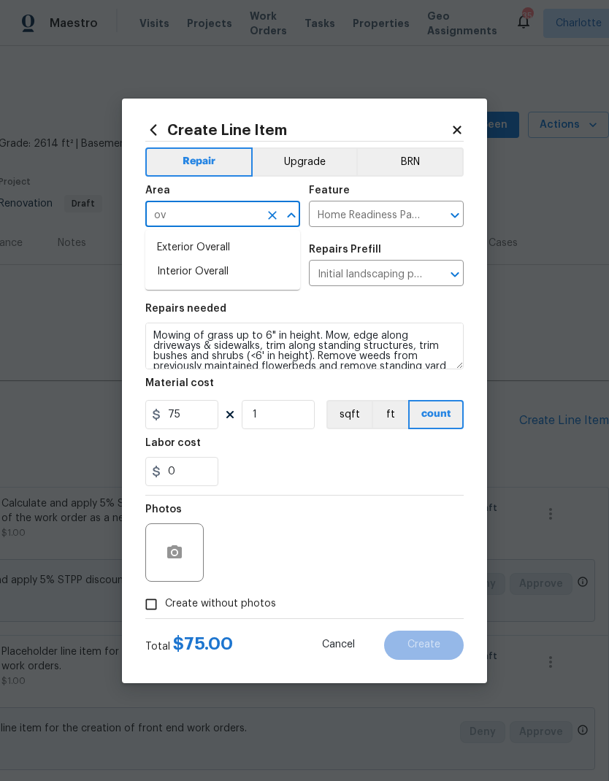
click at [258, 246] on li "Exterior Overall" at bounding box center [222, 248] width 155 height 24
type input "Exterior Overall"
click at [369, 488] on section "Repairs needed Mowing of grass up to 6" in height. Mow, edge along driveways & …" at bounding box center [304, 395] width 318 height 200
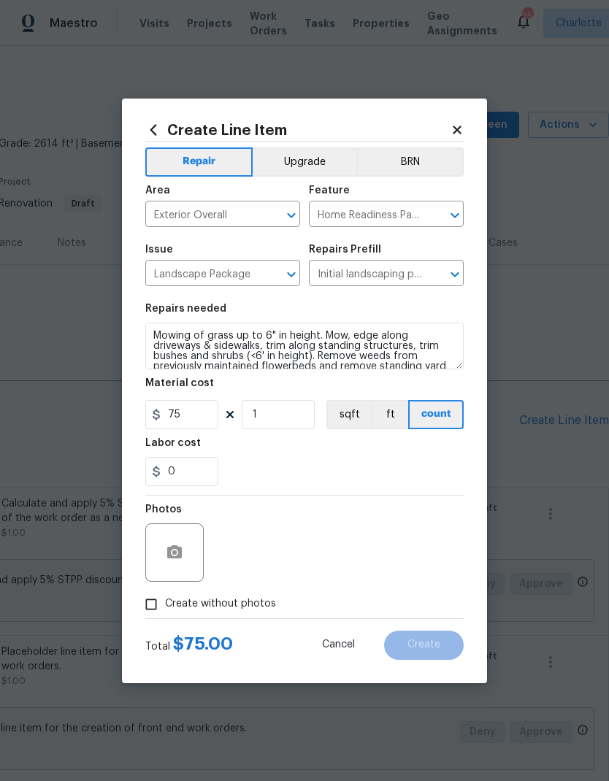
click at [150, 609] on input "Create without photos" at bounding box center [151, 604] width 28 height 28
checkbox input "true"
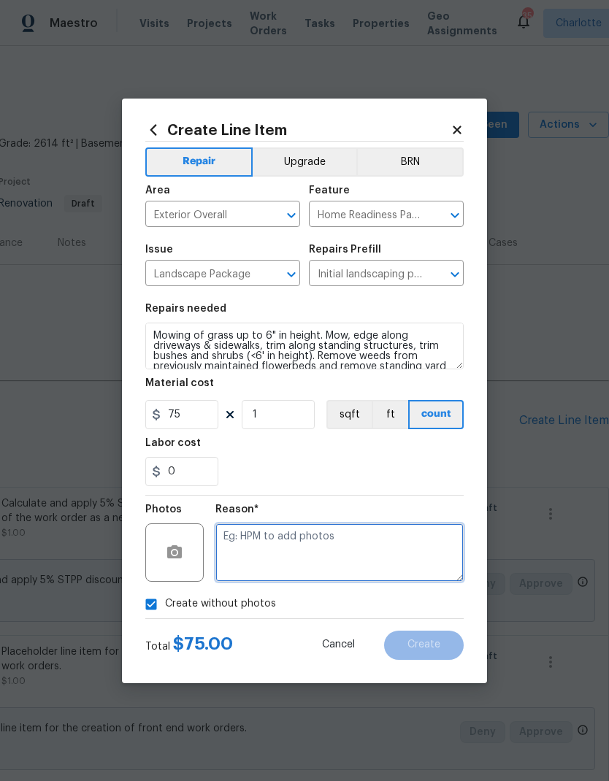
click at [396, 546] on textarea at bounding box center [339, 552] width 248 height 58
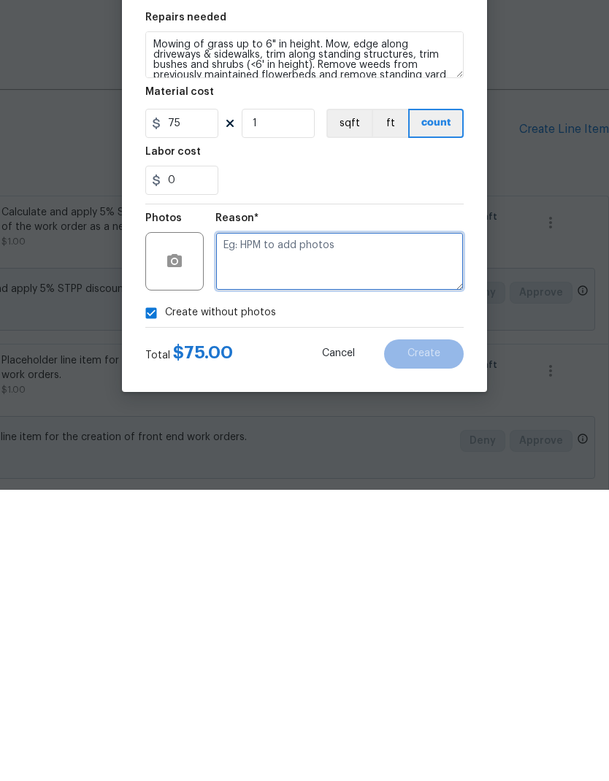
click at [339, 523] on textarea at bounding box center [339, 552] width 248 height 58
paste textarea "FEWO"
type textarea "FEWO"
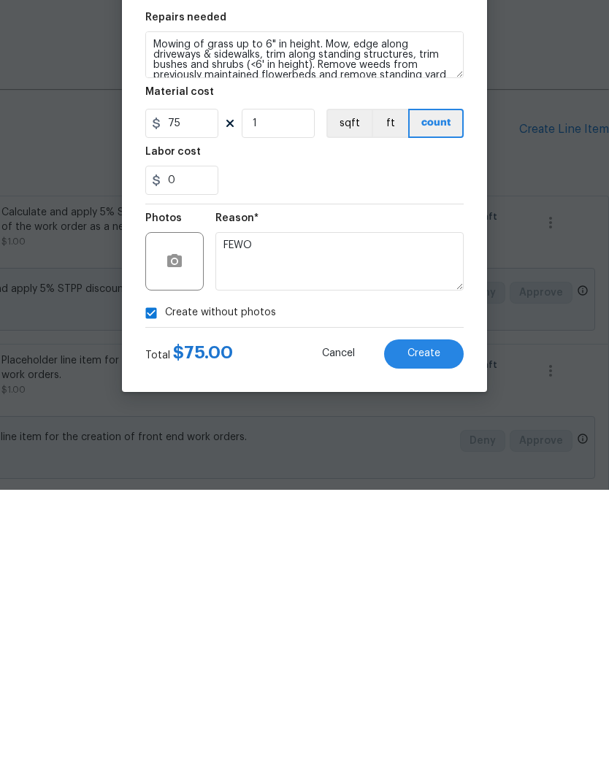
click at [445, 631] on button "Create" at bounding box center [424, 645] width 80 height 29
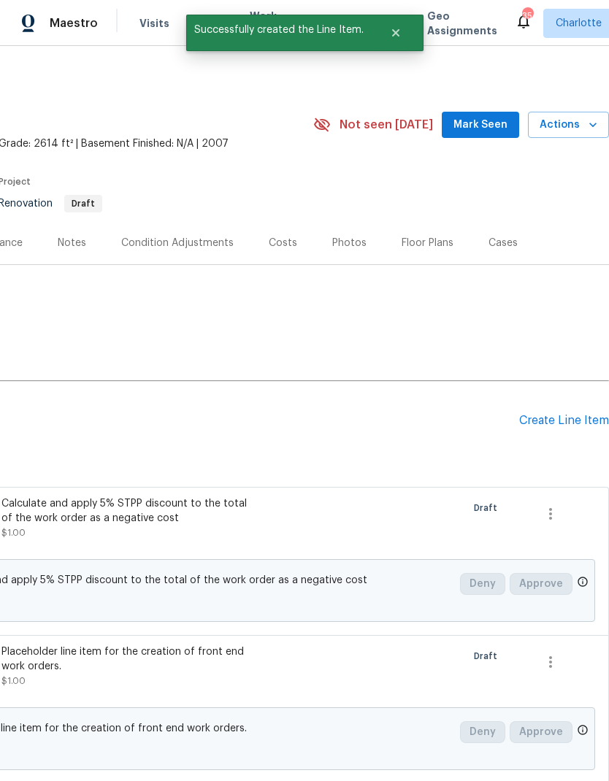
scroll to position [0, 0]
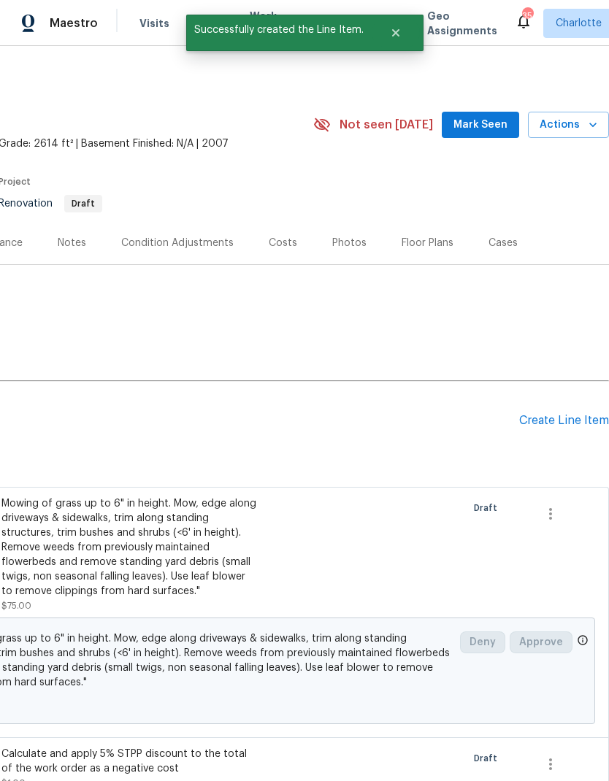
click at [591, 420] on div "Create Line Item" at bounding box center [564, 421] width 90 height 14
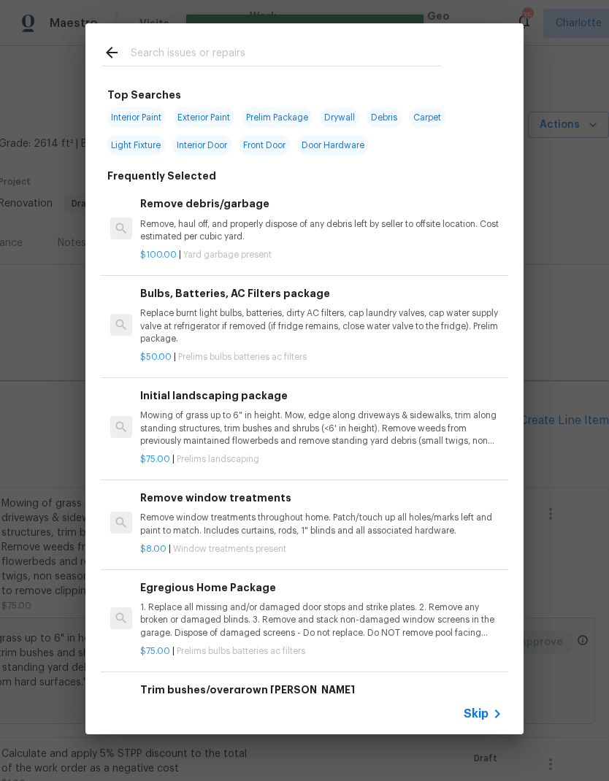
click at [264, 52] on input "text" at bounding box center [285, 55] width 309 height 22
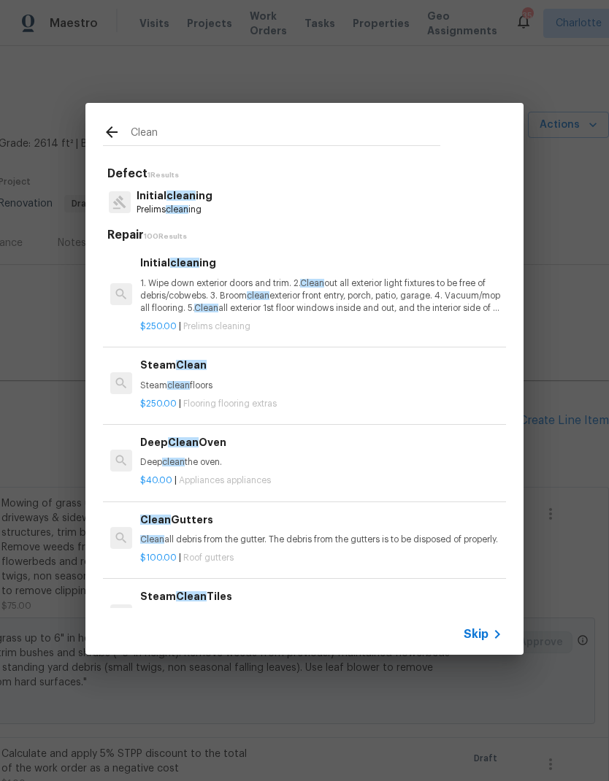
type input "Clean"
click at [253, 207] on div "Initial clean ing Prelims clean ing" at bounding box center [304, 201] width 403 height 39
click at [193, 199] on p "Initial clean ing" at bounding box center [174, 195] width 76 height 15
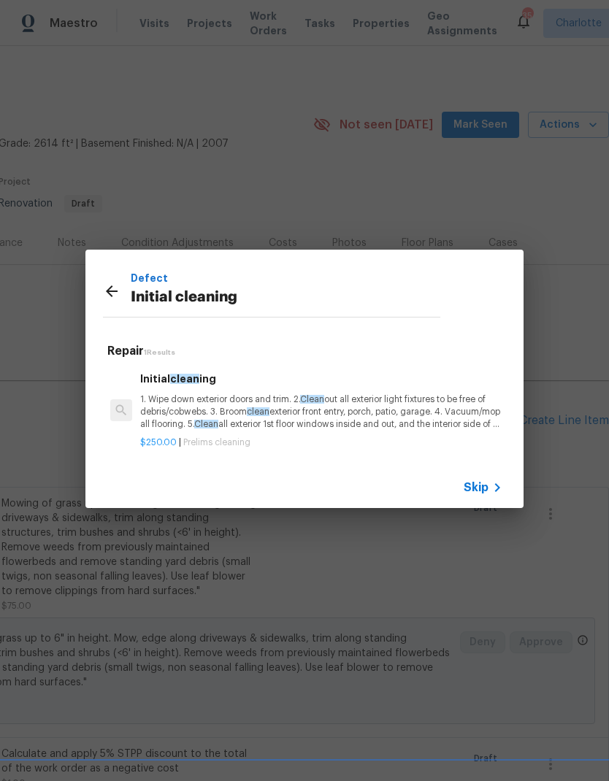
click at [303, 432] on div "$250.00 | Prelims cleaning" at bounding box center [321, 440] width 362 height 18
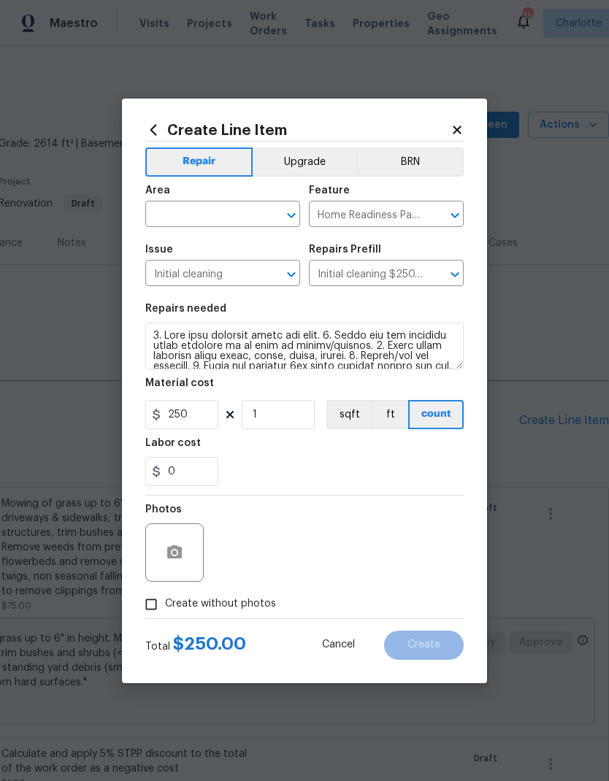
click at [245, 201] on div "Area" at bounding box center [222, 194] width 155 height 19
click at [224, 216] on input "text" at bounding box center [202, 215] width 114 height 23
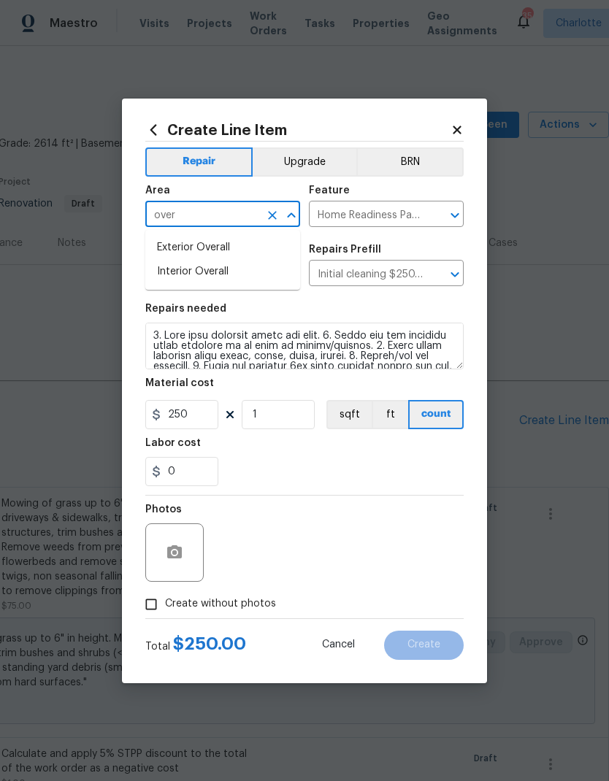
click at [255, 267] on li "Interior Overall" at bounding box center [222, 272] width 155 height 24
type input "Interior Overall"
click at [321, 481] on div "0" at bounding box center [304, 471] width 318 height 29
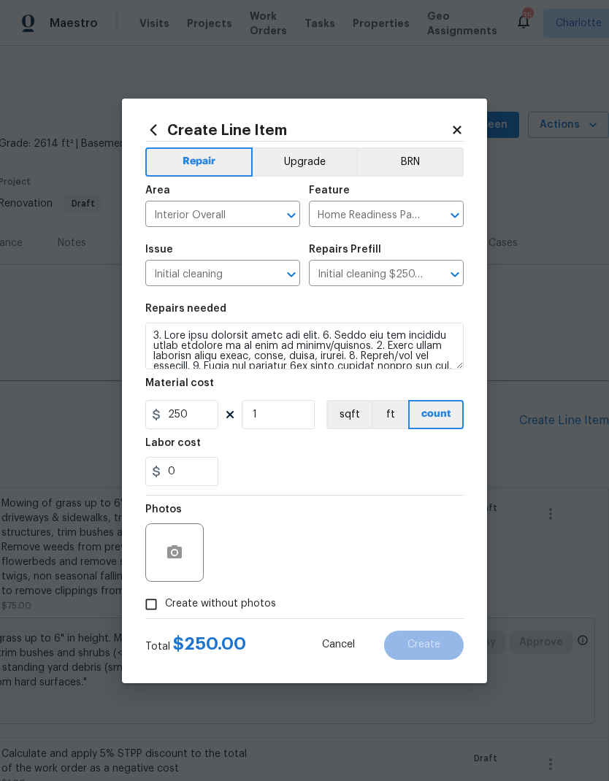
click at [153, 608] on input "Create without photos" at bounding box center [151, 604] width 28 height 28
checkbox input "true"
click at [328, 551] on textarea at bounding box center [339, 552] width 248 height 58
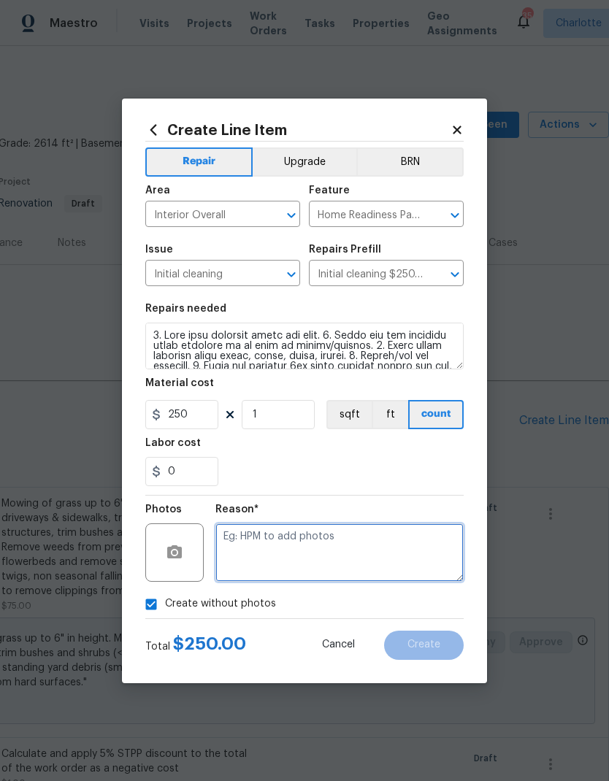
scroll to position [18, 0]
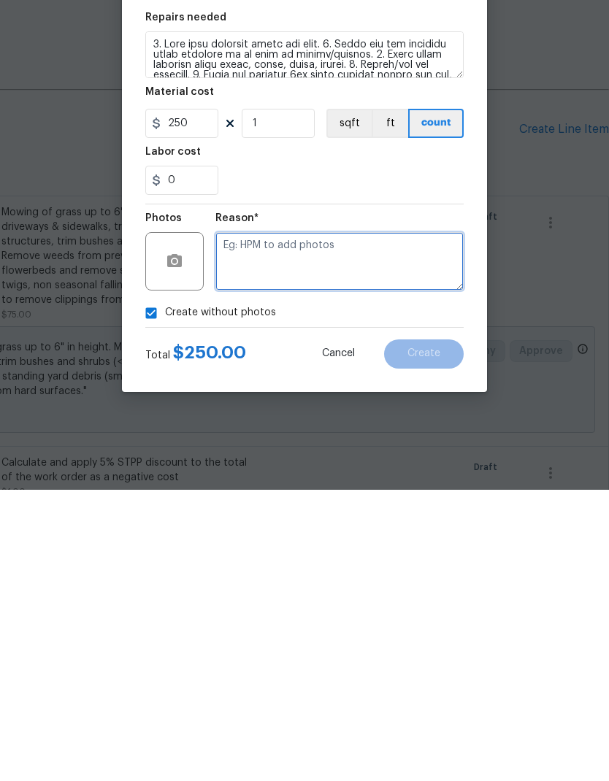
click at [326, 523] on textarea at bounding box center [339, 552] width 248 height 58
paste textarea "FEWO"
type textarea "FEWO"
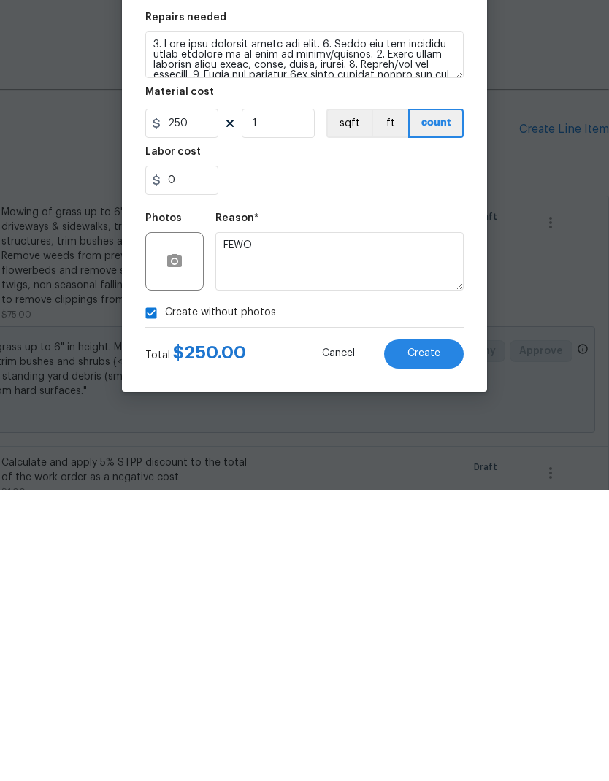
click at [435, 631] on button "Create" at bounding box center [424, 645] width 80 height 29
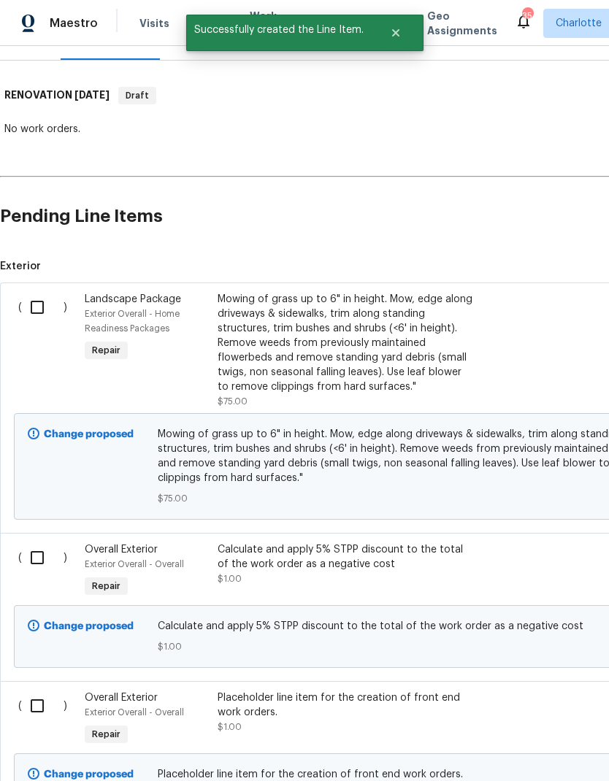
scroll to position [215, 0]
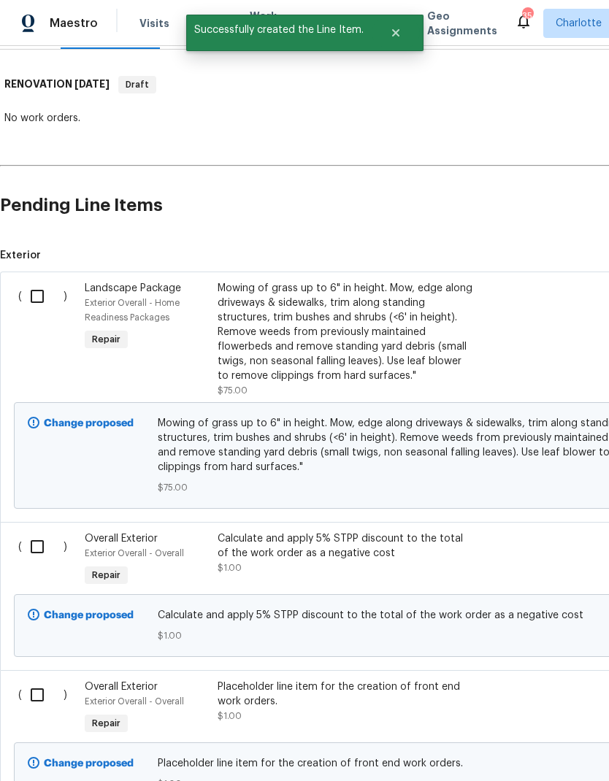
click at [43, 281] on input "checkbox" at bounding box center [43, 296] width 42 height 31
checkbox input "true"
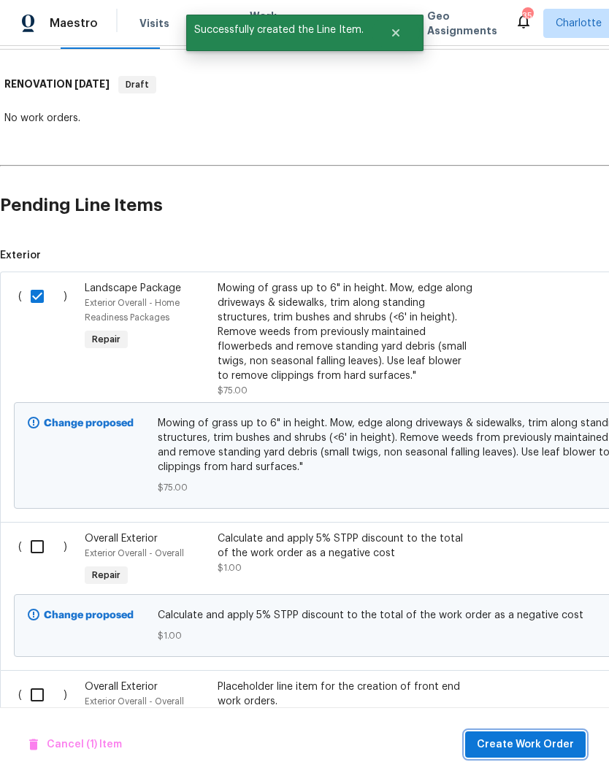
click at [552, 744] on span "Create Work Order" at bounding box center [525, 745] width 97 height 18
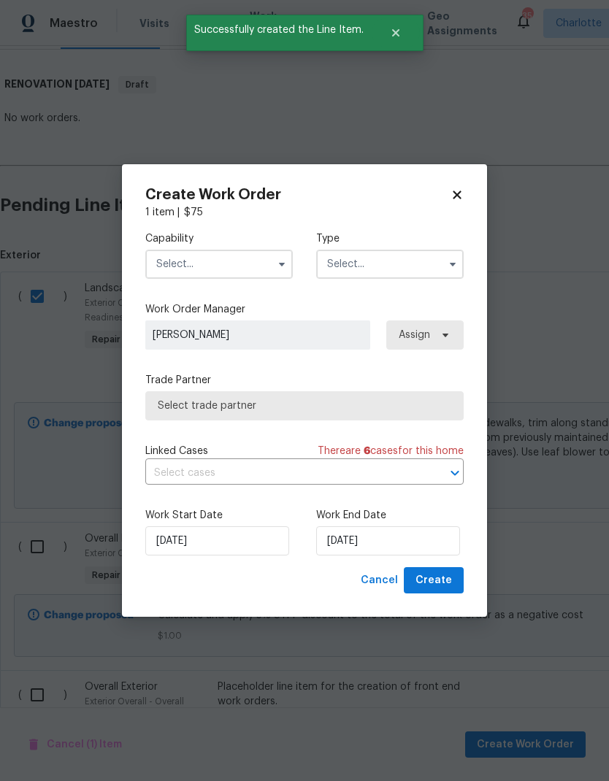
click at [255, 258] on input "text" at bounding box center [218, 264] width 147 height 29
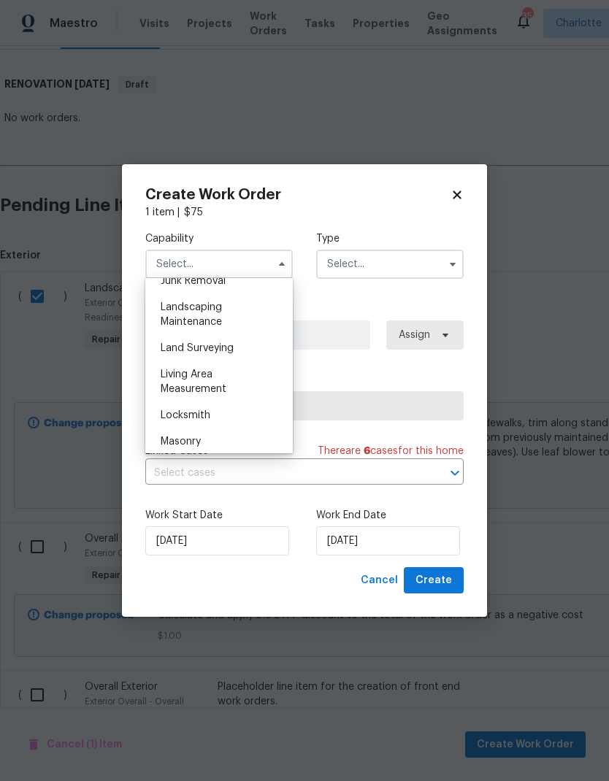
scroll to position [949, 0]
click at [248, 317] on div "Landscaping Maintenance" at bounding box center [219, 313] width 140 height 41
type input "Landscaping Maintenance"
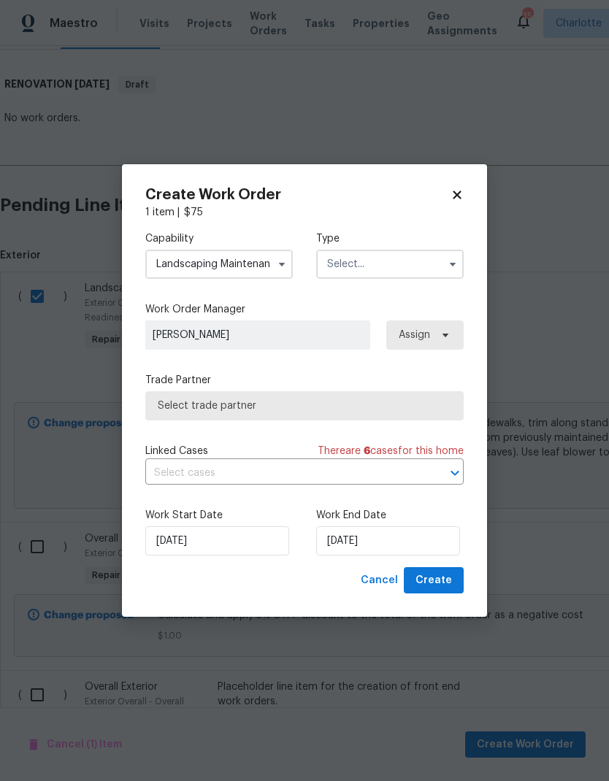
click at [435, 272] on input "text" at bounding box center [389, 264] width 147 height 29
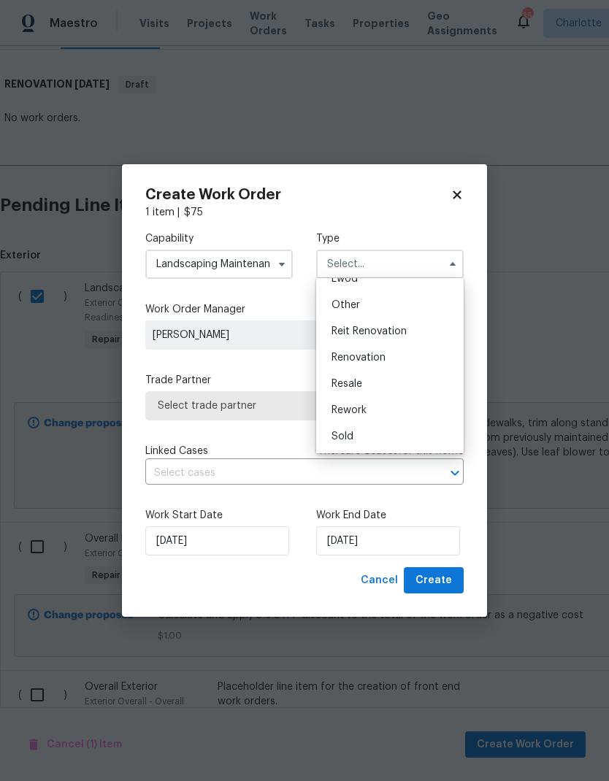
scroll to position [174, 0]
click at [417, 359] on div "Renovation" at bounding box center [390, 358] width 140 height 26
type input "Renovation"
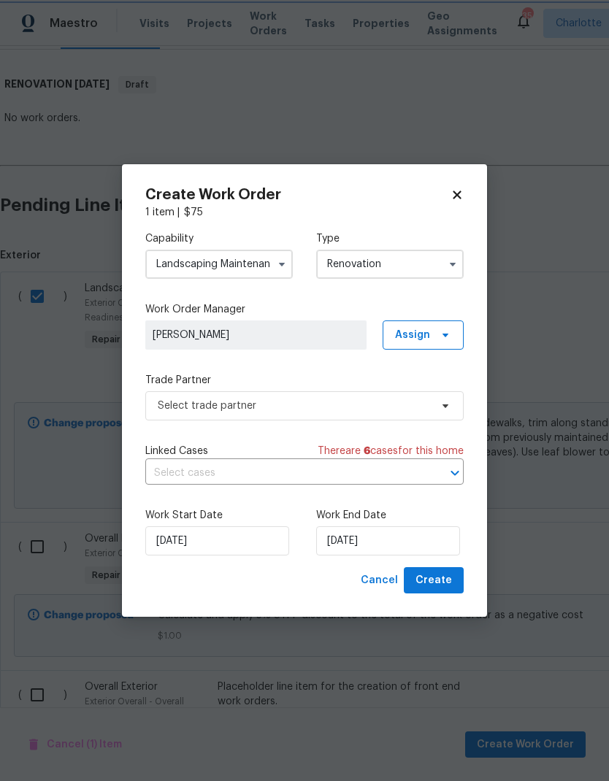
scroll to position [0, 0]
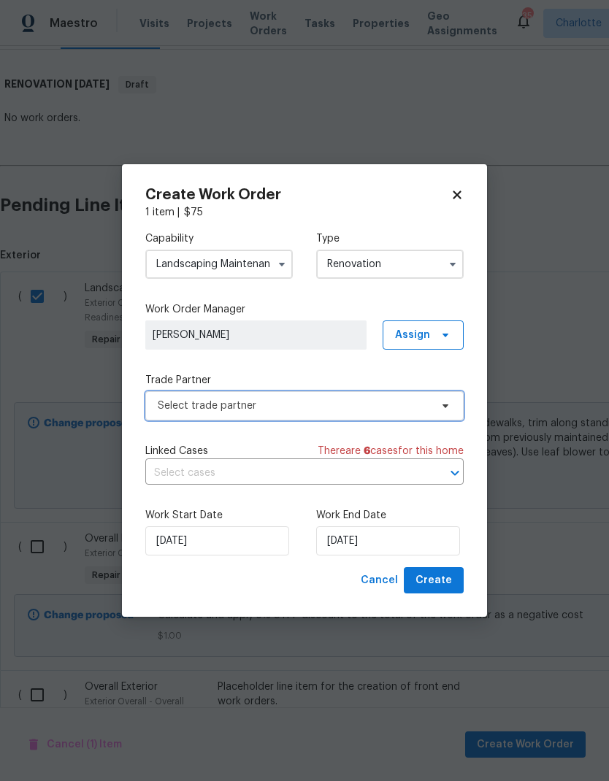
click at [423, 406] on span "Select trade partner" at bounding box center [294, 406] width 272 height 15
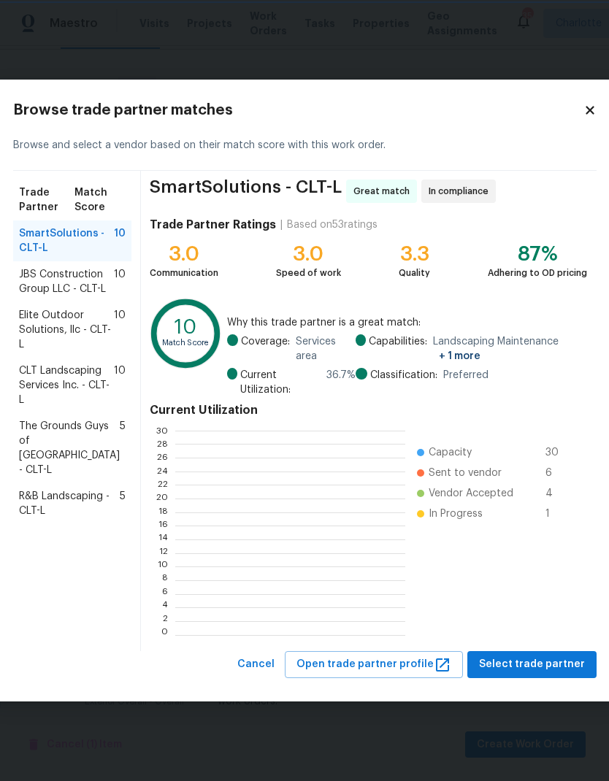
scroll to position [204, 229]
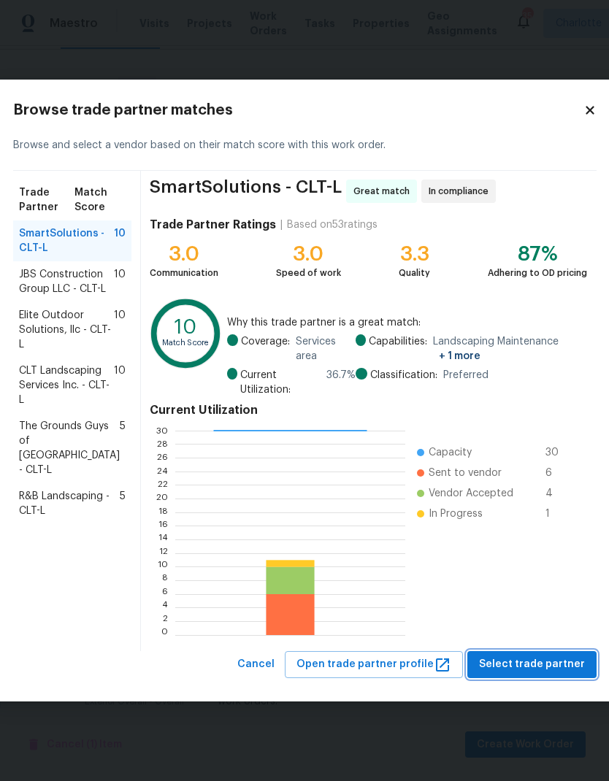
click at [555, 666] on span "Select trade partner" at bounding box center [532, 664] width 106 height 18
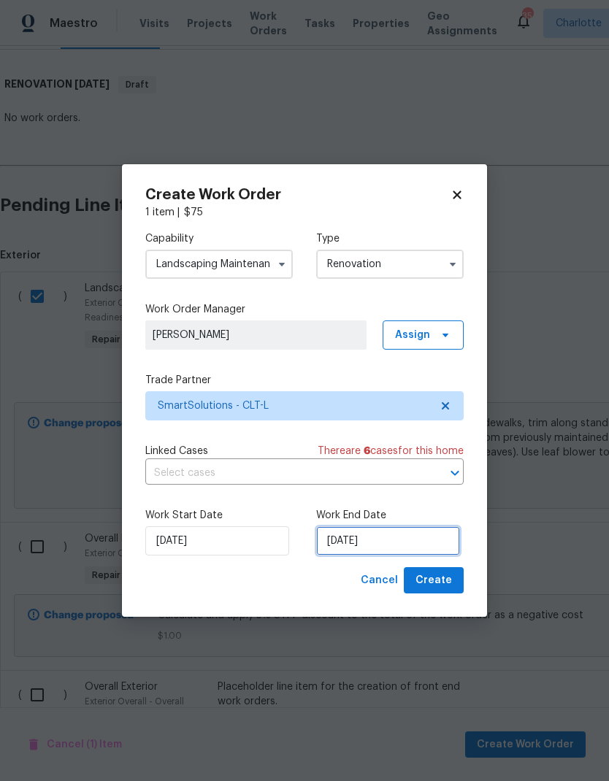
click at [419, 555] on input "[DATE]" at bounding box center [388, 540] width 144 height 29
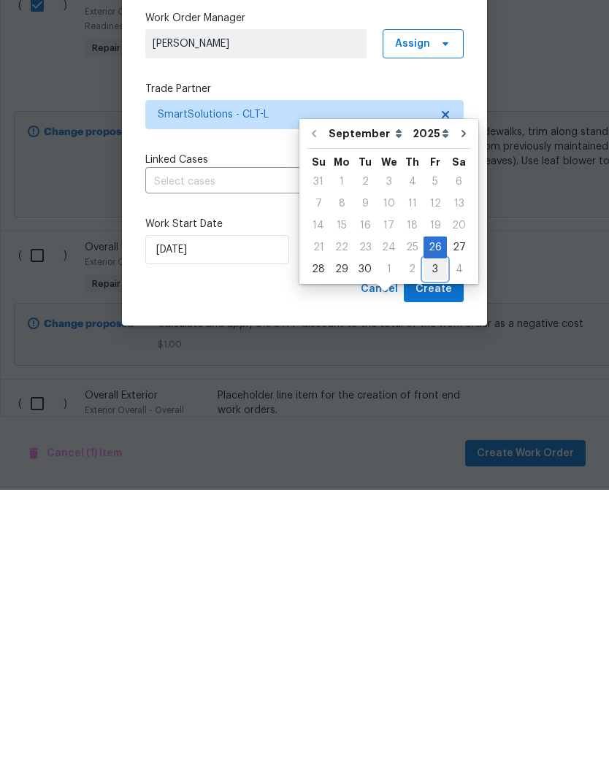
click at [433, 550] on div "3" at bounding box center [434, 560] width 23 height 20
type input "[DATE]"
select select "9"
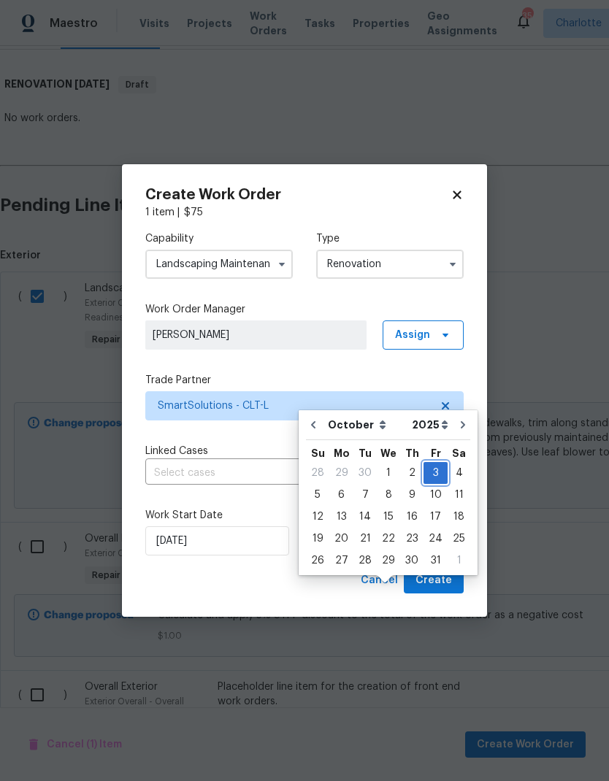
click at [431, 463] on div "3" at bounding box center [435, 473] width 24 height 20
click at [456, 577] on button "Create" at bounding box center [434, 580] width 60 height 27
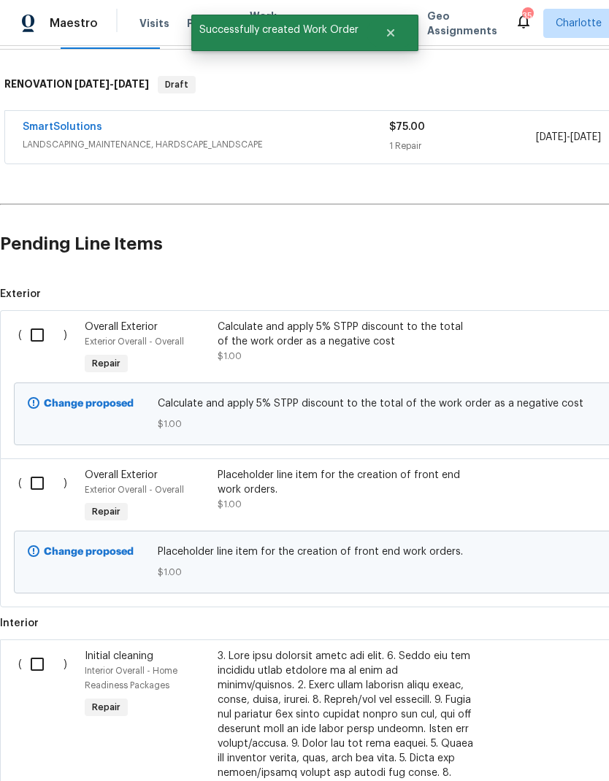
click at [44, 320] on input "checkbox" at bounding box center [43, 335] width 42 height 31
checkbox input "true"
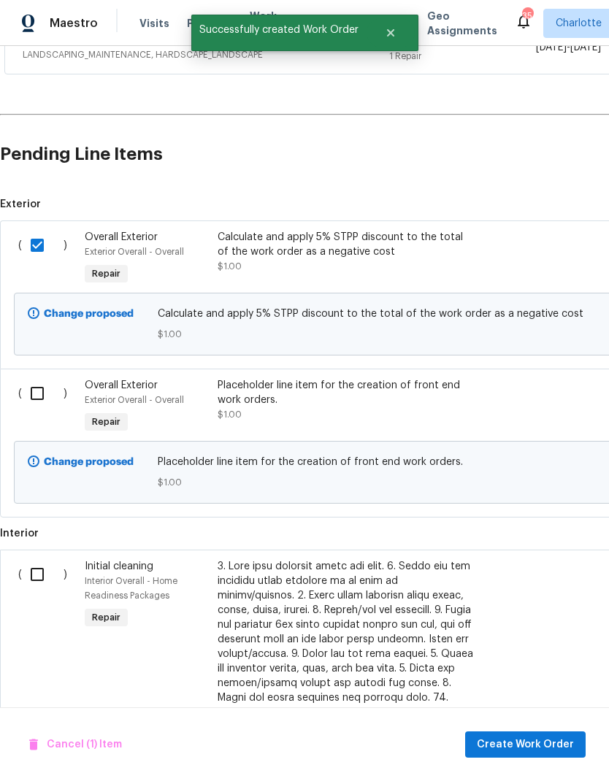
scroll to position [306, 0]
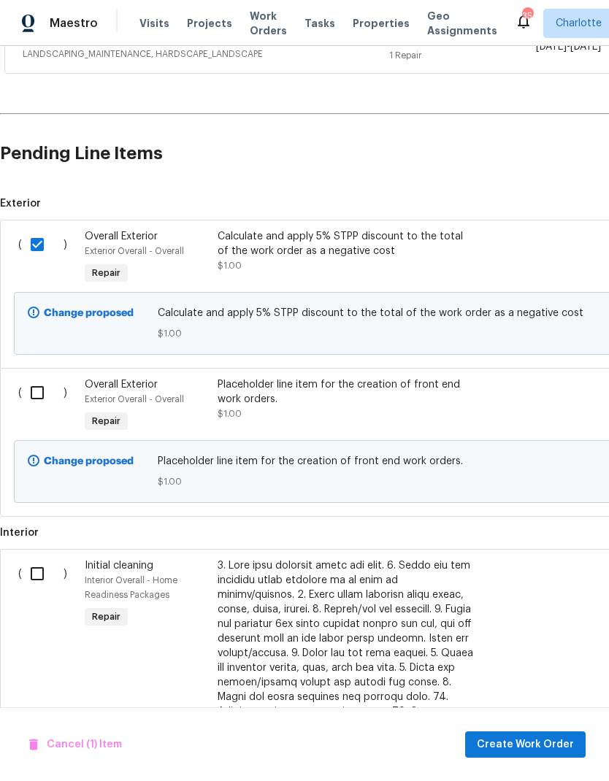
click at [36, 377] on input "checkbox" at bounding box center [43, 392] width 42 height 31
checkbox input "true"
click at [554, 736] on span "Create Work Order" at bounding box center [525, 745] width 97 height 18
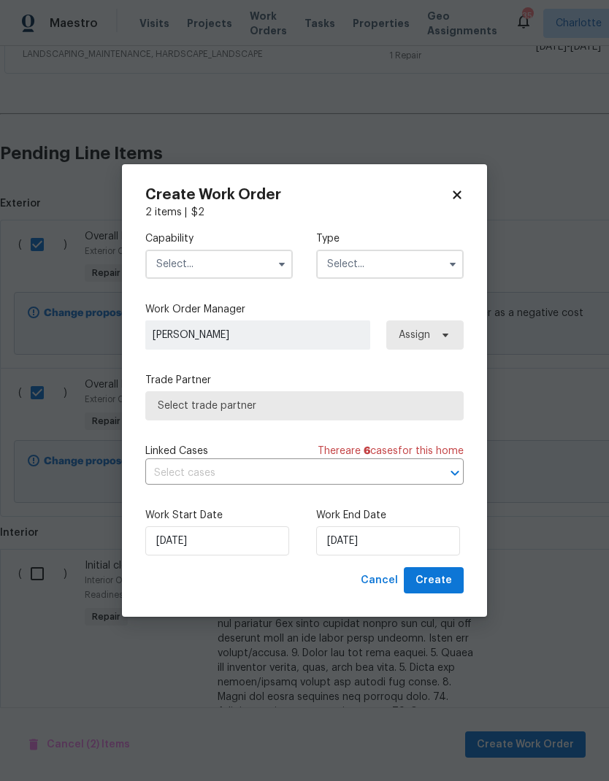
click at [239, 262] on input "text" at bounding box center [218, 264] width 147 height 29
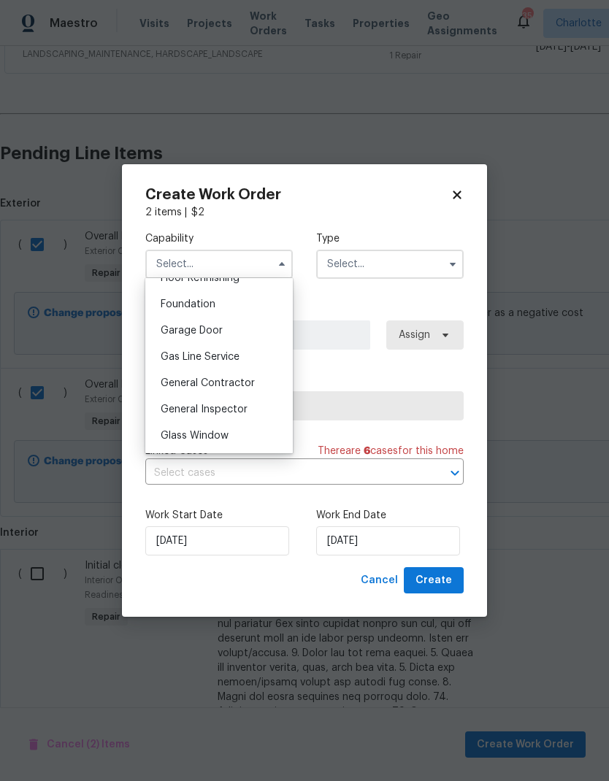
scroll to position [610, 0]
click at [247, 380] on span "General Contractor" at bounding box center [208, 382] width 94 height 10
type input "General Contractor"
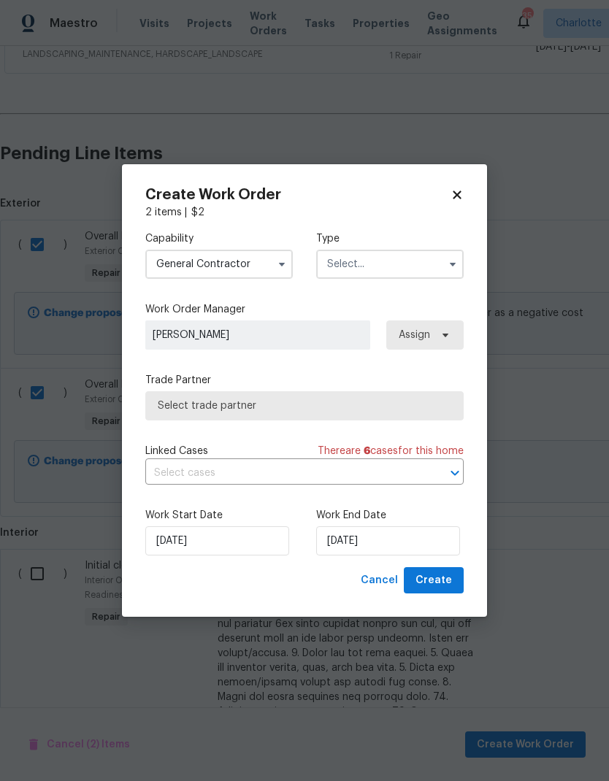
click at [409, 266] on input "text" at bounding box center [389, 264] width 147 height 29
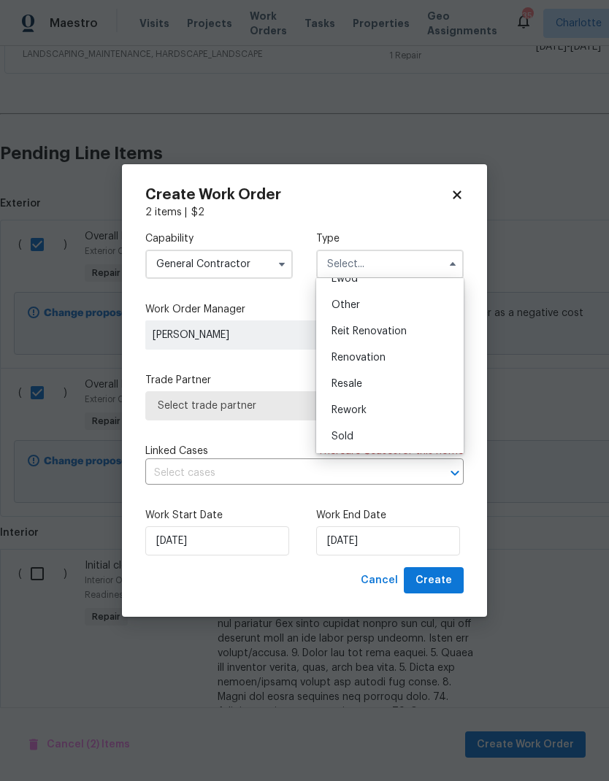
scroll to position [174, 0]
click at [412, 358] on div "Renovation" at bounding box center [390, 358] width 140 height 26
type input "Renovation"
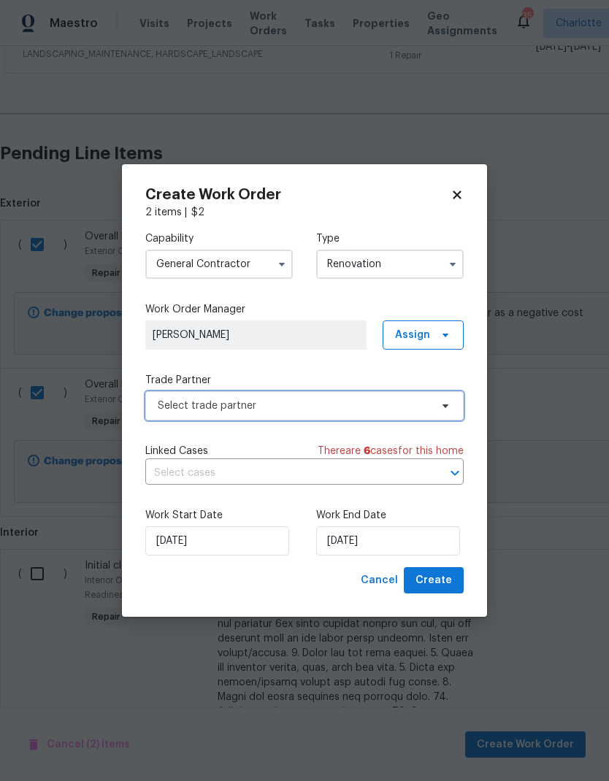
click at [401, 407] on span "Select trade partner" at bounding box center [294, 406] width 272 height 15
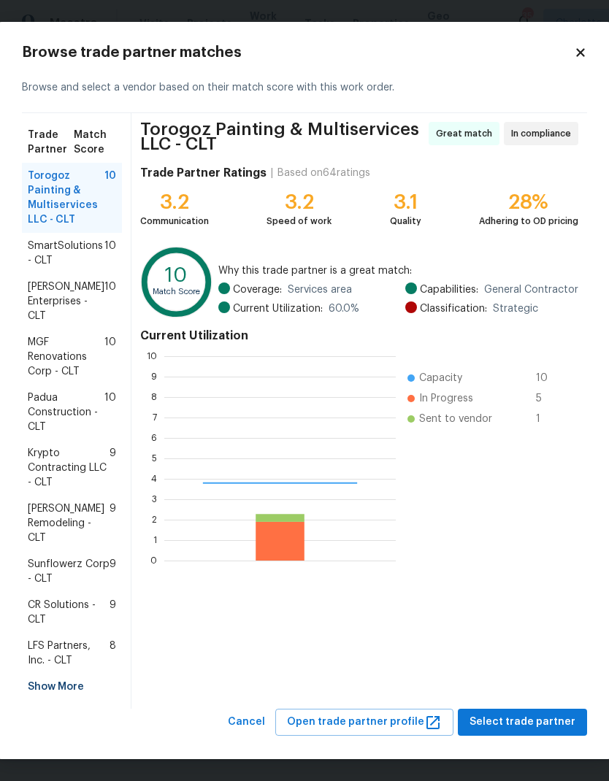
scroll to position [204, 231]
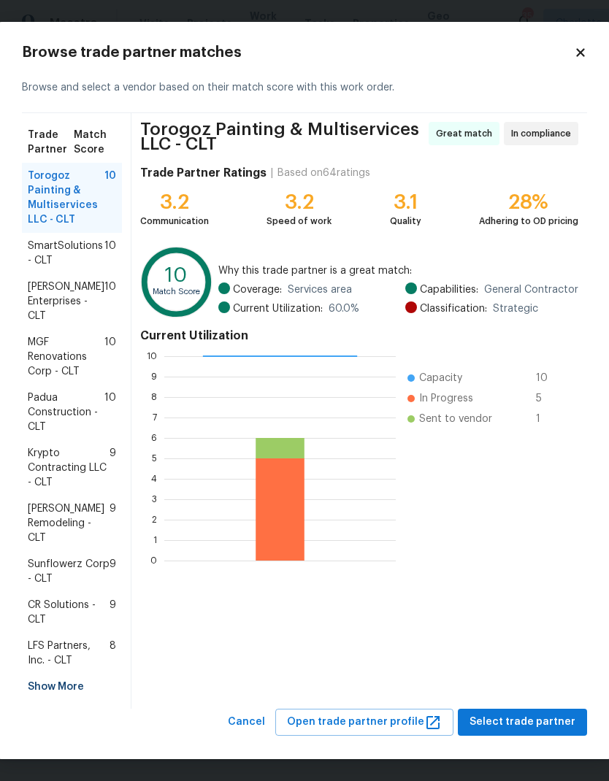
click at [92, 649] on span "LFS Partners, Inc. - CLT" at bounding box center [69, 653] width 82 height 29
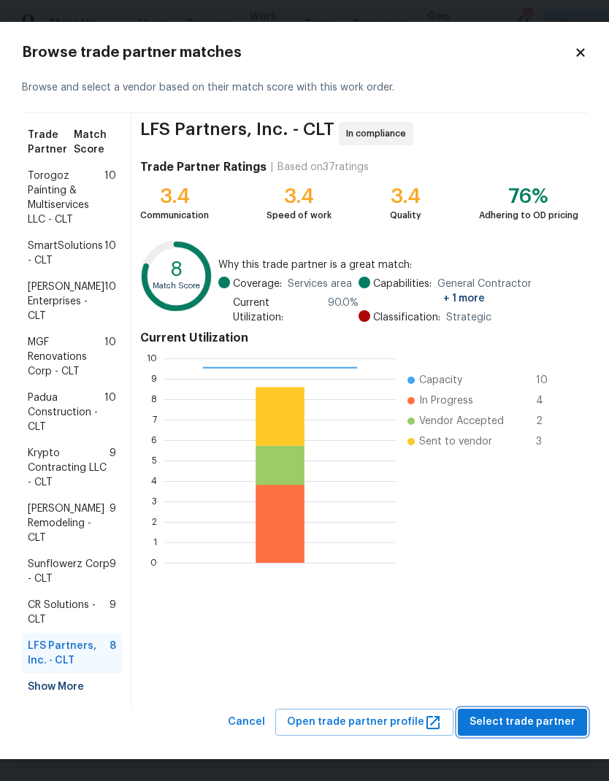
click at [535, 727] on span "Select trade partner" at bounding box center [522, 722] width 106 height 18
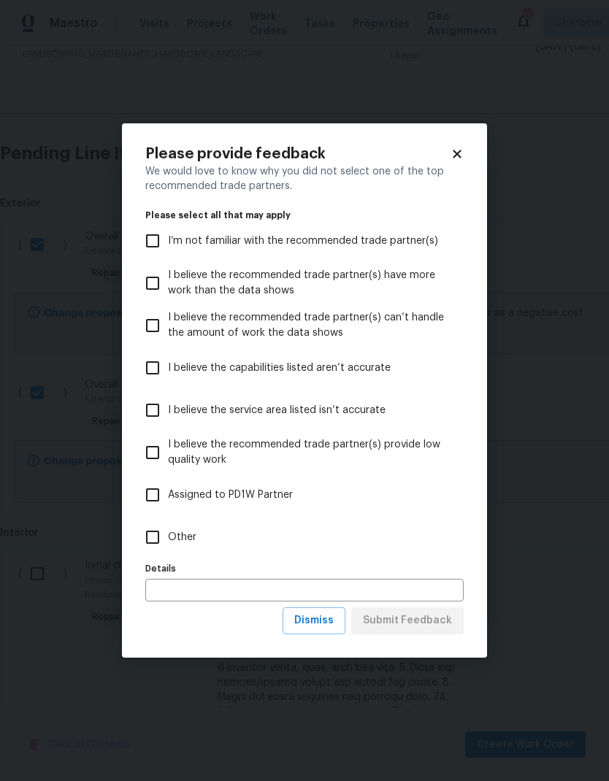
click at [157, 541] on input "Other" at bounding box center [152, 537] width 31 height 31
checkbox input "true"
click at [428, 626] on span "Submit Feedback" at bounding box center [407, 621] width 89 height 18
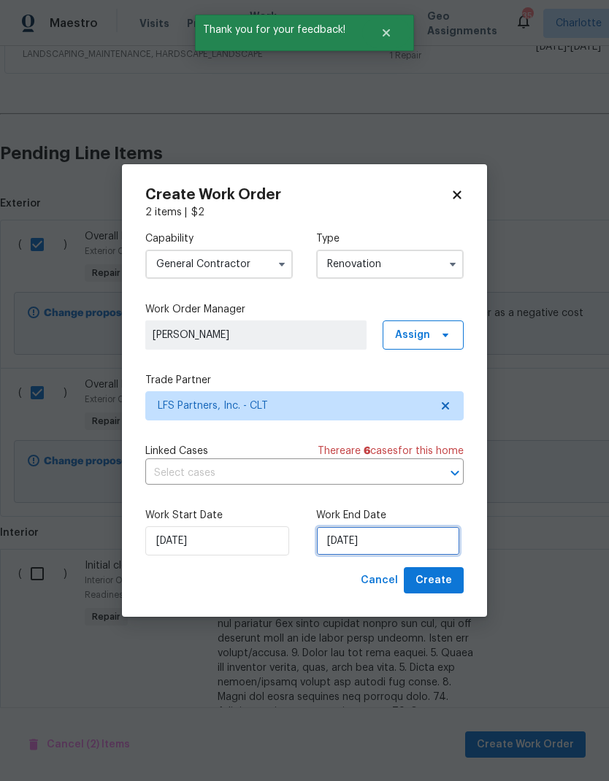
click at [400, 536] on input "[DATE]" at bounding box center [388, 540] width 144 height 29
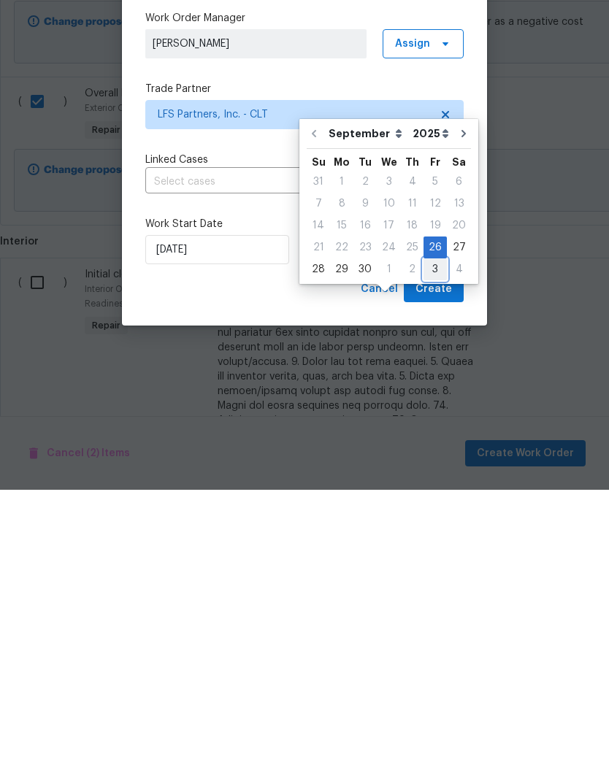
click at [438, 550] on div "3" at bounding box center [434, 560] width 23 height 20
type input "[DATE]"
select select "9"
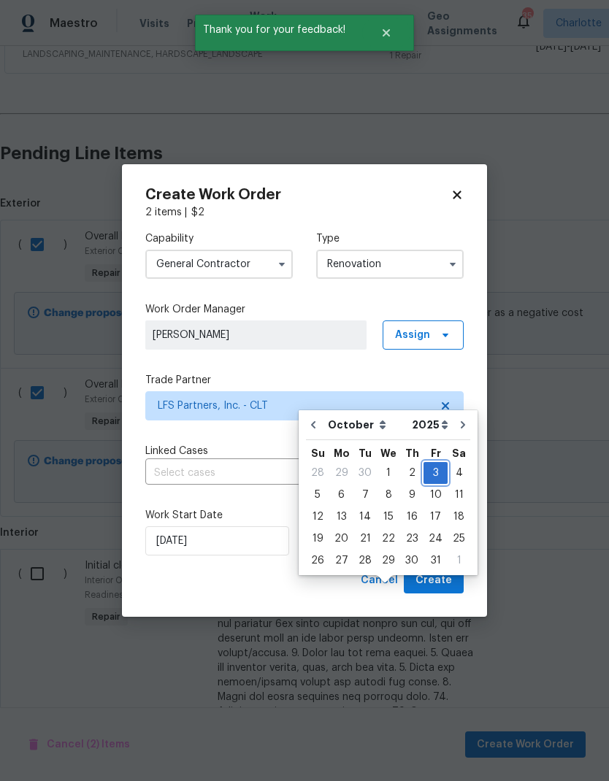
click at [437, 463] on div "3" at bounding box center [435, 473] width 24 height 20
click at [453, 580] on button "Create" at bounding box center [434, 580] width 60 height 27
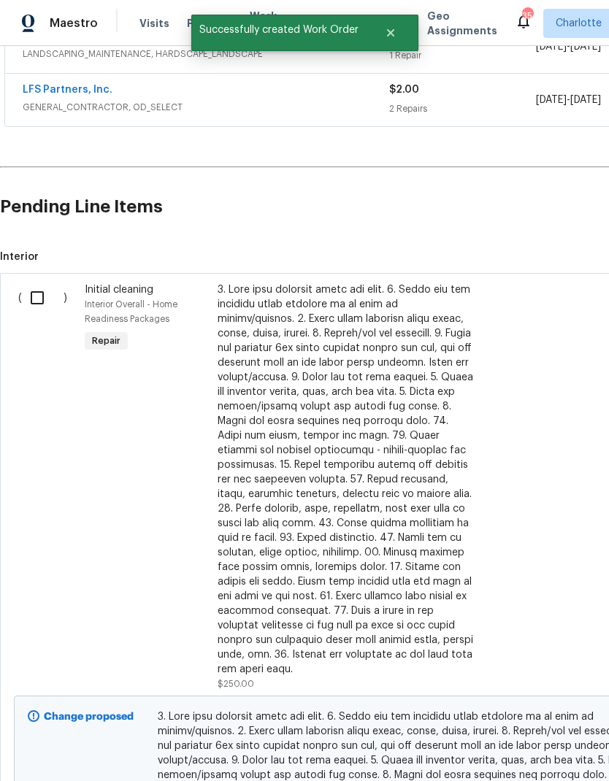
click at [38, 282] on input "checkbox" at bounding box center [43, 297] width 42 height 31
checkbox input "true"
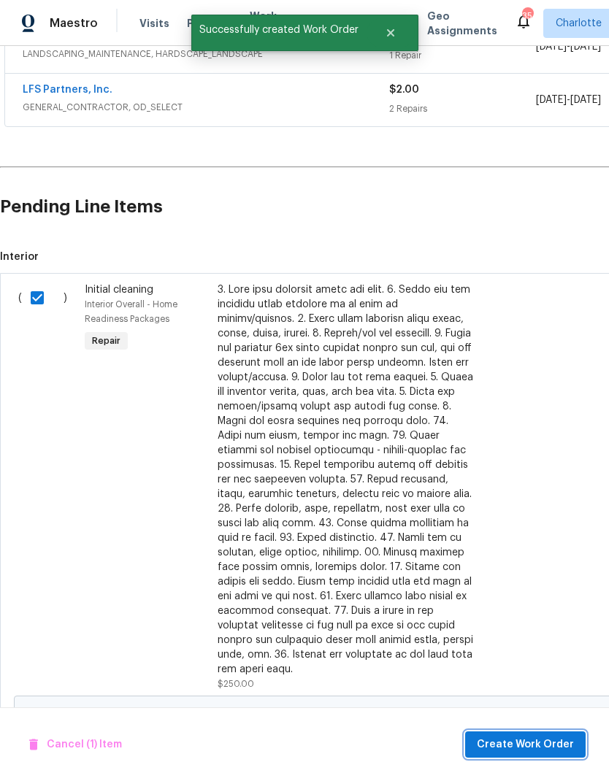
click at [538, 739] on span "Create Work Order" at bounding box center [525, 745] width 97 height 18
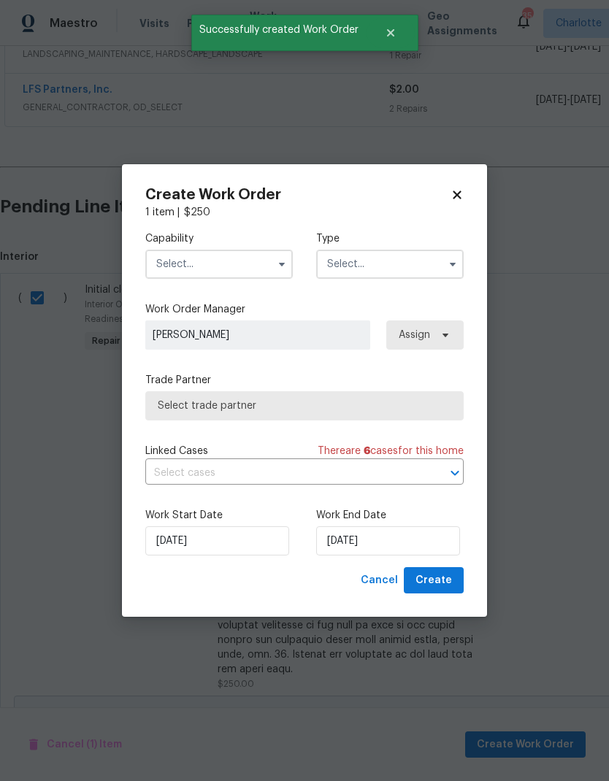
click at [263, 263] on input "text" at bounding box center [218, 264] width 147 height 29
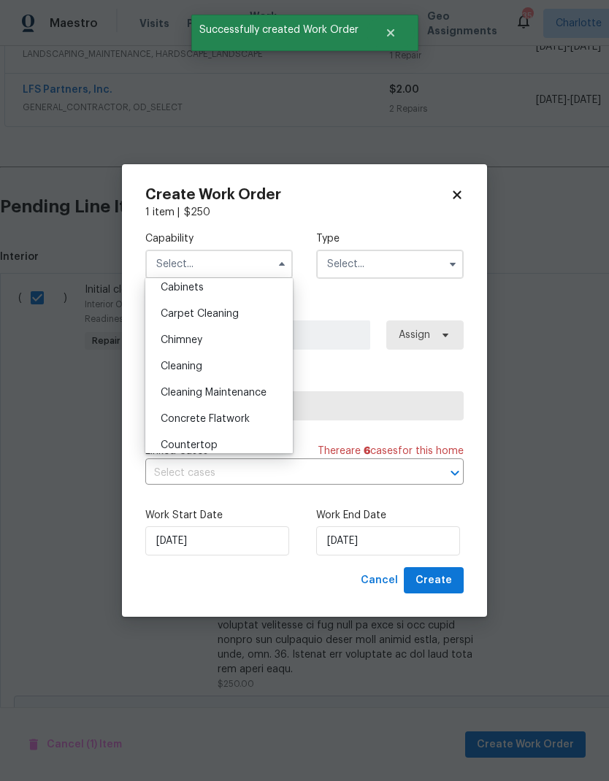
scroll to position [145, 0]
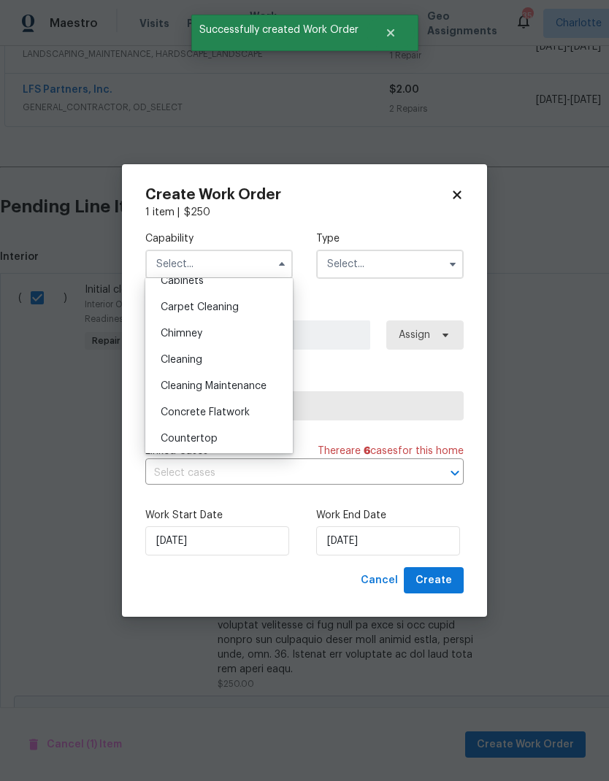
click at [251, 357] on div "Cleaning" at bounding box center [219, 360] width 140 height 26
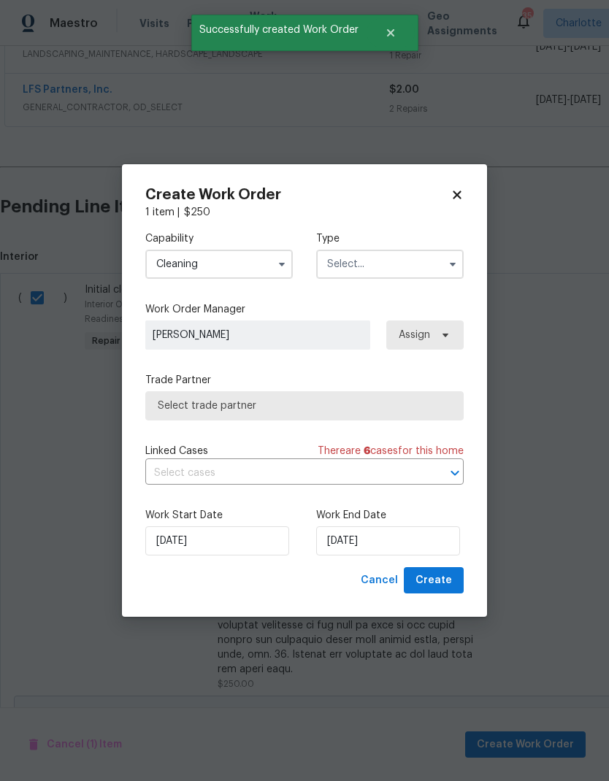
click at [251, 266] on input "Cleaning" at bounding box center [218, 264] width 147 height 29
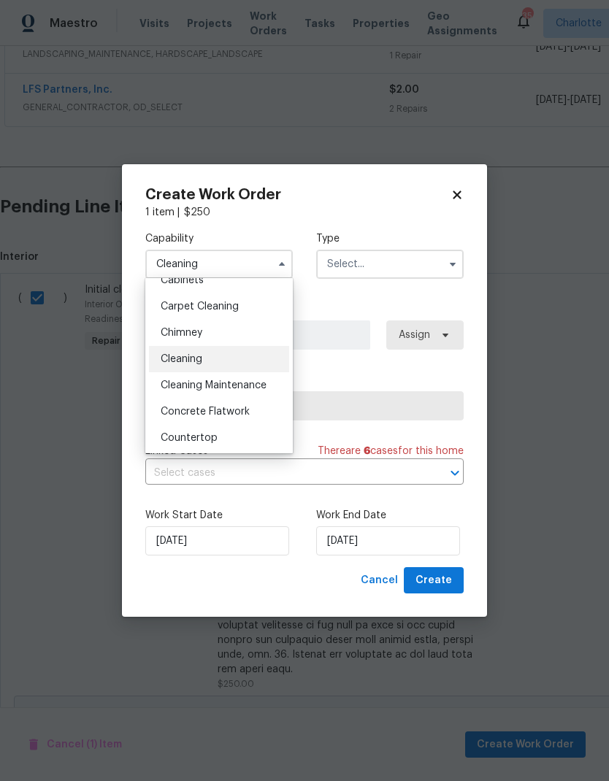
scroll to position [153, 0]
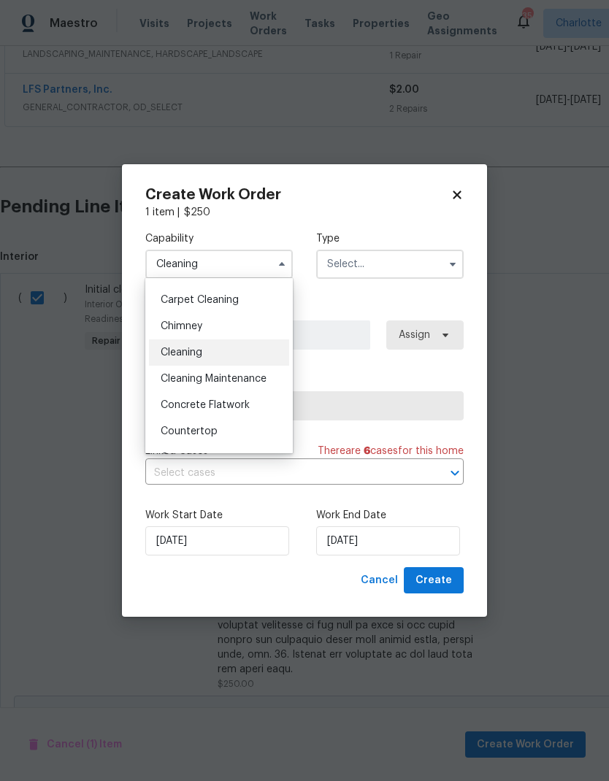
click at [262, 380] on span "Cleaning Maintenance" at bounding box center [214, 379] width 106 height 10
type input "Cleaning Maintenance"
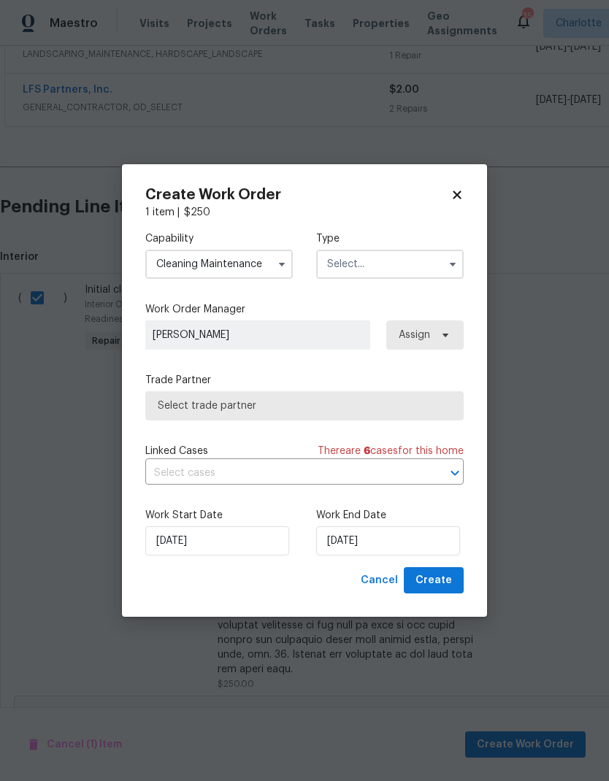
click at [400, 276] on input "text" at bounding box center [389, 264] width 147 height 29
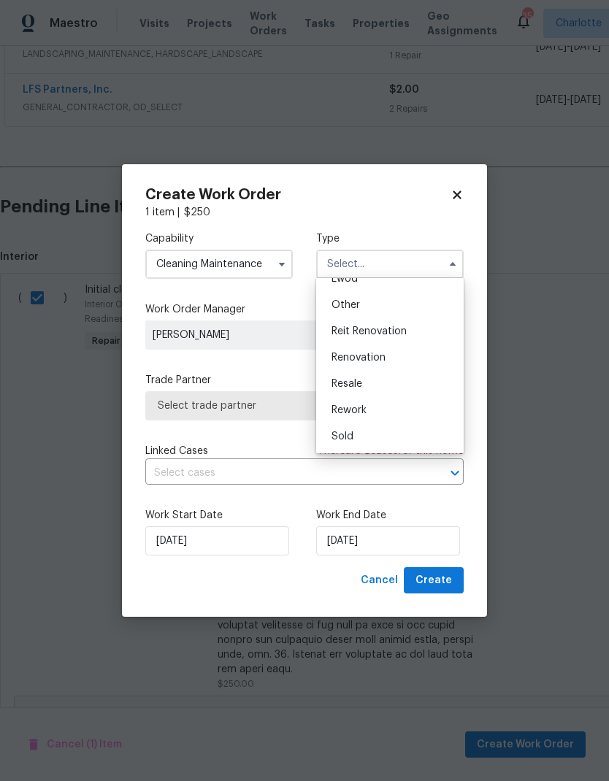
scroll to position [174, 0]
click at [422, 358] on div "Renovation" at bounding box center [390, 358] width 140 height 26
type input "Renovation"
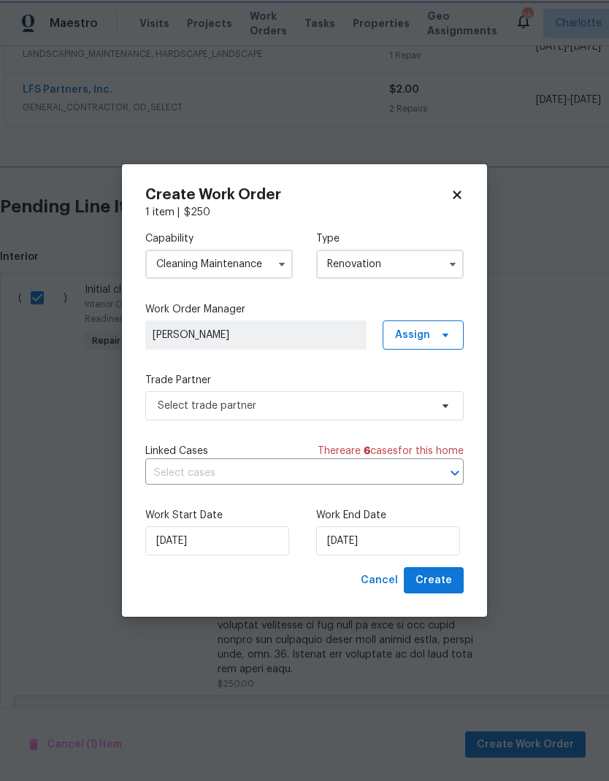
scroll to position [0, 0]
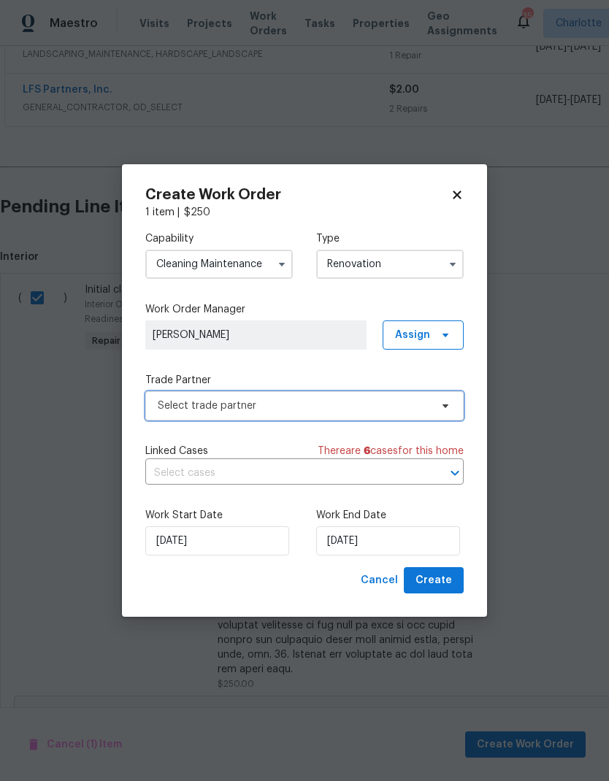
click at [442, 393] on span "Select trade partner" at bounding box center [304, 405] width 318 height 29
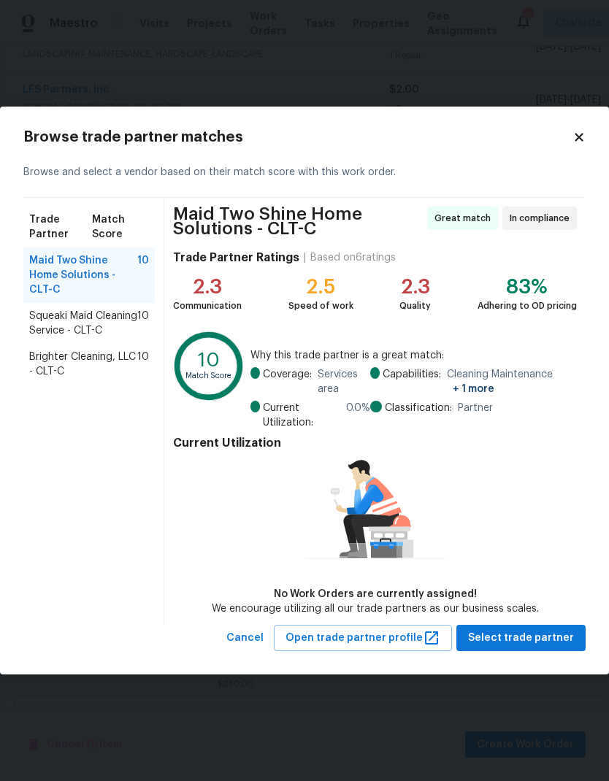
click at [131, 309] on span "Squeaki Maid Cleaning Service - CLT-C" at bounding box center [83, 323] width 108 height 29
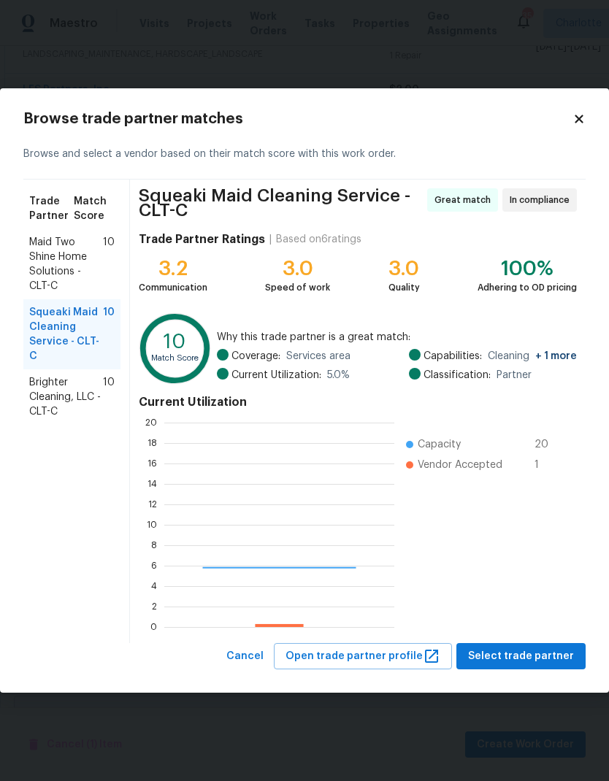
scroll to position [204, 230]
click at [103, 402] on span "10" at bounding box center [109, 397] width 12 height 44
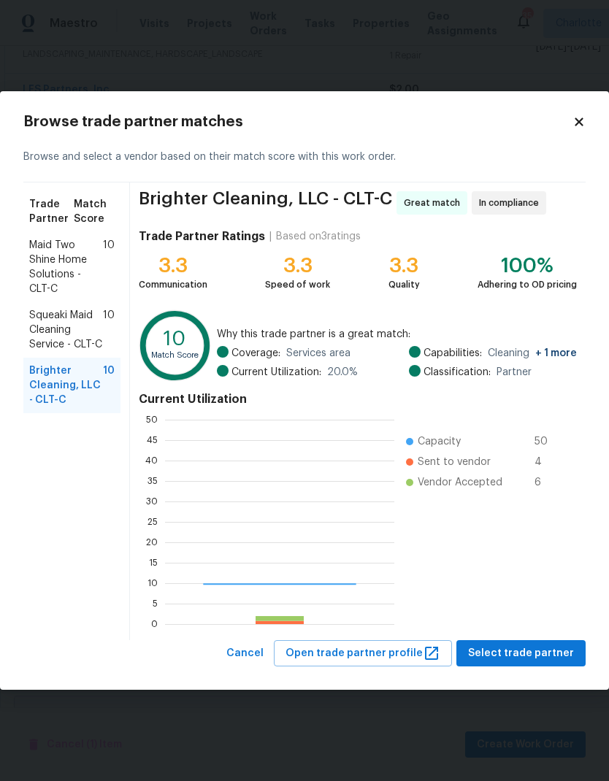
scroll to position [204, 229]
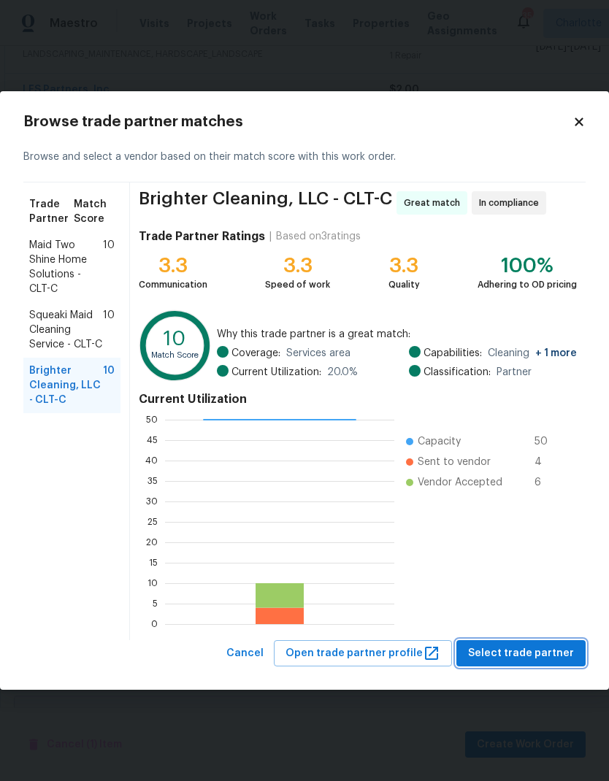
click at [539, 650] on span "Select trade partner" at bounding box center [521, 653] width 106 height 18
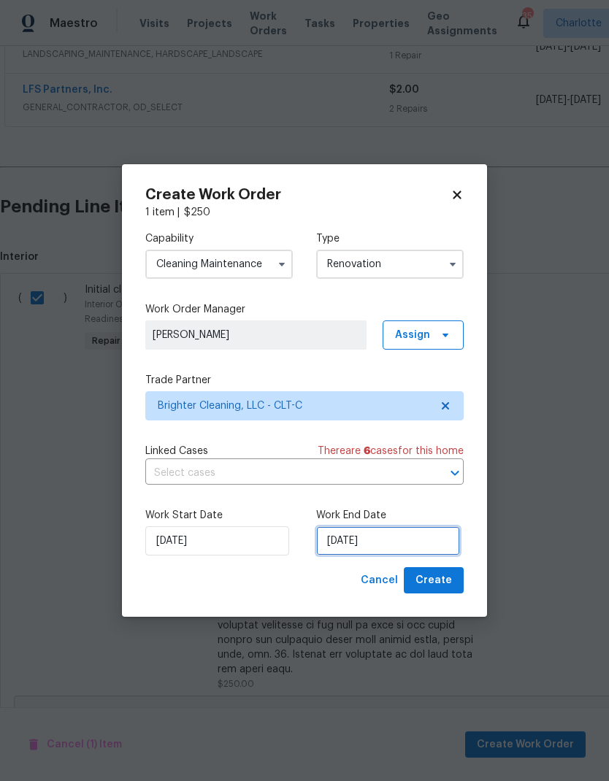
click at [415, 542] on input "[DATE]" at bounding box center [388, 540] width 144 height 29
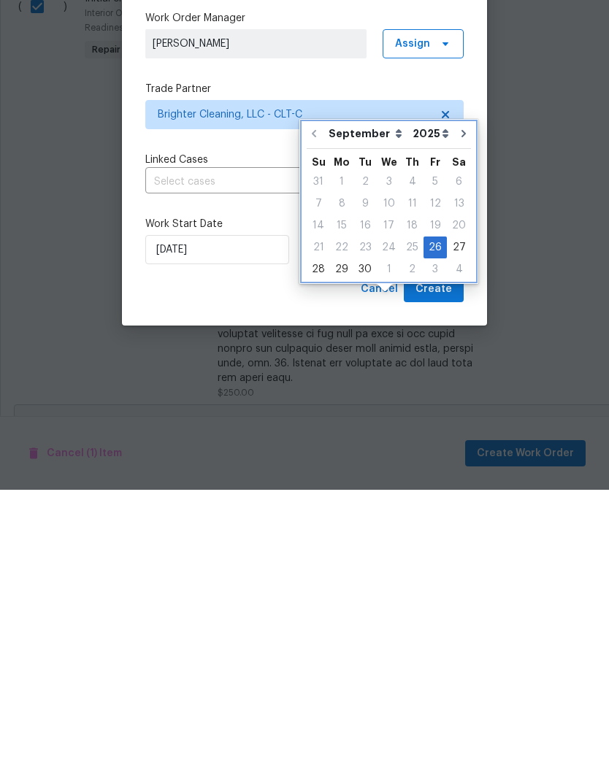
click at [466, 410] on button "Go to next month" at bounding box center [464, 424] width 22 height 29
type input "10/26/2025"
select select "9"
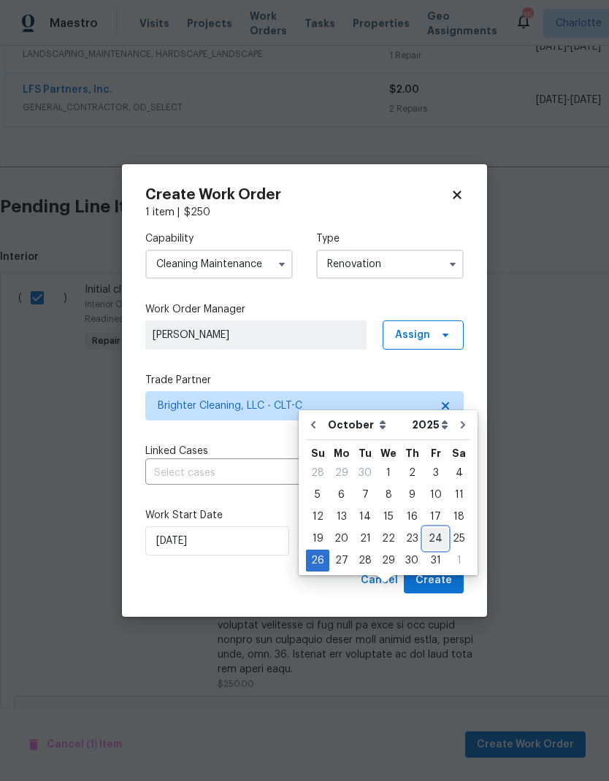
click at [434, 528] on div "24" at bounding box center [435, 538] width 24 height 20
type input "[DATE]"
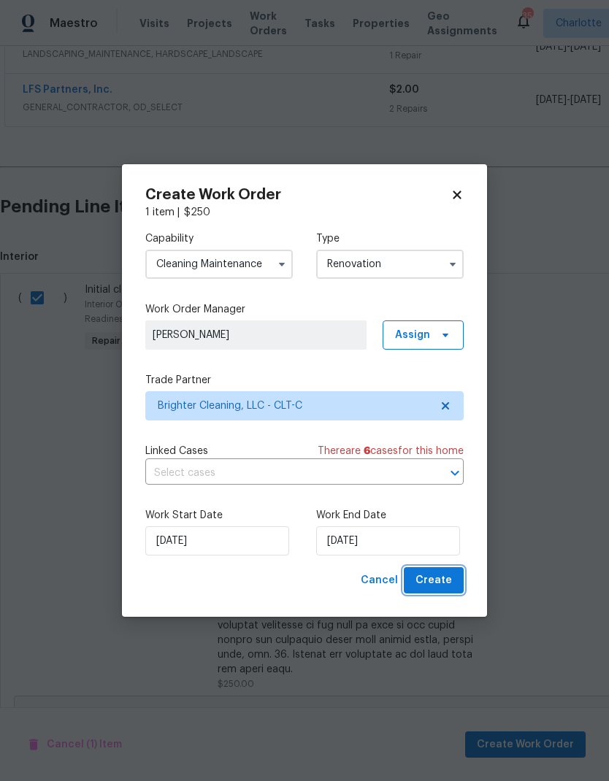
click at [449, 582] on span "Create" at bounding box center [433, 581] width 36 height 18
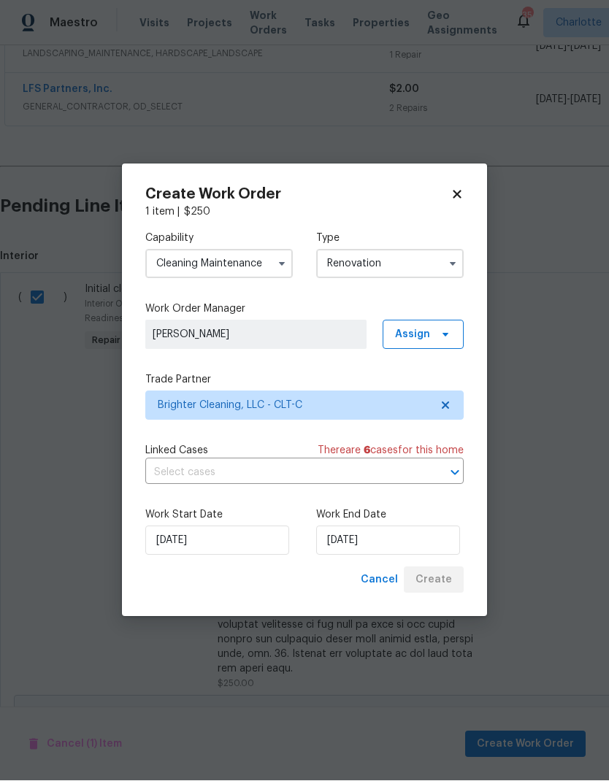
scroll to position [0, 0]
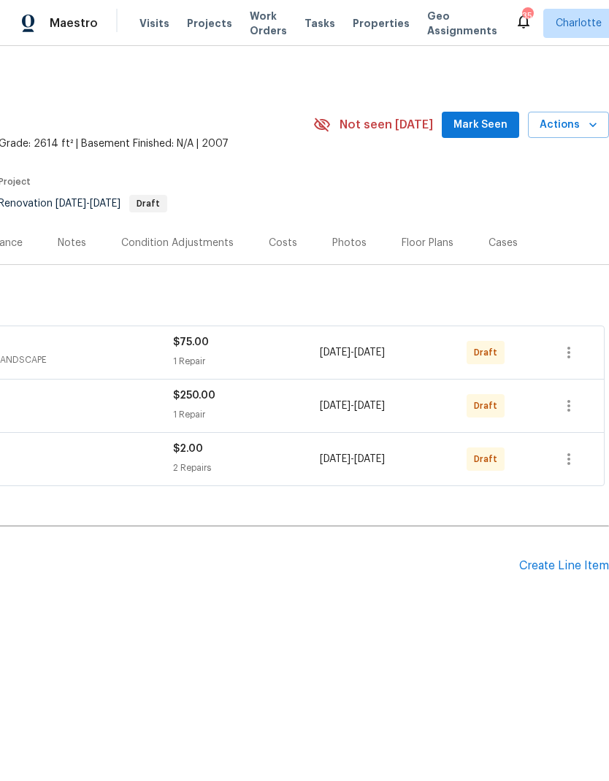
scroll to position [0, 216]
click at [573, 350] on icon "button" at bounding box center [569, 353] width 18 height 18
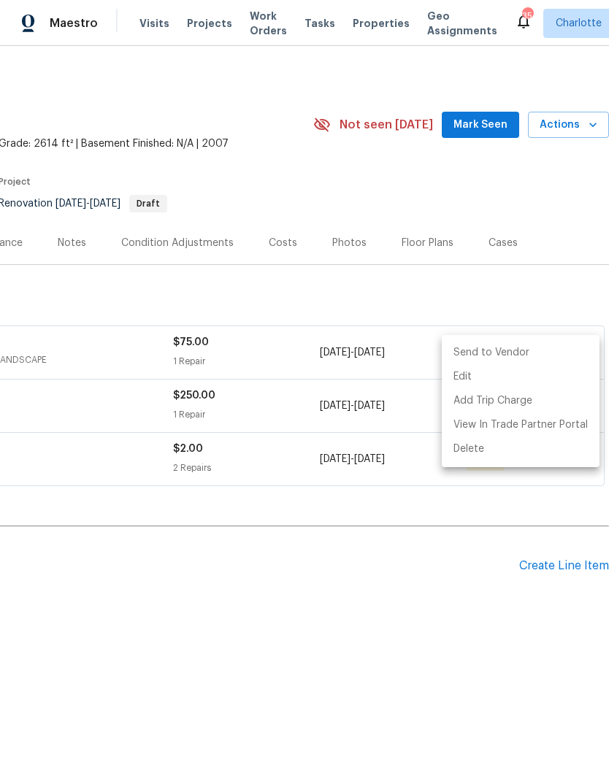
click at [544, 355] on li "Send to Vendor" at bounding box center [521, 353] width 158 height 24
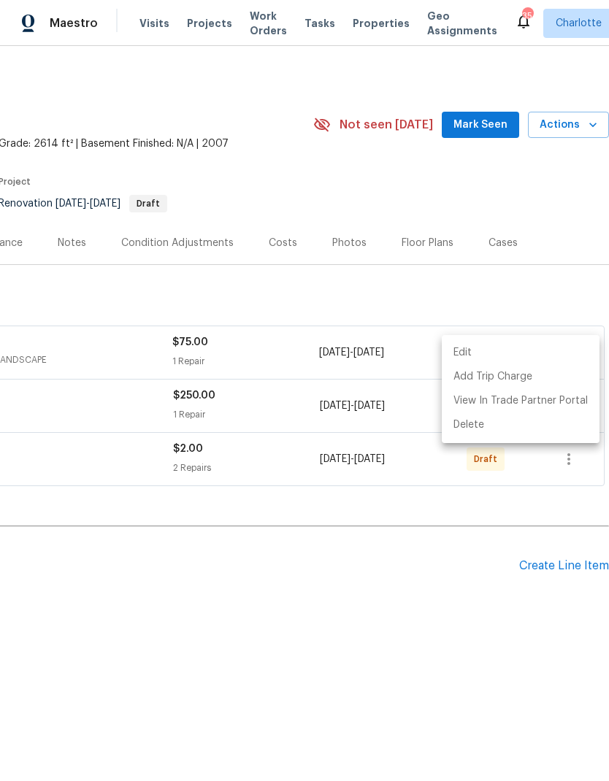
click at [366, 617] on div at bounding box center [304, 390] width 609 height 781
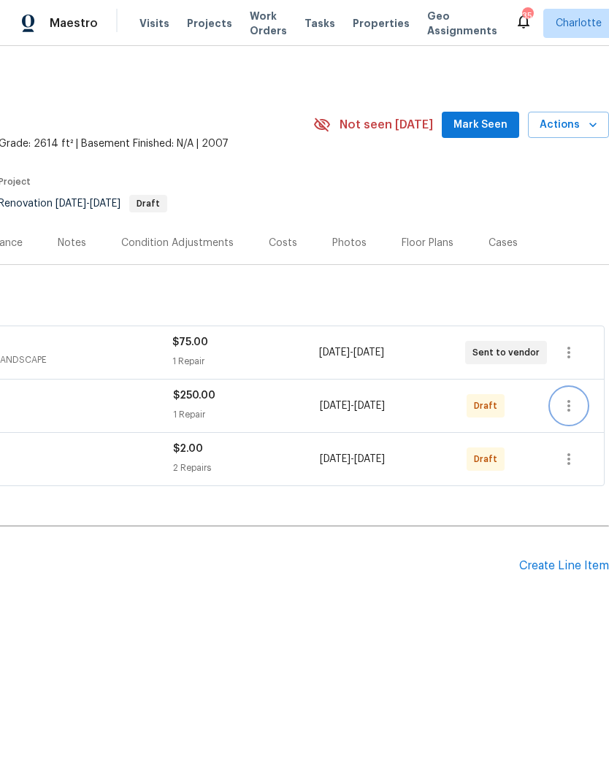
click at [580, 416] on button "button" at bounding box center [568, 405] width 35 height 35
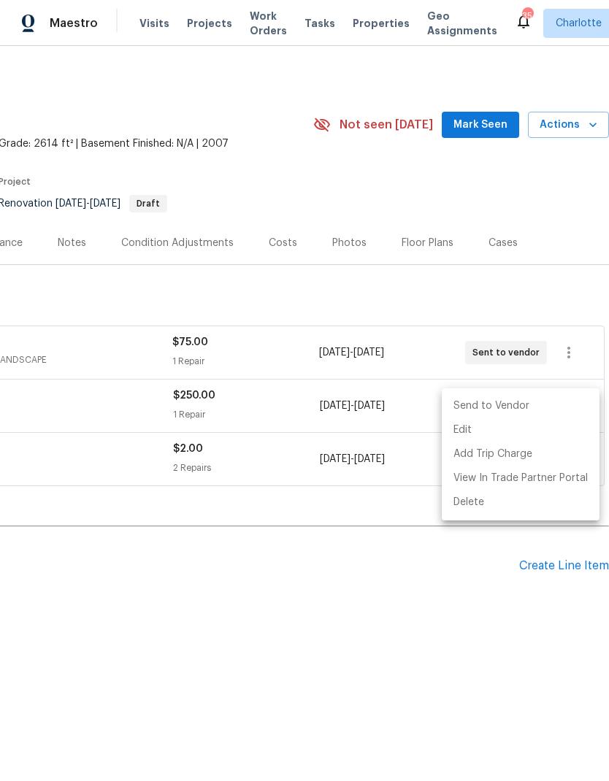
click at [534, 412] on li "Send to Vendor" at bounding box center [521, 406] width 158 height 24
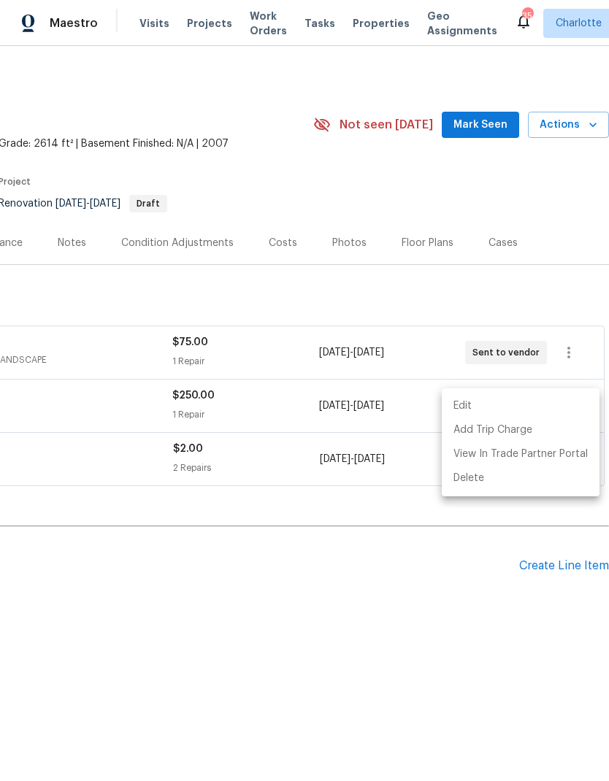
click at [376, 609] on div at bounding box center [304, 390] width 609 height 781
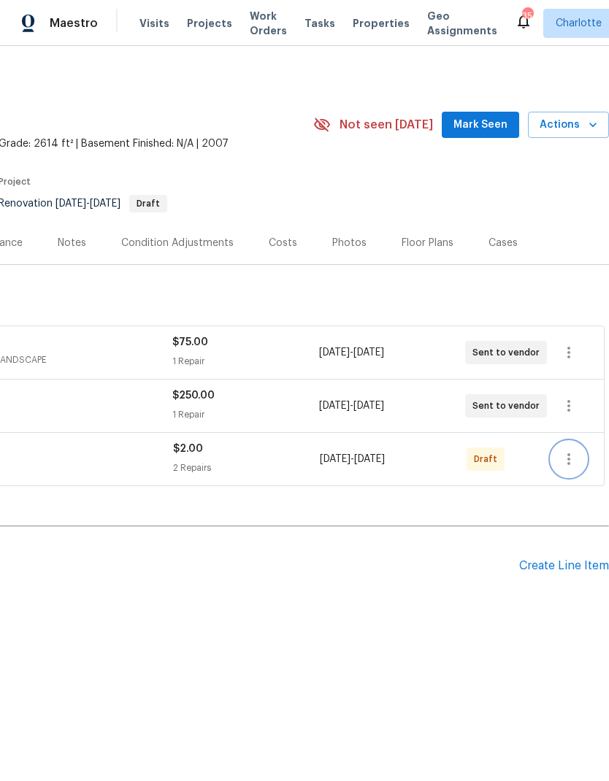
click at [573, 466] on icon "button" at bounding box center [569, 459] width 18 height 18
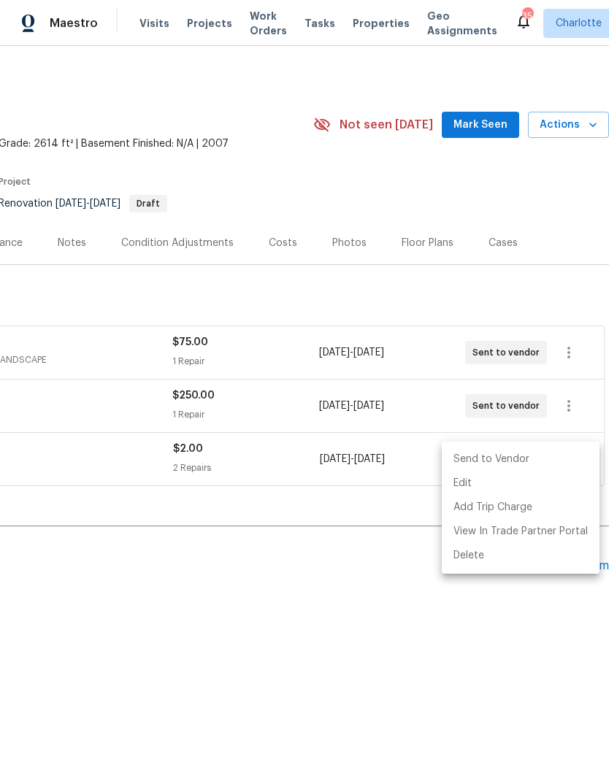
click at [542, 463] on li "Send to Vendor" at bounding box center [521, 459] width 158 height 24
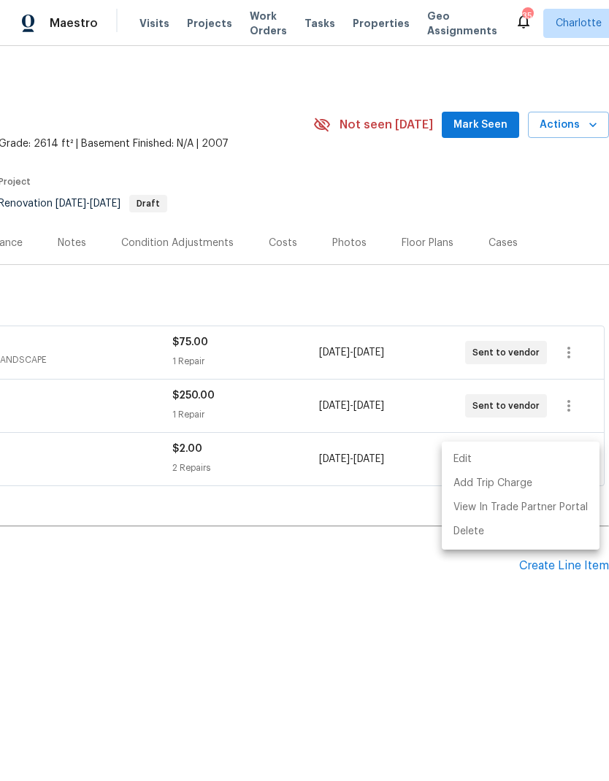
click at [372, 641] on div at bounding box center [304, 390] width 609 height 781
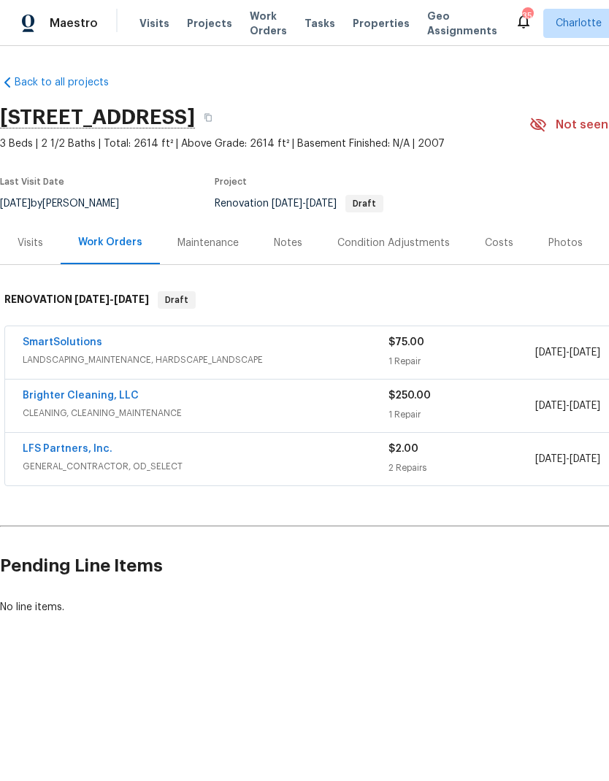
scroll to position [0, 0]
click at [293, 251] on div "Notes" at bounding box center [288, 242] width 64 height 43
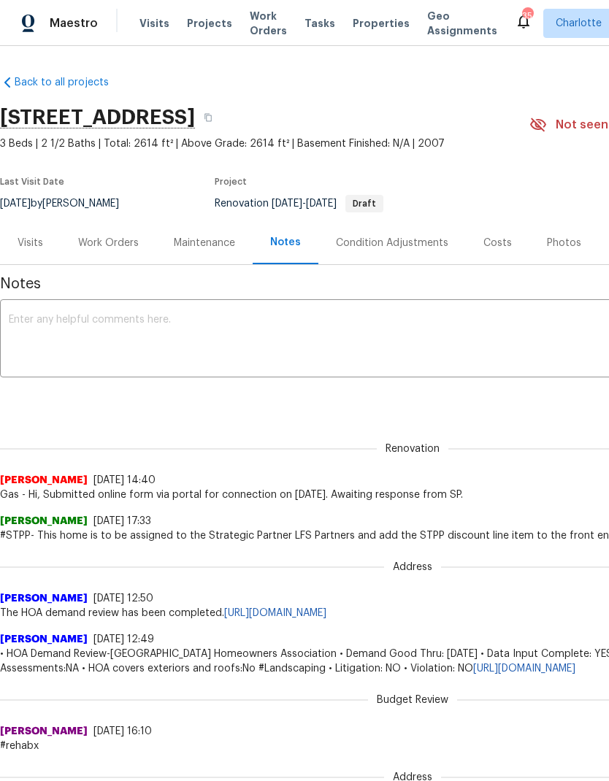
click at [109, 245] on div "Work Orders" at bounding box center [108, 243] width 61 height 15
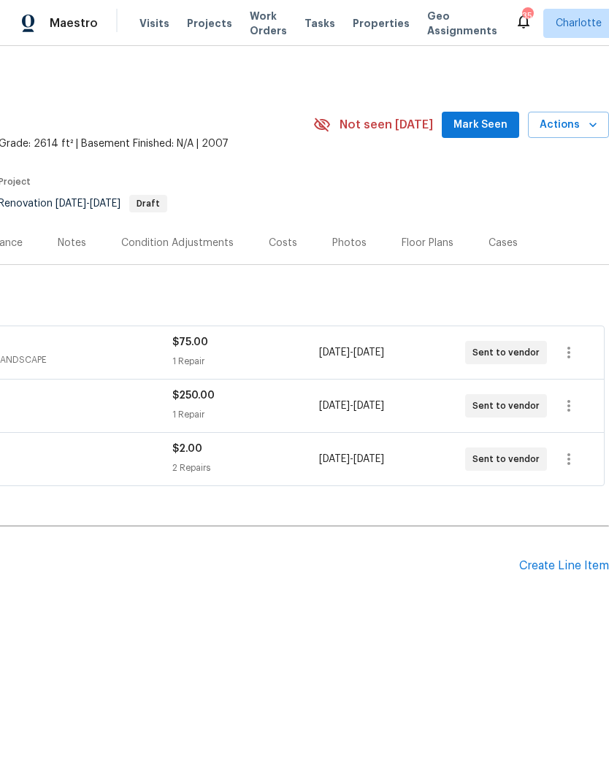
scroll to position [0, 216]
click at [580, 562] on div "Create Line Item" at bounding box center [564, 566] width 90 height 14
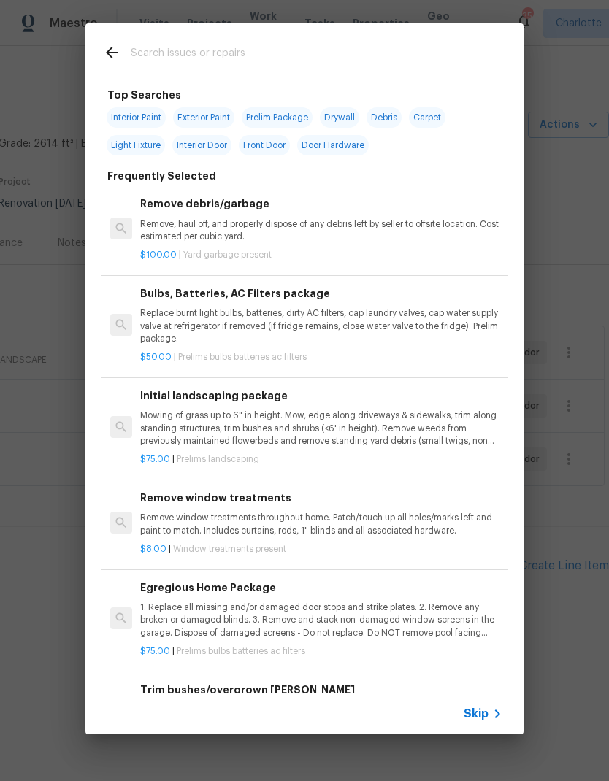
click at [277, 50] on input "text" at bounding box center [285, 55] width 309 height 22
type input "Hvac"
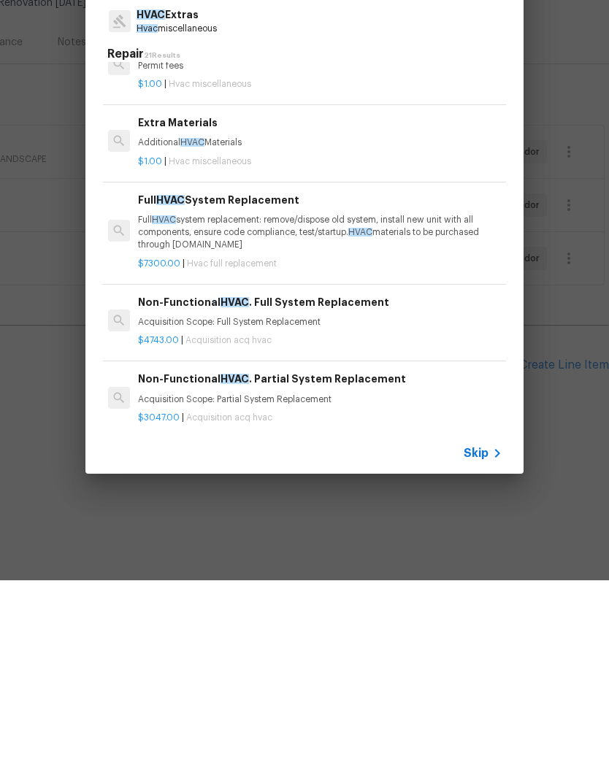
scroll to position [268, 2]
click at [447, 415] on p "Full HVAC system replacement: remove/dispose old system, install new unit with …" at bounding box center [319, 433] width 362 height 37
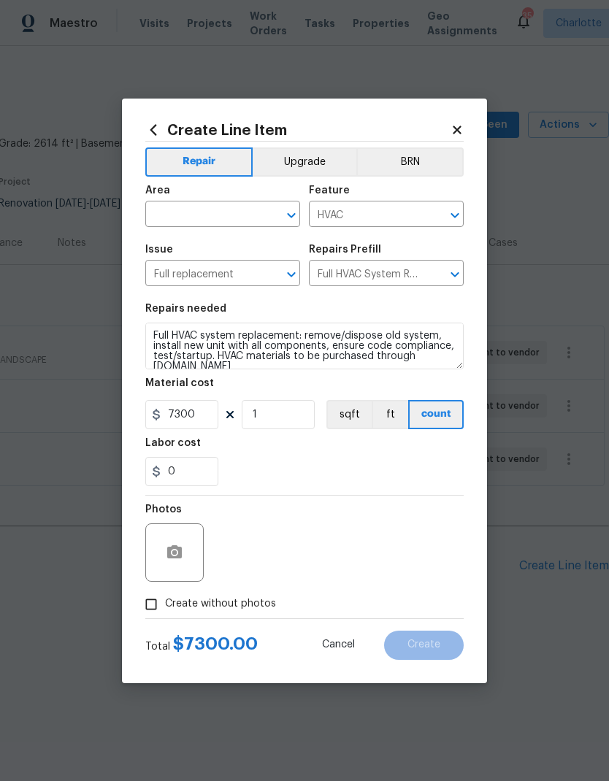
click at [230, 218] on input "text" at bounding box center [202, 215] width 114 height 23
click at [239, 247] on li "HVAC" at bounding box center [222, 248] width 155 height 24
type input "HVAC"
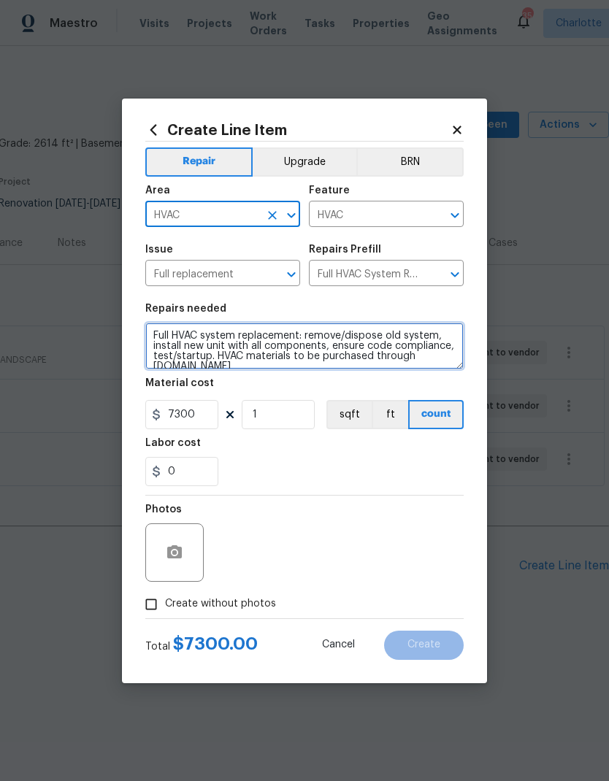
click at [157, 337] on textarea "Full HVAC system replacement: remove/dispose old system, install new unit with …" at bounding box center [304, 346] width 318 height 47
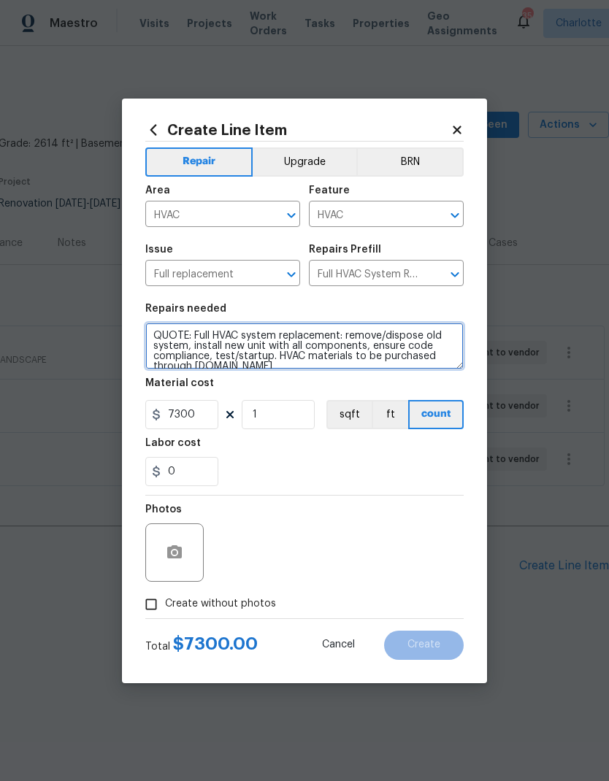
type textarea "QUOTE: Full HVAC system replacement: remove/dispose old system, install new uni…"
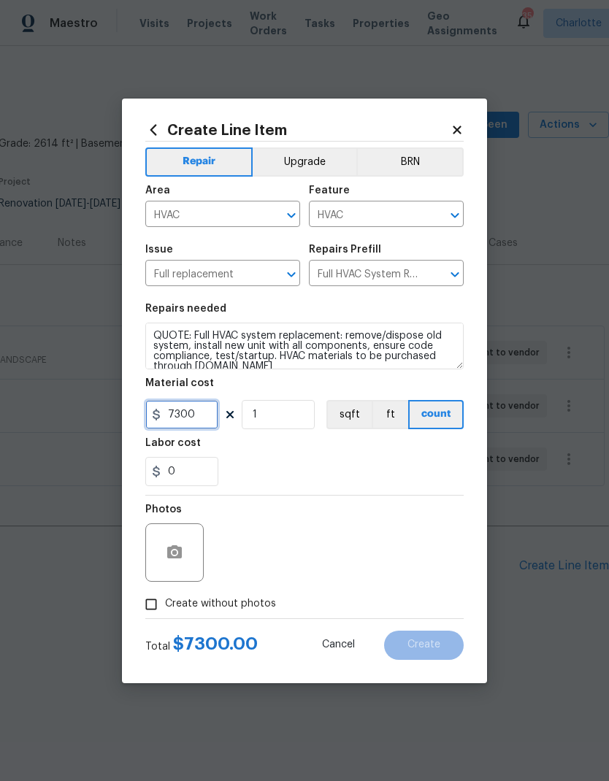
click at [207, 423] on input "7300" at bounding box center [181, 414] width 73 height 29
type input "1"
click at [297, 421] on input "1" at bounding box center [278, 414] width 73 height 29
type input "2"
click at [382, 463] on div "0" at bounding box center [304, 471] width 318 height 29
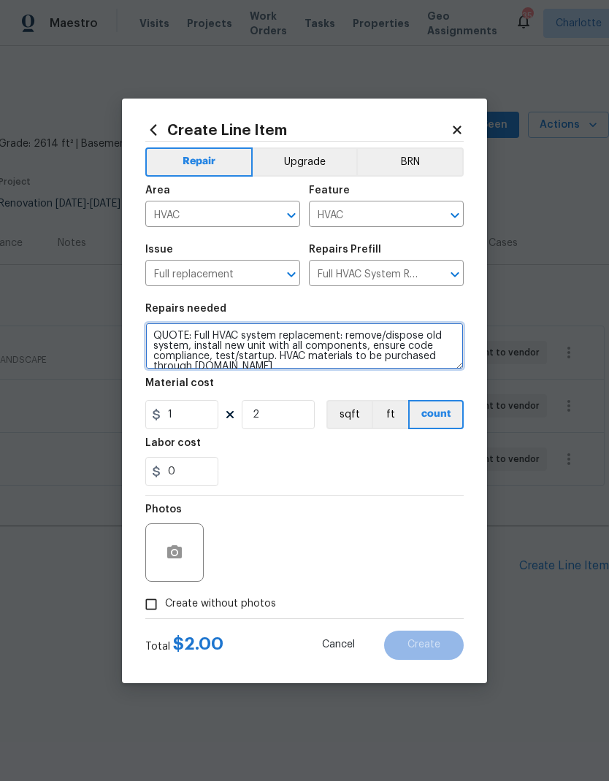
click at [196, 337] on textarea "QUOTE: Full HVAC system replacement: remove/dispose old system, install new uni…" at bounding box center [304, 346] width 318 height 47
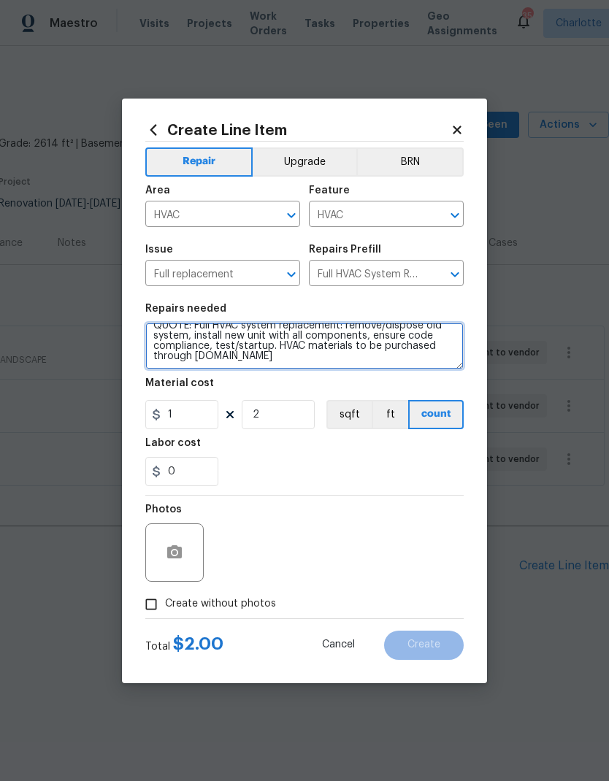
scroll to position [10, 0]
click at [320, 356] on textarea "QUOTE: Full HVAC system replacement: remove/dispose old system, install new uni…" at bounding box center [304, 346] width 318 height 47
click at [201, 369] on textarea "QUOTE: Full HVAC system replacement: remove/dispose old system, install new uni…" at bounding box center [304, 346] width 318 height 47
paste textarea "Other -> Acquisition -> ACQ: HVAC Acquisition Scope: Functional HVAC 16-20 year…"
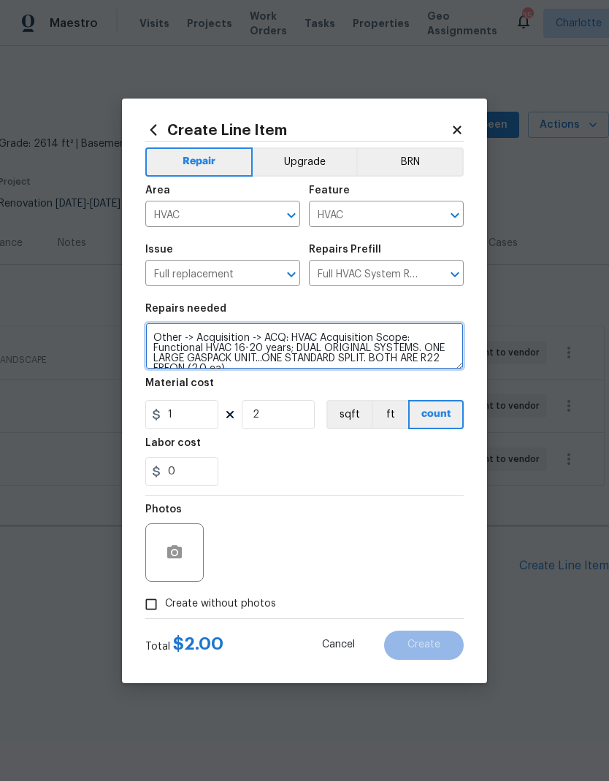
scroll to position [50, 0]
click at [158, 339] on textarea "QUOTE: Full HVAC system replacement: remove/dispose old system, install new uni…" at bounding box center [304, 346] width 318 height 47
click at [157, 339] on textarea "QUOTE: Full HVAC system replacement: remove/dispose old system, install new uni…" at bounding box center [304, 346] width 318 height 47
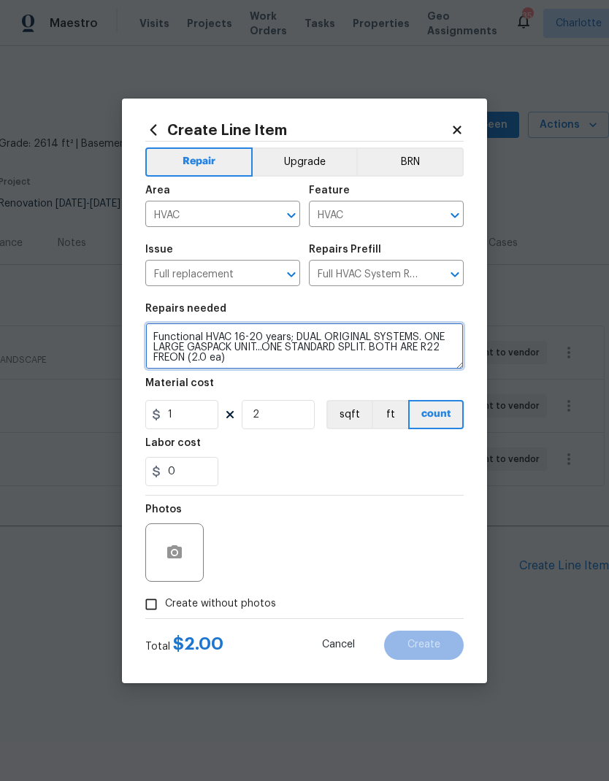
type textarea "QUOTE: Full HVAC system replacement: remove/dispose old system, install new uni…"
click at [327, 458] on div "0" at bounding box center [304, 471] width 318 height 29
click at [266, 366] on textarea "QUOTE: Full HVAC system replacement: remove/dispose old system, install new uni…" at bounding box center [304, 346] width 318 height 47
click at [372, 479] on div "0" at bounding box center [304, 471] width 318 height 29
click at [161, 615] on input "Create without photos" at bounding box center [151, 604] width 28 height 28
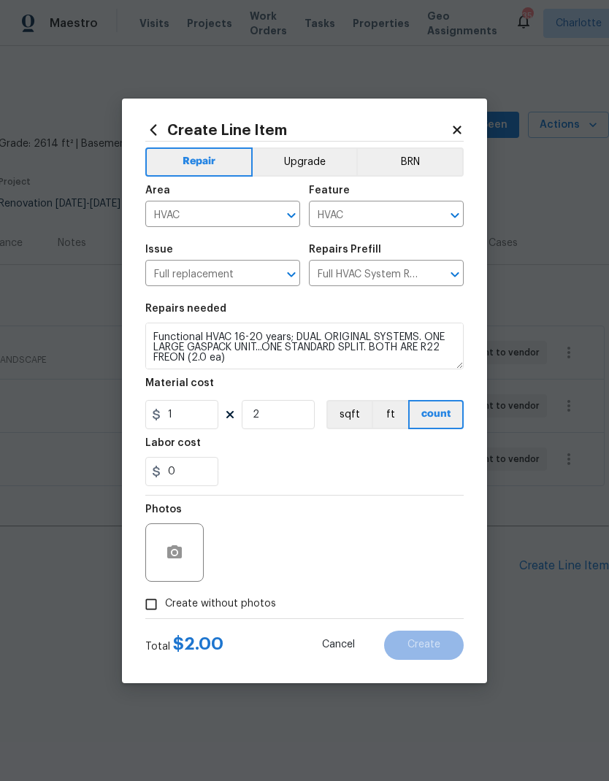
checkbox input "true"
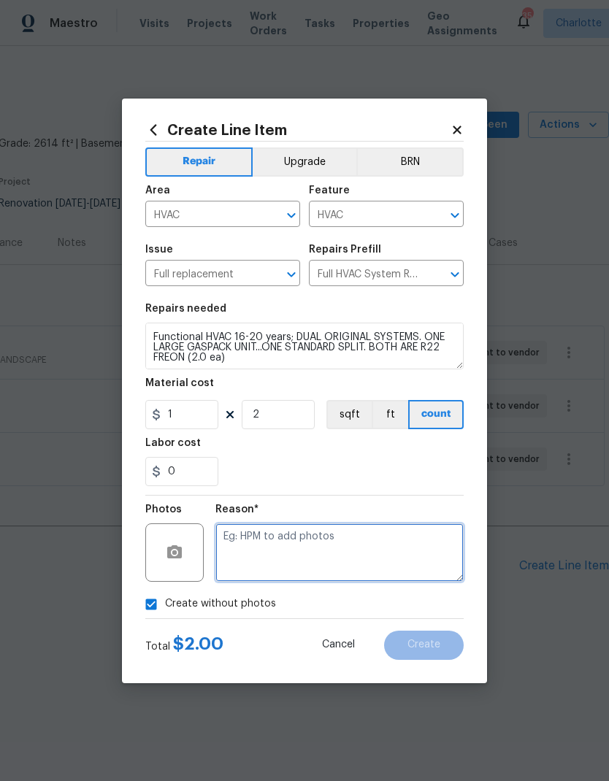
click at [338, 549] on textarea at bounding box center [339, 552] width 248 height 58
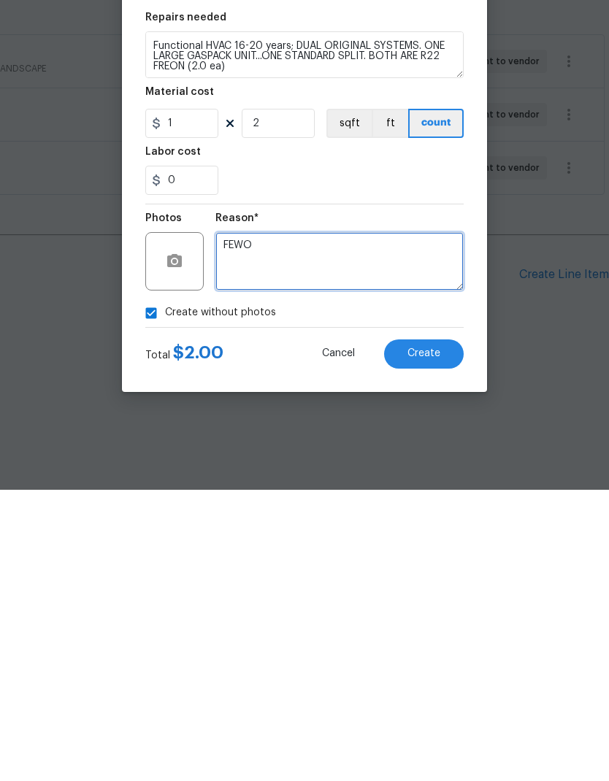
type textarea "FEWO"
click at [433, 639] on span "Create" at bounding box center [423, 644] width 33 height 11
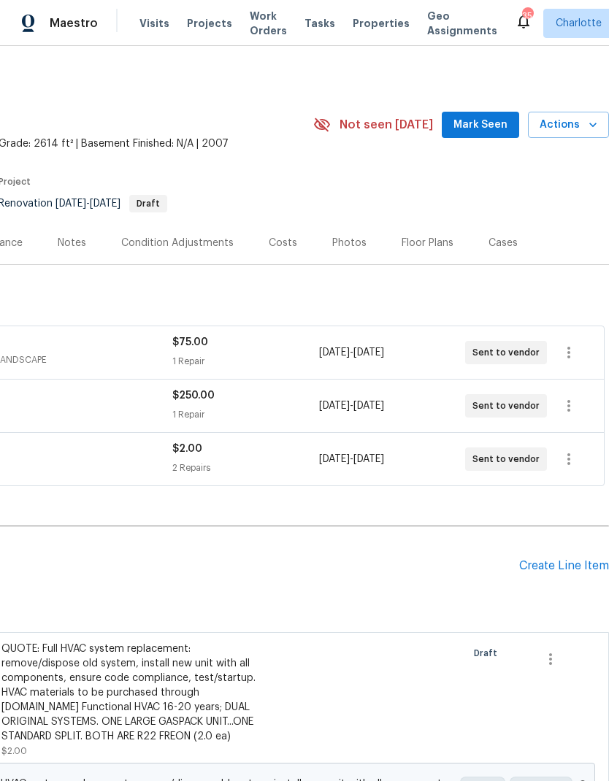
click at [579, 559] on div "Create Line Item" at bounding box center [564, 566] width 90 height 14
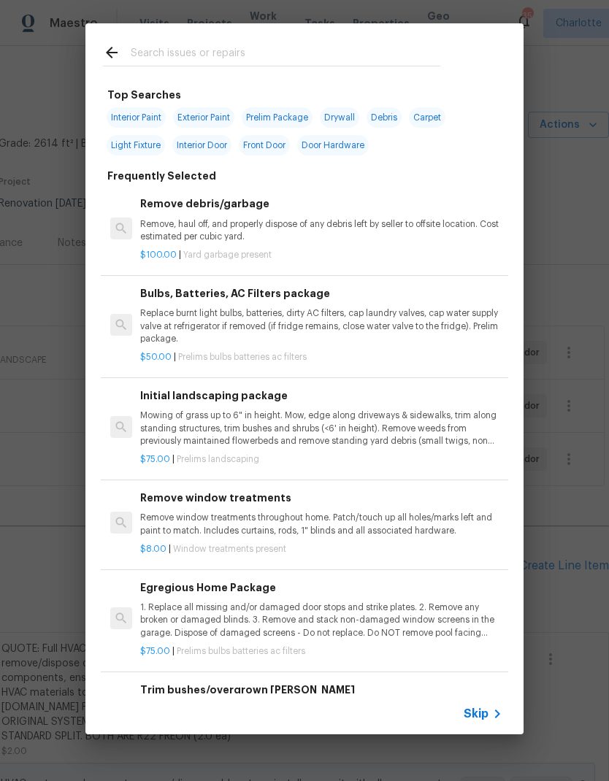
click at [316, 53] on input "text" at bounding box center [285, 55] width 309 height 22
type input "Roof"
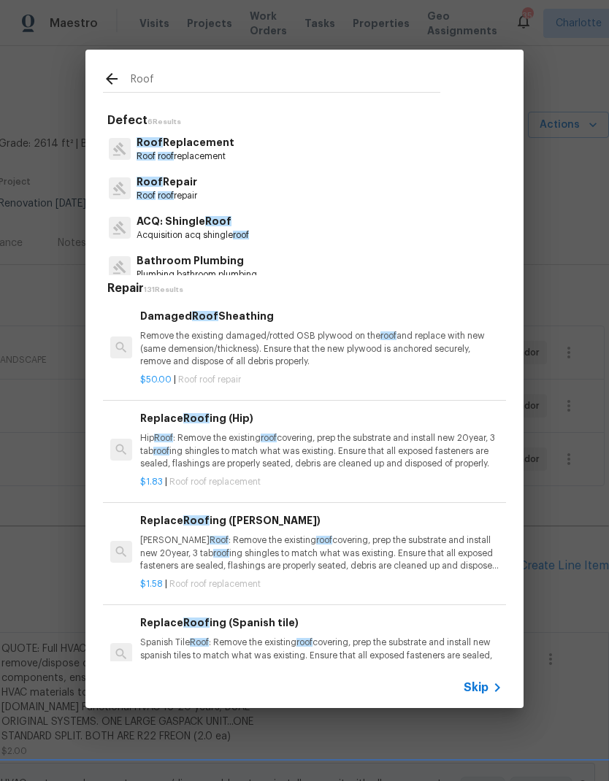
click at [228, 147] on p "Roof Replacement" at bounding box center [185, 142] width 98 height 15
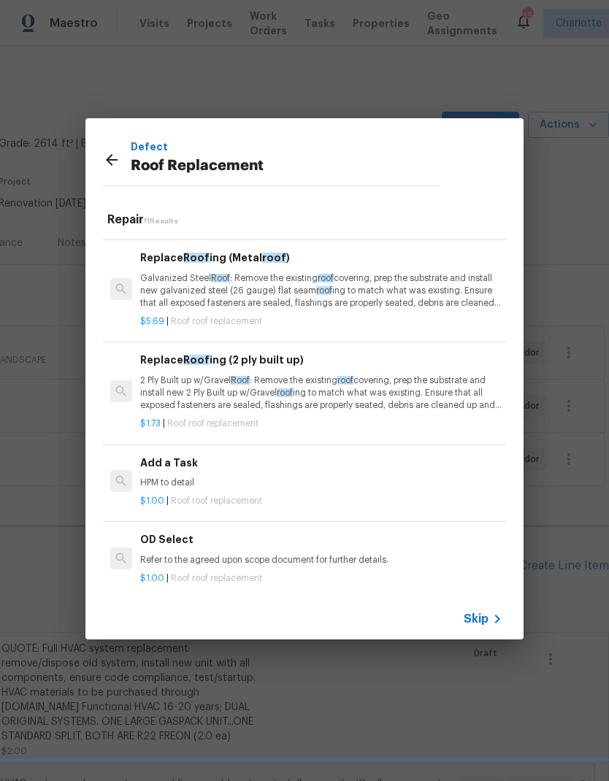
scroll to position [704, 0]
click at [269, 478] on p "HPM to detail" at bounding box center [321, 484] width 362 height 12
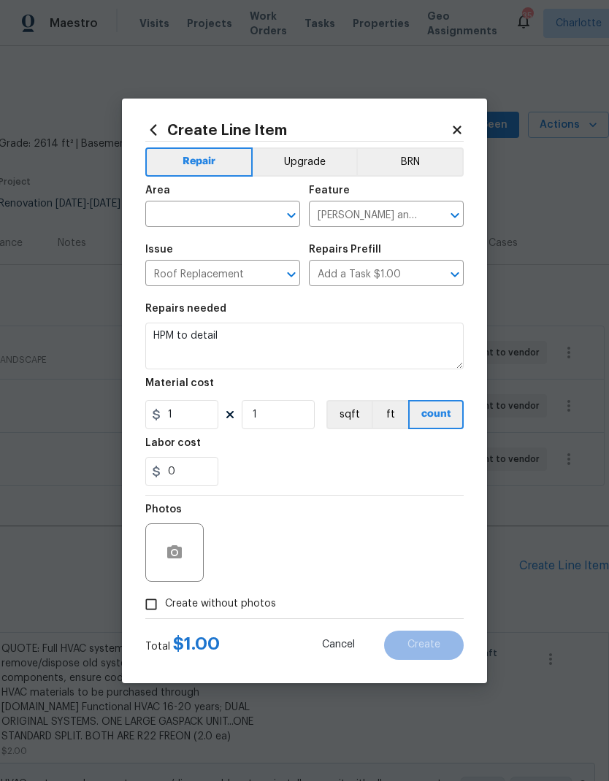
click at [231, 224] on input "text" at bounding box center [202, 215] width 114 height 23
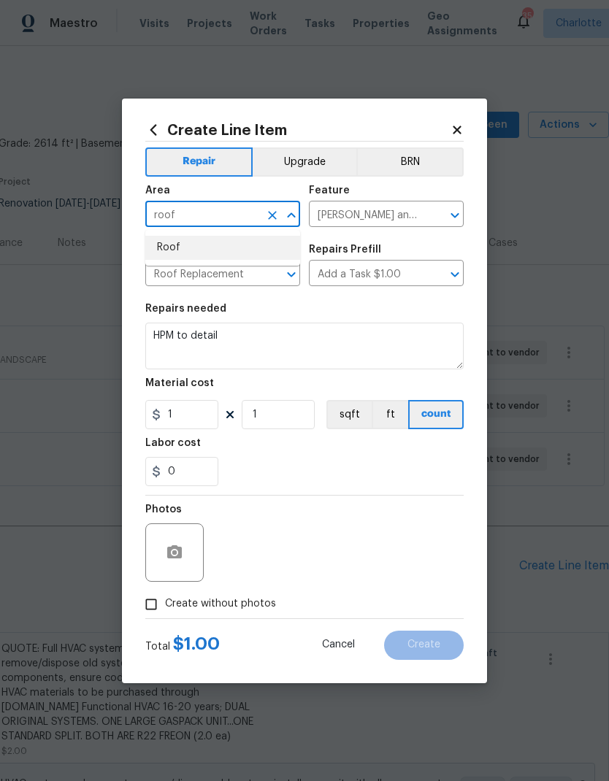
click at [245, 250] on li "Roof" at bounding box center [222, 248] width 155 height 24
type input "Roof"
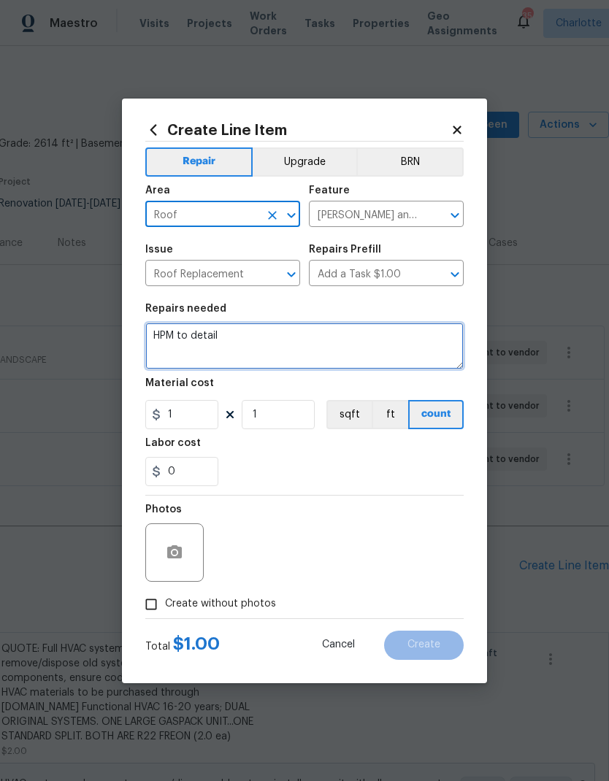
click at [255, 341] on textarea "HPM to detail" at bounding box center [304, 346] width 318 height 47
click at [167, 336] on textarea "HPM to detail" at bounding box center [304, 346] width 318 height 47
click at [167, 335] on textarea "HPM to detail" at bounding box center [304, 346] width 318 height 47
click at [200, 347] on textarea "QUOTE: roof replacement" at bounding box center [304, 346] width 318 height 47
click at [194, 330] on textarea "QUOTE: roof replacement" at bounding box center [304, 346] width 318 height 47
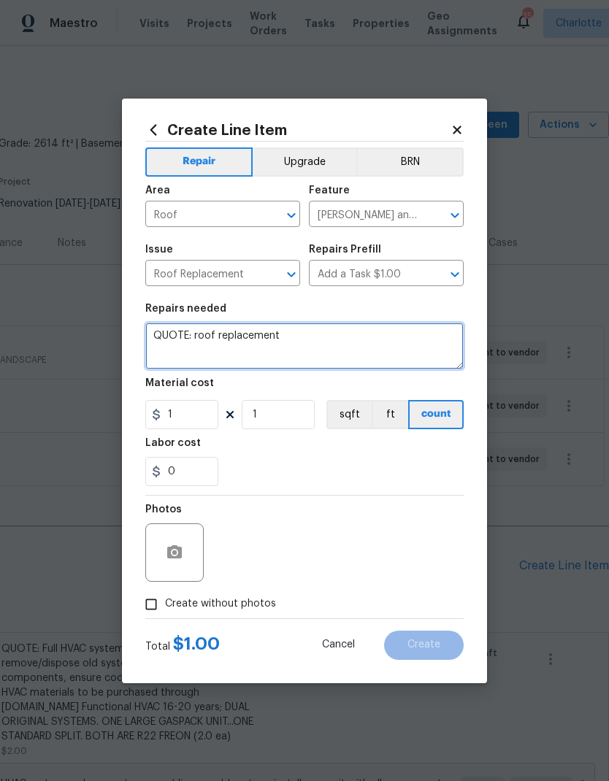
click at [196, 336] on textarea "QUOTE: roof replacement" at bounding box center [304, 346] width 318 height 47
type textarea "QUOTE roof replacement"
click at [358, 461] on div "0" at bounding box center [304, 471] width 318 height 29
click at [158, 606] on input "Create without photos" at bounding box center [151, 604] width 28 height 28
checkbox input "true"
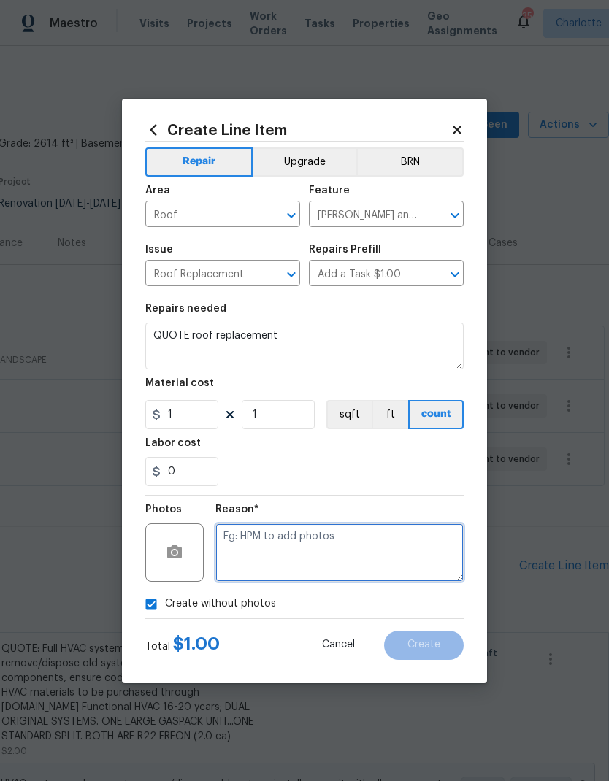
click at [320, 555] on textarea at bounding box center [339, 552] width 248 height 58
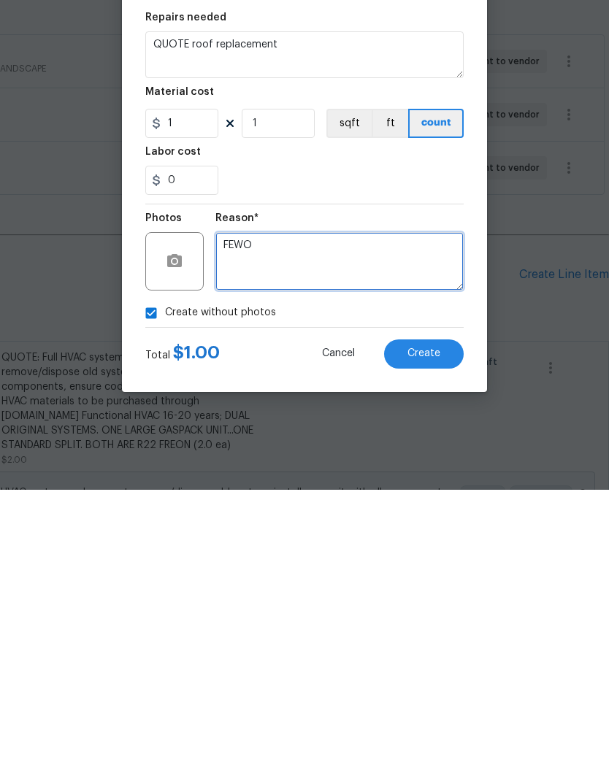
type textarea "FEWO"
click at [446, 631] on button "Create" at bounding box center [424, 645] width 80 height 29
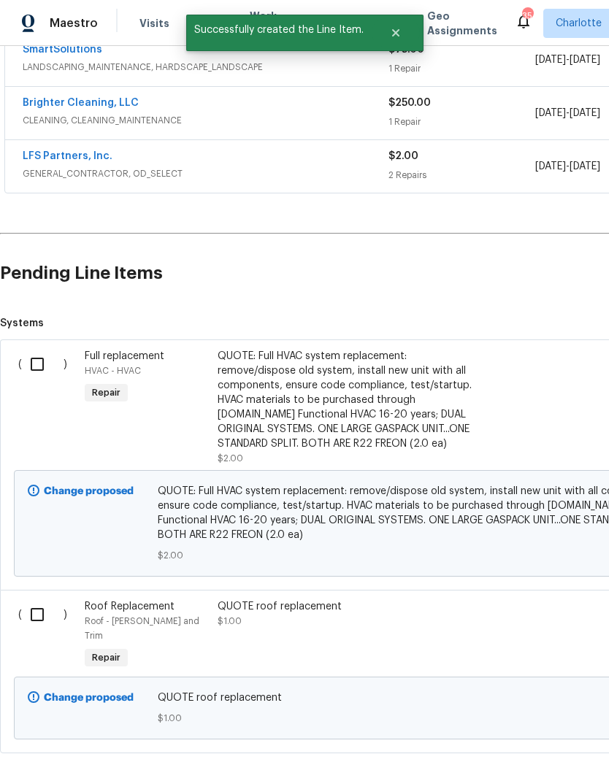
scroll to position [292, 0]
click at [36, 366] on input "checkbox" at bounding box center [43, 365] width 42 height 31
checkbox input "true"
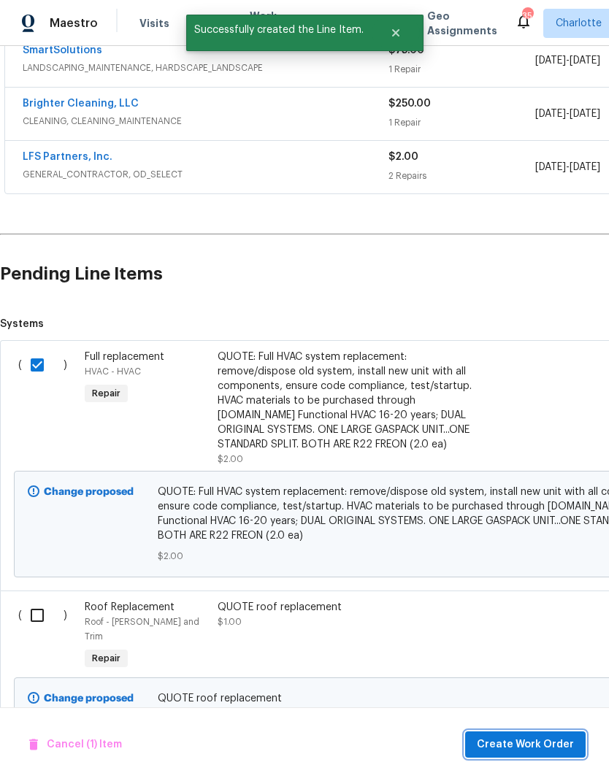
click at [536, 744] on span "Create Work Order" at bounding box center [525, 745] width 97 height 18
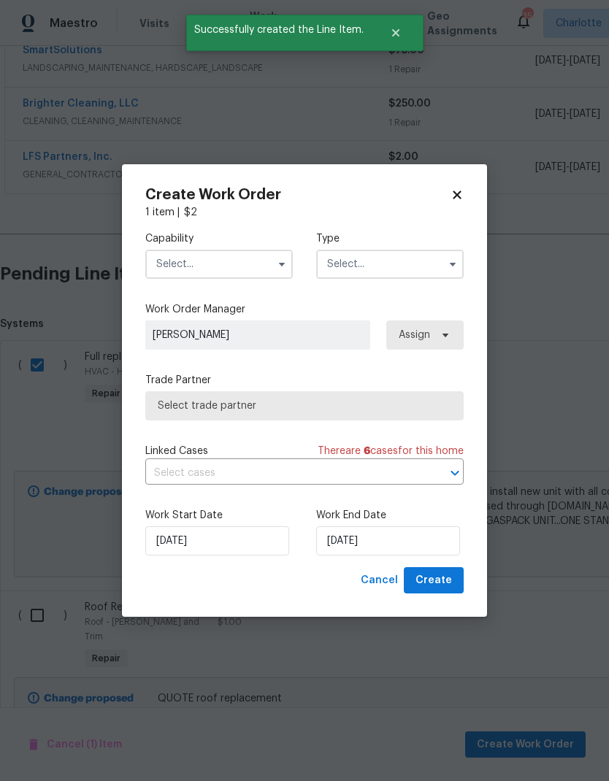
click at [263, 266] on input "text" at bounding box center [218, 264] width 147 height 29
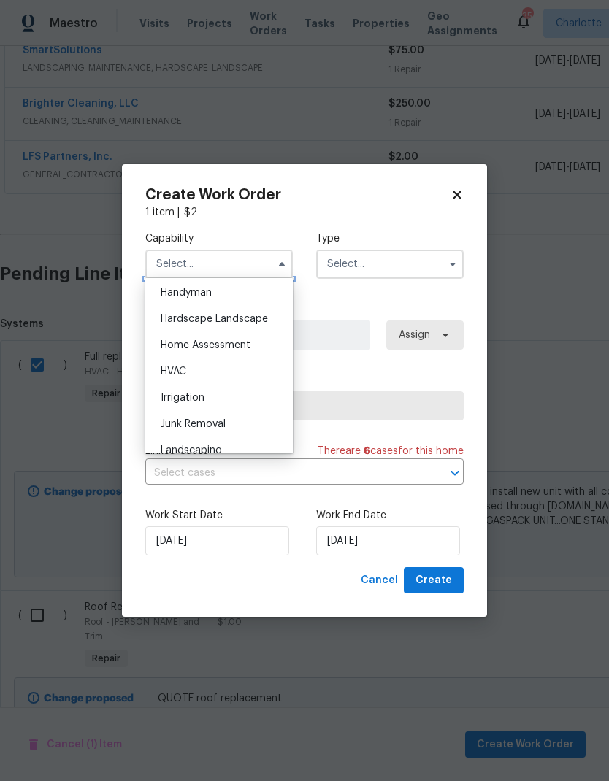
scroll to position [812, 0]
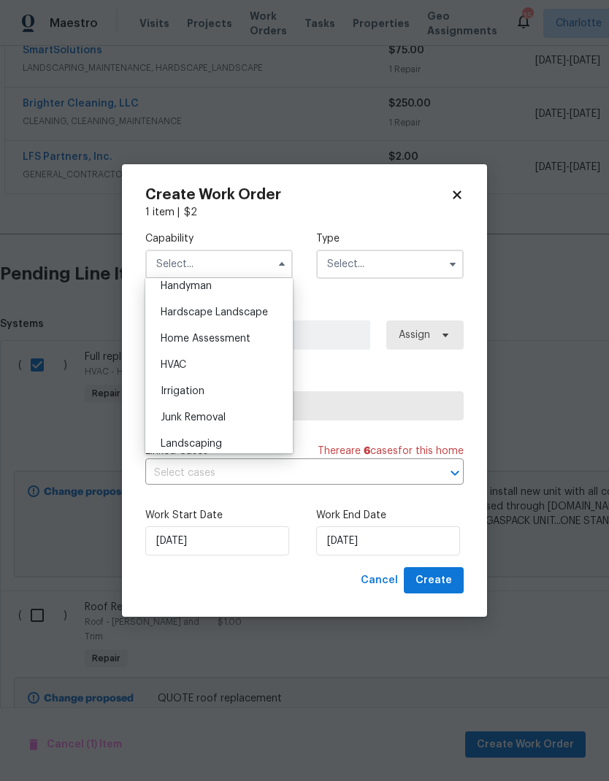
click at [240, 363] on div "HVAC" at bounding box center [219, 365] width 140 height 26
type input "HVAC"
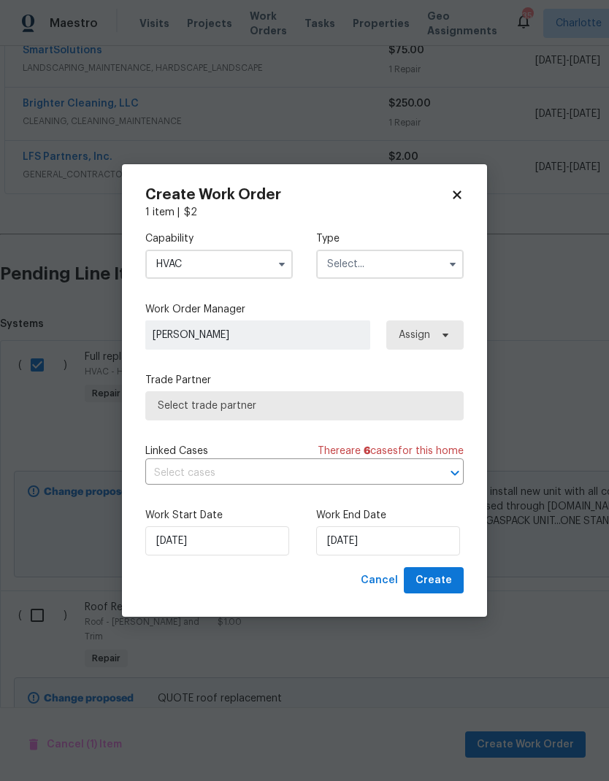
click at [420, 266] on input "text" at bounding box center [389, 264] width 147 height 29
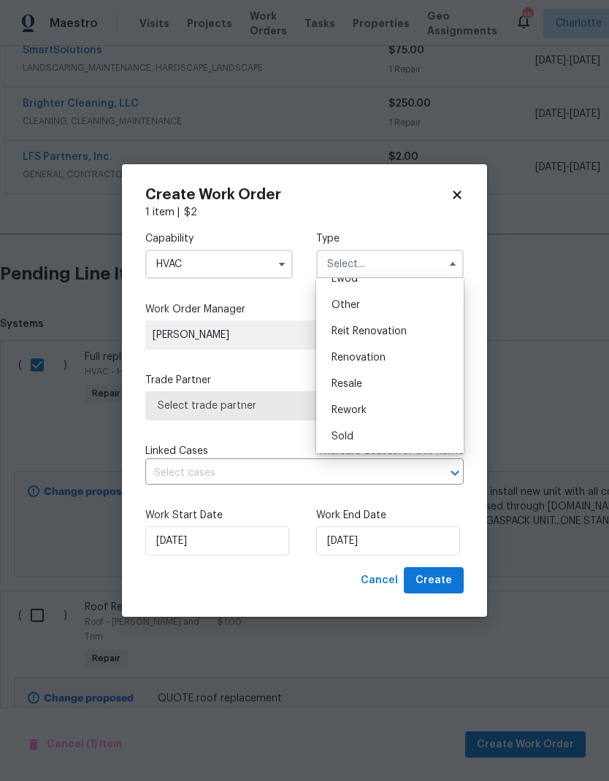
scroll to position [174, 0]
click at [423, 359] on div "Renovation" at bounding box center [390, 358] width 140 height 26
type input "Renovation"
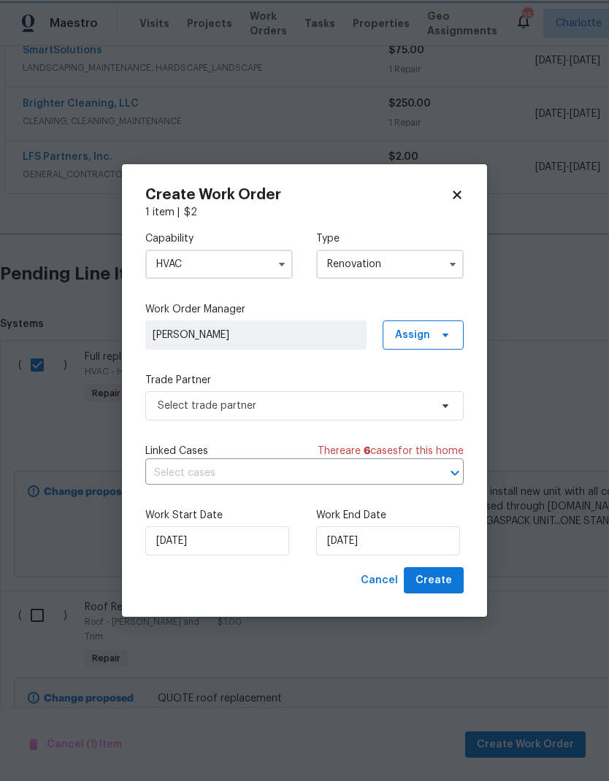
scroll to position [0, 0]
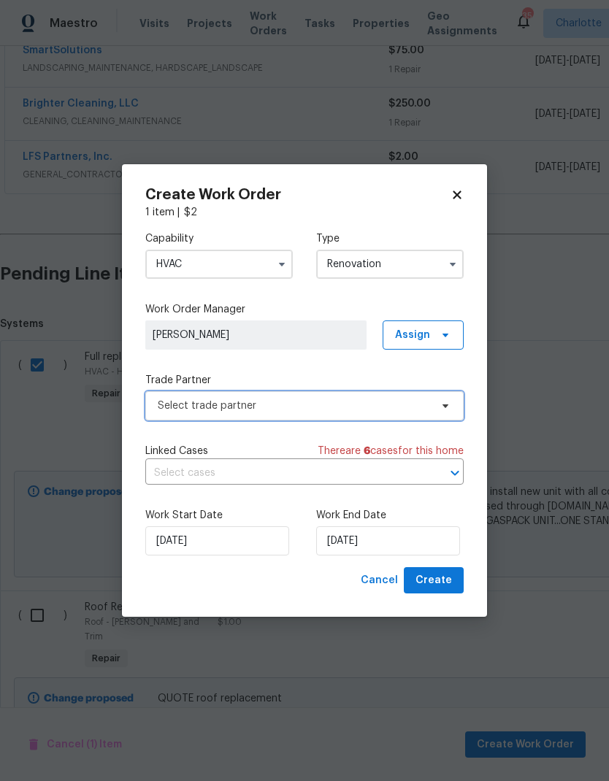
click at [420, 411] on span "Select trade partner" at bounding box center [294, 406] width 272 height 15
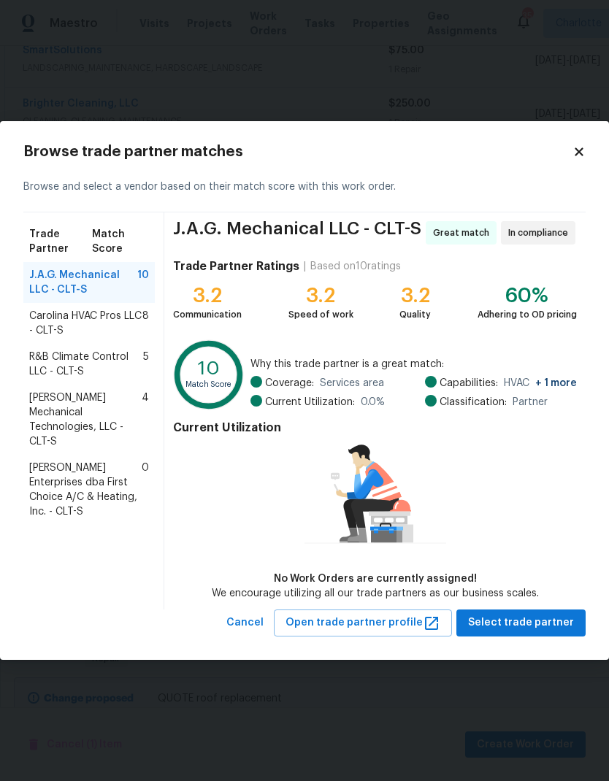
click at [30, 324] on span "Carolina HVAC Pros LLC - CLT-S" at bounding box center [85, 323] width 113 height 29
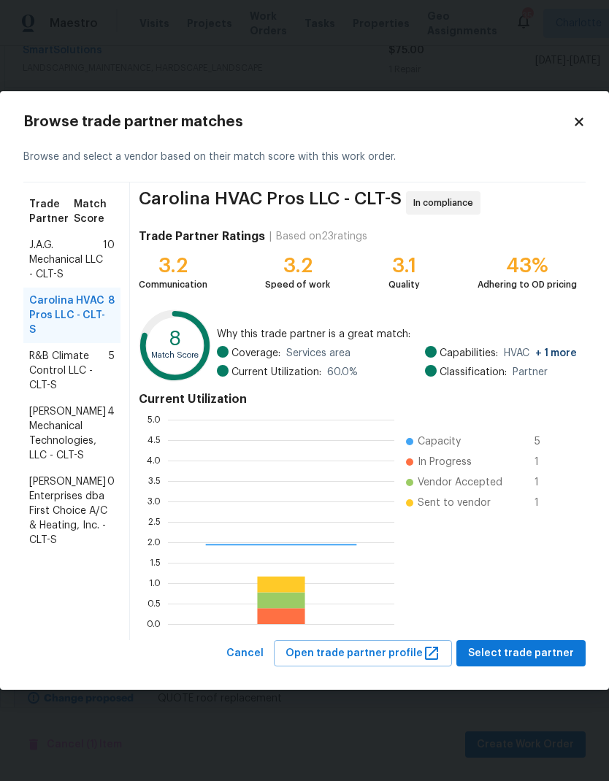
scroll to position [204, 226]
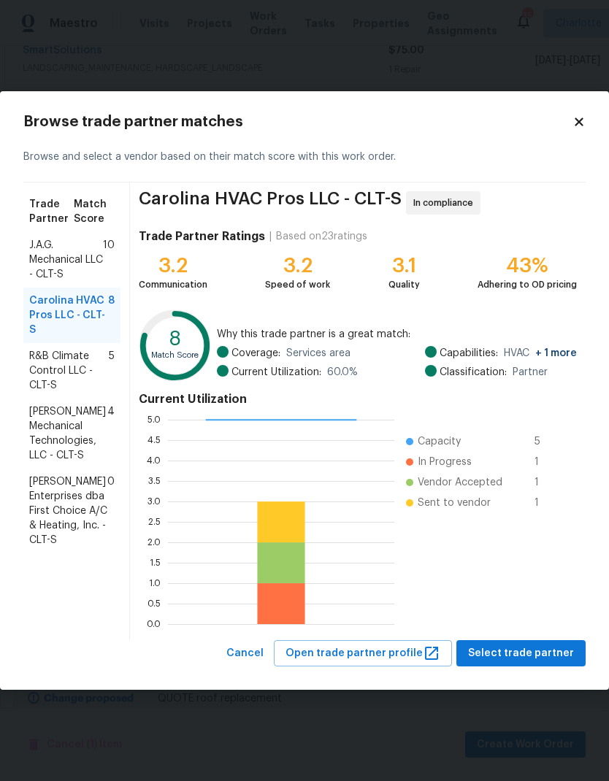
click at [536, 651] on span "Select trade partner" at bounding box center [521, 653] width 106 height 18
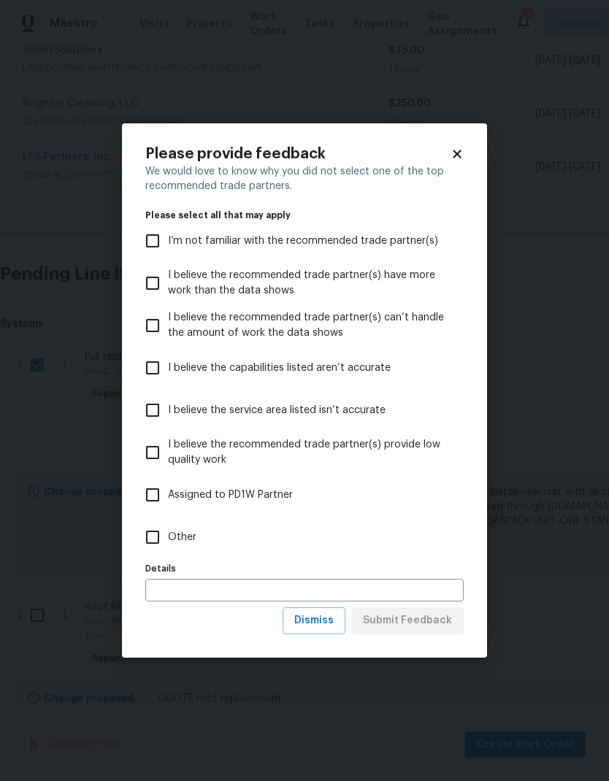
click at [161, 544] on input "Other" at bounding box center [152, 537] width 31 height 31
checkbox input "true"
click at [426, 620] on span "Submit Feedback" at bounding box center [407, 621] width 89 height 18
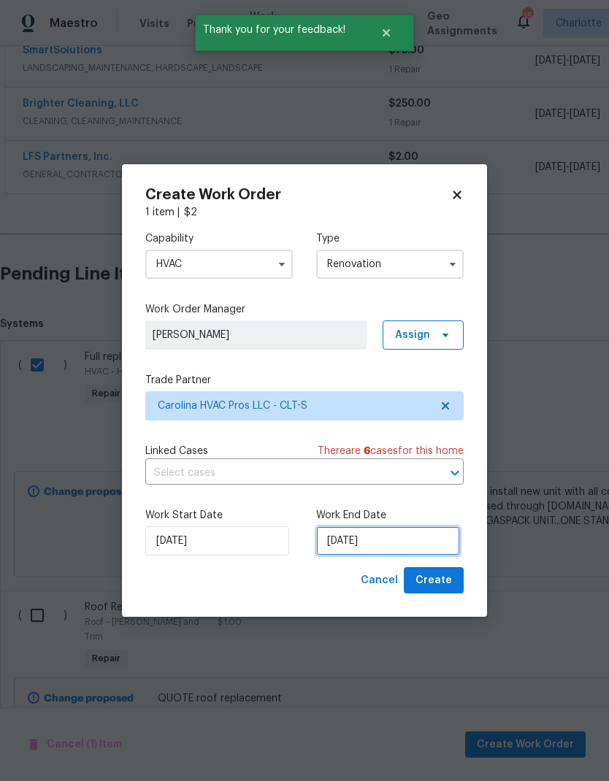
click at [421, 534] on input "[DATE]" at bounding box center [388, 540] width 144 height 29
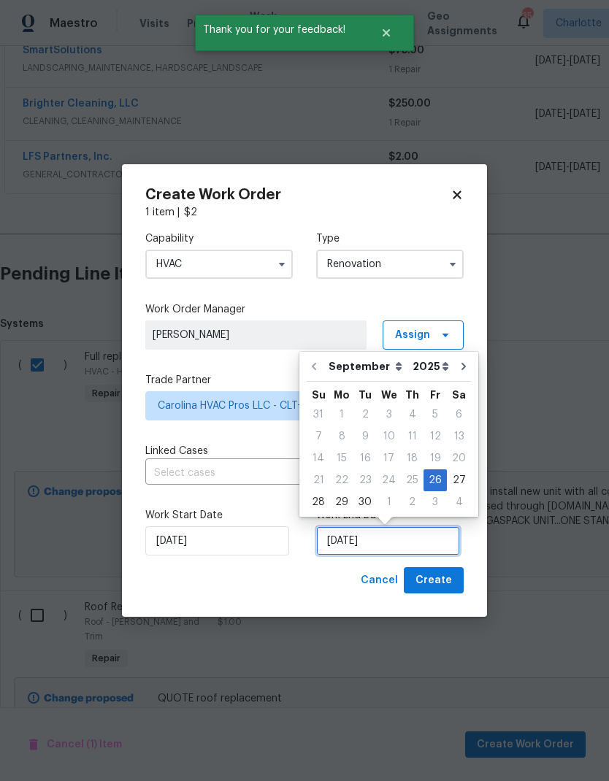
scroll to position [6, 0]
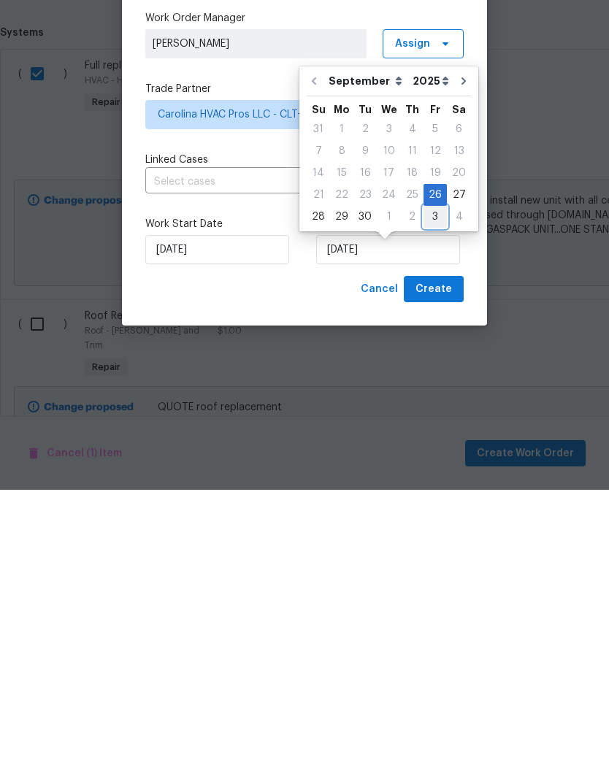
click at [431, 498] on div "3" at bounding box center [434, 508] width 23 height 20
type input "[DATE]"
select select "9"
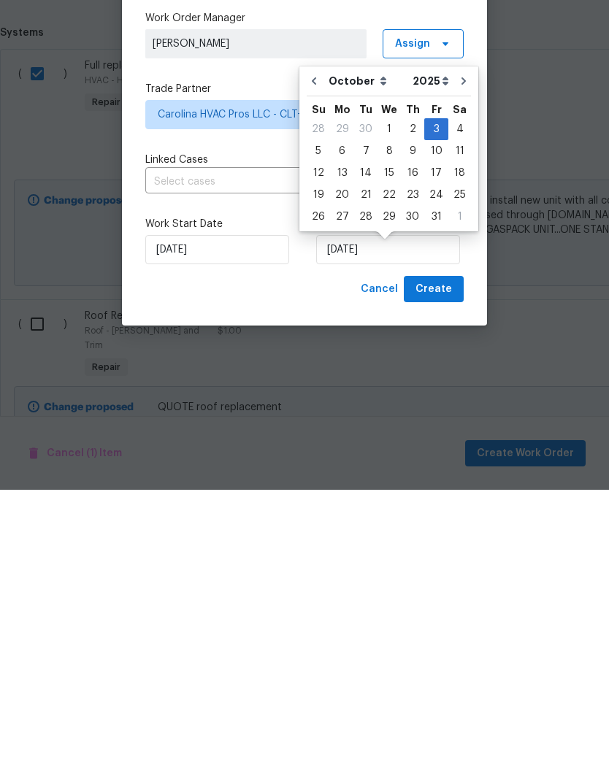
scroll to position [58, 0]
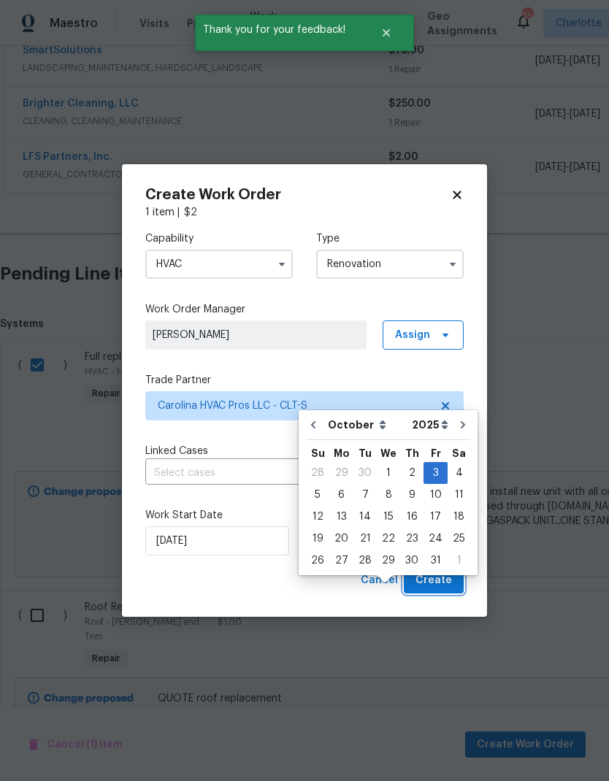
click at [442, 593] on button "Create" at bounding box center [434, 580] width 60 height 27
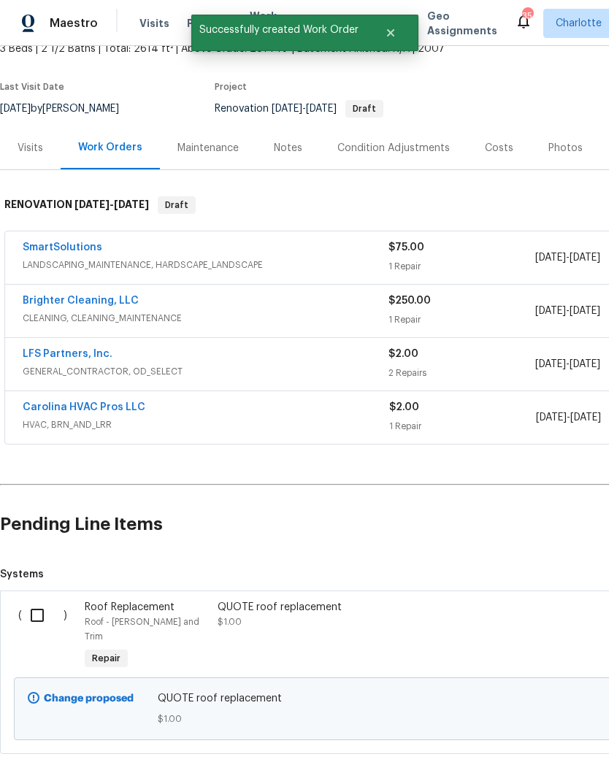
scroll to position [94, 0]
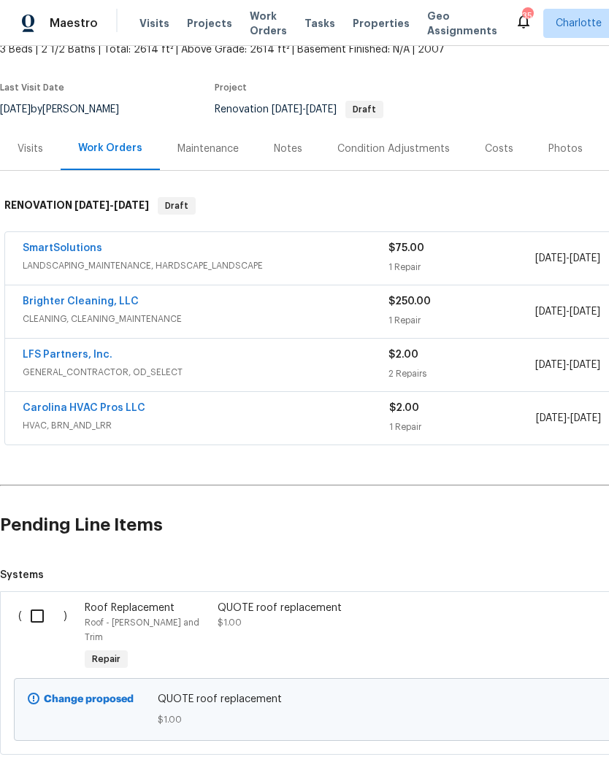
click at [34, 618] on input "checkbox" at bounding box center [43, 616] width 42 height 31
checkbox input "true"
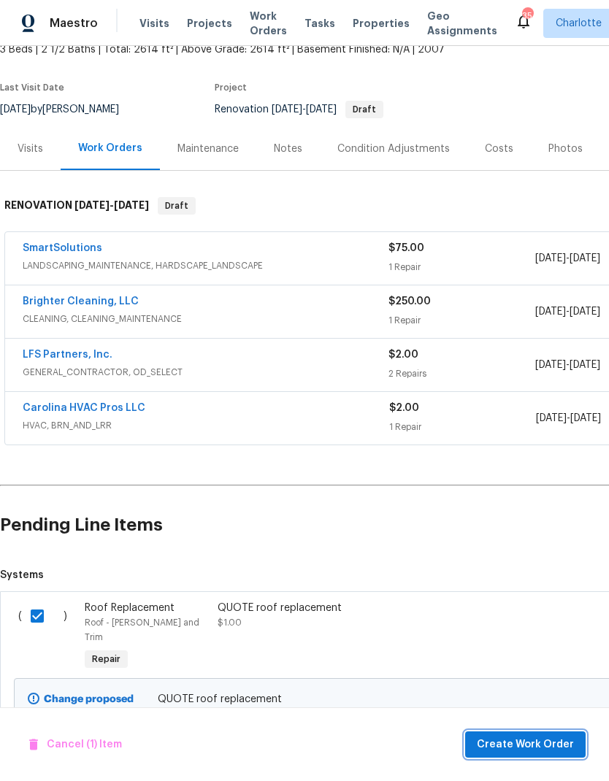
click at [543, 737] on span "Create Work Order" at bounding box center [525, 745] width 97 height 18
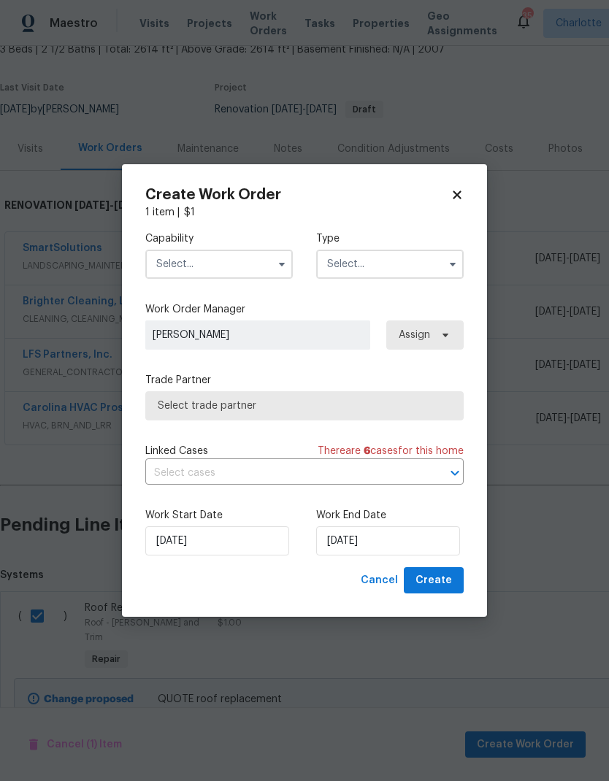
click at [245, 261] on input "text" at bounding box center [218, 264] width 147 height 29
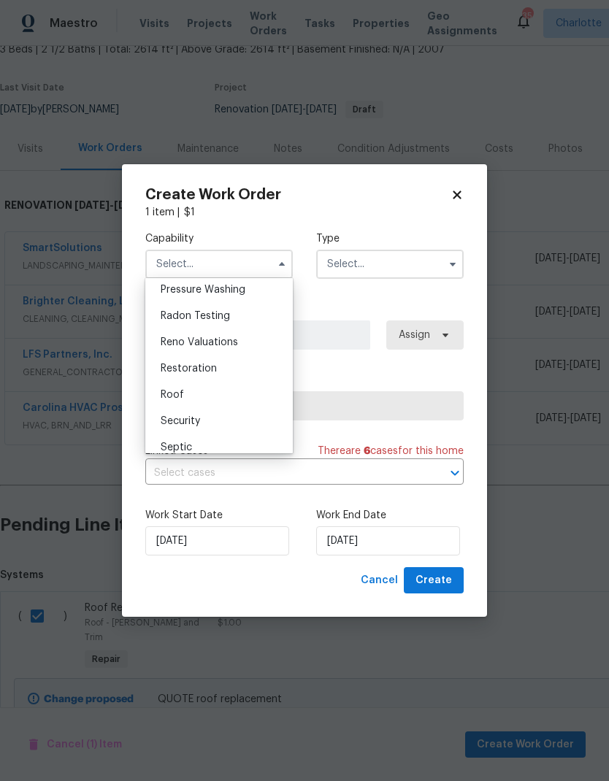
scroll to position [1383, 0]
click at [236, 395] on div "Roof" at bounding box center [219, 401] width 140 height 26
type input "Roof"
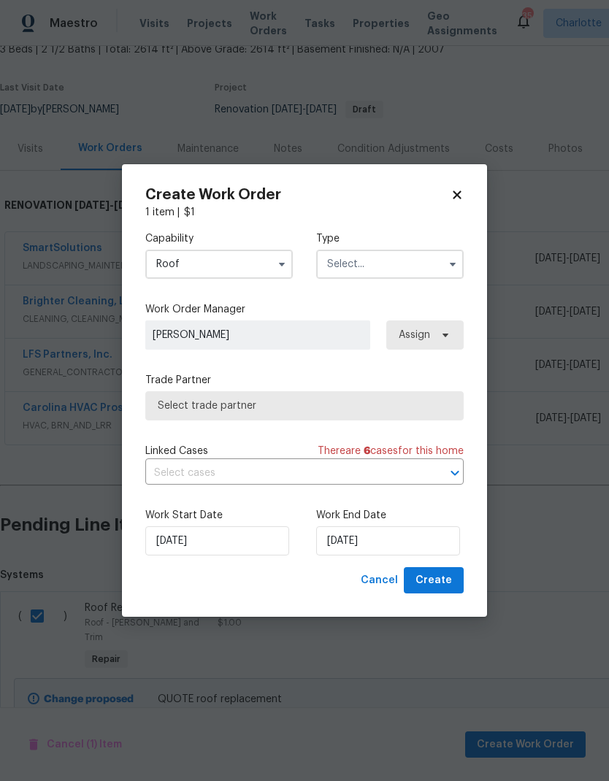
click at [408, 263] on input "text" at bounding box center [389, 264] width 147 height 29
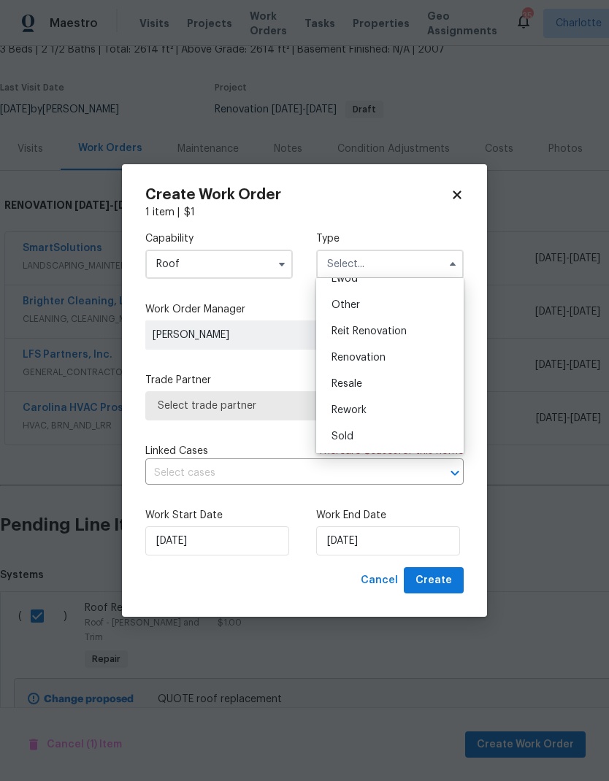
scroll to position [174, 0]
click at [400, 358] on div "Renovation" at bounding box center [390, 358] width 140 height 26
type input "Renovation"
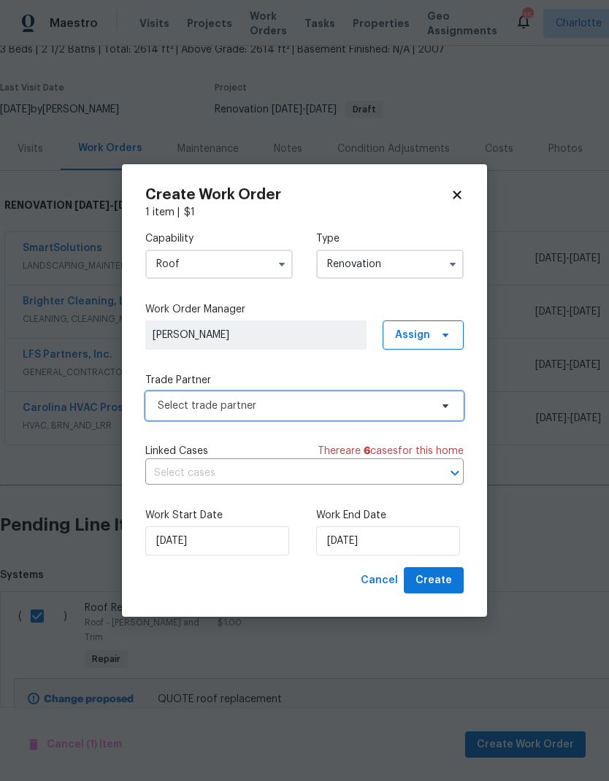
click at [409, 404] on span "Select trade partner" at bounding box center [294, 406] width 272 height 15
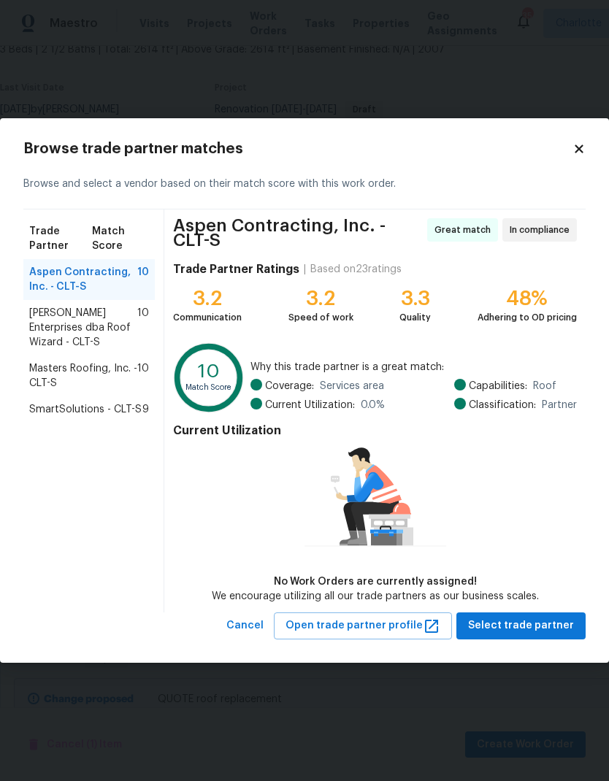
click at [129, 417] on span "SmartSolutions - CLT-S" at bounding box center [85, 409] width 112 height 15
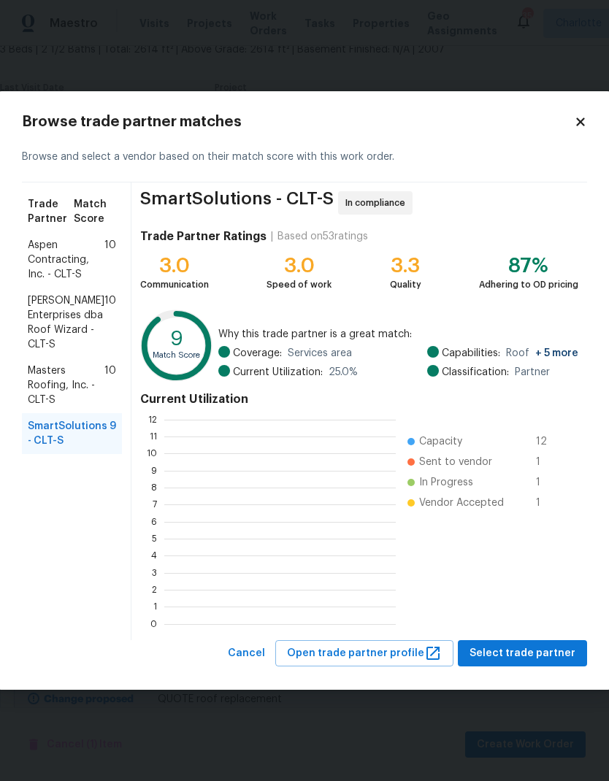
scroll to position [1, 1]
click at [80, 380] on span "Masters Roofing, Inc. - CLT-S" at bounding box center [66, 385] width 77 height 44
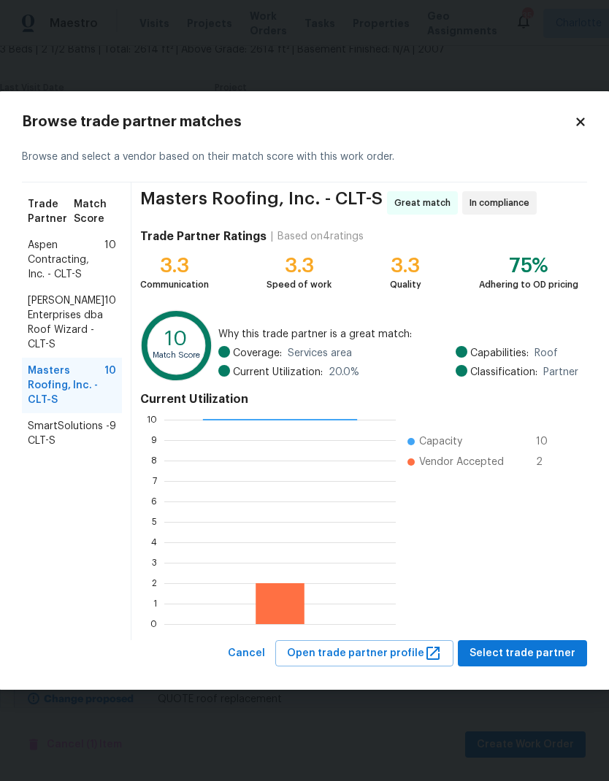
click at [26, 318] on div "[PERSON_NAME] Enterprises dba Roof Wizard - CLT-S 10" at bounding box center [72, 323] width 100 height 70
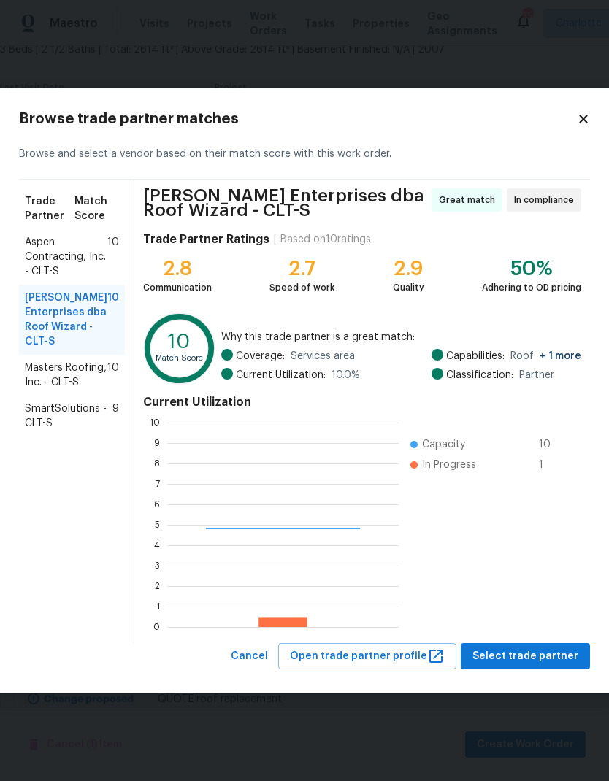
scroll to position [204, 231]
click at [47, 302] on span "[PERSON_NAME] Enterprises dba Roof Wizard - CLT-S" at bounding box center [66, 319] width 82 height 58
click at [33, 263] on span "Aspen Contracting, Inc. - CLT-S" at bounding box center [66, 257] width 82 height 44
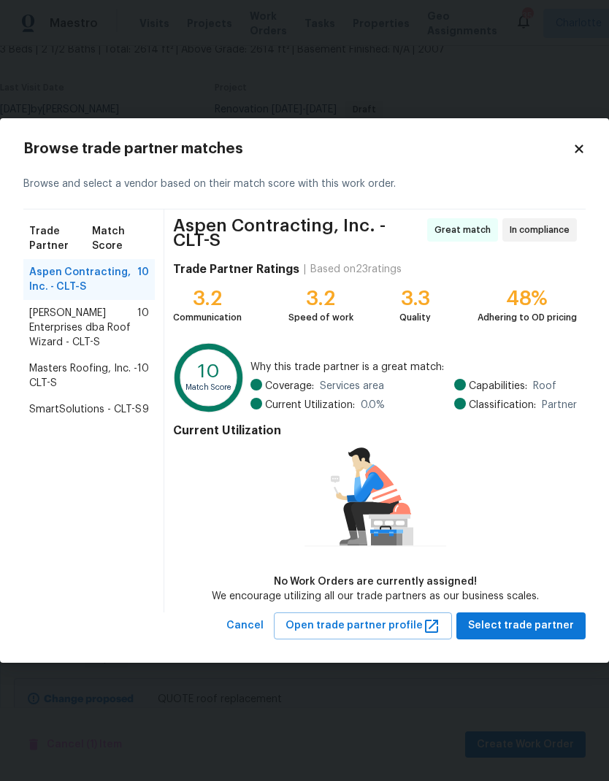
click at [88, 405] on span "SmartSolutions - CLT-S" at bounding box center [85, 409] width 112 height 15
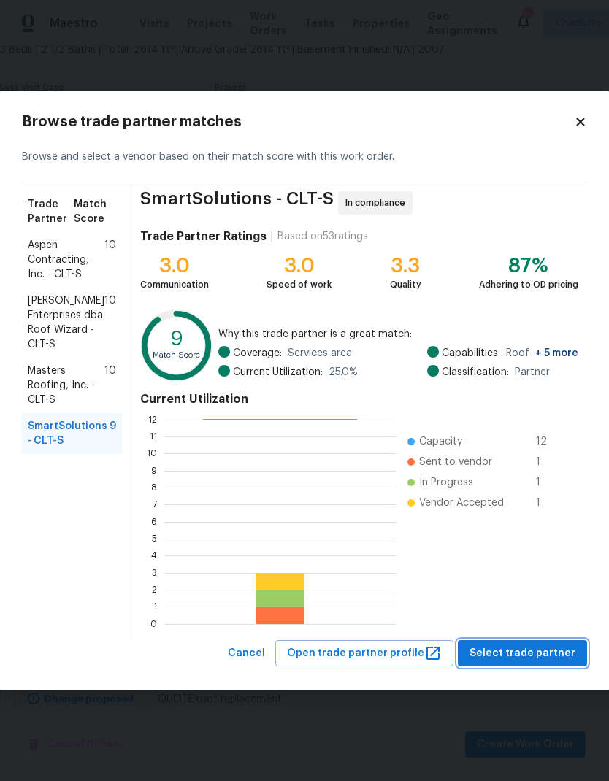
click at [544, 651] on span "Select trade partner" at bounding box center [522, 653] width 106 height 18
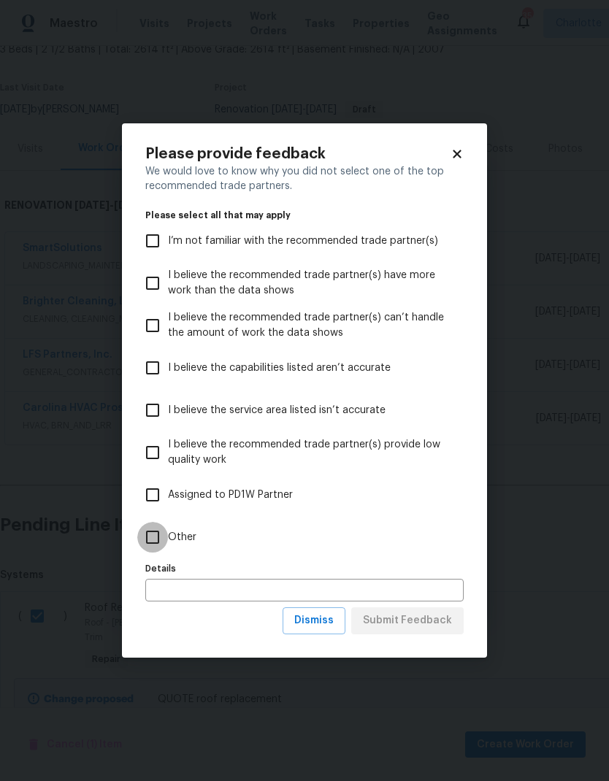
click at [162, 541] on input "Other" at bounding box center [152, 537] width 31 height 31
checkbox input "true"
click at [425, 625] on span "Submit Feedback" at bounding box center [407, 621] width 89 height 18
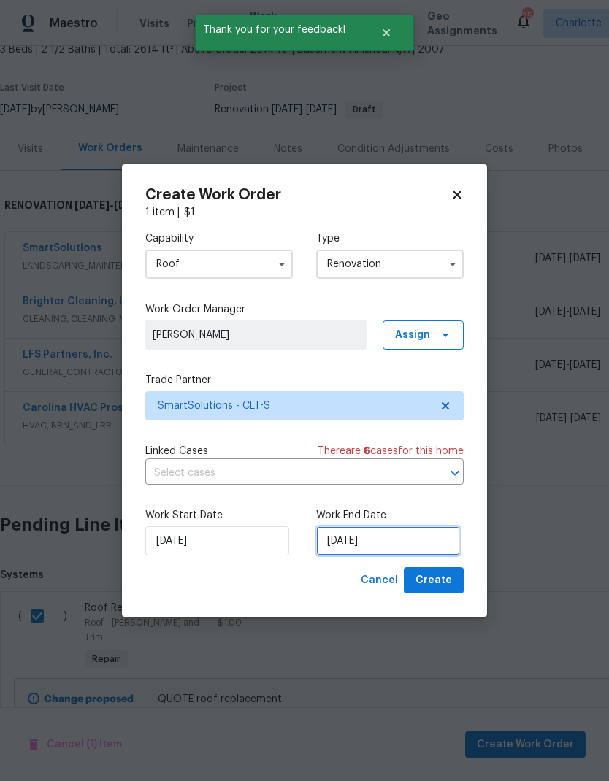
click at [396, 550] on input "[DATE]" at bounding box center [388, 540] width 144 height 29
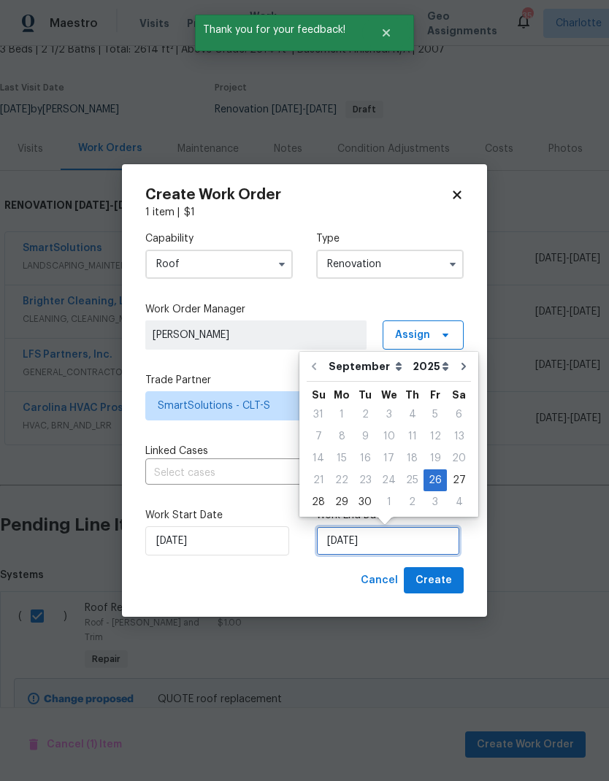
scroll to position [6, 0]
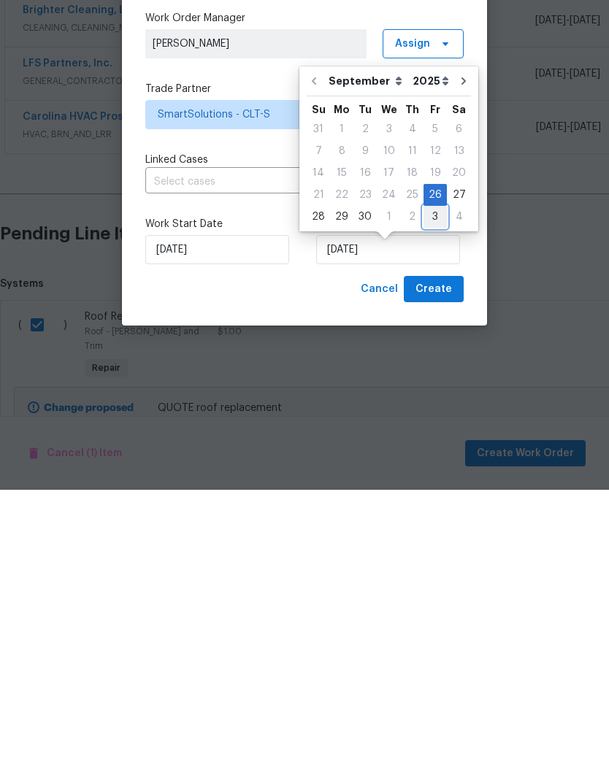
click at [432, 498] on div "3" at bounding box center [434, 508] width 23 height 20
type input "[DATE]"
select select "9"
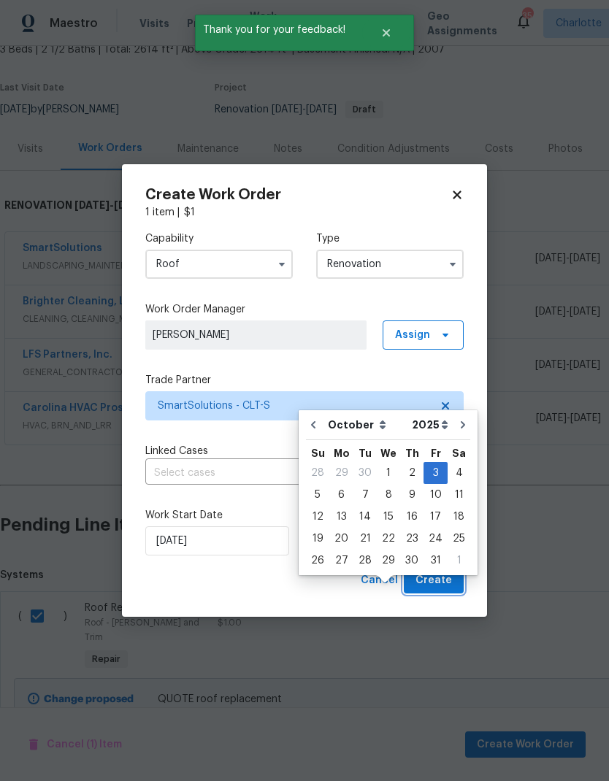
click at [455, 579] on button "Create" at bounding box center [434, 580] width 60 height 27
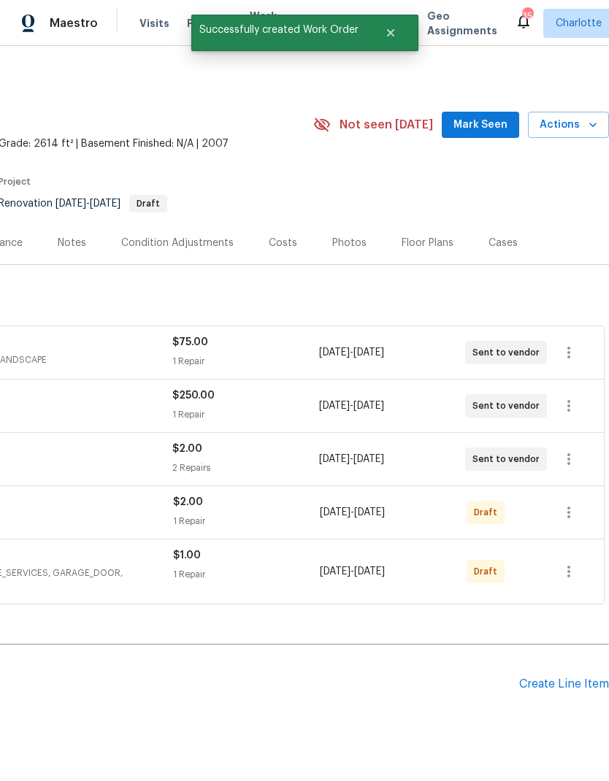
scroll to position [0, 216]
click at [575, 677] on div "Create Line Item" at bounding box center [564, 684] width 90 height 14
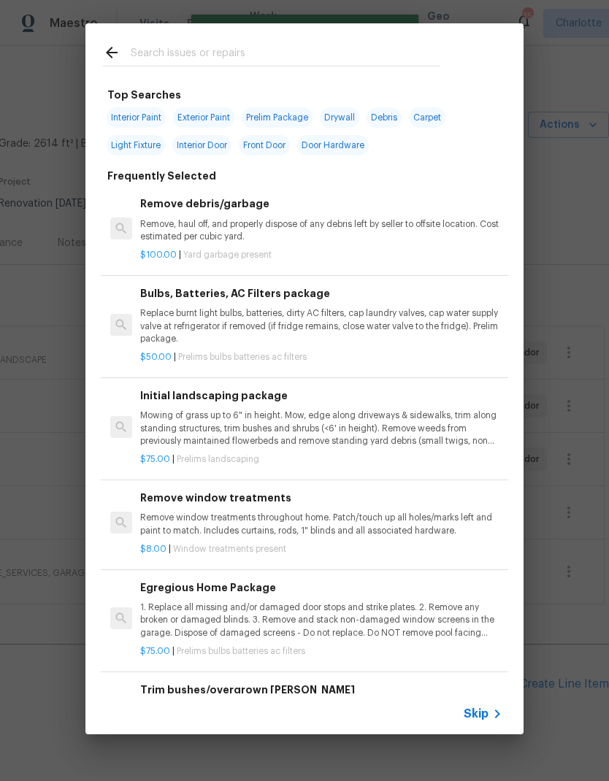
click at [268, 60] on input "text" at bounding box center [285, 55] width 309 height 22
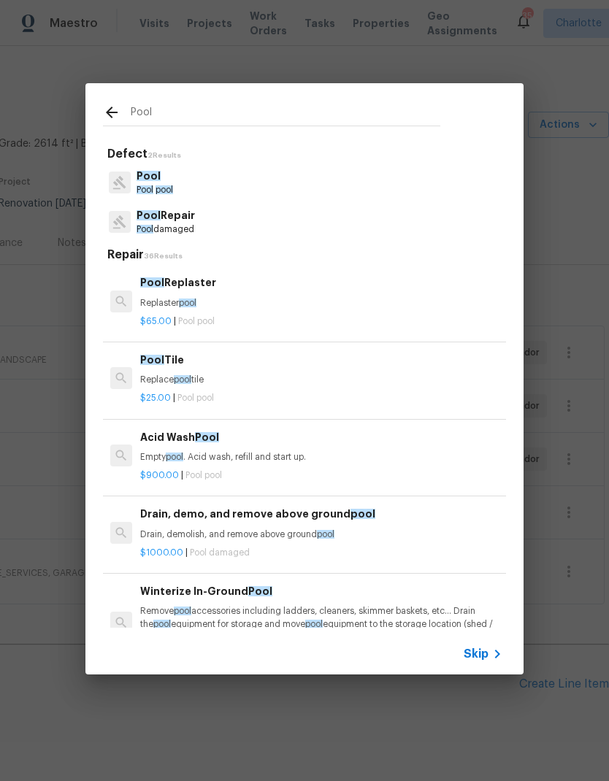
type input "Pool"
click at [263, 182] on div "Pool Pool pool" at bounding box center [304, 182] width 403 height 39
click at [158, 181] on span "Pool" at bounding box center [148, 176] width 24 height 10
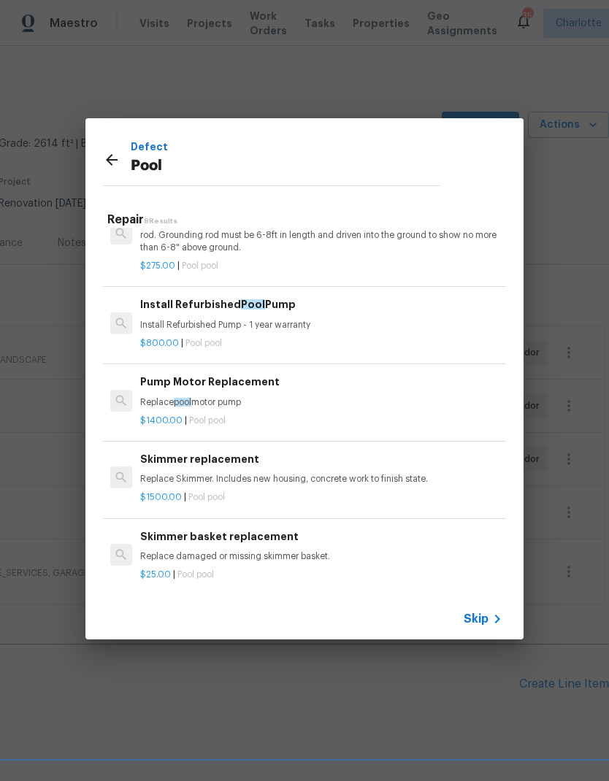
scroll to position [275, 0]
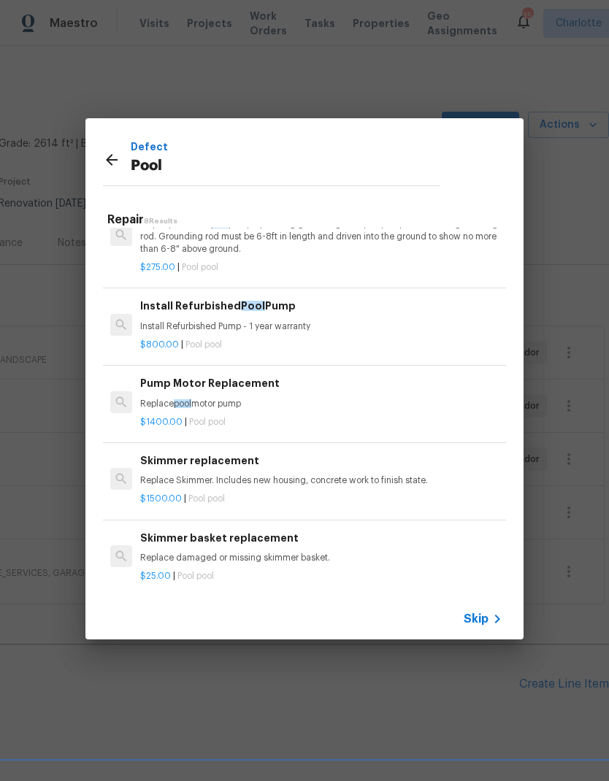
click at [111, 166] on icon at bounding box center [112, 160] width 18 height 18
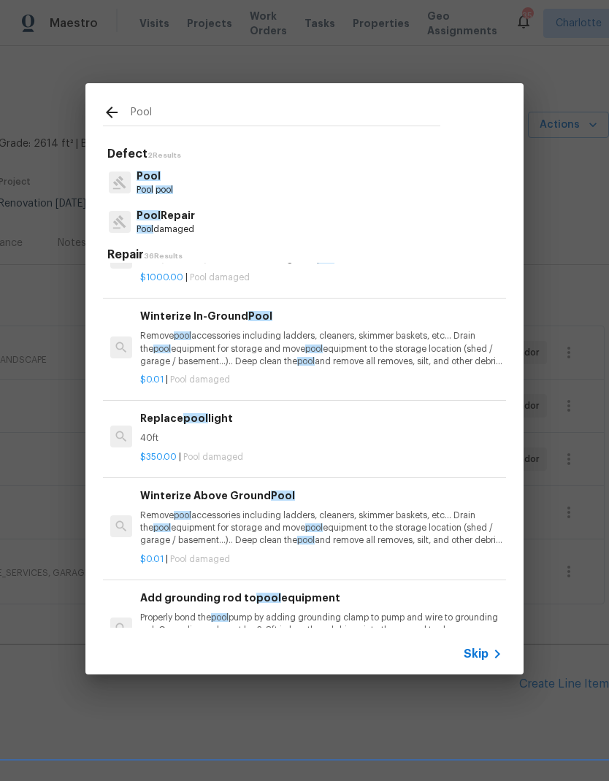
click at [193, 226] on p "Pool damaged" at bounding box center [165, 229] width 58 height 12
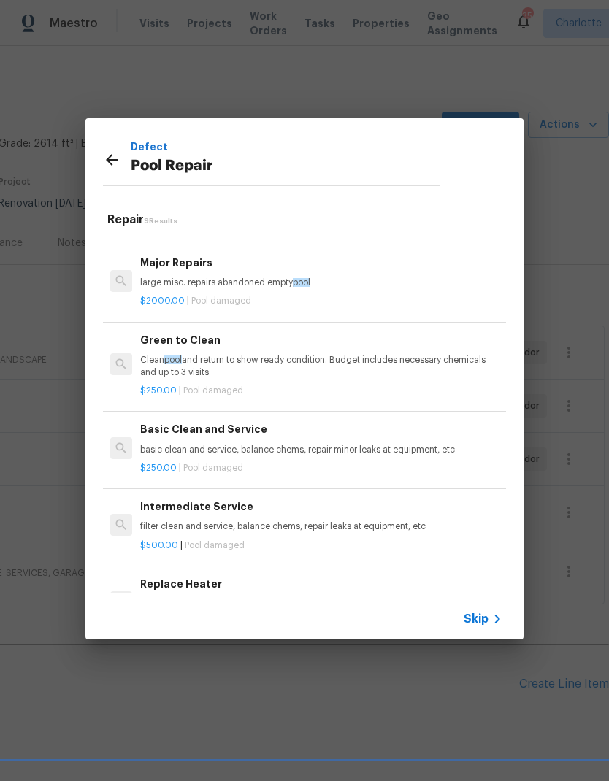
scroll to position [339, 0]
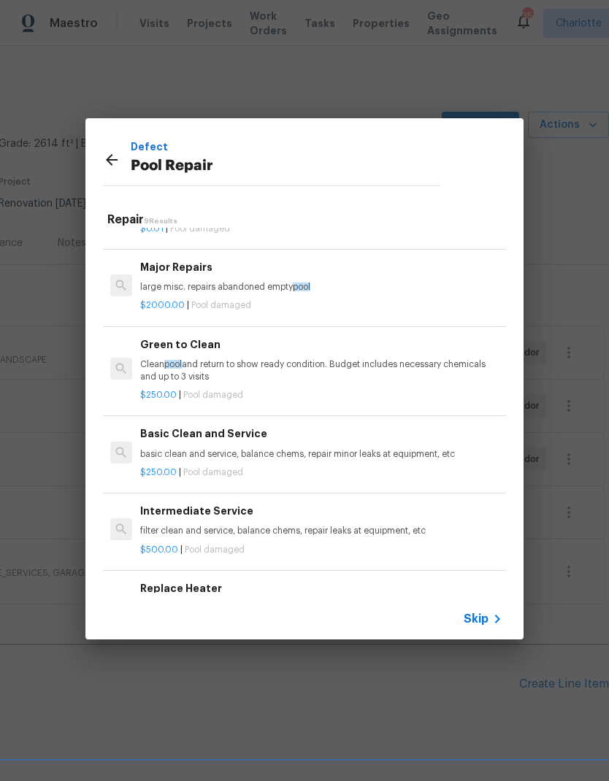
click at [393, 466] on p "$250.00 | Pool damaged" at bounding box center [321, 472] width 362 height 12
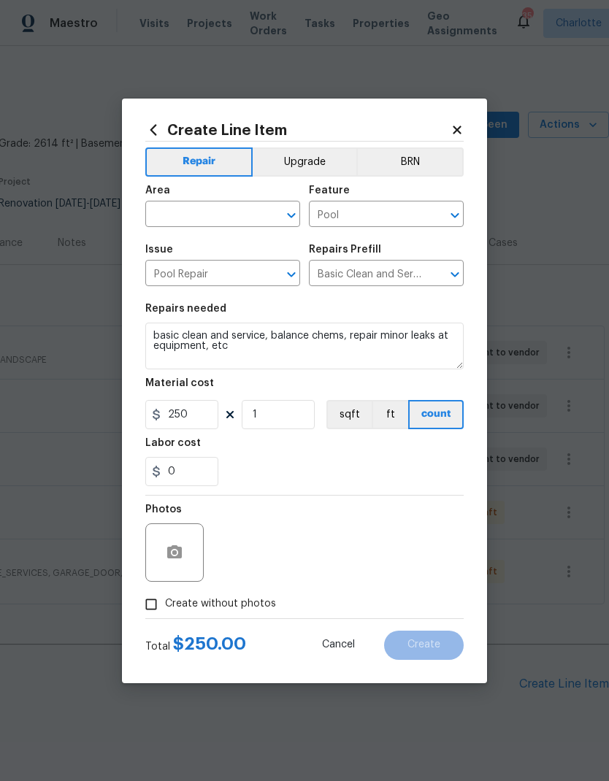
click at [236, 219] on input "text" at bounding box center [202, 215] width 114 height 23
click at [255, 286] on li "In-ground pool / Spa" at bounding box center [222, 298] width 155 height 24
type input "In-ground pool / Spa"
click at [324, 485] on div "0" at bounding box center [304, 471] width 318 height 29
click at [162, 615] on input "Create without photos" at bounding box center [151, 604] width 28 height 28
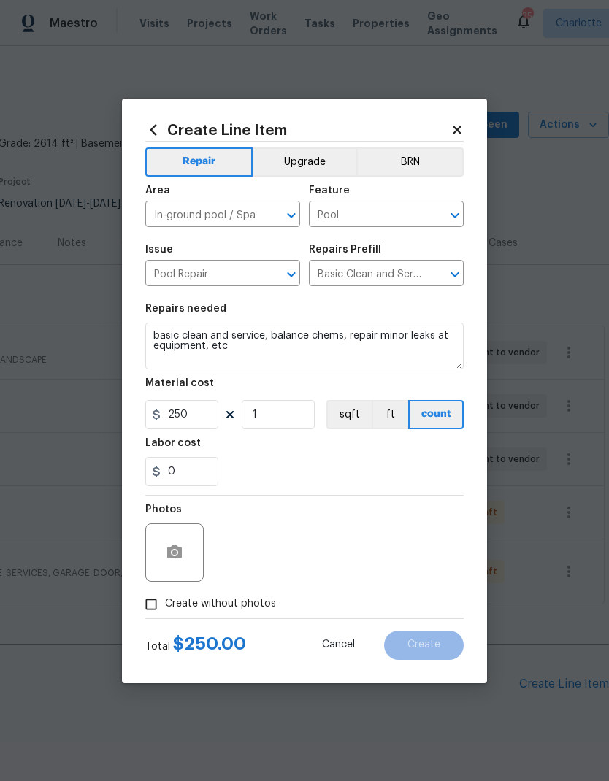
checkbox input "true"
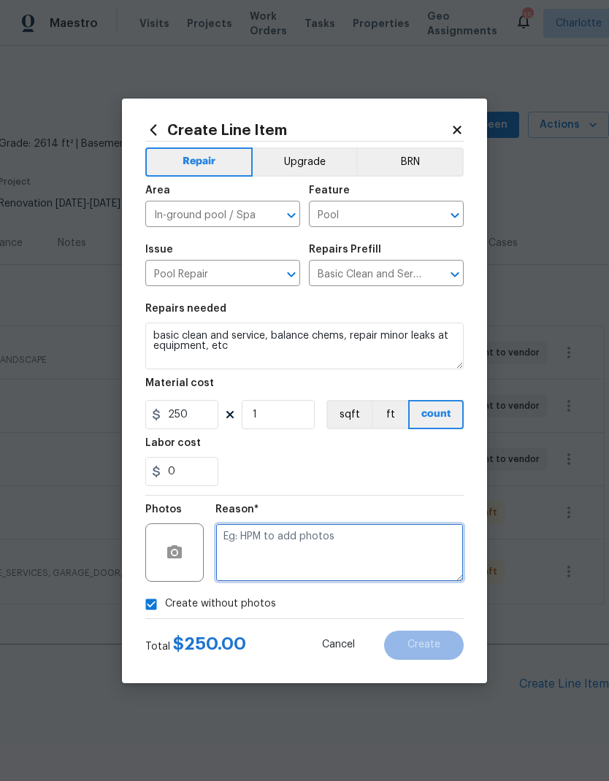
click at [326, 559] on textarea at bounding box center [339, 552] width 248 height 58
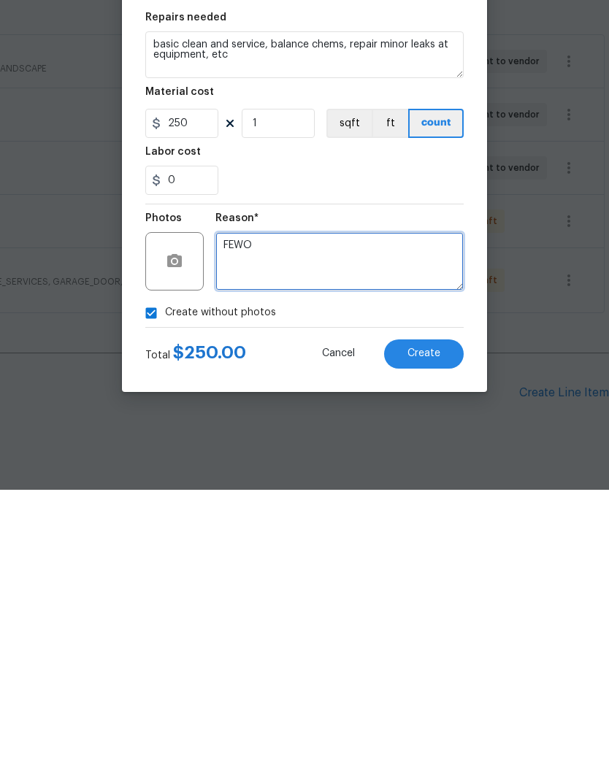
type textarea "FEWO"
click at [444, 631] on button "Create" at bounding box center [424, 645] width 80 height 29
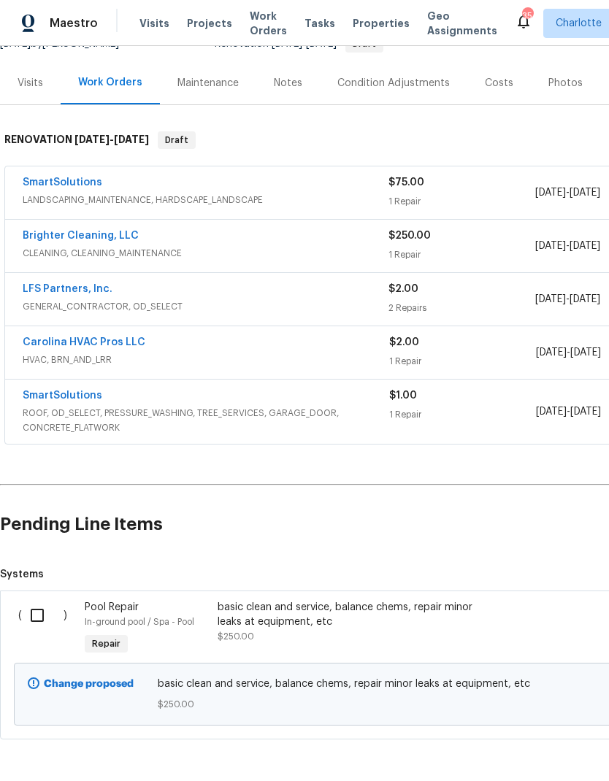
scroll to position [159, 0]
click at [37, 601] on input "checkbox" at bounding box center [43, 616] width 42 height 31
checkbox input "true"
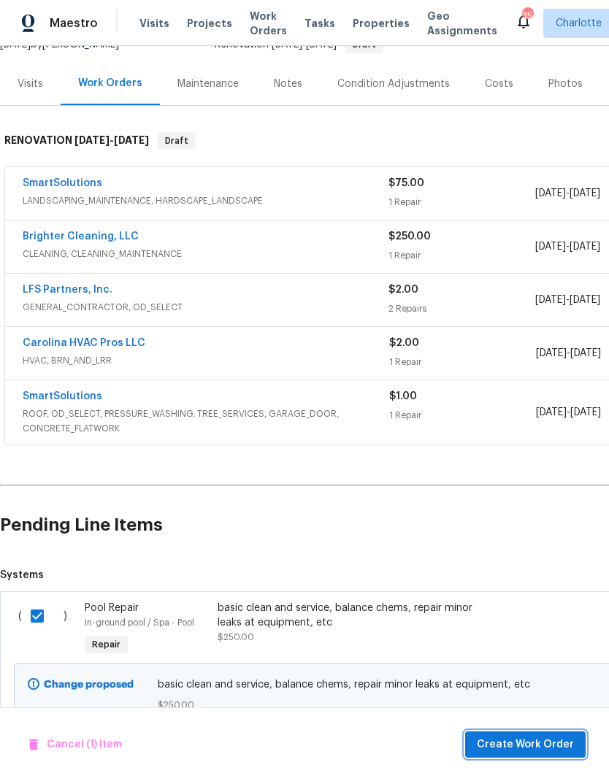
click at [544, 744] on span "Create Work Order" at bounding box center [525, 745] width 97 height 18
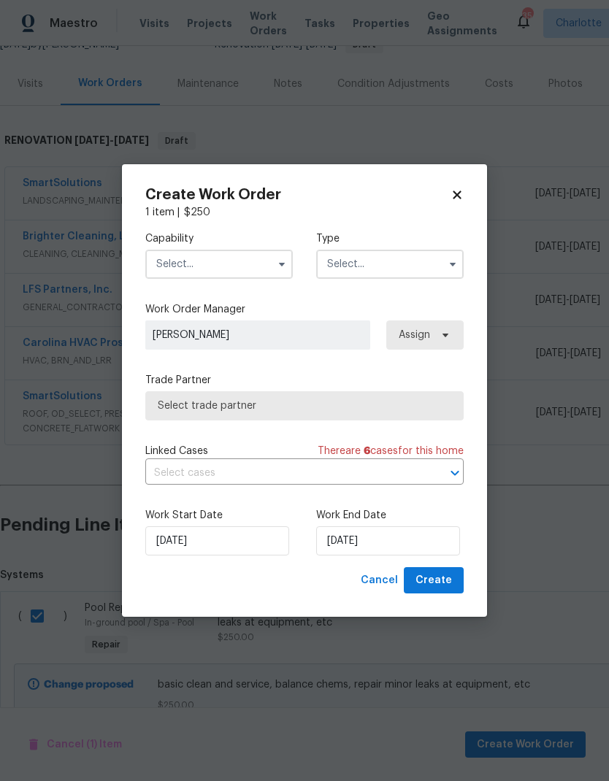
click at [258, 266] on input "text" at bounding box center [218, 264] width 147 height 29
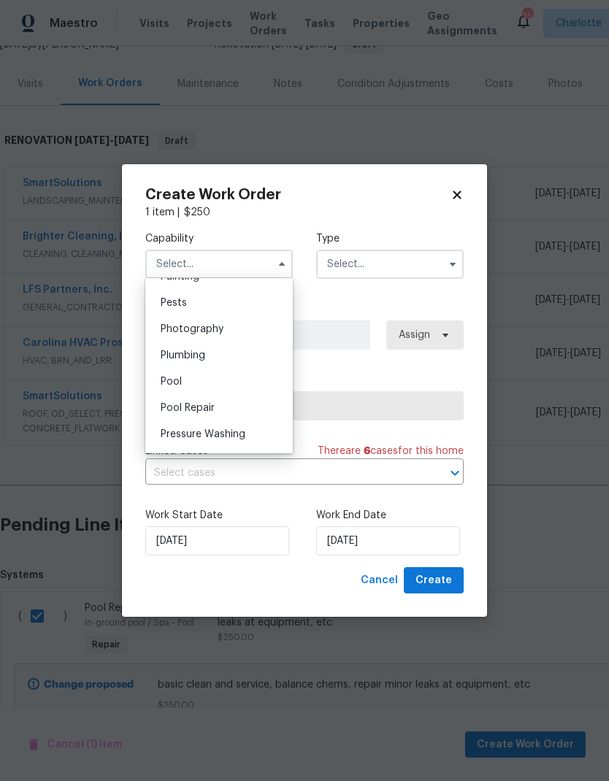
scroll to position [1246, 0]
click at [247, 384] on div "Pool" at bounding box center [219, 380] width 140 height 26
type input "Pool"
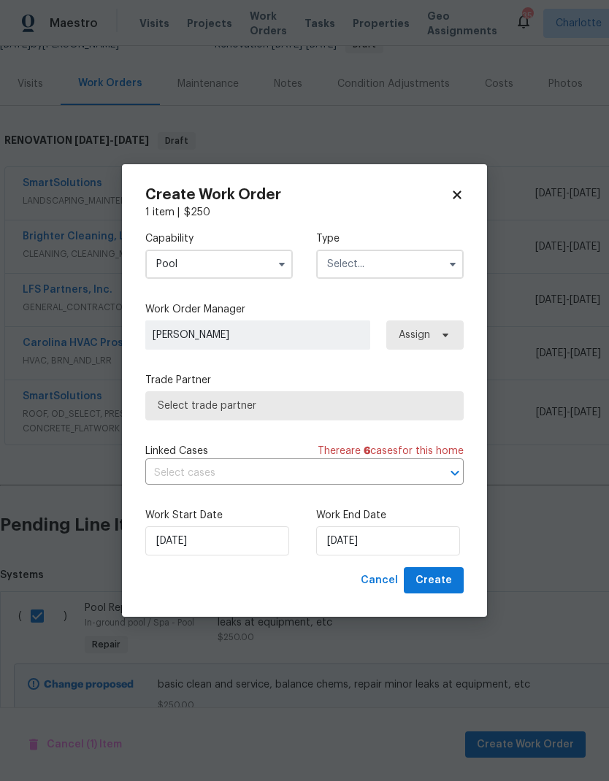
click at [426, 262] on input "text" at bounding box center [389, 264] width 147 height 29
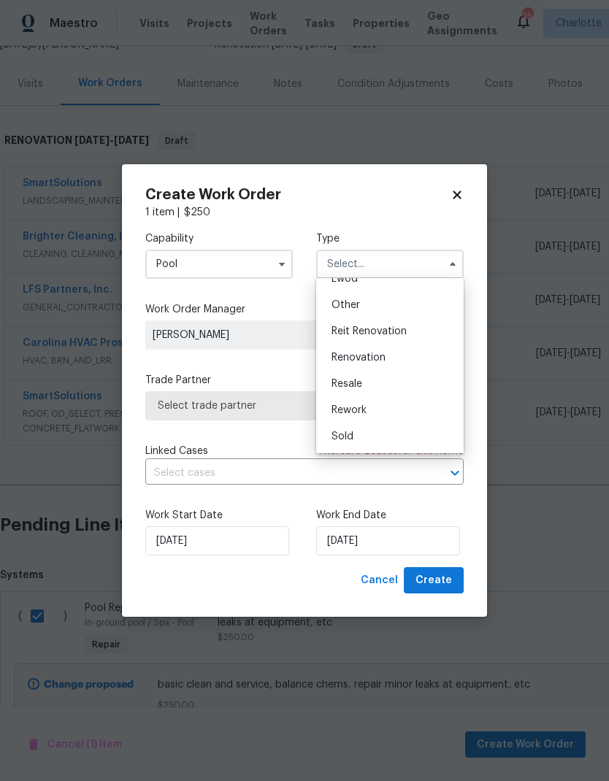
scroll to position [174, 0]
click at [385, 362] on span "Renovation" at bounding box center [358, 358] width 54 height 10
type input "Renovation"
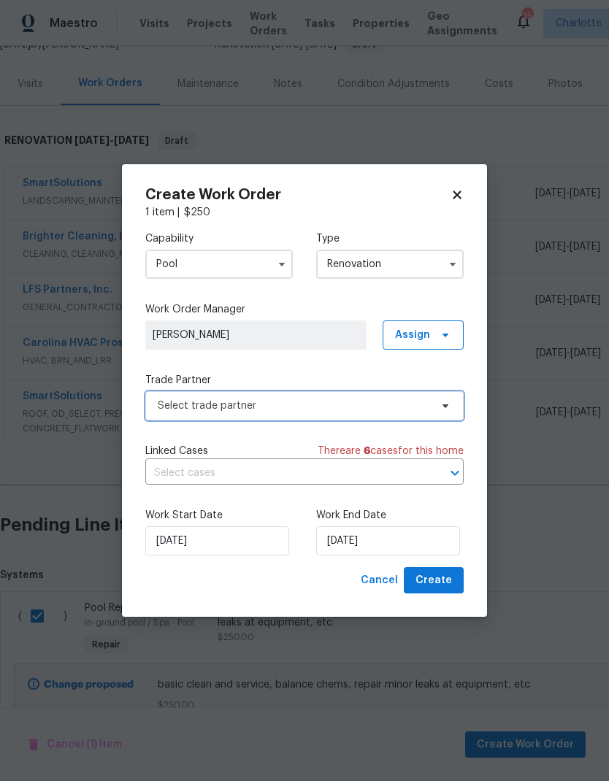
click at [413, 412] on span "Select trade partner" at bounding box center [304, 405] width 318 height 29
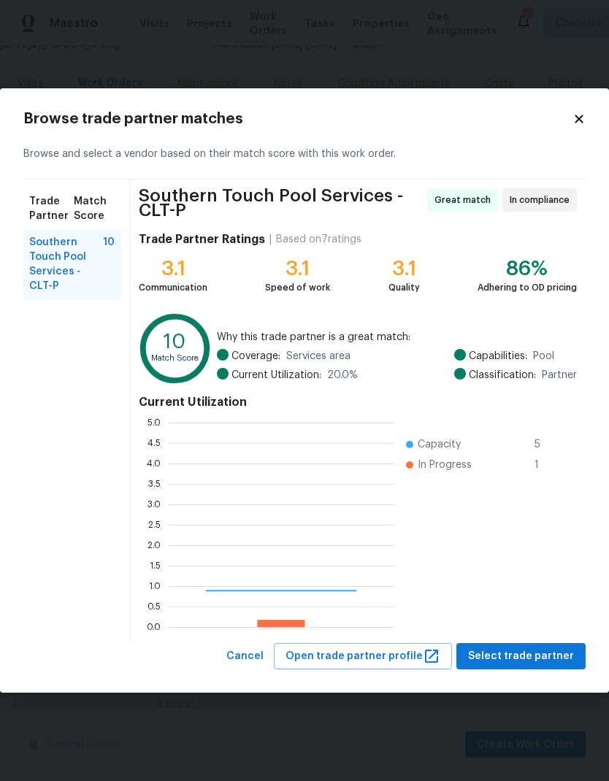
scroll to position [204, 226]
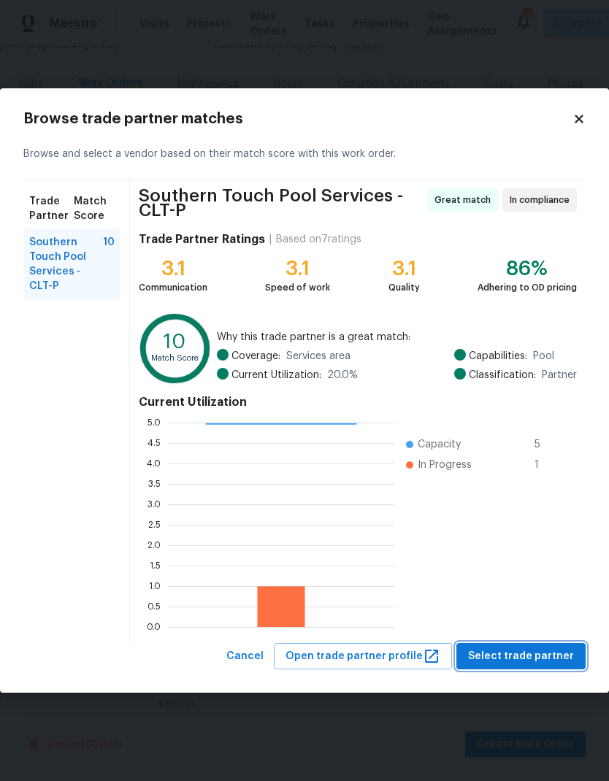
click at [539, 661] on span "Select trade partner" at bounding box center [521, 656] width 106 height 18
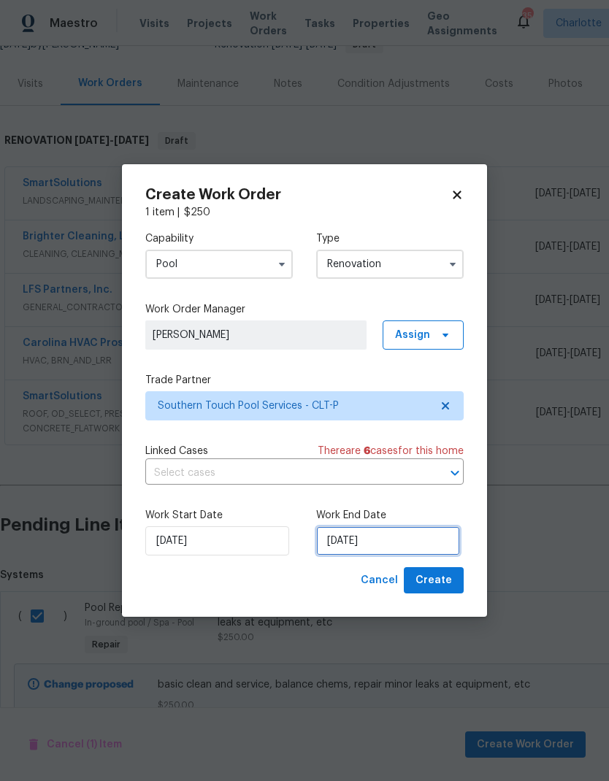
click at [417, 544] on input "[DATE]" at bounding box center [388, 540] width 144 height 29
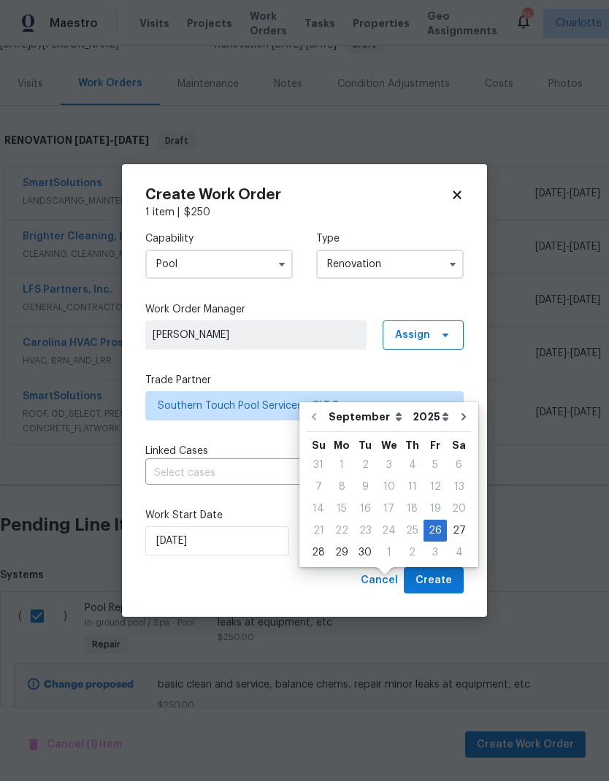
scroll to position [56, 0]
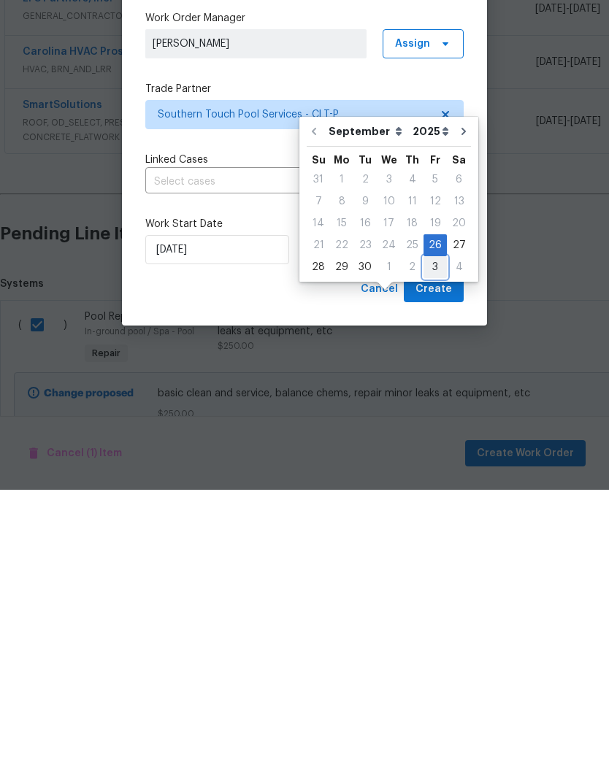
click at [431, 548] on div "3" at bounding box center [434, 558] width 23 height 20
type input "[DATE]"
select select "9"
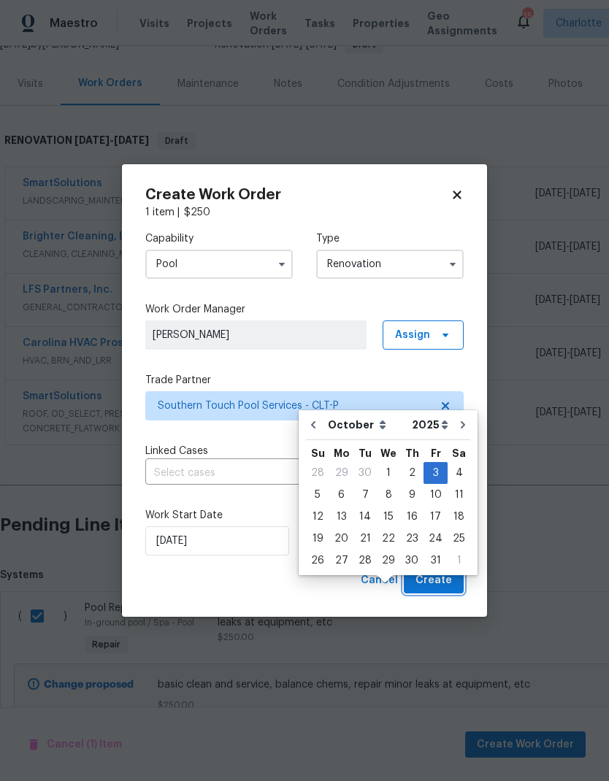
click at [439, 593] on button "Create" at bounding box center [434, 580] width 60 height 27
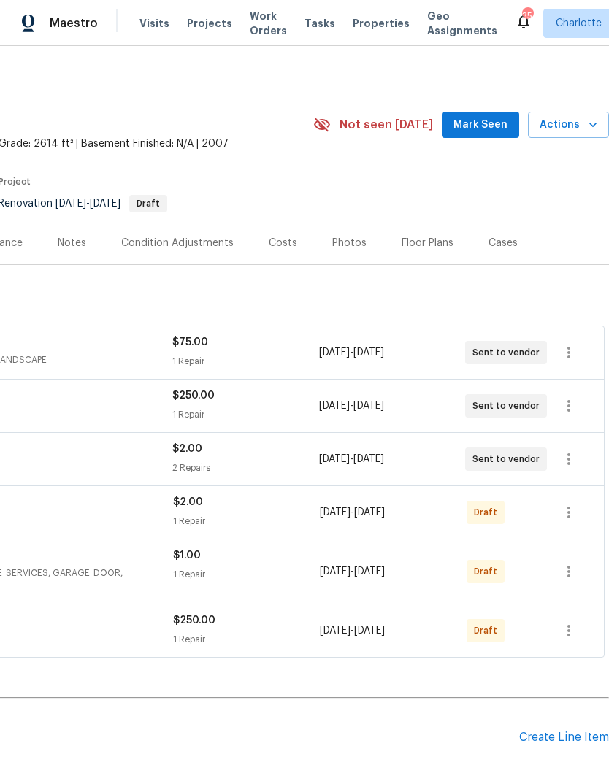
scroll to position [0, 216]
click at [572, 504] on icon "button" at bounding box center [569, 513] width 18 height 18
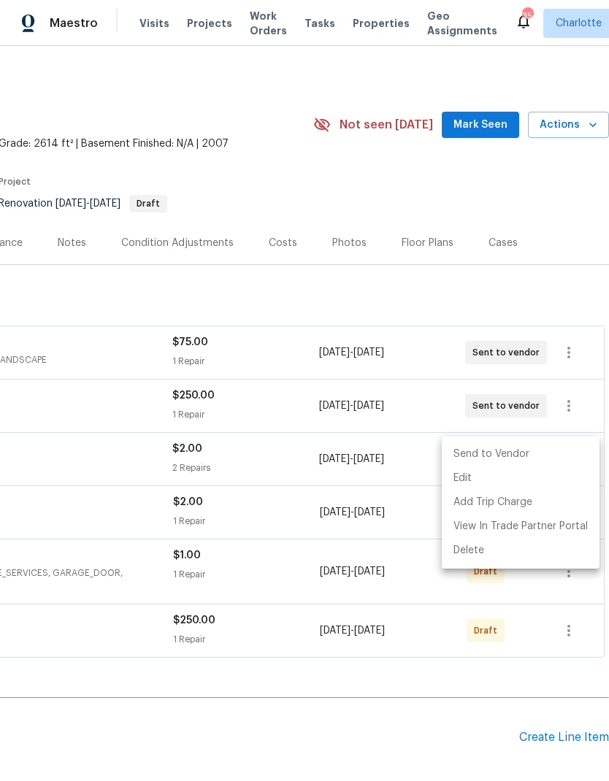
click at [555, 455] on li "Send to Vendor" at bounding box center [521, 454] width 158 height 24
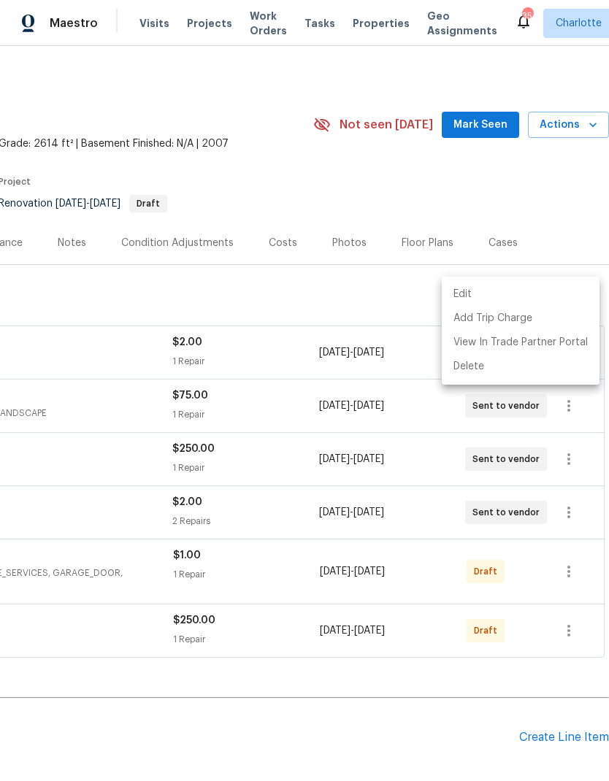
click at [390, 682] on div at bounding box center [304, 390] width 609 height 781
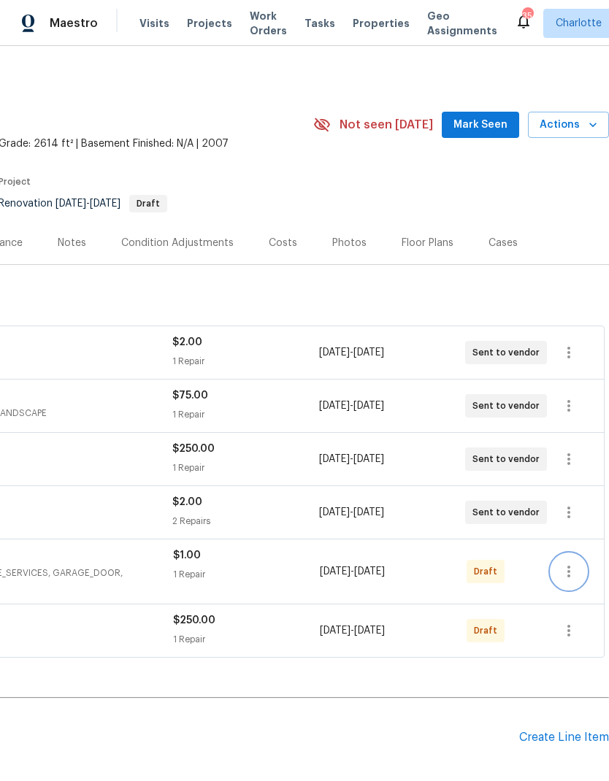
click at [568, 563] on icon "button" at bounding box center [569, 572] width 18 height 18
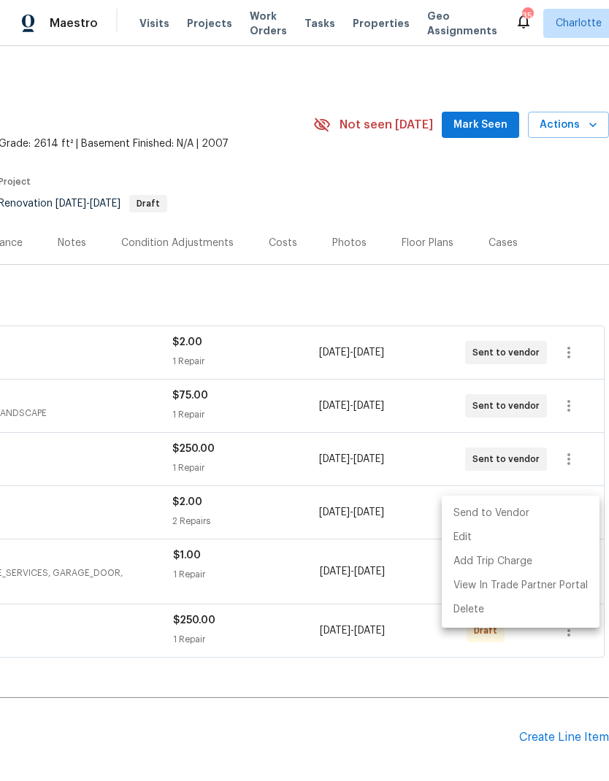
click at [550, 516] on li "Send to Vendor" at bounding box center [521, 513] width 158 height 24
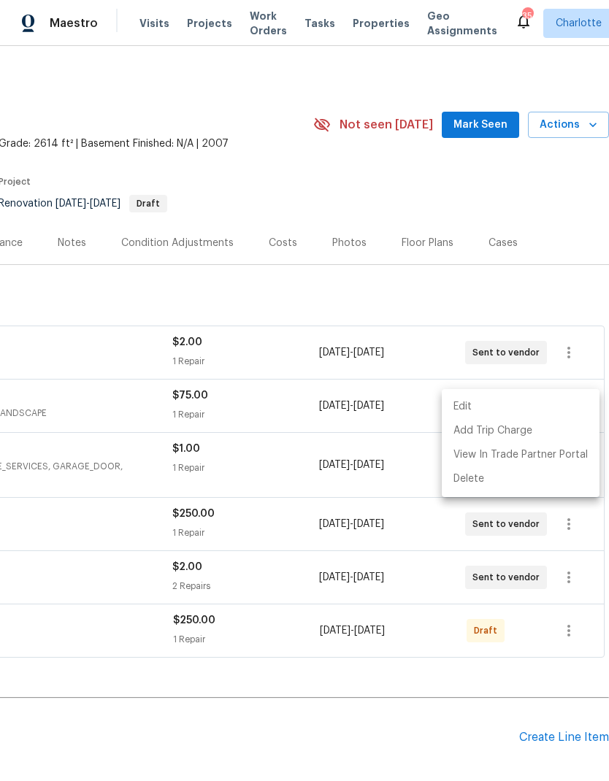
click at [398, 679] on div at bounding box center [304, 390] width 609 height 781
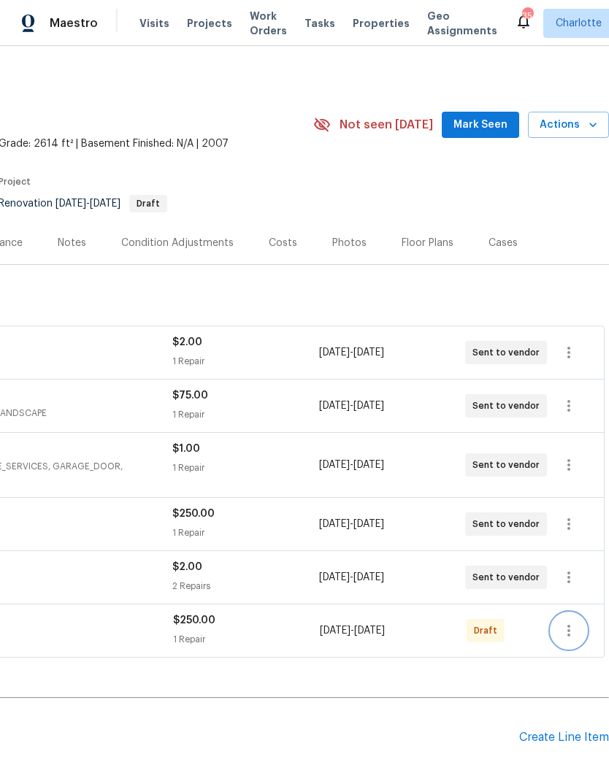
click at [568, 622] on icon "button" at bounding box center [569, 631] width 18 height 18
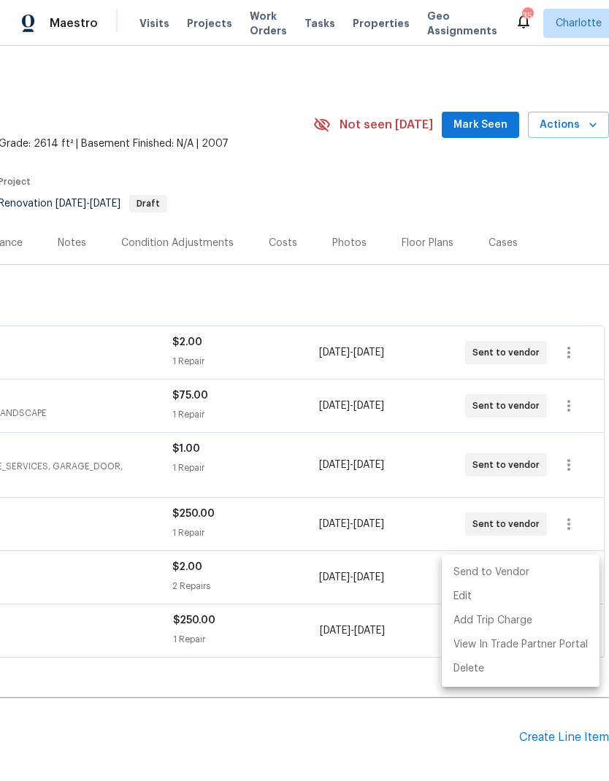
click at [533, 572] on li "Send to Vendor" at bounding box center [521, 573] width 158 height 24
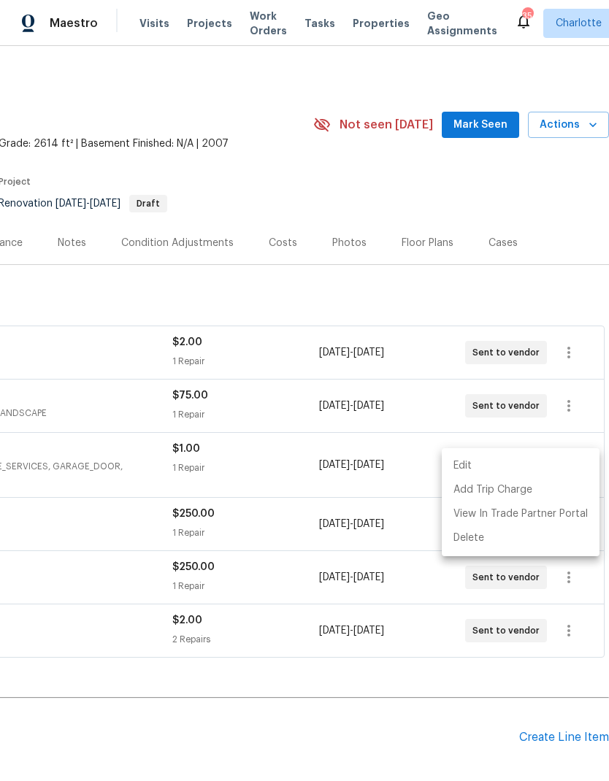
click at [407, 693] on div at bounding box center [304, 390] width 609 height 781
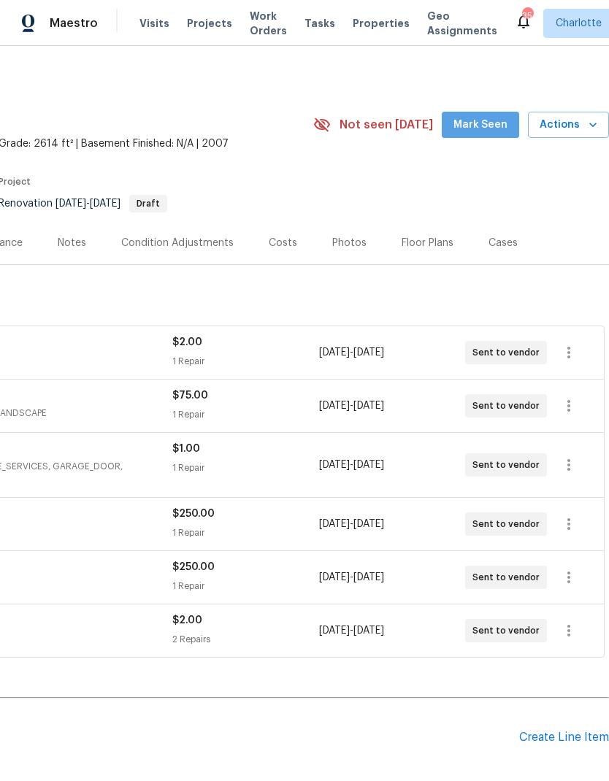
click at [493, 116] on span "Mark Seen" at bounding box center [480, 125] width 54 height 18
click at [88, 221] on div "Notes" at bounding box center [72, 242] width 64 height 43
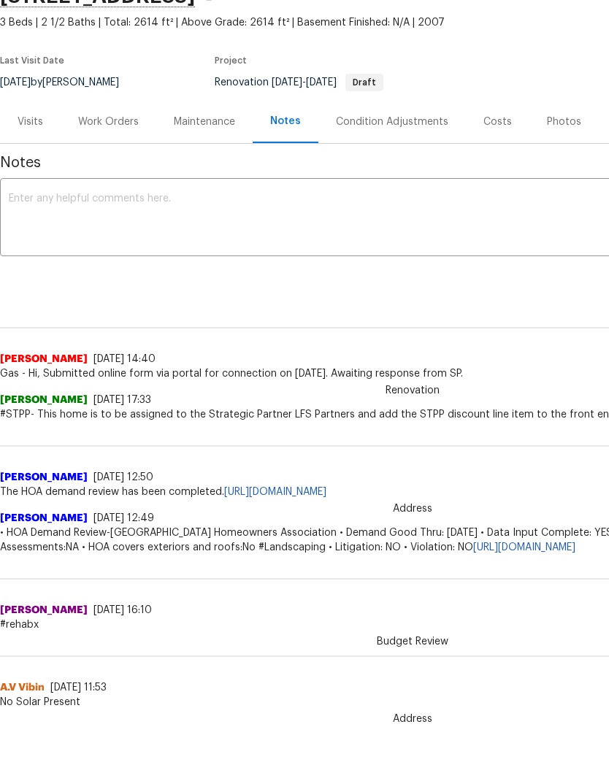
scroll to position [62, 0]
click at [245, 245] on textarea at bounding box center [412, 219] width 807 height 51
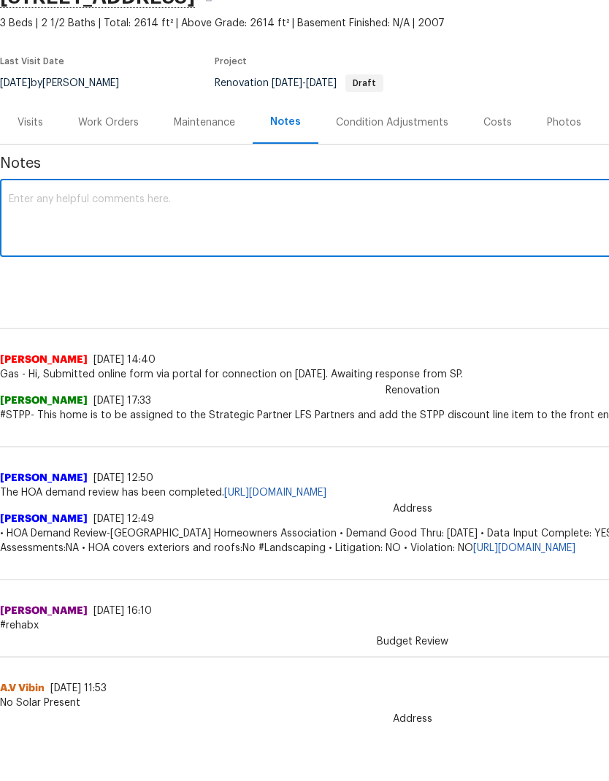
click at [237, 213] on textarea at bounding box center [412, 219] width 807 height 51
click at [174, 183] on div "RBR x ​" at bounding box center [412, 219] width 825 height 74
click at [24, 220] on textarea "RBR scope/costs:" at bounding box center [412, 219] width 807 height 51
click at [41, 213] on textarea "RBR scope/costs: -" at bounding box center [412, 219] width 807 height 51
paste textarea "Functional HVAC 16-20 years; DUAL ORIGINAL SYSTEMS. ONE LARGE GASPACK UNIT...ON…"
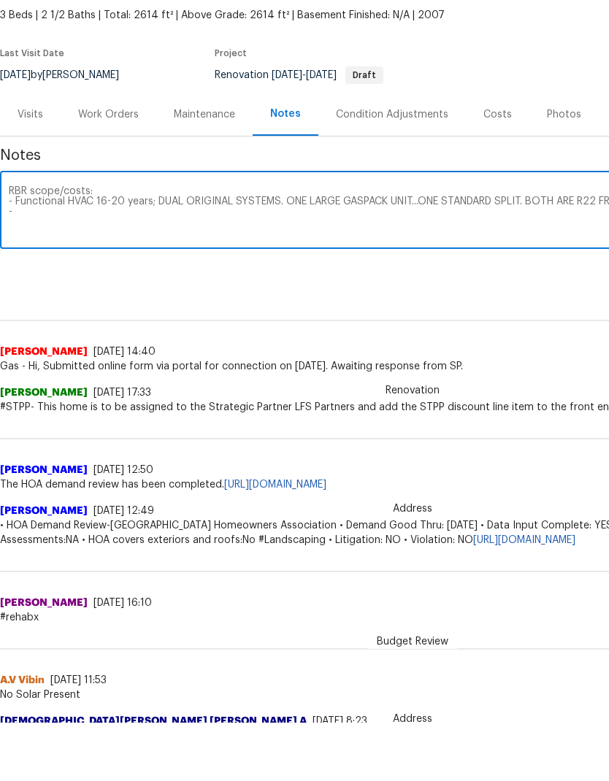
scroll to position [70, 0]
click at [61, 214] on textarea "RBR scope/costs: - Functional HVAC 16-20 years; DUAL ORIGINAL SYSTEMS. ONE LARG…" at bounding box center [412, 211] width 807 height 51
click at [70, 214] on textarea "RBR scope/costs: - Functional HVAC 16-20 years; DUAL ORIGINAL SYSTEMS. ONE LARG…" at bounding box center [412, 211] width 807 height 51
paste textarea "Roof Acquisition Scope: Shingle Roof 16-20 years in age maintenance. Lump sum. …"
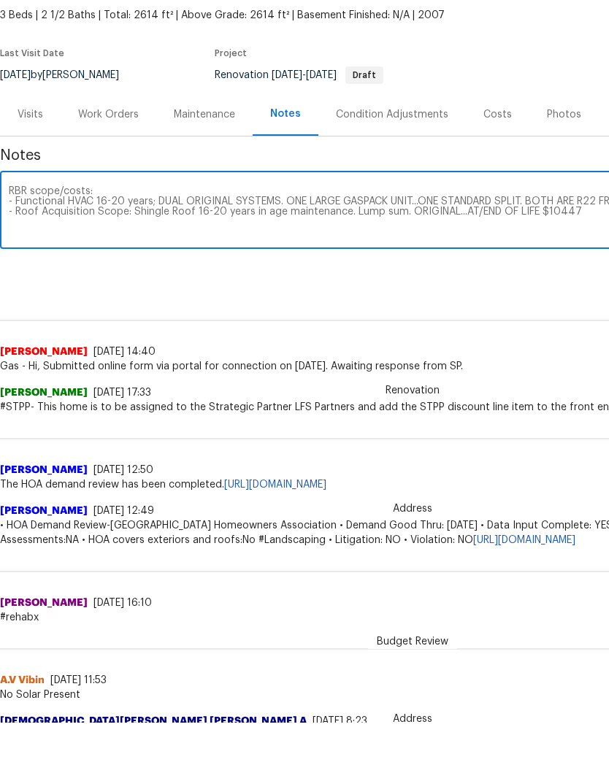
click at [555, 211] on textarea "RBR scope/costs: - Functional HVAC 16-20 years; DUAL ORIGINAL SYSTEMS. ONE LARG…" at bounding box center [412, 211] width 807 height 51
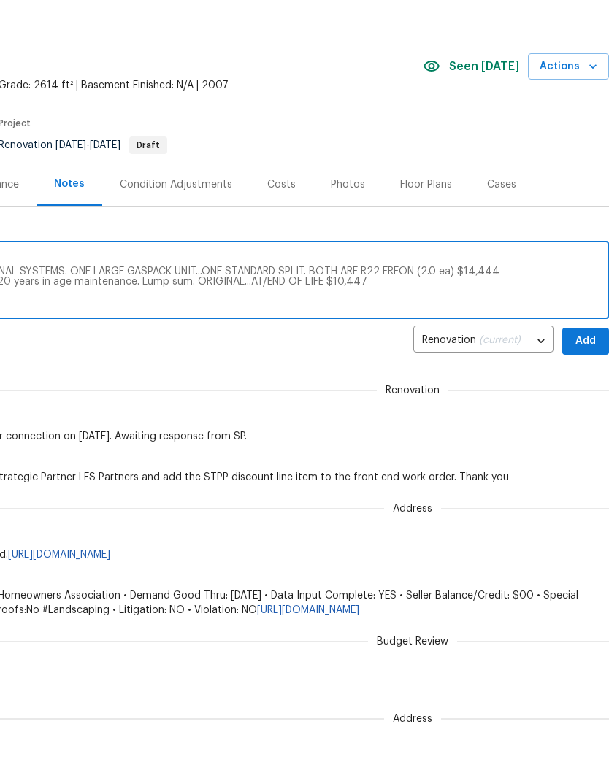
scroll to position [0, 216]
type textarea "RBR scope/costs: - Functional HVAC 16-20 years; DUAL ORIGINAL SYSTEMS. ONE LARG…"
click at [590, 337] on span "Add" at bounding box center [585, 341] width 23 height 18
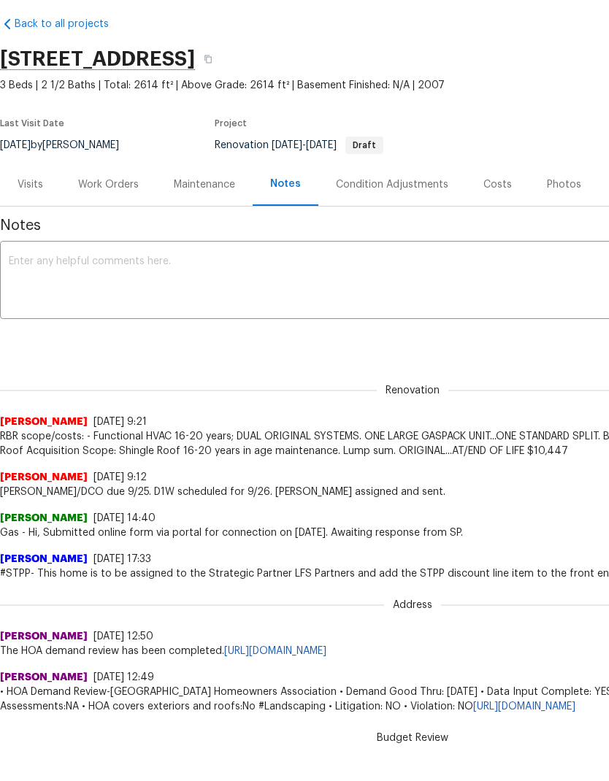
scroll to position [0, 0]
click at [118, 194] on div "Work Orders" at bounding box center [109, 184] width 96 height 43
